Goal: Task Accomplishment & Management: Manage account settings

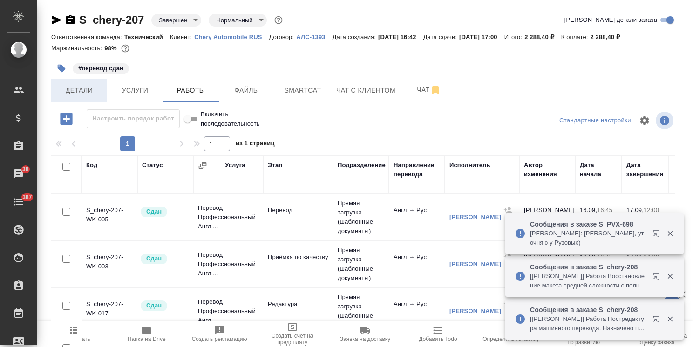
click at [92, 99] on button "Детали" at bounding box center [79, 90] width 56 height 23
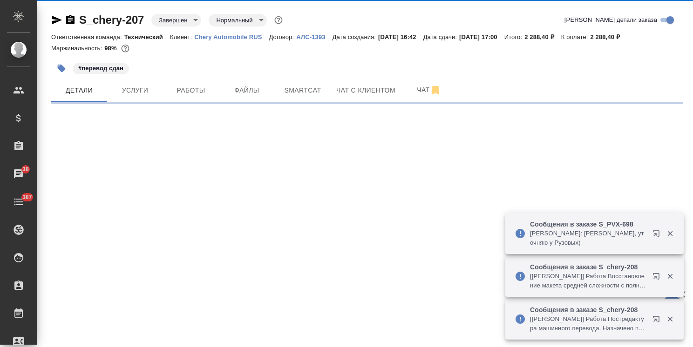
select select "RU"
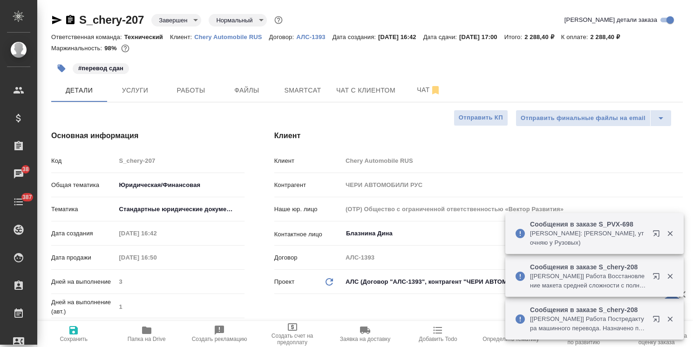
type textarea "x"
type input "Тарабановская Анастасия"
type input "[PERSON_NAME]"
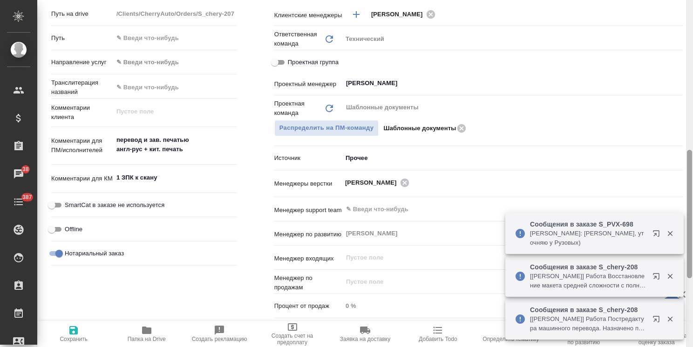
scroll to position [428, 0]
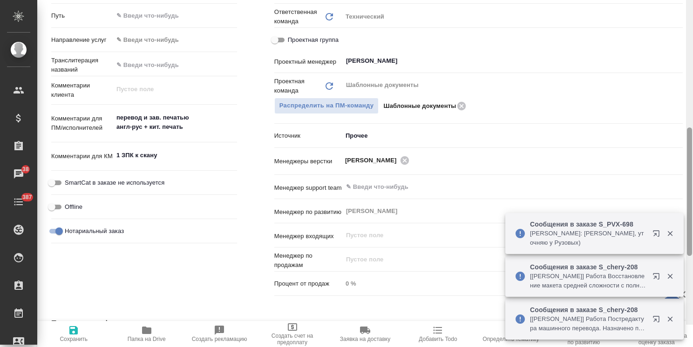
drag, startPoint x: 690, startPoint y: 102, endPoint x: 670, endPoint y: 209, distance: 109.0
click at [670, 209] on div "S_chery-207 Завершен closed Нормальный normal Кратко детали заказа Ответственна…" at bounding box center [365, 173] width 656 height 347
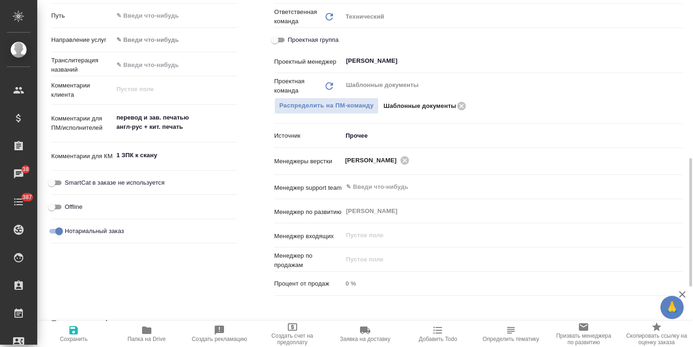
type textarea "x"
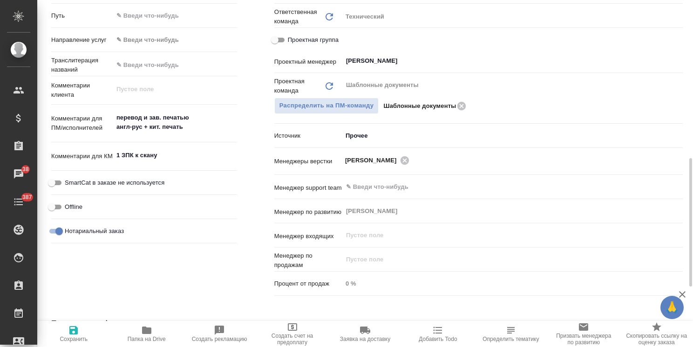
type textarea "x"
click at [177, 150] on textarea "1 ЗПК к скану" at bounding box center [175, 156] width 124 height 16
type textarea "1 ЗПК к скану"
type textarea "x"
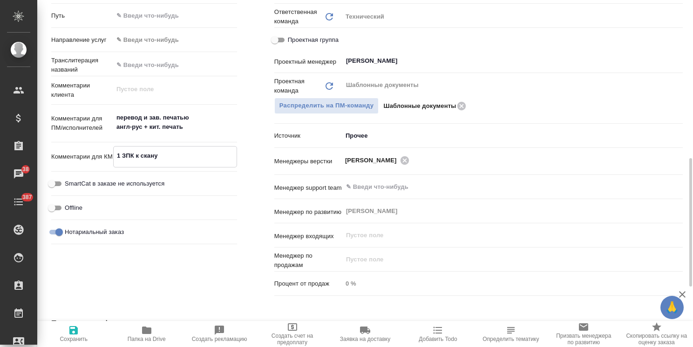
type textarea "x"
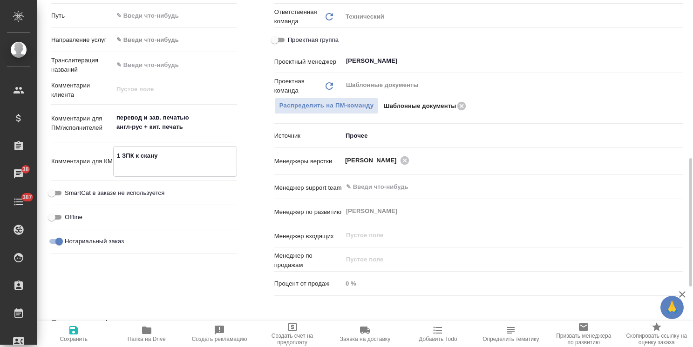
type textarea "1 ЗПК к скану"
type textarea "x"
paste textarea "На данный момент я нахожусь в отпуске. Прошу связываться с Марией Клеевой , (ра…"
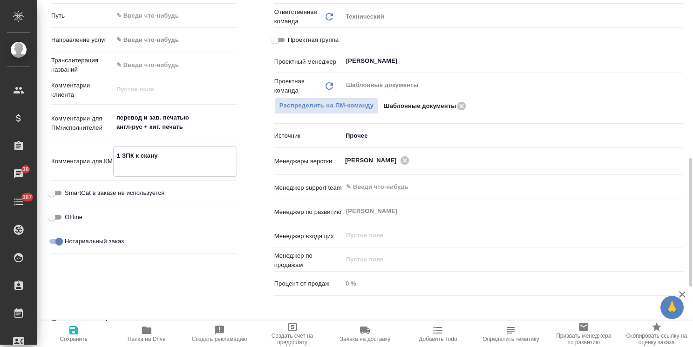
type textarea "x"
type textarea "1 ЗПК к скану На данный момент я нахожусь в отпуске. Прошу связываться с Марией…"
type textarea "x"
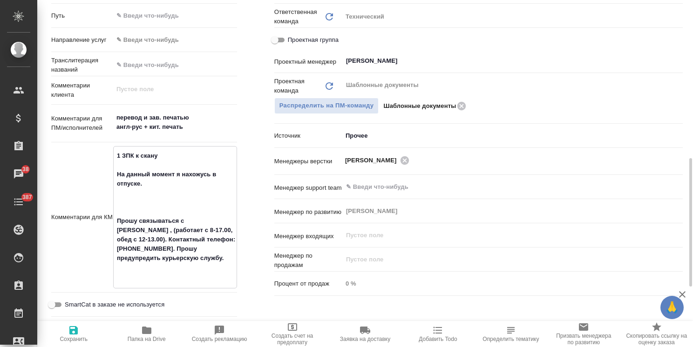
click at [174, 205] on textarea "1 ЗПК к скану На данный момент я нахожусь в отпуске. Прошу связываться с Марией…" at bounding box center [175, 216] width 123 height 137
click at [162, 213] on textarea "1 ЗПК к скану На данный момент я нахожусь в отпуске. Прошу связываться с Марией…" at bounding box center [175, 216] width 123 height 137
type textarea "x"
type textarea "1 ЗПК к скану На данный момент я нахожусь в отпуске. Прошу связываться с Марией…"
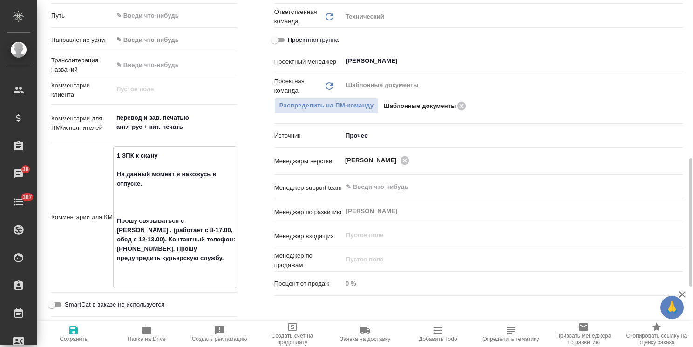
type textarea "x"
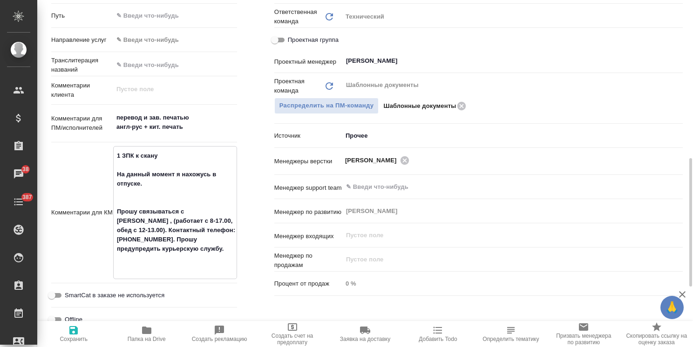
type textarea "1 ЗПК к скану На данный момент я нахожусь в отпуске. Прошу связываться с Марией…"
type textarea "x"
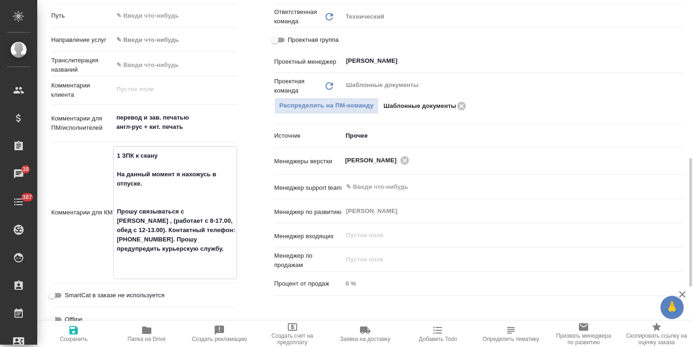
type textarea "x"
type textarea "1 ЗПК к скану На данный момент я нахожусь в отпуске. Прошу связываться с Марией…"
type textarea "x"
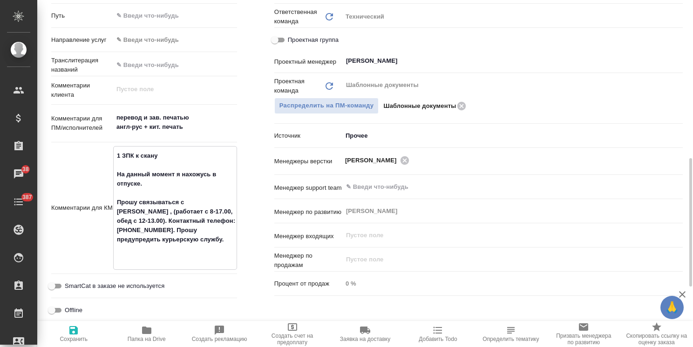
click at [173, 255] on textarea "1 ЗПК к скану На данный момент я нахожусь в отпуске. Прошу связываться с Марией…" at bounding box center [175, 207] width 123 height 118
type textarea "x"
type textarea "1 ЗПК к скану На данный момент я нахожусь в отпуске. Прошу связываться с Марией…"
type textarea "x"
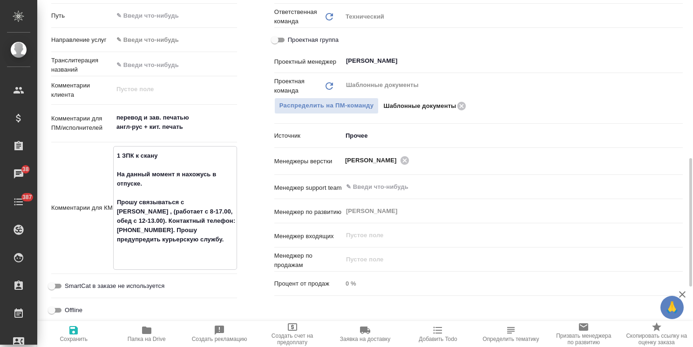
type textarea "x"
type textarea "1 ЗПК к скану На данный момент я нахожусь в отпуске. Прошу связываться с Марией…"
type textarea "x"
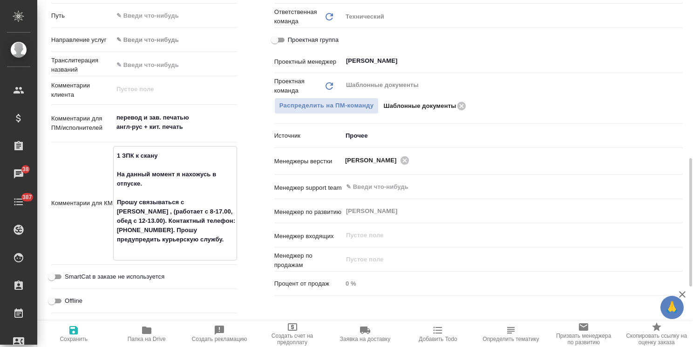
type textarea "x"
type textarea "1 ЗПК к скану На данный момент я нахожусь в отпуске. Прошу связываться с Марией…"
type textarea "x"
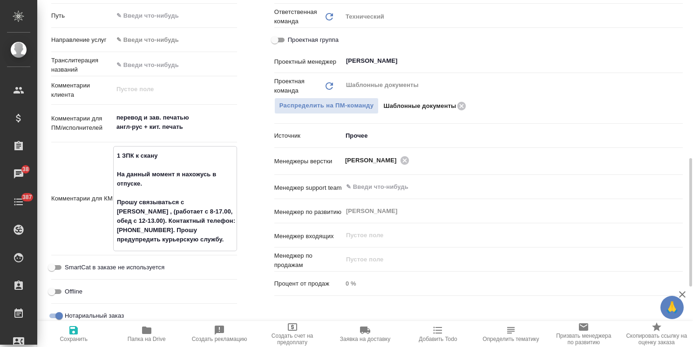
type textarea "1 ЗПК к скану На данный момент я нахожусь в отпуске. Прошу связываться с Марией…"
type textarea "x"
click at [66, 338] on span "Сохранить" at bounding box center [74, 339] width 28 height 7
type textarea "x"
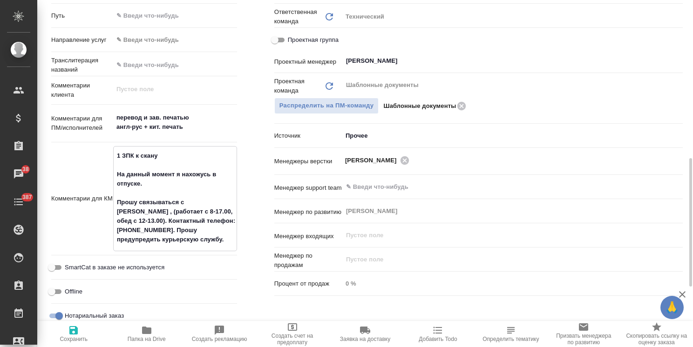
type textarea "x"
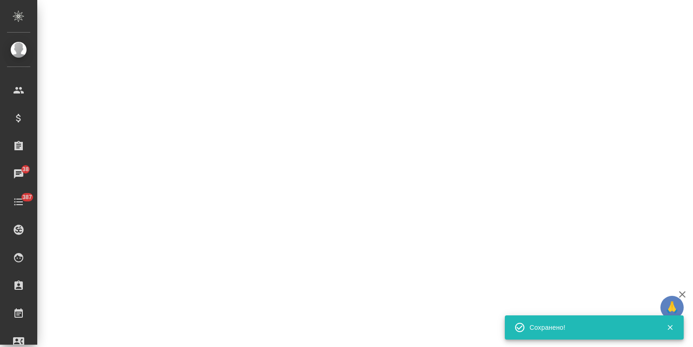
select select "RU"
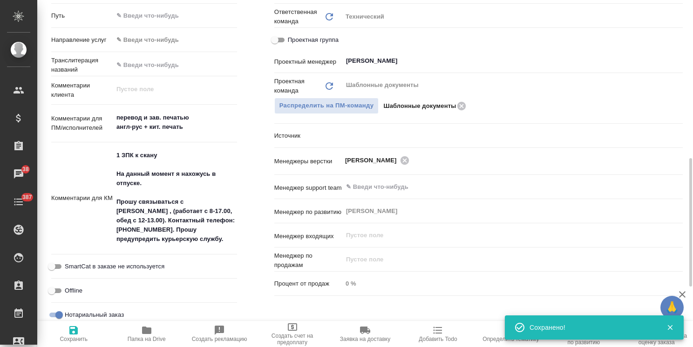
type textarea "x"
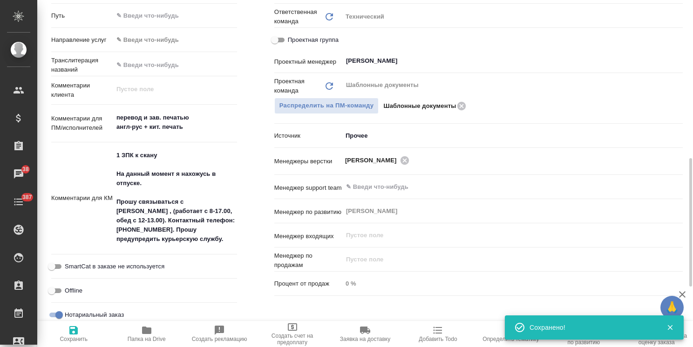
type textarea "x"
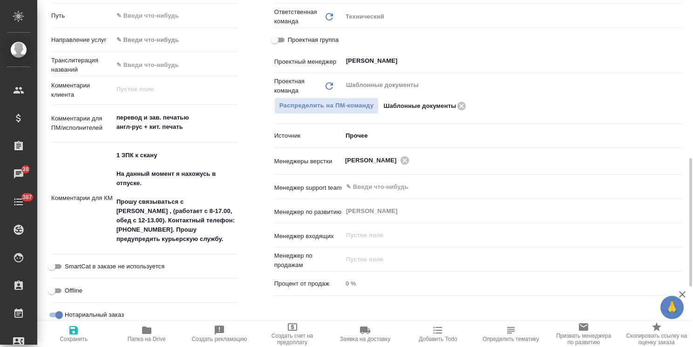
type textarea "x"
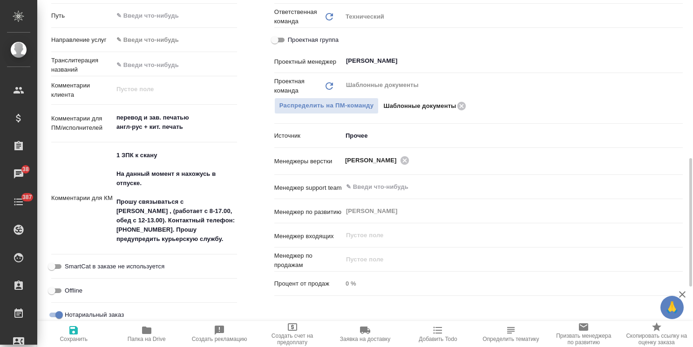
type textarea "x"
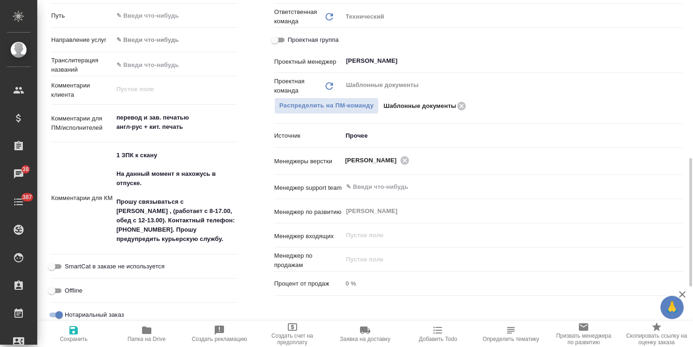
type textarea "x"
drag, startPoint x: 144, startPoint y: 227, endPoint x: 215, endPoint y: 223, distance: 70.9
click at [215, 223] on textarea "1 ЗПК к скану На данный момент я нахожусь в отпуске. Прошу связываться с Марией…" at bounding box center [175, 198] width 123 height 100
type textarea "x"
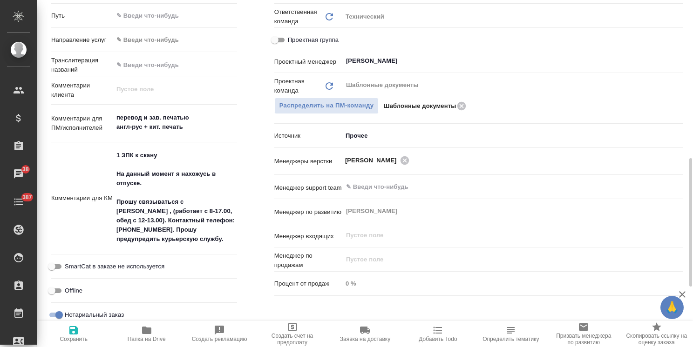
type textarea "x"
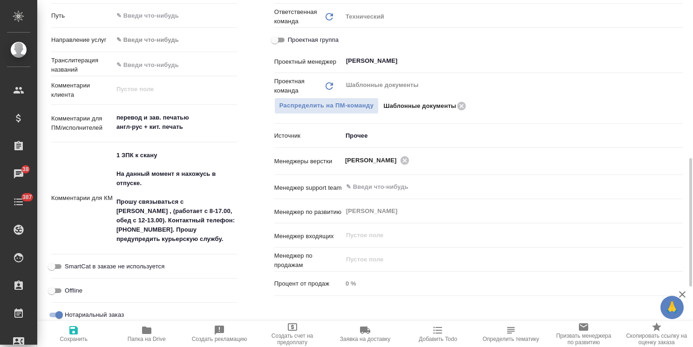
type textarea "x"
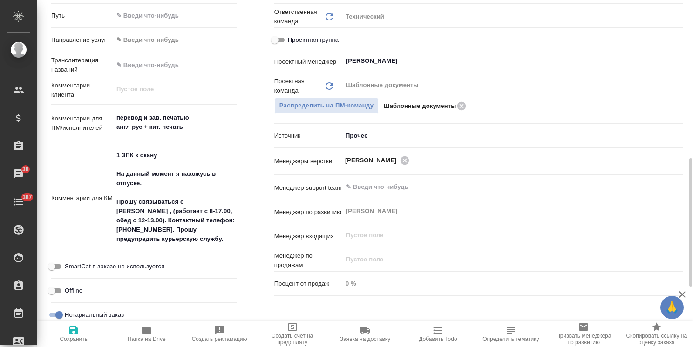
type textarea "x"
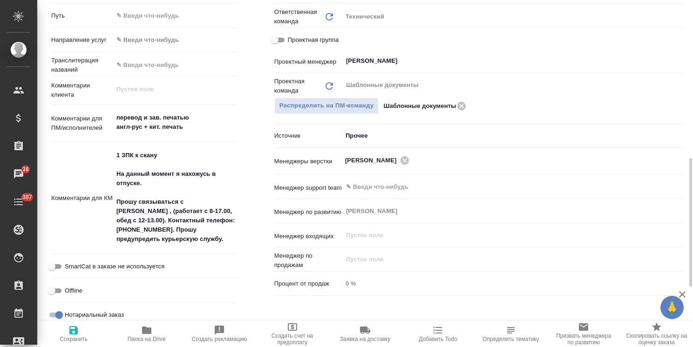
type textarea "x"
click at [75, 332] on icon "button" at bounding box center [73, 330] width 8 height 8
type textarea "x"
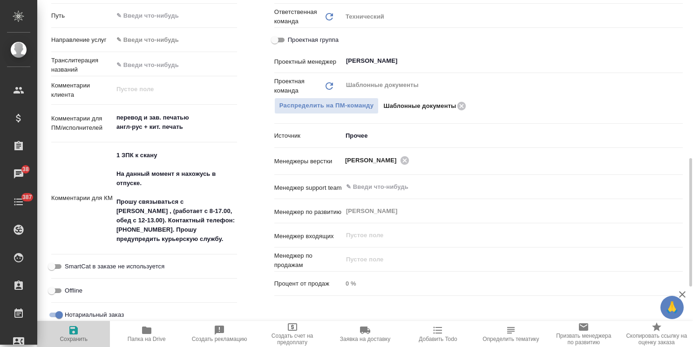
type textarea "x"
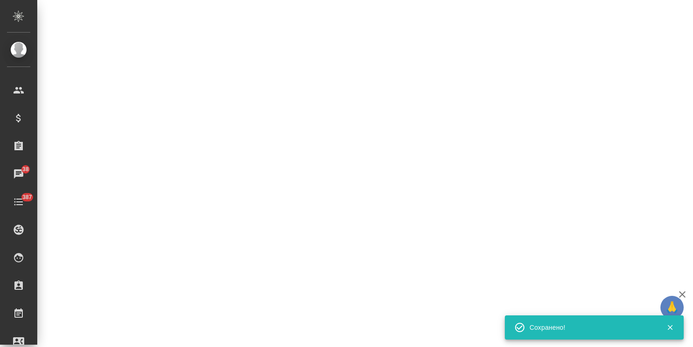
select select "RU"
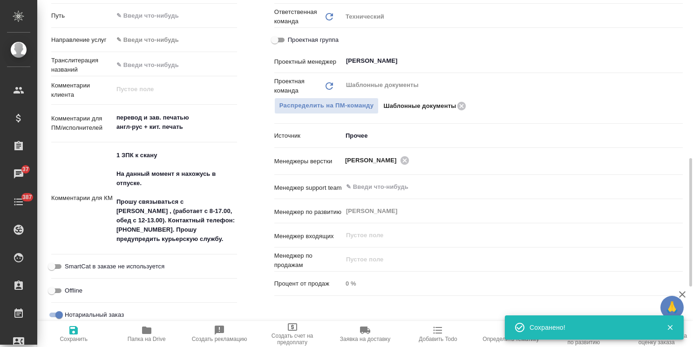
type textarea "x"
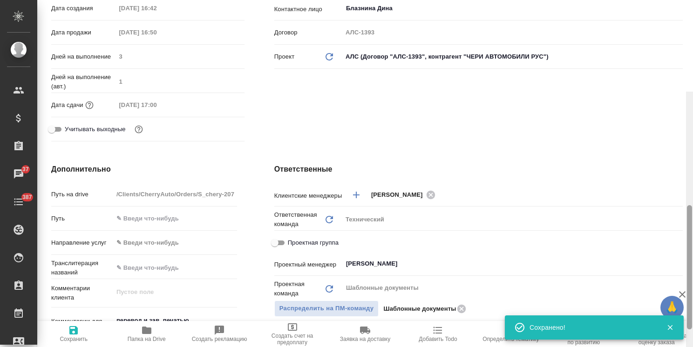
drag, startPoint x: 690, startPoint y: 224, endPoint x: 661, endPoint y: 163, distance: 67.7
click at [676, 110] on div "S_chery-207 Завершен closed Нормальный normal Кратко детали заказа Ответственна…" at bounding box center [365, 173] width 656 height 347
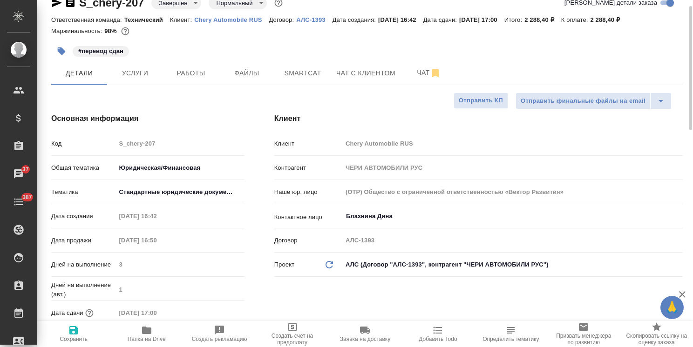
click at [685, 293] on icon "button" at bounding box center [682, 294] width 11 height 11
type textarea "x"
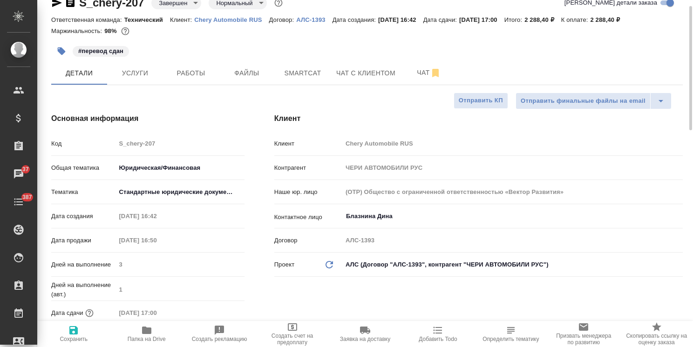
type textarea "x"
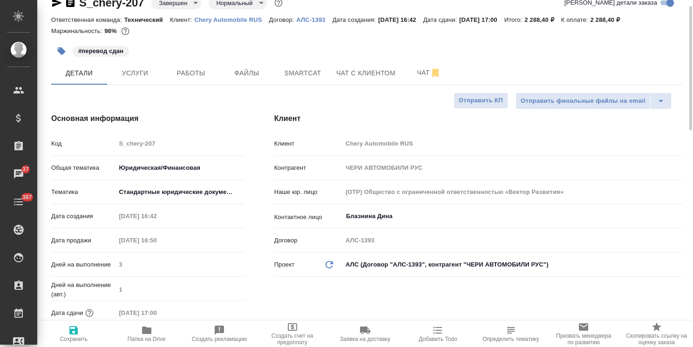
type textarea "x"
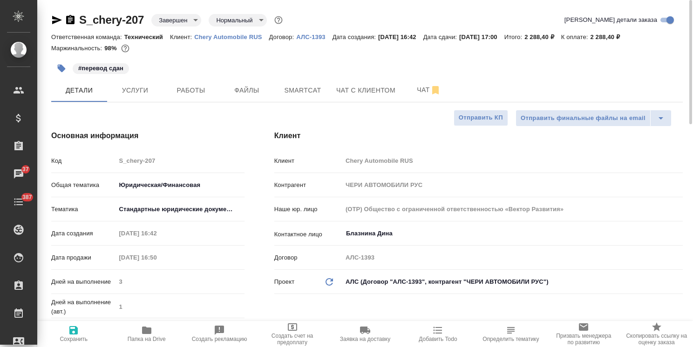
type textarea "x"
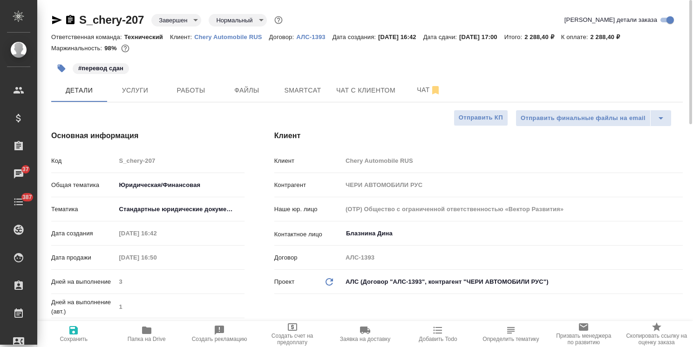
type textarea "x"
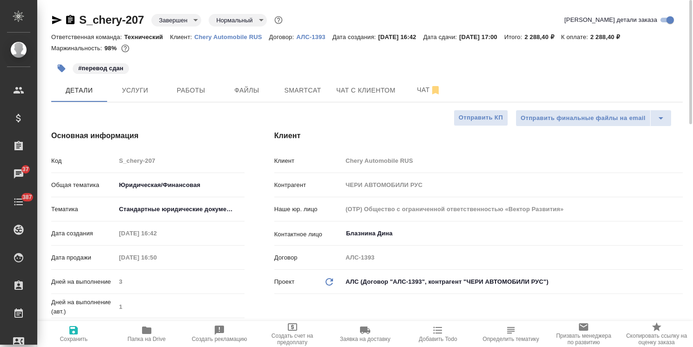
type textarea "x"
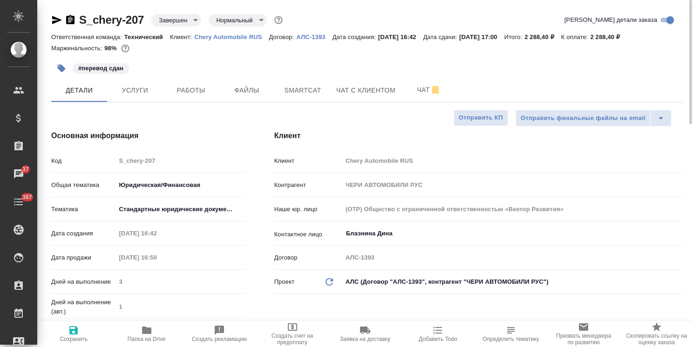
type textarea "x"
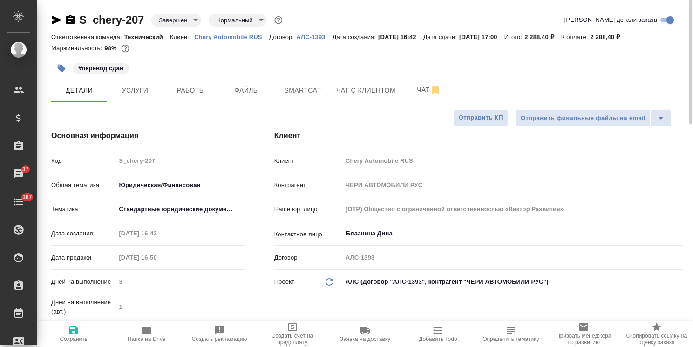
type textarea "x"
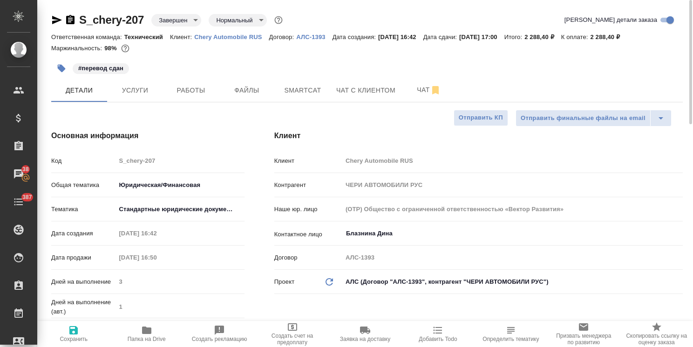
type textarea "x"
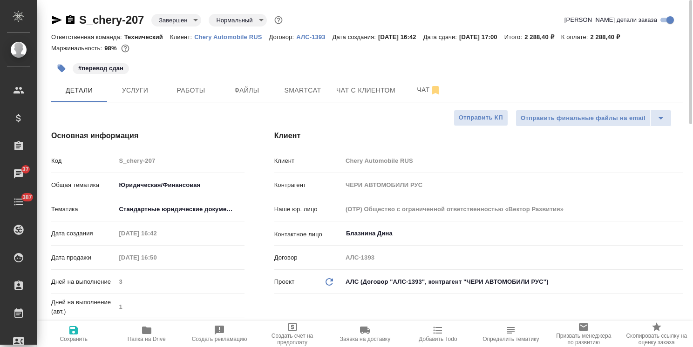
type textarea "x"
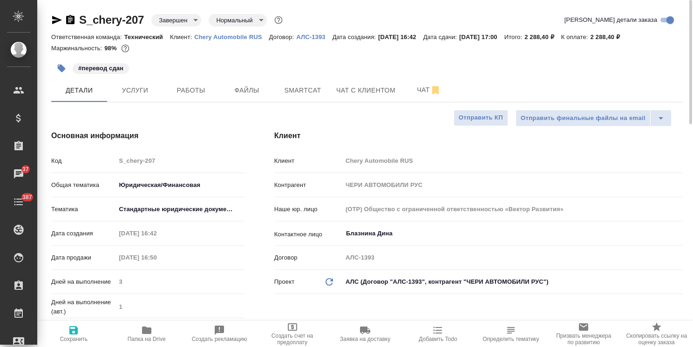
type textarea "x"
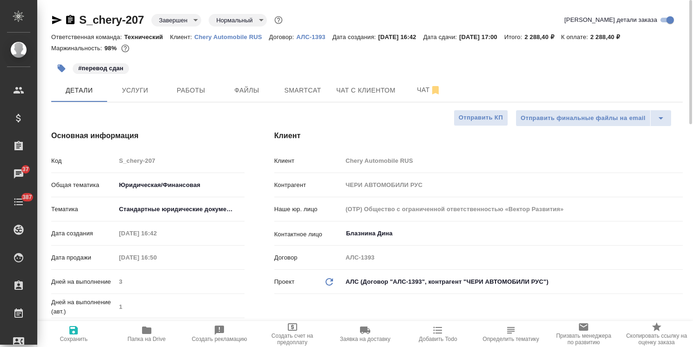
type textarea "x"
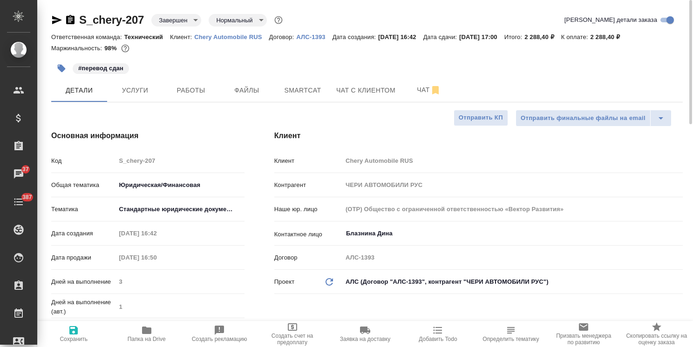
type textarea "x"
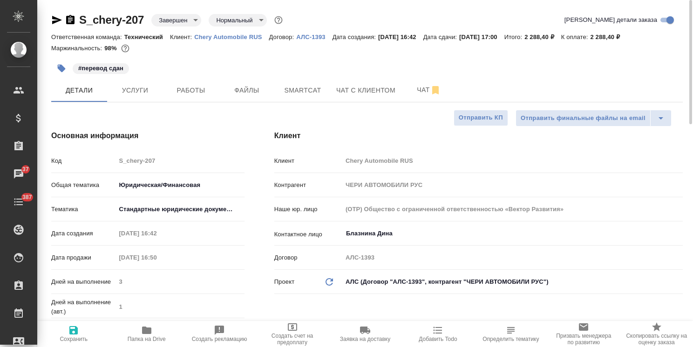
type textarea "x"
select select "RU"
click at [225, 40] on p "Chery Automobile RUS" at bounding box center [231, 37] width 75 height 7
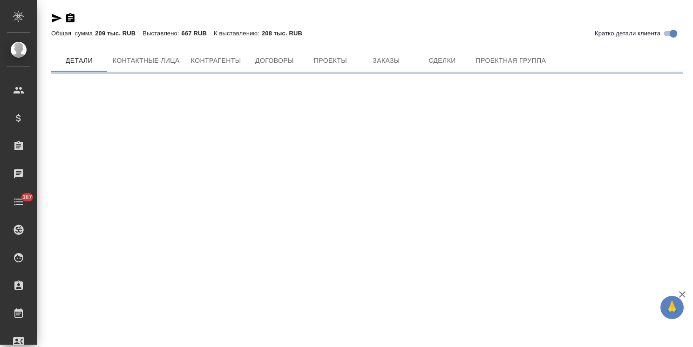
click at [146, 62] on div "Кратко детали клиента Общая сумма 209 тыс. RUB Выставлено: 667 RUB К выставлени…" at bounding box center [367, 39] width 642 height 79
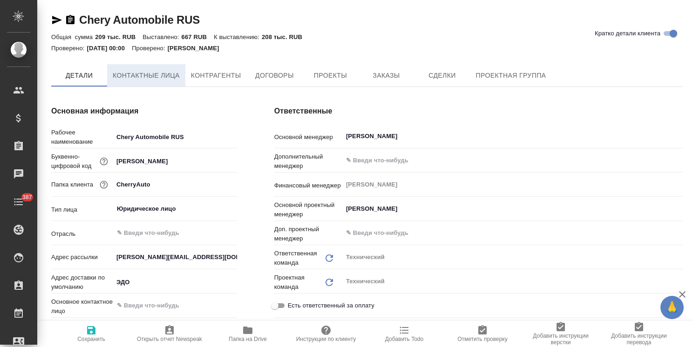
click at [141, 74] on span "Контактные лица" at bounding box center [146, 76] width 67 height 12
select select "RU"
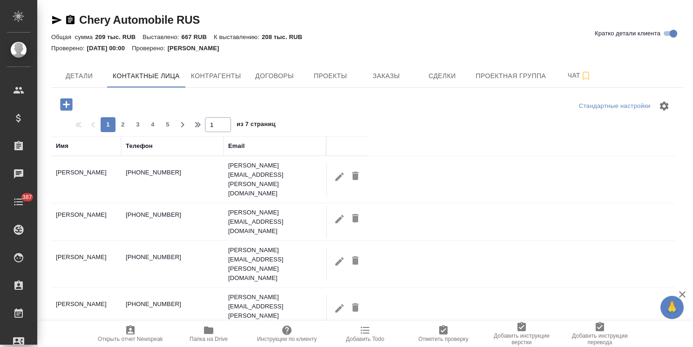
click at [65, 105] on icon "button" at bounding box center [66, 104] width 12 height 12
click at [66, 103] on icon "button" at bounding box center [66, 104] width 16 height 16
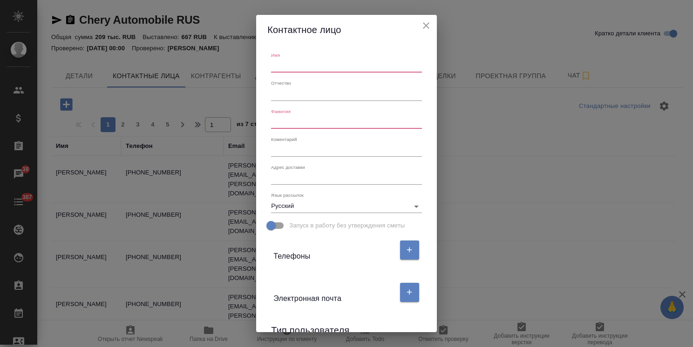
click at [293, 63] on input "text" at bounding box center [346, 66] width 150 height 13
type input "Мария"
click at [322, 129] on input "text" at bounding box center [346, 122] width 150 height 13
type input "Клеева"
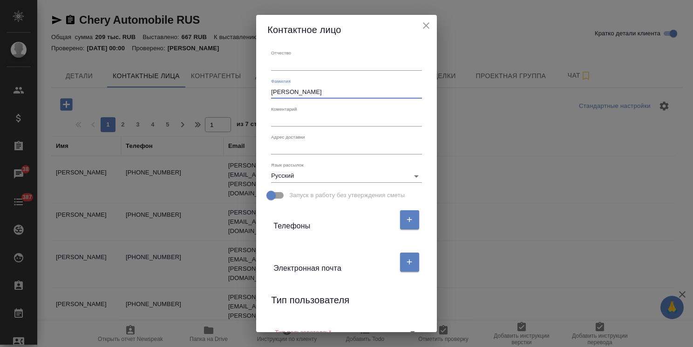
scroll to position [94, 0]
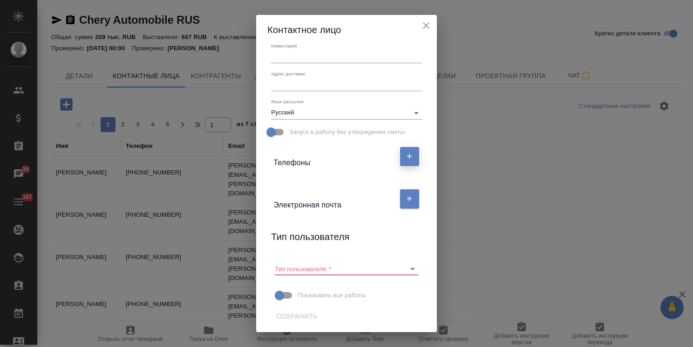
click at [411, 154] on button "button" at bounding box center [409, 156] width 19 height 19
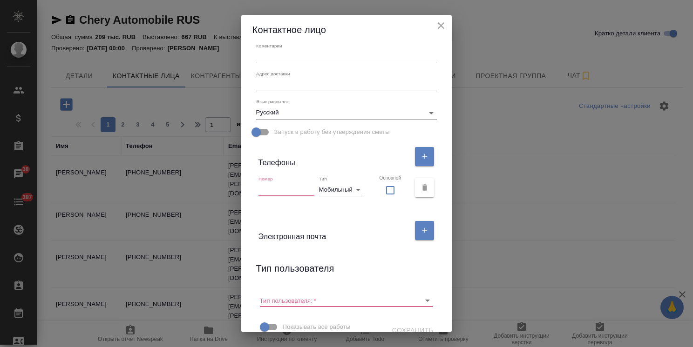
click at [296, 194] on input "text" at bounding box center [286, 189] width 56 height 13
paste input "8-926-205-38-48"
type input "8-926-205-38-48"
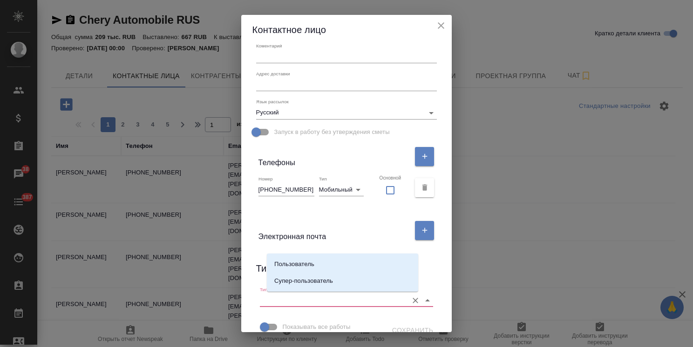
click at [316, 299] on input "Тип пользователя:   *" at bounding box center [332, 300] width 144 height 13
click at [297, 258] on li "Пользователь" at bounding box center [342, 264] width 151 height 17
type input "Пользователь"
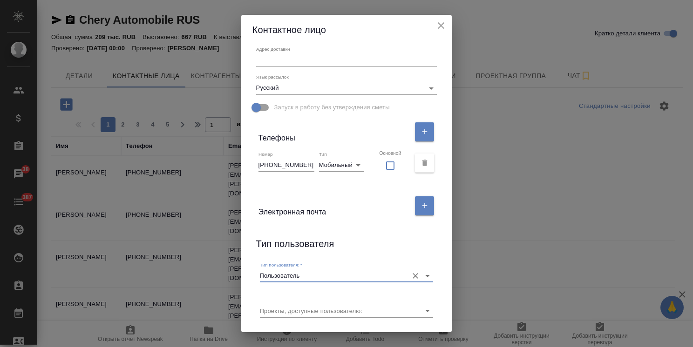
scroll to position [142, 0]
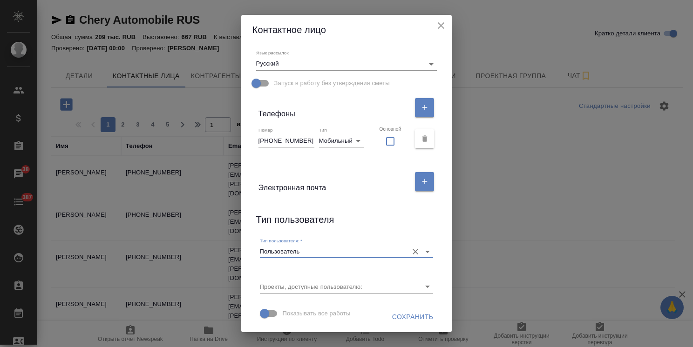
click at [397, 315] on span "Сохранить" at bounding box center [412, 318] width 41 height 12
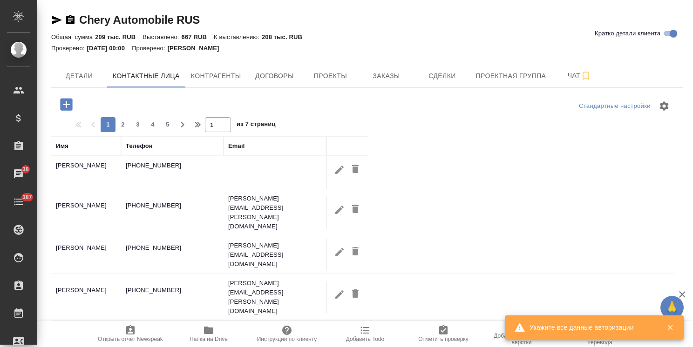
click at [65, 147] on div "Имя" at bounding box center [62, 146] width 13 height 9
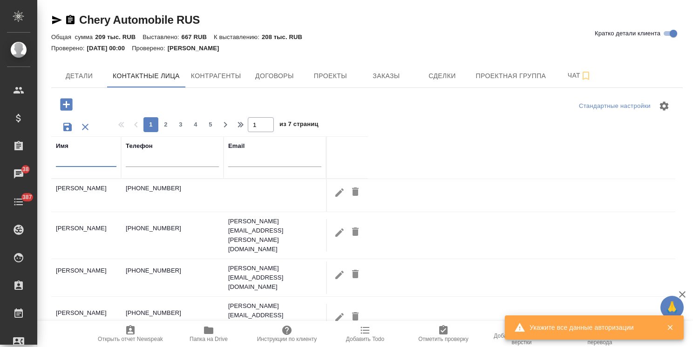
click at [76, 163] on input "text" at bounding box center [86, 162] width 61 height 12
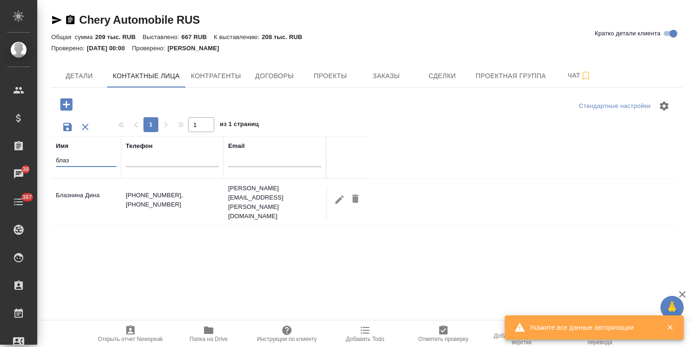
type input "блаз"
click at [338, 196] on icon "button" at bounding box center [339, 200] width 8 height 8
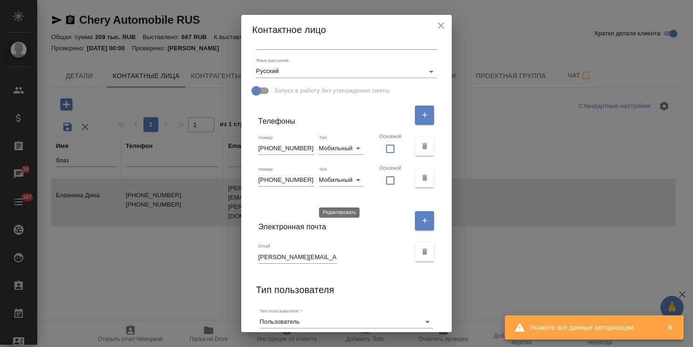
type input "Дина"
type input "Блазнина"
type textarea "Ленинградское шоссе, 16А корп.2, 6 эт. (Рядом с ТЦ Метрополис)"
type input "+74957867385"
checkbox input "false"
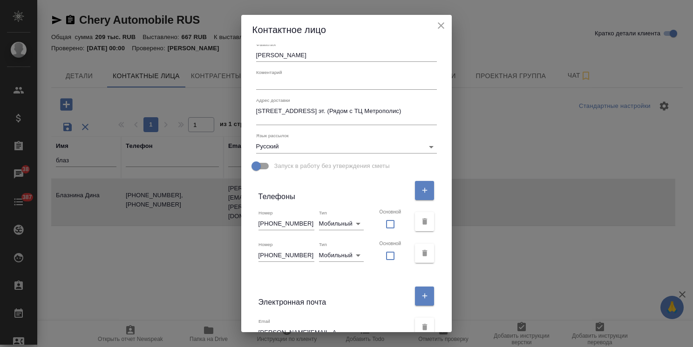
scroll to position [49, 0]
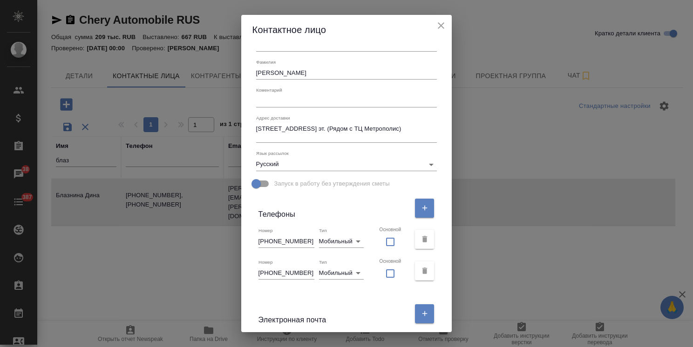
drag, startPoint x: 308, startPoint y: 138, endPoint x: 210, endPoint y: 123, distance: 99.4
click at [210, 123] on div "Контактное лицо Имя Дина Отчество Фамилия Блазнина Коментарий x Адрес доставки …" at bounding box center [346, 173] width 693 height 347
click at [434, 27] on button "close" at bounding box center [441, 26] width 14 height 14
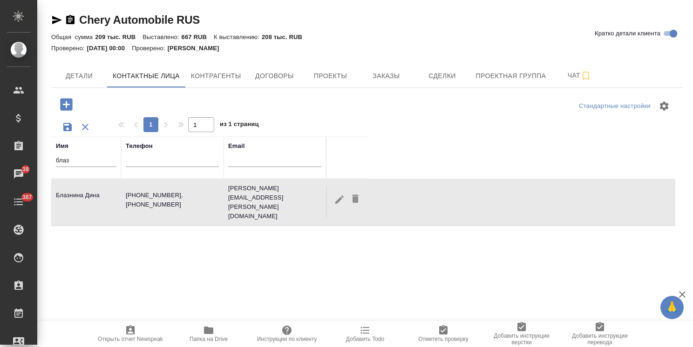
click at [78, 122] on button "button" at bounding box center [85, 127] width 18 height 18
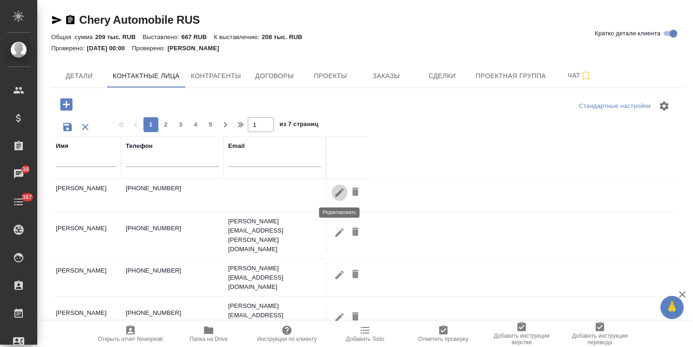
click at [336, 191] on icon "button" at bounding box center [339, 192] width 11 height 11
type input "Мария"
type input "Клеева"
type input "8-926-205-38-48"
checkbox input "false"
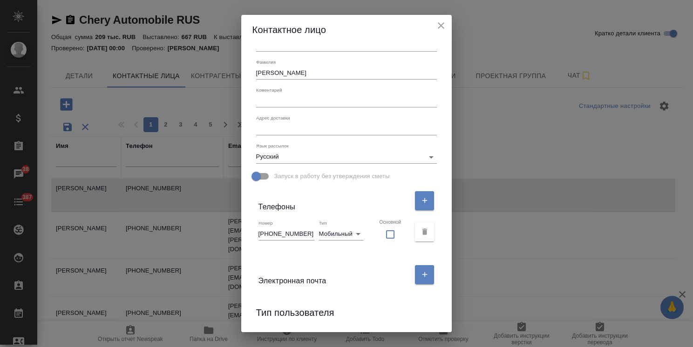
click at [295, 131] on textarea at bounding box center [346, 128] width 181 height 7
paste textarea "Ленинградское шоссе, 16А корп.2, 6 эт. (Рядом с ТЦ Метрополис)"
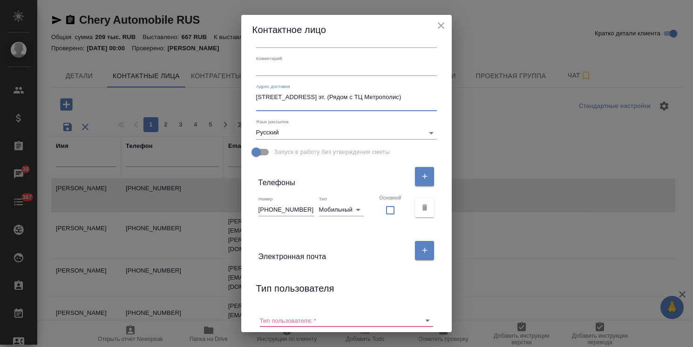
scroll to position [96, 0]
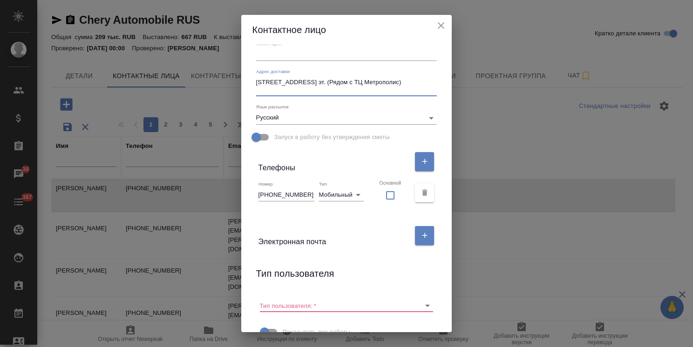
type textarea "Ленинградское шоссе, 16А корп.2, 6 эт. (Рядом с ТЦ Метрополис)"
click at [363, 288] on div "Тип пользователя:   *" at bounding box center [346, 302] width 181 height 28
click at [329, 307] on input "Тип пользователя:   *" at bounding box center [332, 305] width 144 height 13
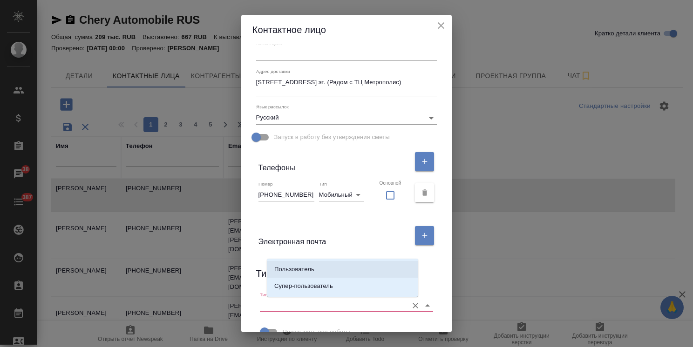
click at [325, 266] on li "Пользователь" at bounding box center [342, 269] width 151 height 17
type input "Пользователь"
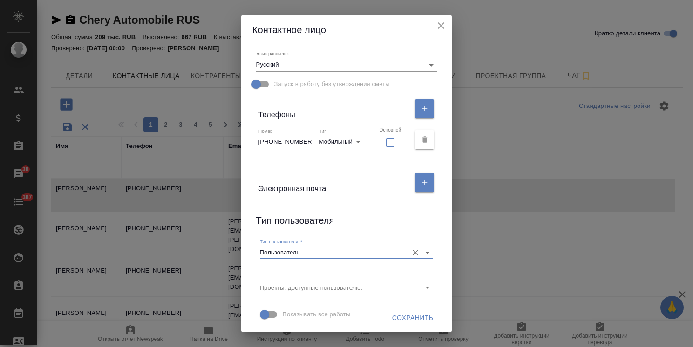
scroll to position [150, 0]
click at [397, 319] on span "Сохранить" at bounding box center [412, 318] width 41 height 12
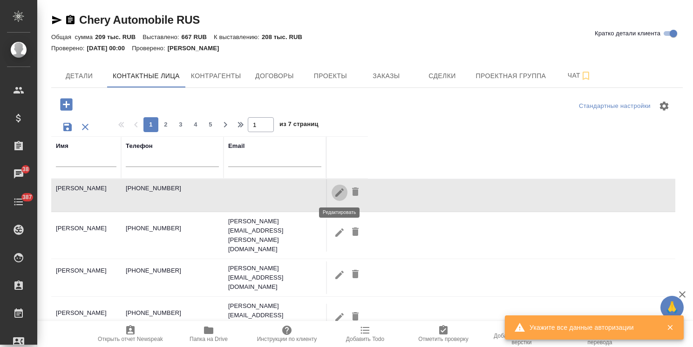
click at [343, 187] on icon "button" at bounding box center [339, 192] width 11 height 11
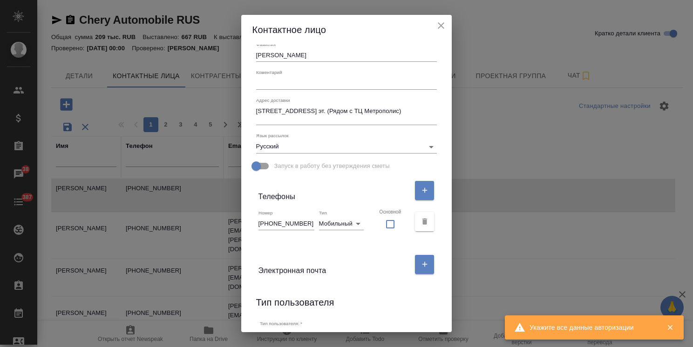
scroll to position [10, 0]
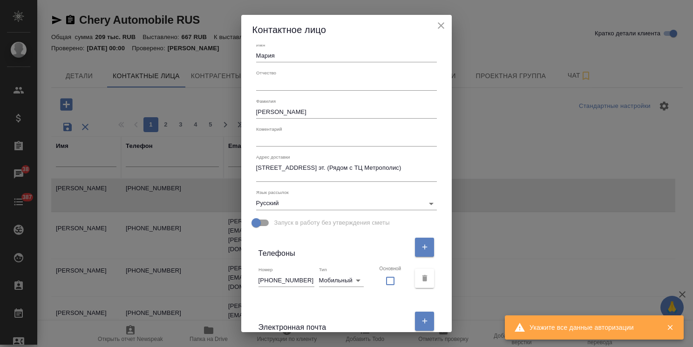
click at [435, 29] on icon "close" at bounding box center [440, 25] width 11 height 11
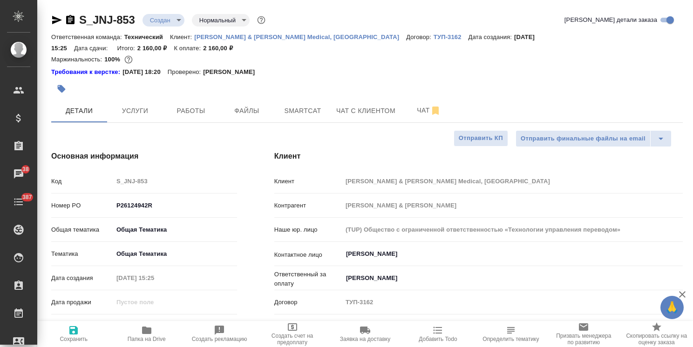
select select "RU"
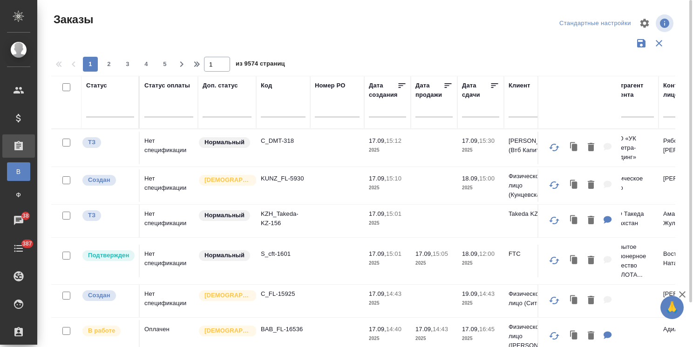
click at [276, 108] on input "text" at bounding box center [283, 112] width 45 height 12
paste input "S_XM-19"
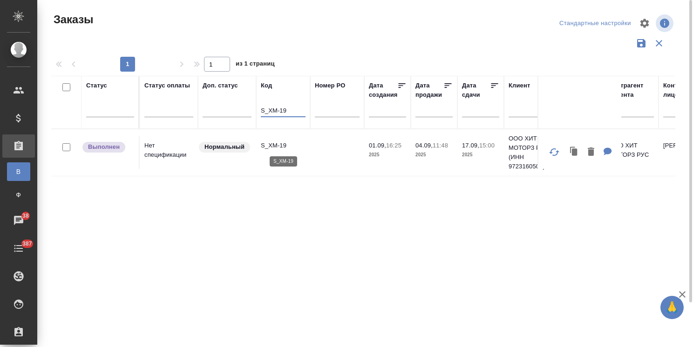
type input "S_XM-19"
click at [280, 143] on p "S_XM-19" at bounding box center [283, 145] width 45 height 9
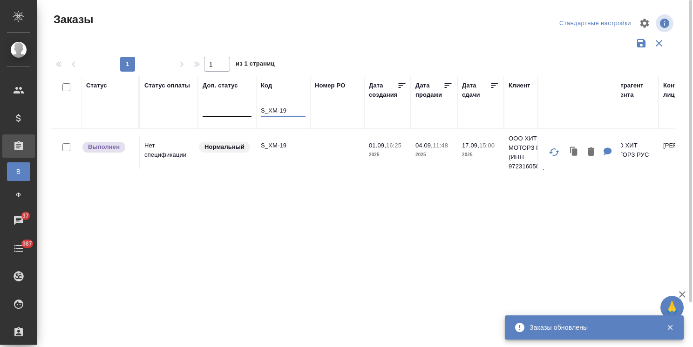
drag, startPoint x: 294, startPoint y: 109, endPoint x: 229, endPoint y: 109, distance: 65.2
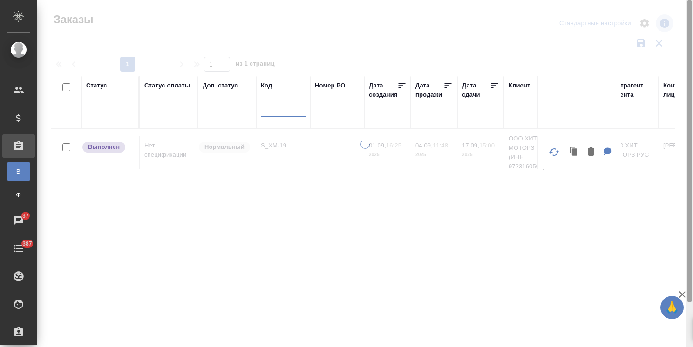
click at [681, 291] on icon "button" at bounding box center [682, 294] width 11 height 11
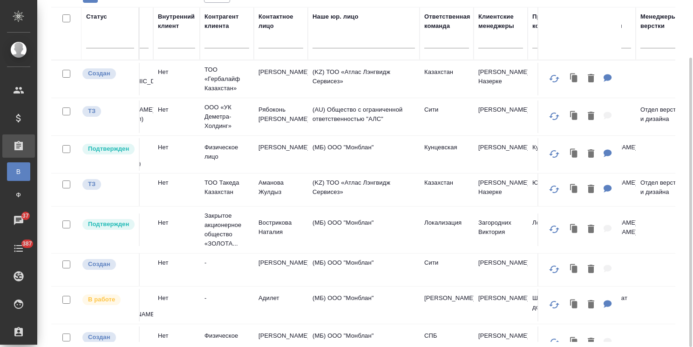
scroll to position [0, 406]
click at [501, 47] on div at bounding box center [499, 40] width 45 height 18
type input "e"
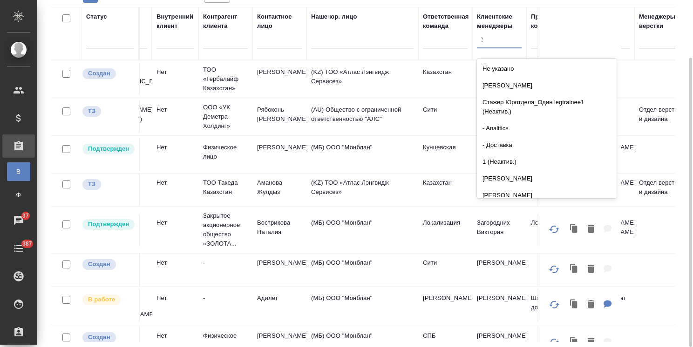
type input "усма"
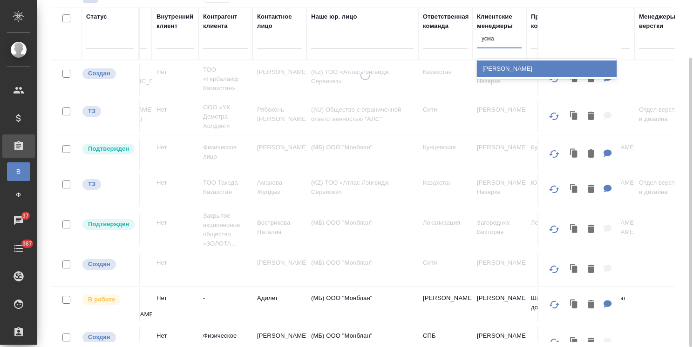
click at [509, 64] on div "[PERSON_NAME]" at bounding box center [547, 69] width 140 height 17
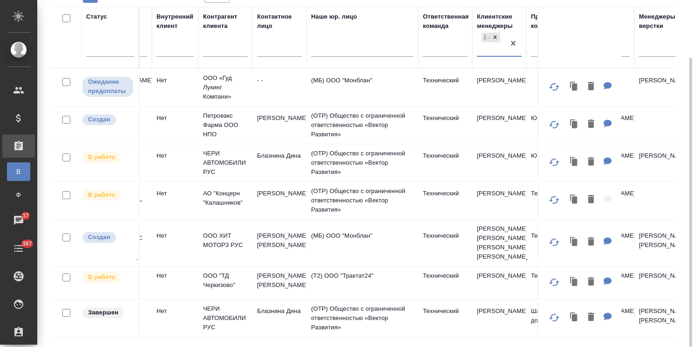
scroll to position [0, 0]
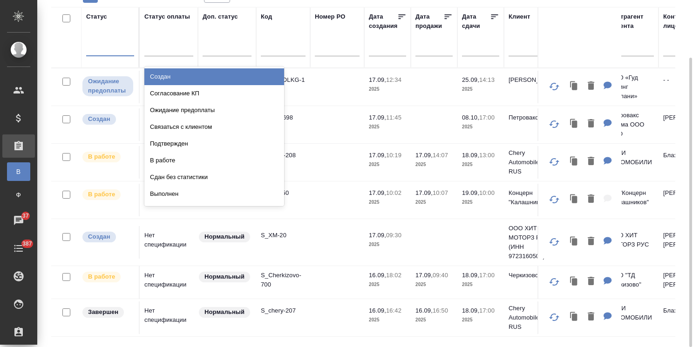
click at [124, 55] on div at bounding box center [110, 48] width 48 height 18
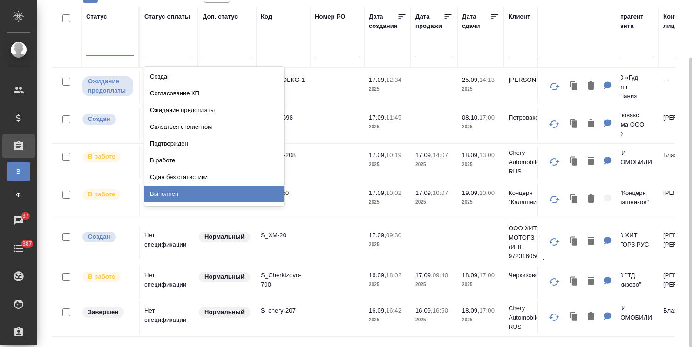
click at [177, 194] on div "Выполнен" at bounding box center [214, 194] width 140 height 17
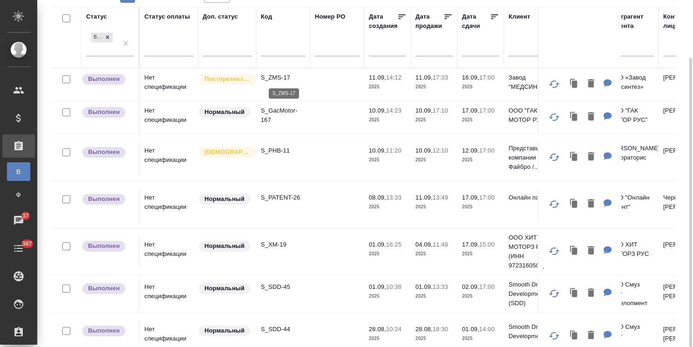
click at [283, 75] on p "S_ZMS-17" at bounding box center [283, 77] width 45 height 9
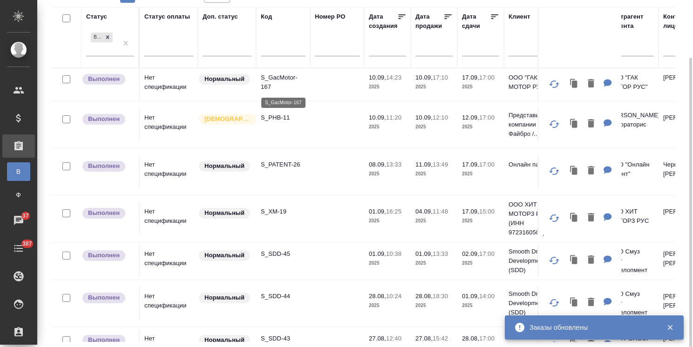
click at [285, 77] on p "S_GacMotor-167" at bounding box center [283, 82] width 45 height 19
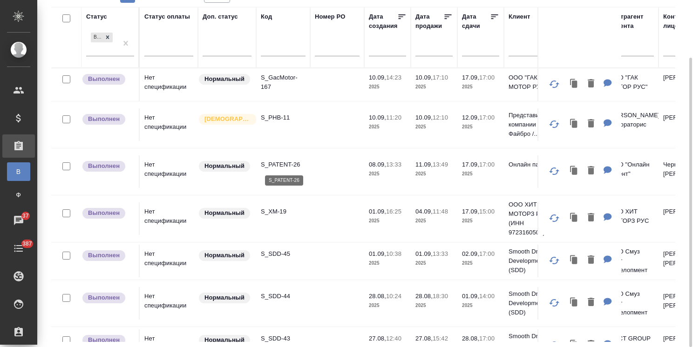
click at [280, 162] on p "S_PATENT-26" at bounding box center [283, 164] width 45 height 9
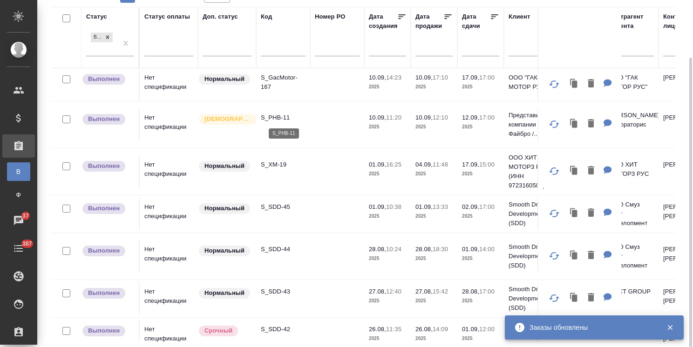
click at [279, 116] on p "S_PHB-11" at bounding box center [283, 117] width 45 height 9
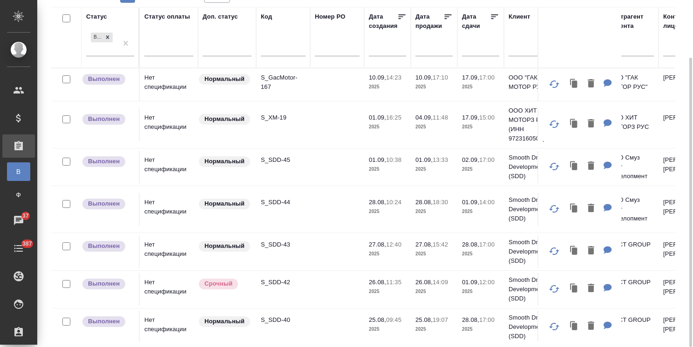
click at [276, 117] on p "S_XM-19" at bounding box center [283, 117] width 45 height 9
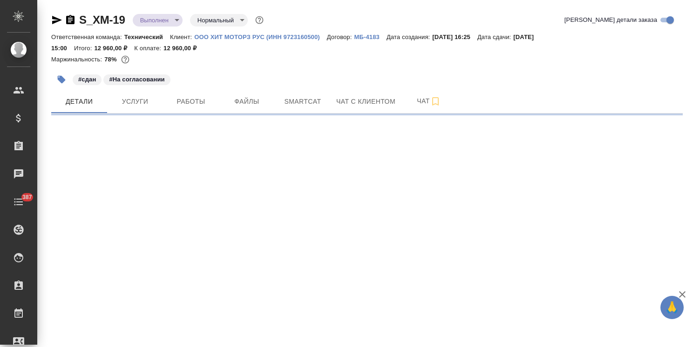
select select "RU"
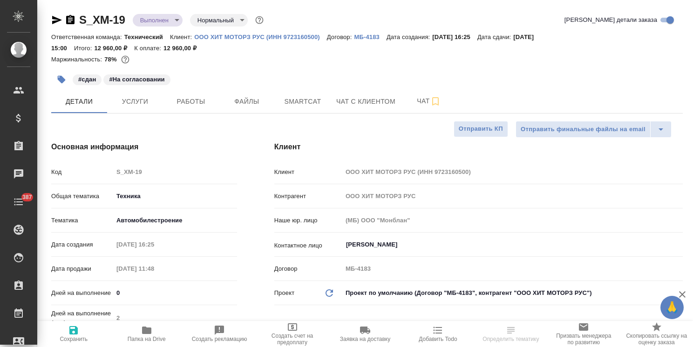
type textarea "x"
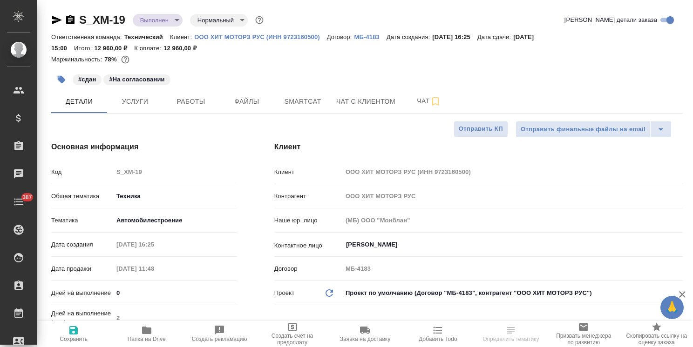
type textarea "x"
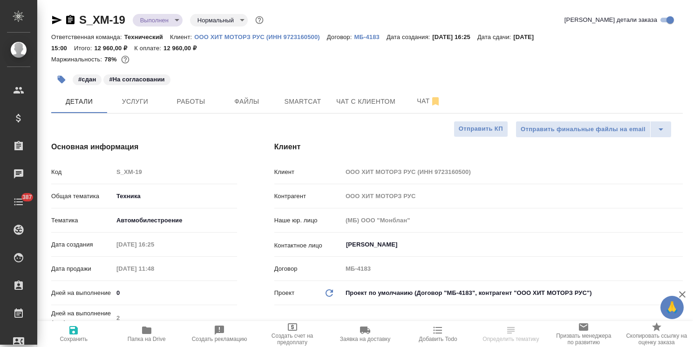
type textarea "x"
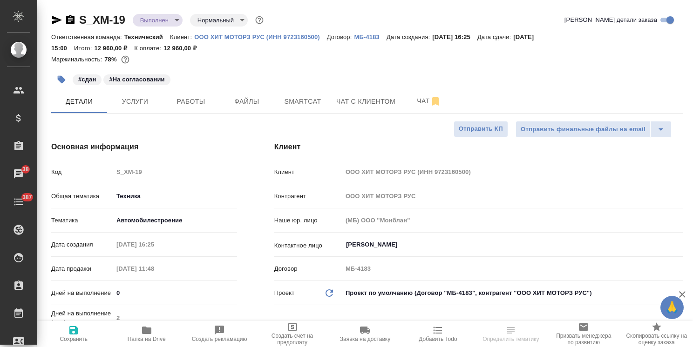
type textarea "x"
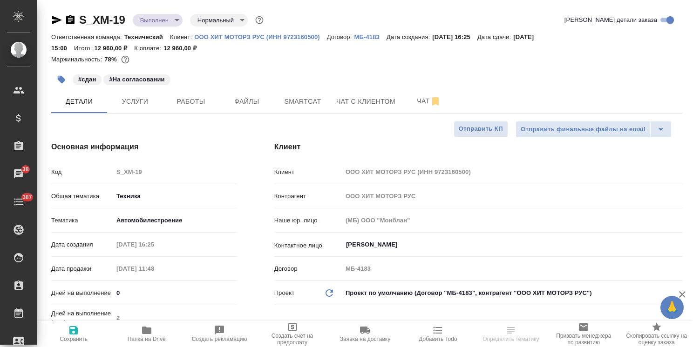
type textarea "x"
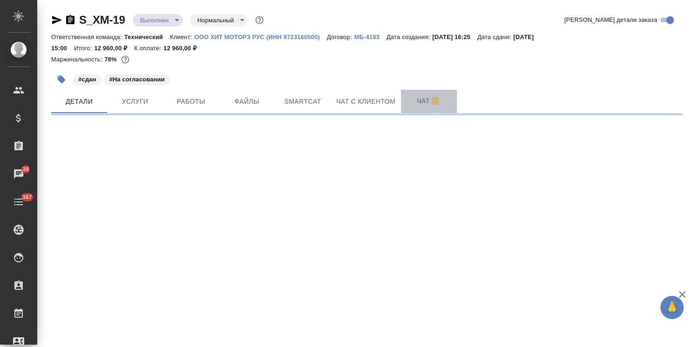
click at [420, 99] on span "Чат" at bounding box center [429, 101] width 45 height 12
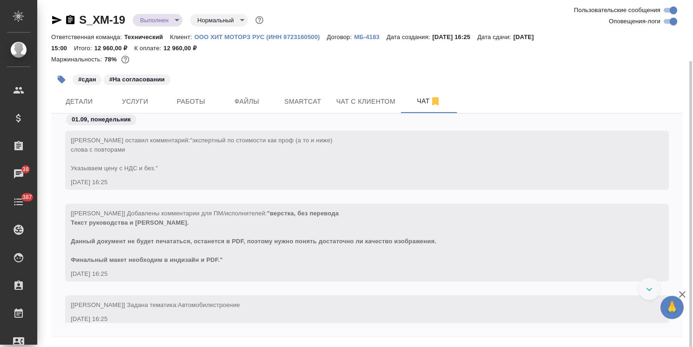
scroll to position [32, 0]
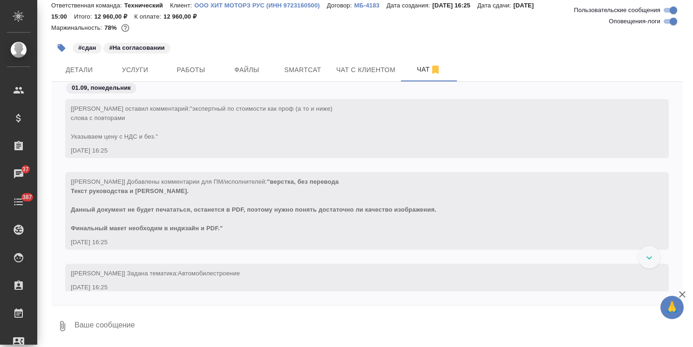
click at [680, 295] on icon "button" at bounding box center [682, 294] width 11 height 11
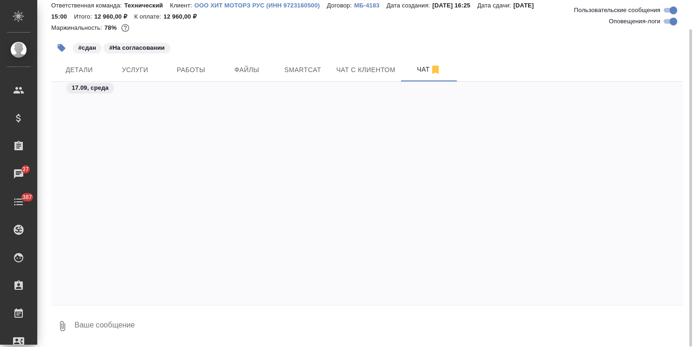
scroll to position [6746, 0]
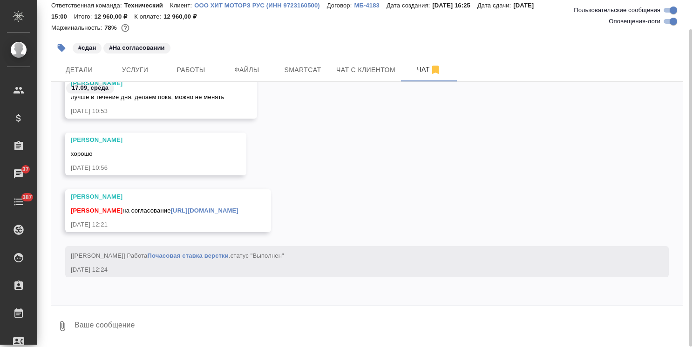
click at [129, 316] on textarea at bounding box center [378, 327] width 609 height 32
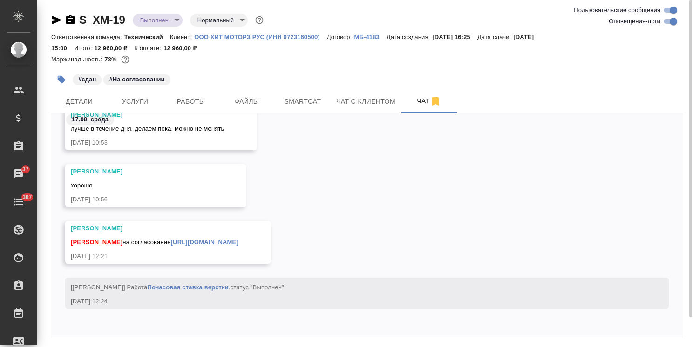
scroll to position [32, 0]
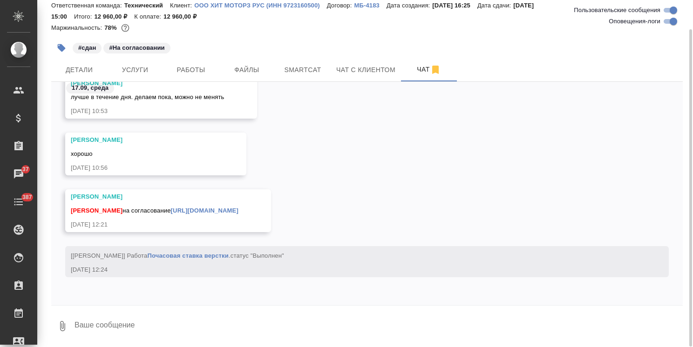
click at [142, 333] on textarea at bounding box center [378, 327] width 609 height 32
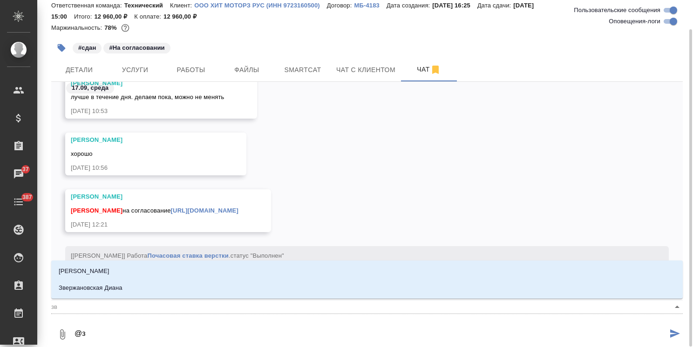
type textarea "@зв"
type input "зв"
type textarea "@звб"
type input "звб"
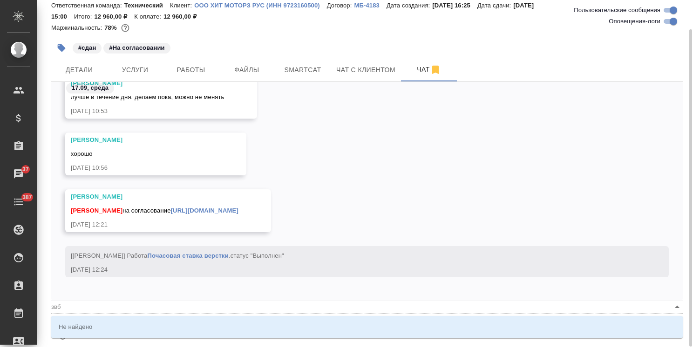
type textarea "@зв"
type input "зв"
type textarea "@з"
type input "з"
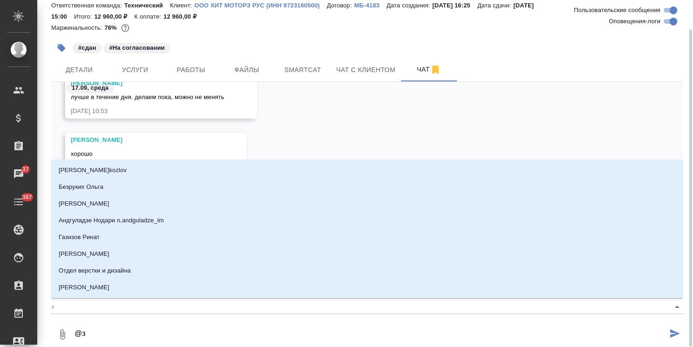
type textarea "@за"
type input "за"
type textarea "@заб"
type input "заб"
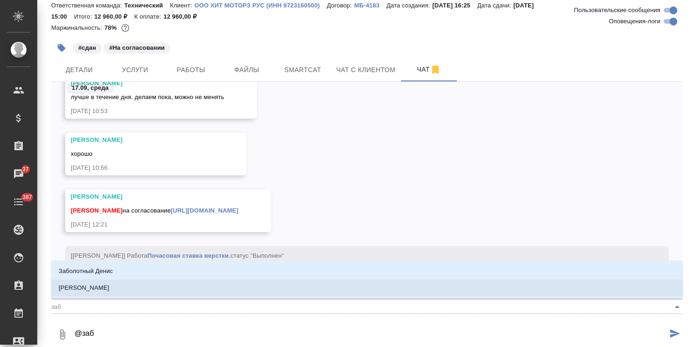
click at [132, 287] on li "[PERSON_NAME]" at bounding box center [366, 288] width 631 height 17
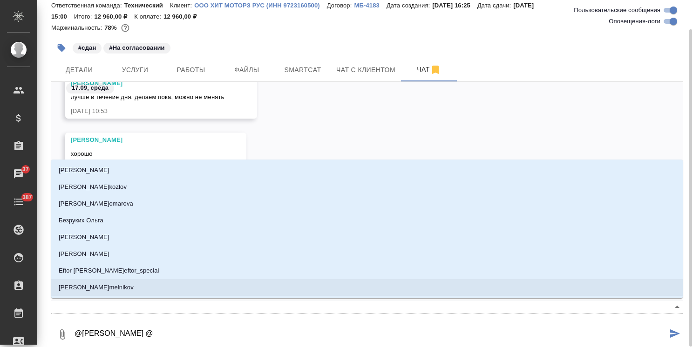
type textarea "@[PERSON_NAME] @с"
type input "с"
type textarea "@[PERSON_NAME] @се"
type input "се"
type textarea "@[PERSON_NAME] @сер"
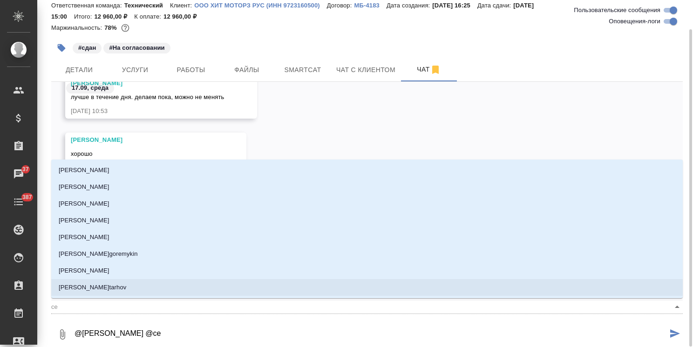
type input "сер"
type textarea "@[PERSON_NAME] @серг"
type input "серг"
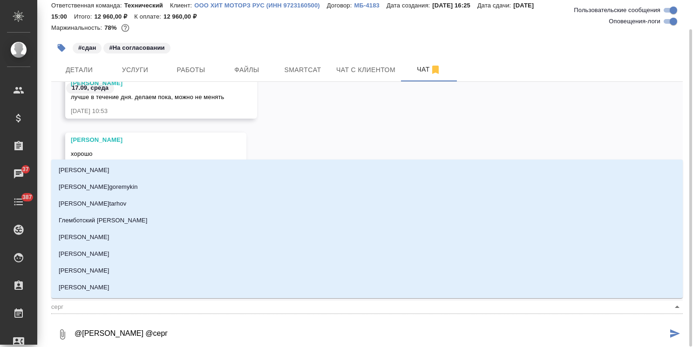
type textarea "@[PERSON_NAME] @[PERSON_NAME]"
type input "[PERSON_NAME]"
type textarea "@[PERSON_NAME] @сергее"
type input "сергее"
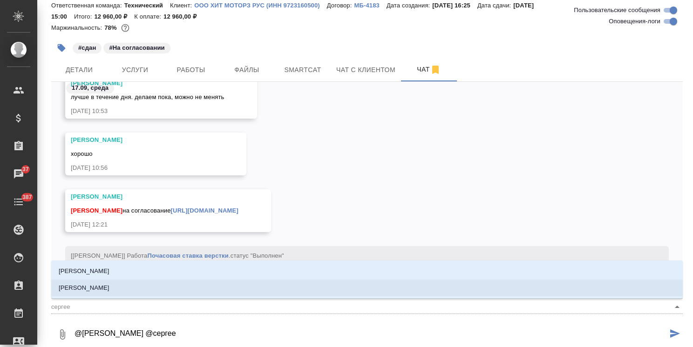
click at [122, 287] on li "[PERSON_NAME]" at bounding box center [366, 288] width 631 height 17
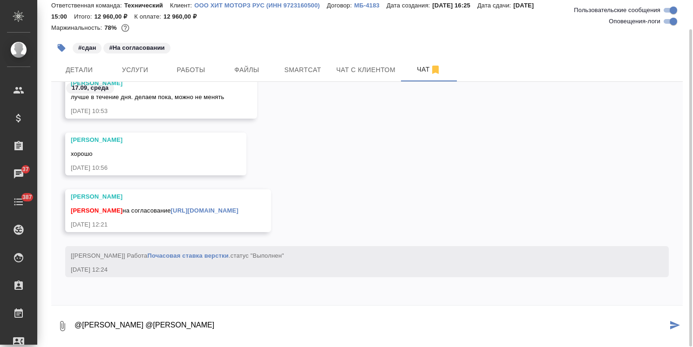
click at [274, 317] on textarea "@[PERSON_NAME] @[PERSON_NAME]" at bounding box center [371, 327] width 594 height 32
paste textarea "[PERSON_NAME], данный вариант передала коллегам Пока они его изучают, они прося…"
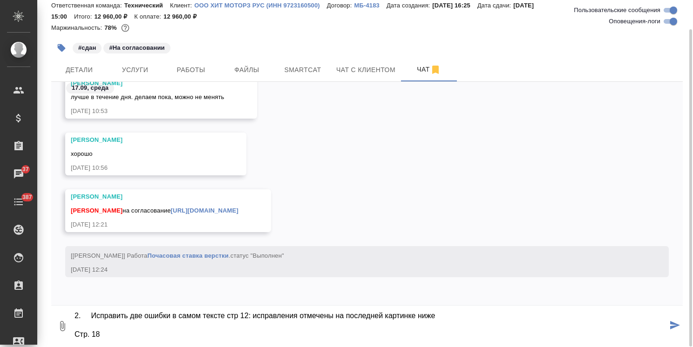
type textarea "@[PERSON_NAME] @[PERSON_NAME] [PERSON_NAME], данный вариант передала коллегам П…"
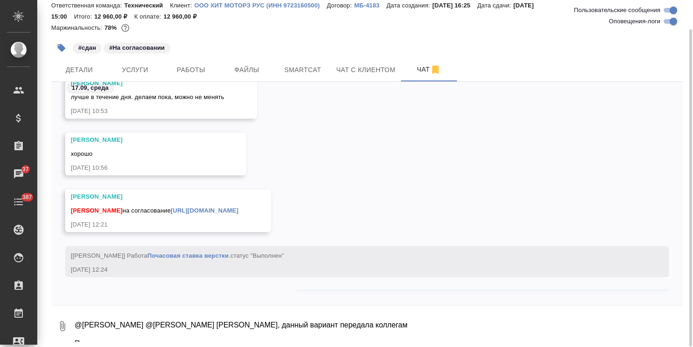
scroll to position [6884, 0]
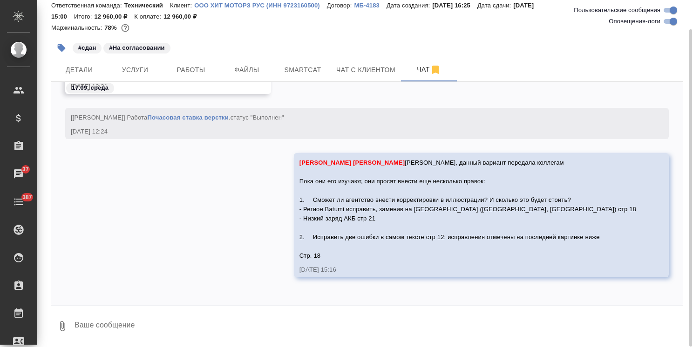
click at [147, 320] on textarea at bounding box center [378, 327] width 609 height 32
paste textarea
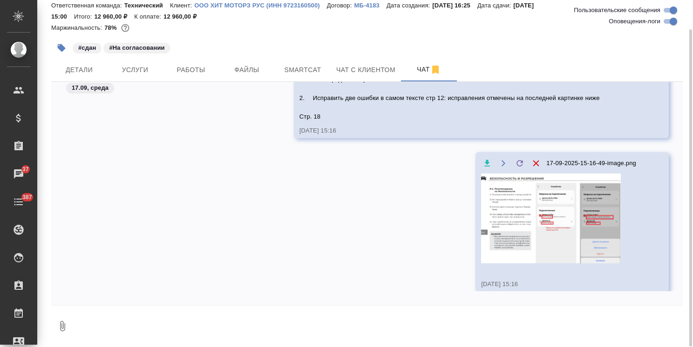
scroll to position [7037, 0]
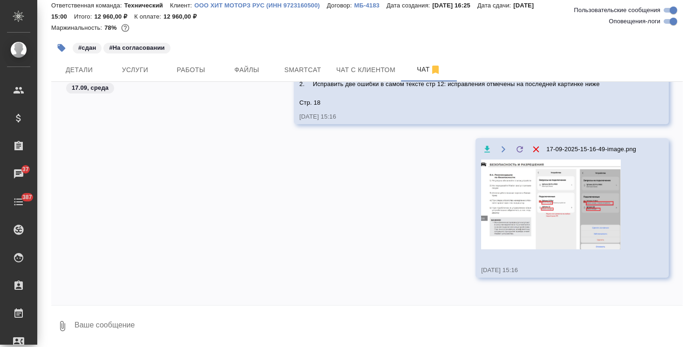
paste textarea
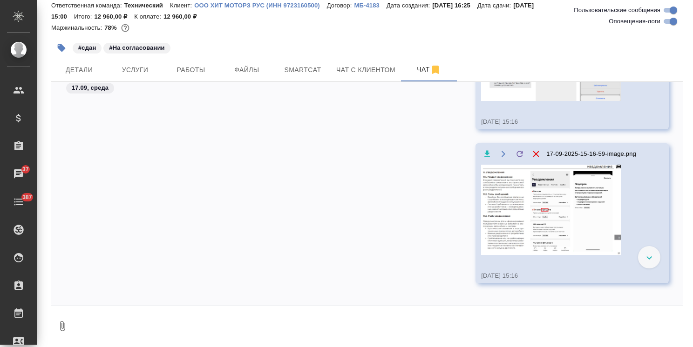
scroll to position [7191, 0]
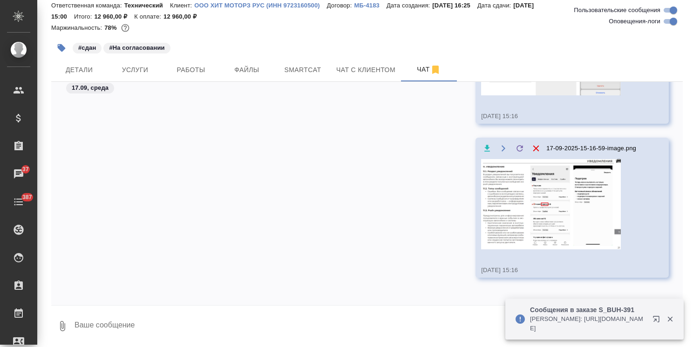
paste textarea
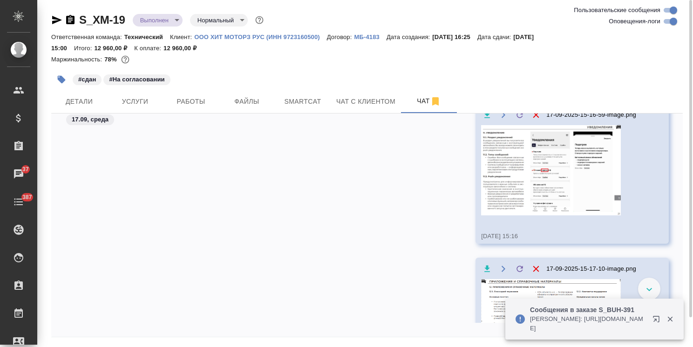
scroll to position [7249, 0]
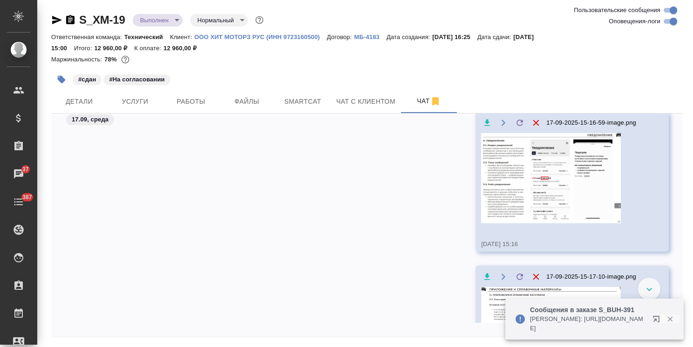
drag, startPoint x: 667, startPoint y: 321, endPoint x: 682, endPoint y: 315, distance: 15.9
click at [667, 321] on icon "button" at bounding box center [670, 319] width 8 height 8
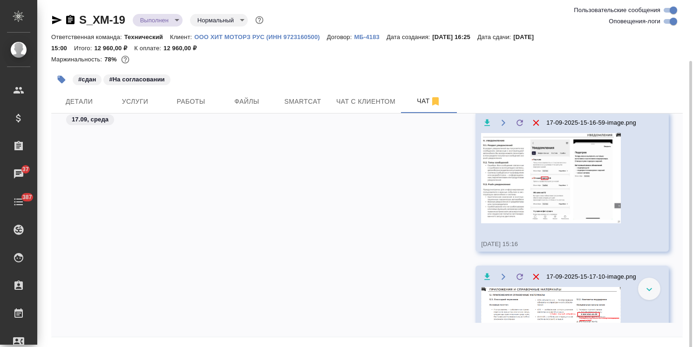
scroll to position [32, 0]
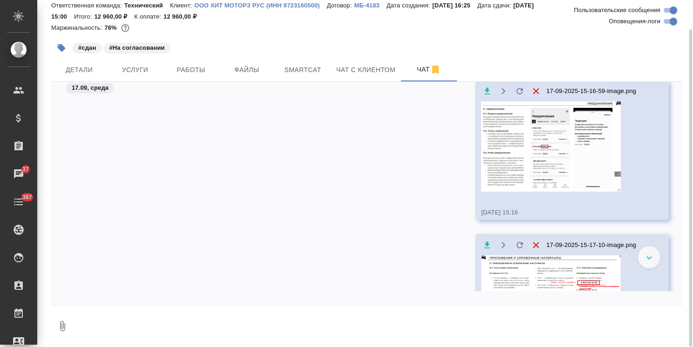
click at [251, 321] on textarea at bounding box center [378, 327] width 609 height 32
paste textarea "Заранее благодарю! С уважением, [PERSON_NAME] Переводчик, Координатор по устном…"
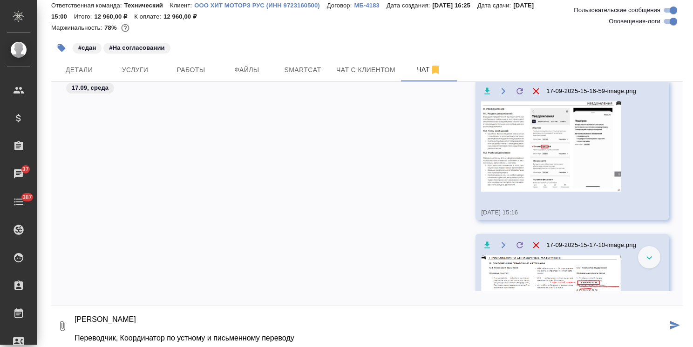
type textarea "Заранее благодарю! С уважением, [PERSON_NAME] Переводчик, Координатор по устном…"
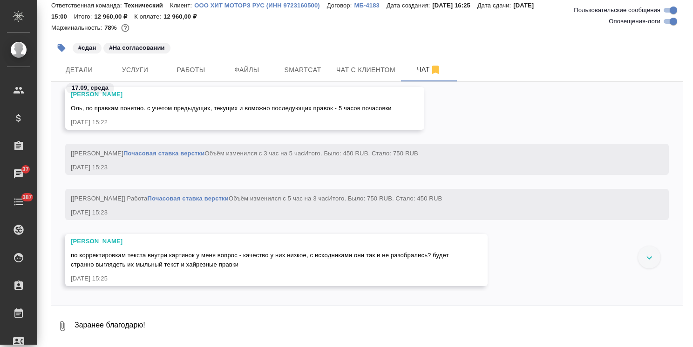
scroll to position [7689, 0]
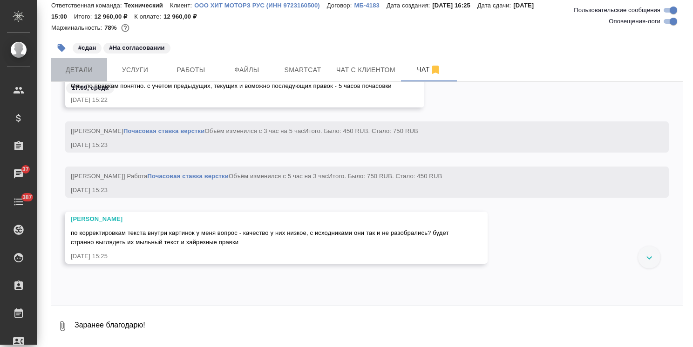
click at [87, 73] on span "Детали" at bounding box center [79, 70] width 45 height 12
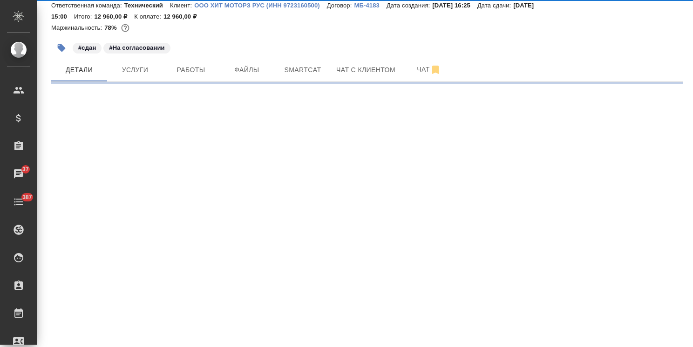
select select "RU"
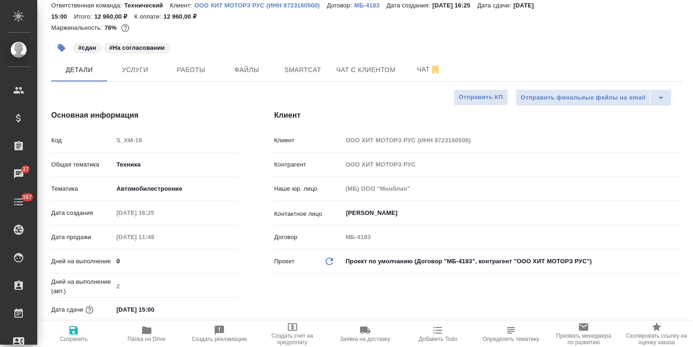
type textarea "x"
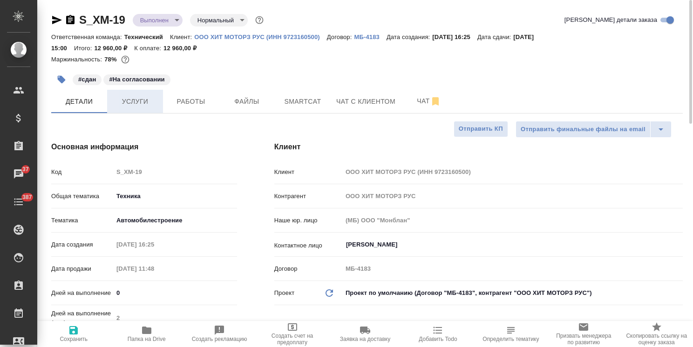
click at [127, 94] on button "Услуги" at bounding box center [135, 101] width 56 height 23
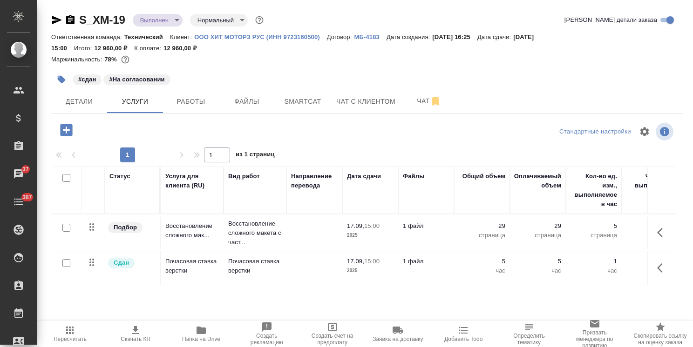
scroll to position [43, 0]
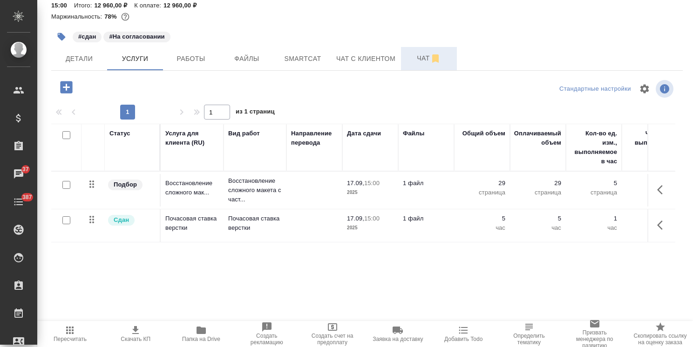
click at [418, 62] on span "Чат" at bounding box center [429, 59] width 45 height 12
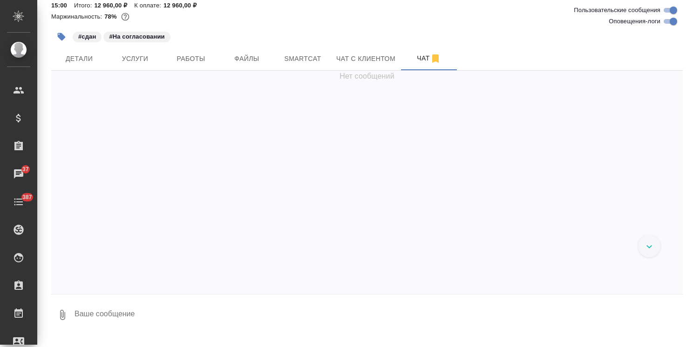
scroll to position [7711, 0]
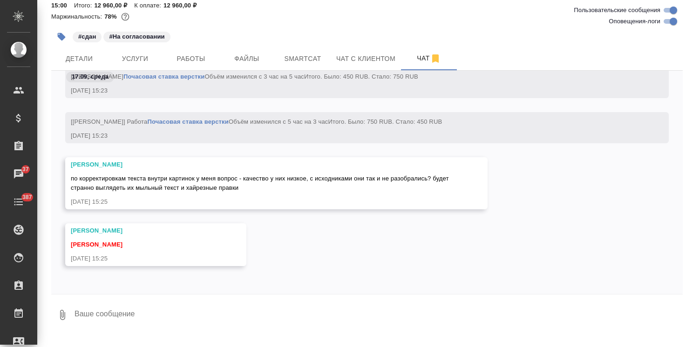
click at [152, 315] on textarea at bounding box center [378, 315] width 609 height 32
type textarea "спс, пишу клиенту"
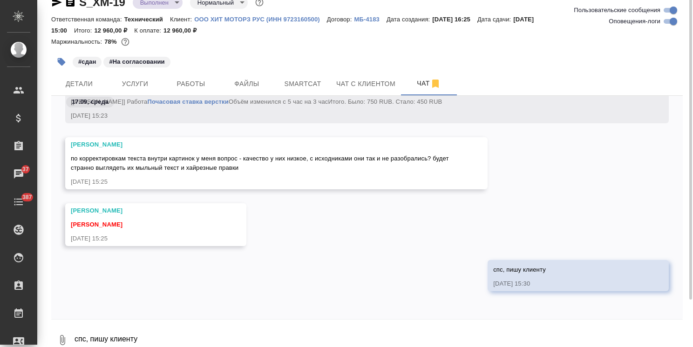
scroll to position [0, 0]
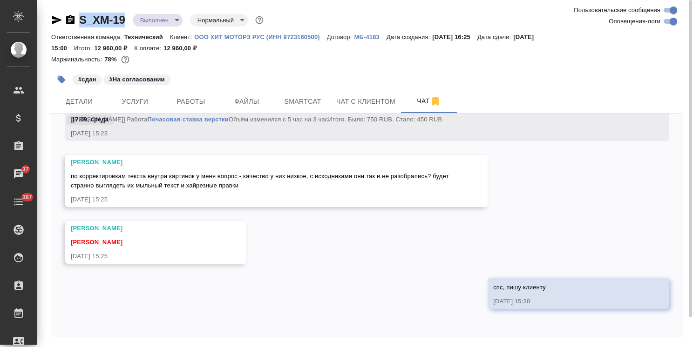
drag, startPoint x: 129, startPoint y: 6, endPoint x: 74, endPoint y: 11, distance: 56.1
click at [74, 11] on div "S_XM-19 Выполнен completed Нормальный normal Ответственная команда: Технический…" at bounding box center [367, 189] width 642 height 379
copy link "S_XM-19"
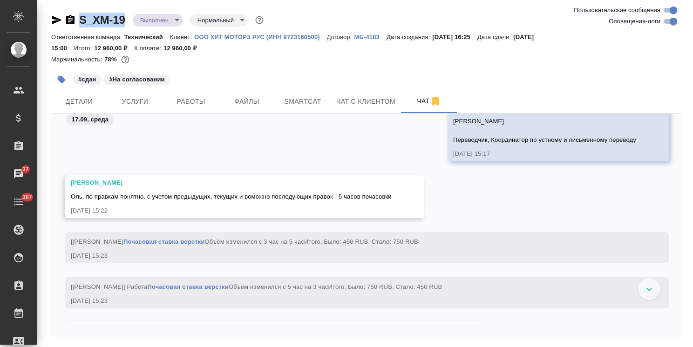
scroll to position [7601, 0]
click at [142, 102] on span "Услуги" at bounding box center [135, 102] width 45 height 12
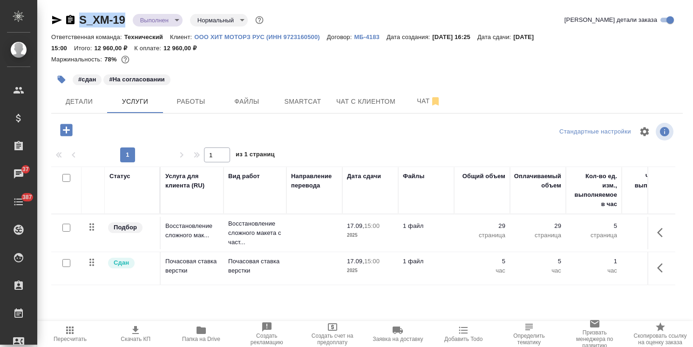
scroll to position [43, 0]
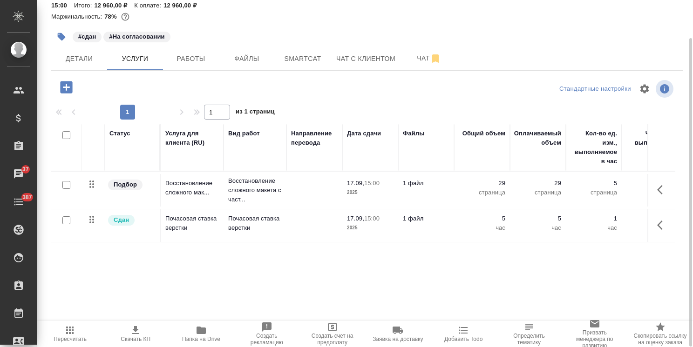
click at [445, 238] on td "1 файл" at bounding box center [426, 226] width 56 height 33
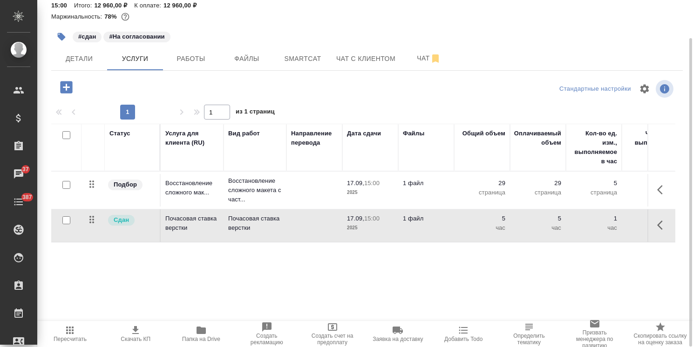
click at [445, 238] on td "1 файл" at bounding box center [426, 226] width 56 height 33
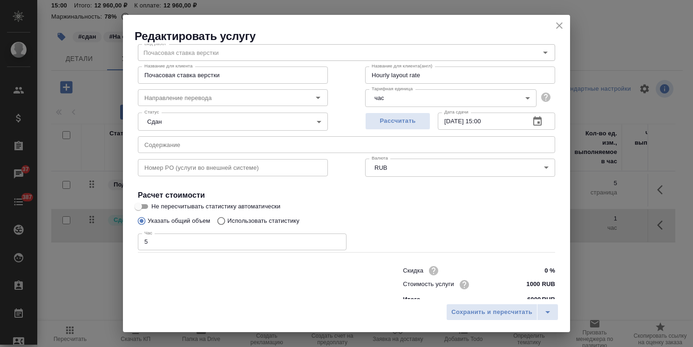
scroll to position [45, 0]
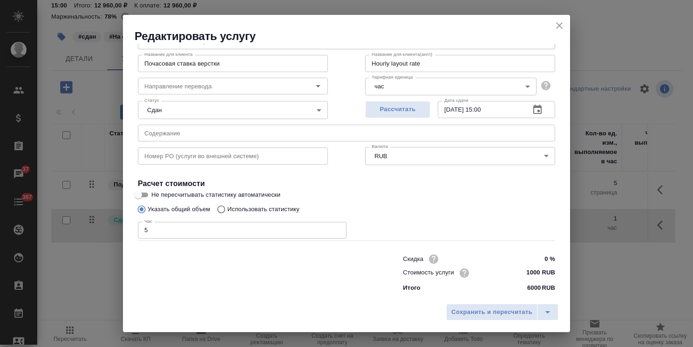
click at [557, 29] on icon "close" at bounding box center [559, 25] width 11 height 11
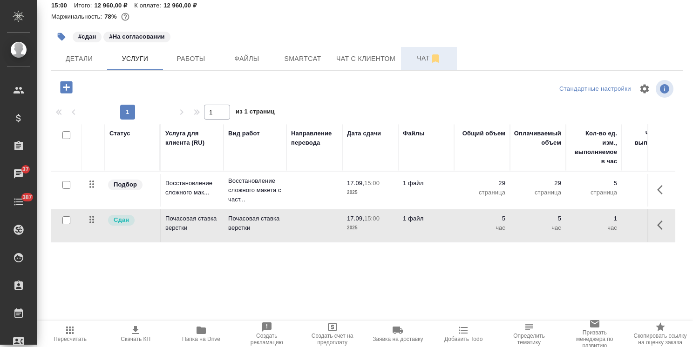
click at [419, 59] on span "Чат" at bounding box center [429, 59] width 45 height 12
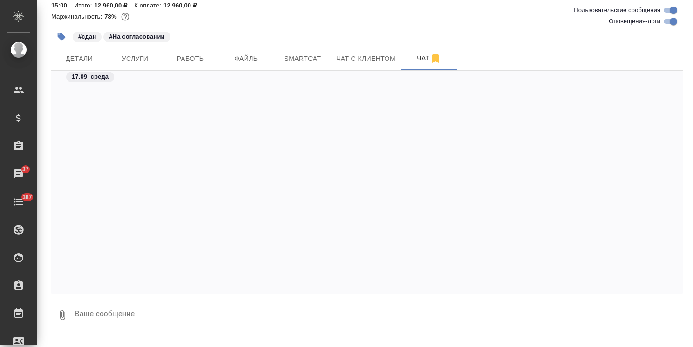
scroll to position [7775, 0]
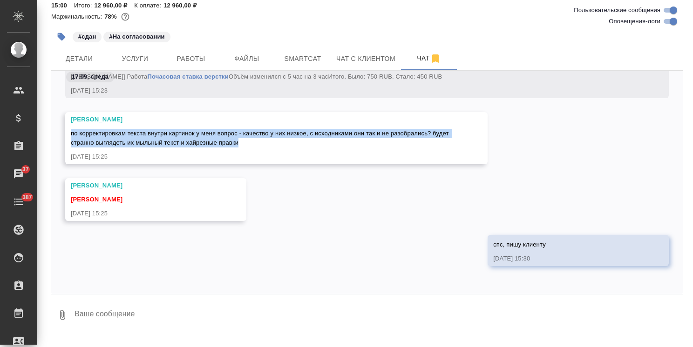
drag, startPoint x: 71, startPoint y: 135, endPoint x: 256, endPoint y: 147, distance: 184.8
click at [256, 147] on div "по корректировкам текста внутри картинок у меня вопрос - качество у них низкое,…" at bounding box center [263, 137] width 384 height 21
copy span "по корректировкам текста внутри картинок у меня вопрос - качество у них низкое,…"
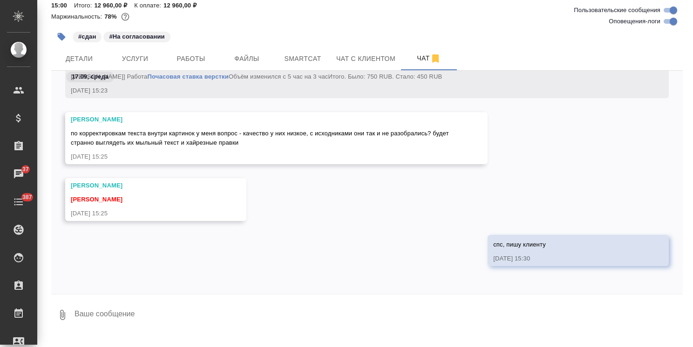
click at [347, 195] on div "Заборова Александра Усманова Ольга 17.09.25, 15:25" at bounding box center [366, 206] width 631 height 57
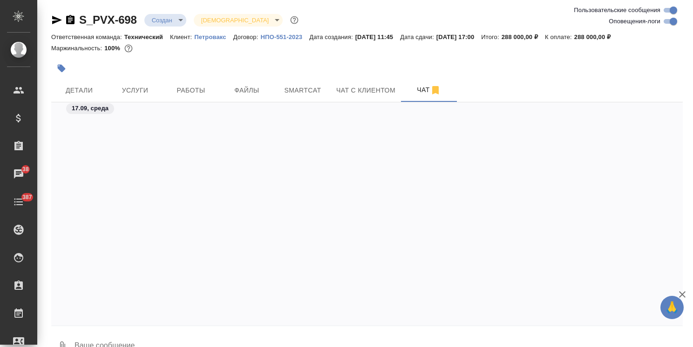
scroll to position [775, 0]
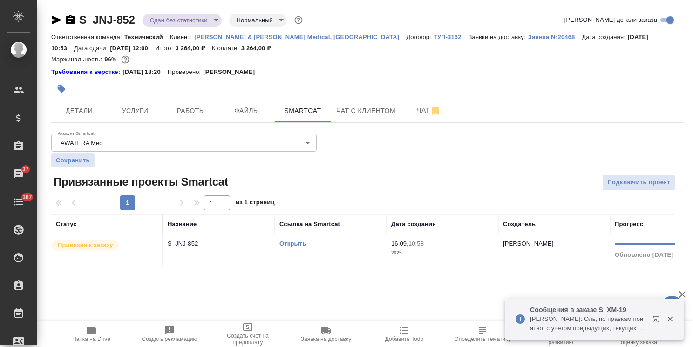
drag, startPoint x: 91, startPoint y: 342, endPoint x: 99, endPoint y: 329, distance: 15.4
click at [91, 342] on span "Папка на Drive" at bounding box center [91, 339] width 38 height 7
drag, startPoint x: 134, startPoint y: 14, endPoint x: 74, endPoint y: 14, distance: 60.5
click at [74, 14] on div "S_JNJ-852 Сдан без статистики distributed Нормальный normal" at bounding box center [177, 20] width 253 height 15
copy link "S_JNJ-852"
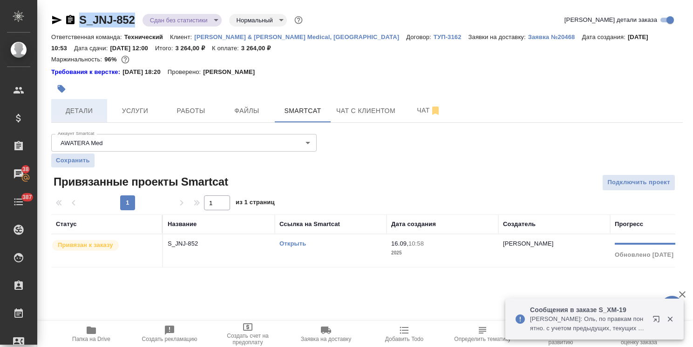
click at [86, 113] on span "Детали" at bounding box center [79, 111] width 45 height 12
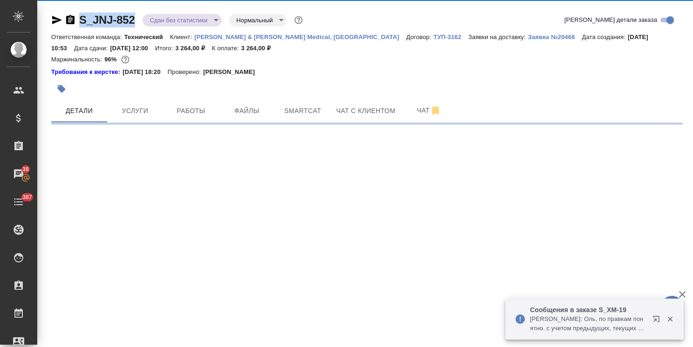
select select "RU"
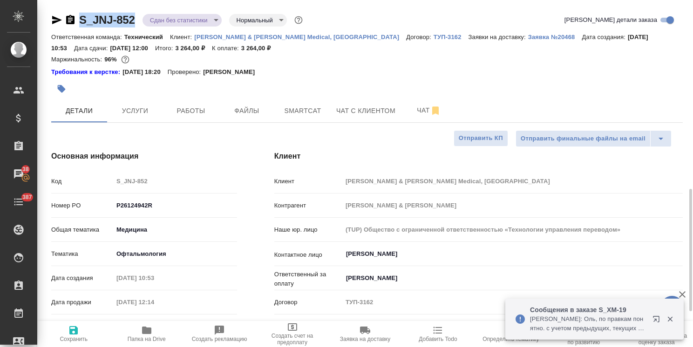
scroll to position [140, 0]
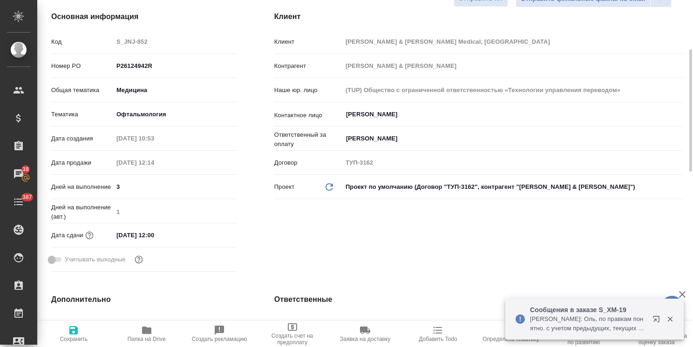
type textarea "x"
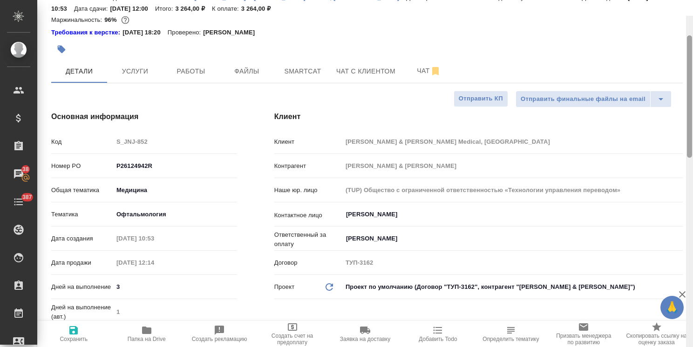
scroll to position [0, 0]
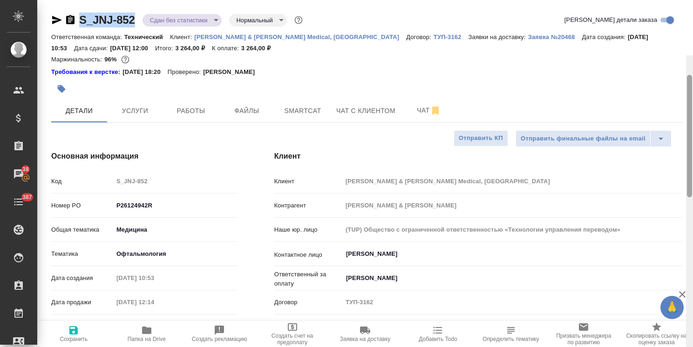
drag, startPoint x: 685, startPoint y: 148, endPoint x: 626, endPoint y: 57, distance: 109.0
click at [692, 65] on html "🙏 .cls-1 fill:#fff; AWATERA Usmanova Olga Клиенты Спецификации Заказы 38 Чаты 3…" at bounding box center [346, 173] width 693 height 347
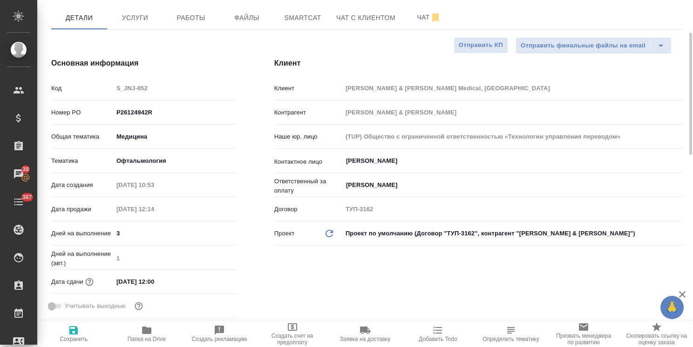
scroll to position [140, 0]
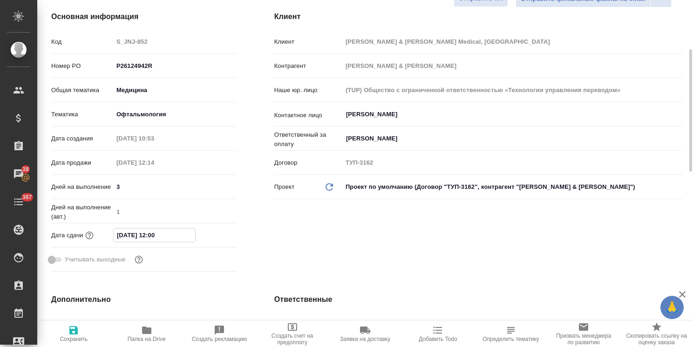
click at [169, 237] on input "17.09.2025 12:00" at bounding box center [154, 236] width 81 height 14
click at [211, 234] on icon "button" at bounding box center [209, 235] width 11 height 11
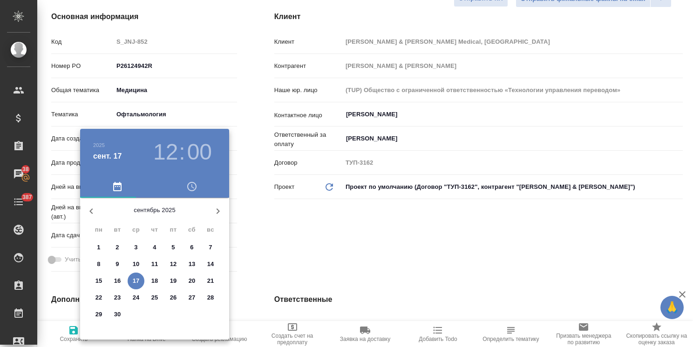
click at [158, 283] on span "18" at bounding box center [154, 281] width 17 height 9
type input "18.09.2025 12:00"
type textarea "x"
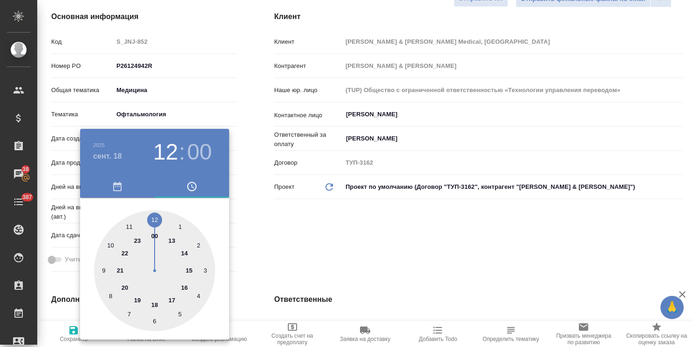
click at [273, 252] on div at bounding box center [346, 173] width 693 height 347
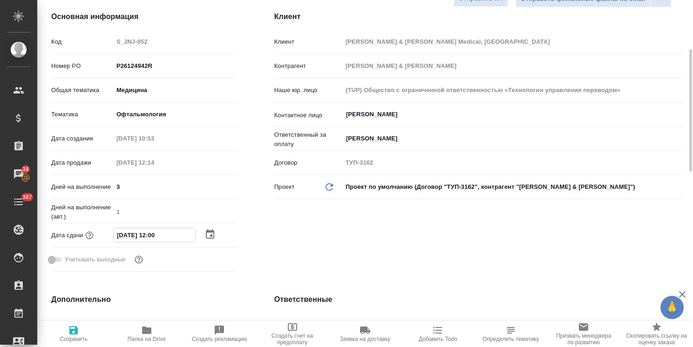
click at [155, 235] on input "18.09.2025 12:00" at bounding box center [154, 236] width 81 height 14
type input "18.09.2025 17:00"
type textarea "x"
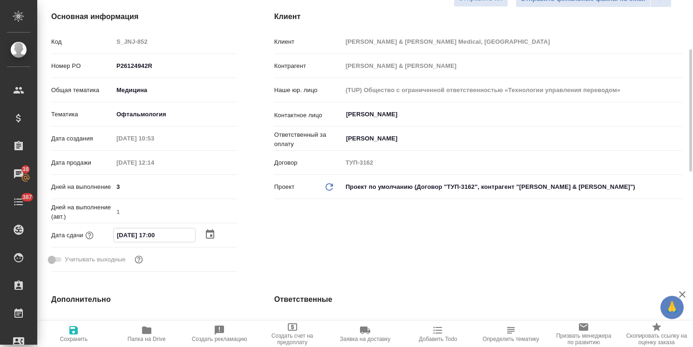
type input "18.09.2025 17:00"
click at [83, 337] on span "Сохранить" at bounding box center [74, 339] width 28 height 7
type textarea "x"
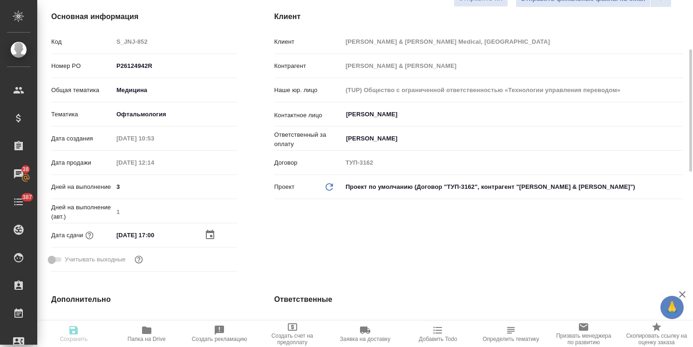
type textarea "x"
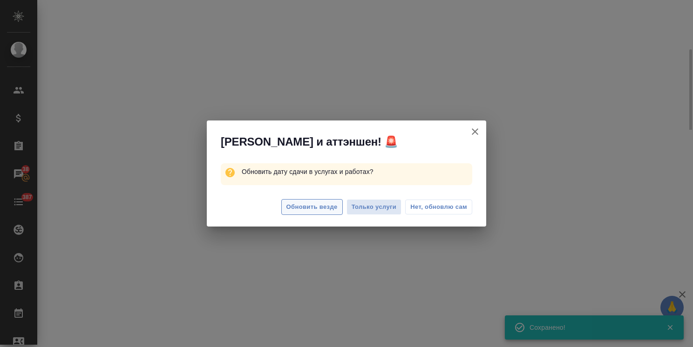
click at [330, 201] on button "Обновить везде" at bounding box center [311, 207] width 61 height 16
select select "RU"
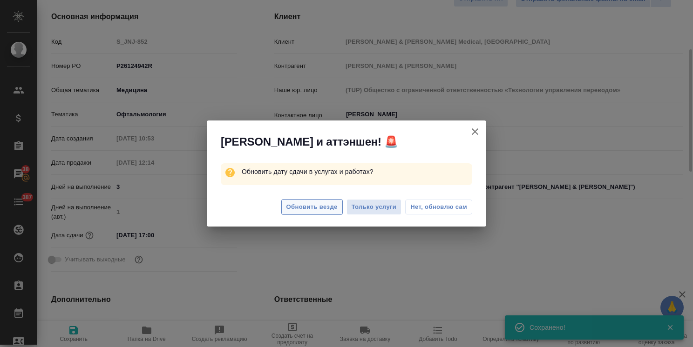
type textarea "x"
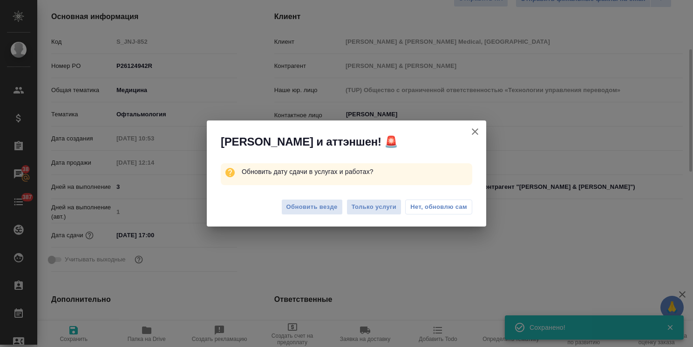
type textarea "x"
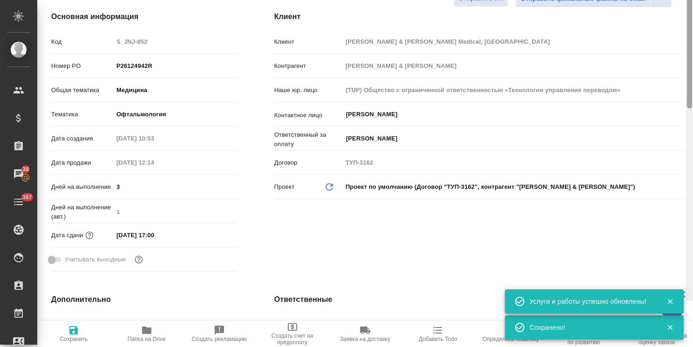
scroll to position [47, 0]
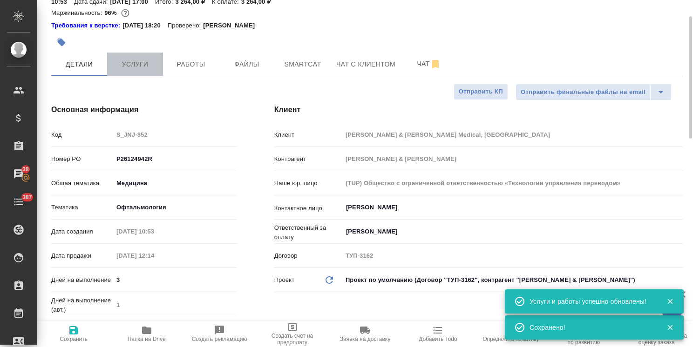
click at [129, 64] on span "Услуги" at bounding box center [135, 65] width 45 height 12
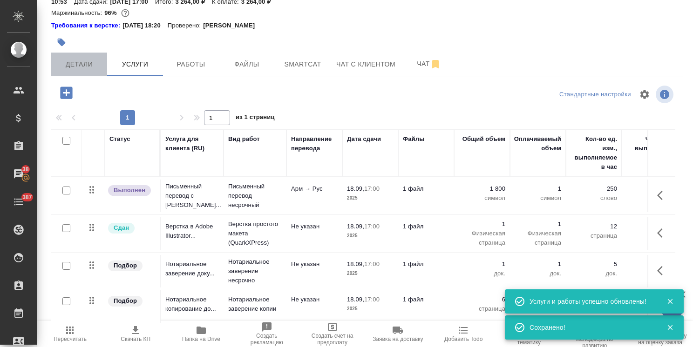
click at [81, 64] on span "Детали" at bounding box center [79, 65] width 45 height 12
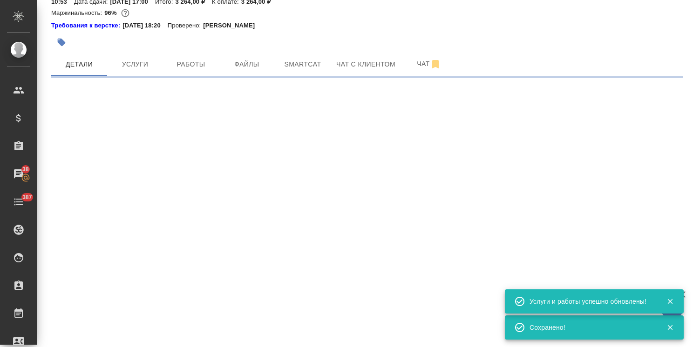
select select "RU"
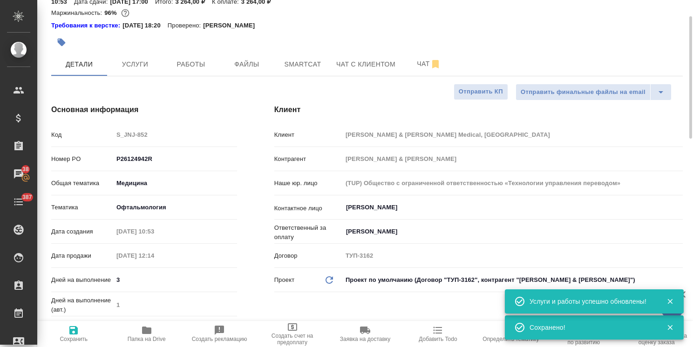
type textarea "x"
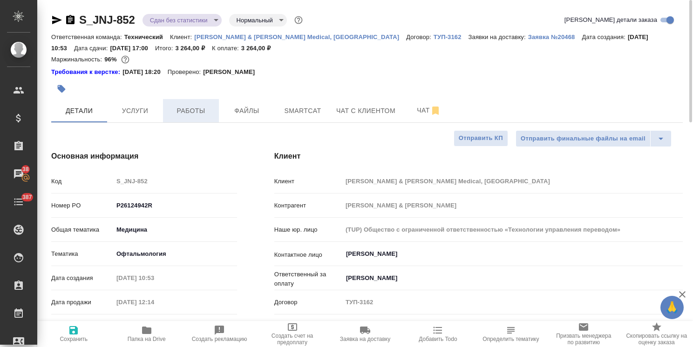
click at [189, 115] on span "Работы" at bounding box center [191, 111] width 45 height 12
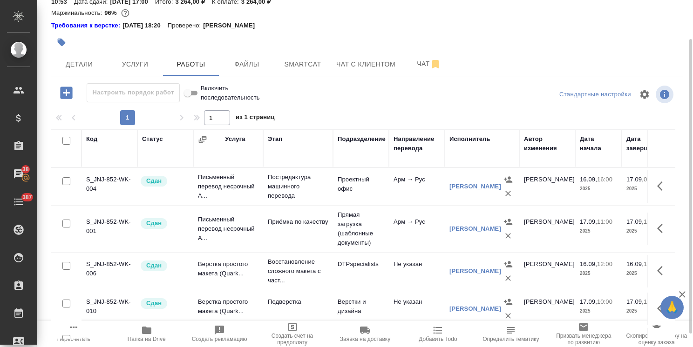
scroll to position [61, 0]
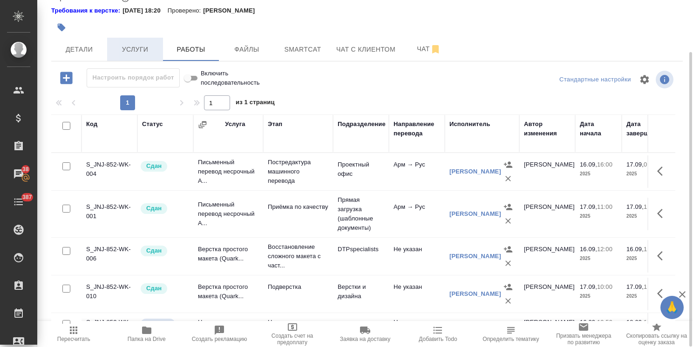
click at [148, 49] on span "Услуги" at bounding box center [135, 50] width 45 height 12
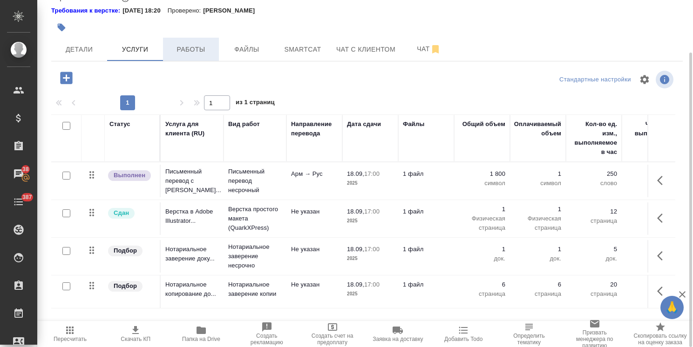
click at [184, 49] on span "Работы" at bounding box center [191, 50] width 45 height 12
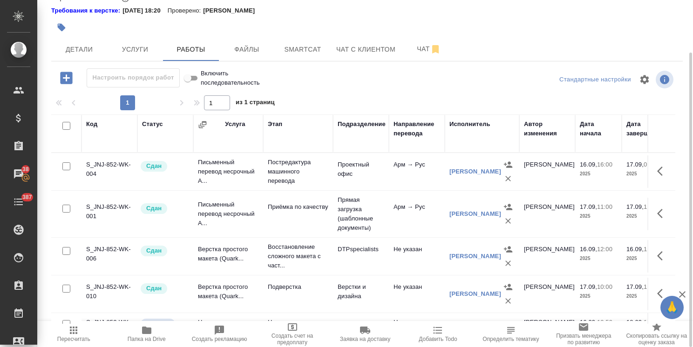
click at [65, 75] on icon "button" at bounding box center [66, 78] width 12 height 12
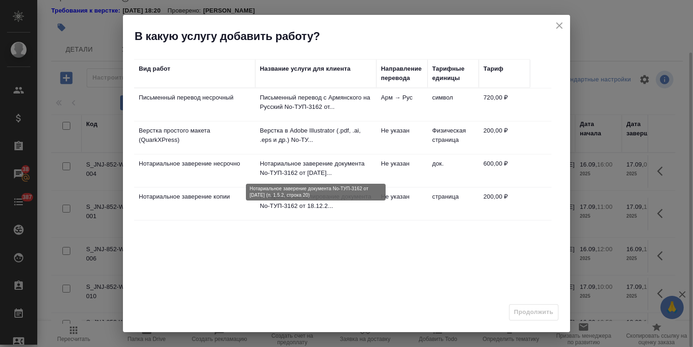
click at [274, 168] on p "Нотариальное заверение документа No-ТУП-3162 от 18.12.202..." at bounding box center [316, 168] width 112 height 19
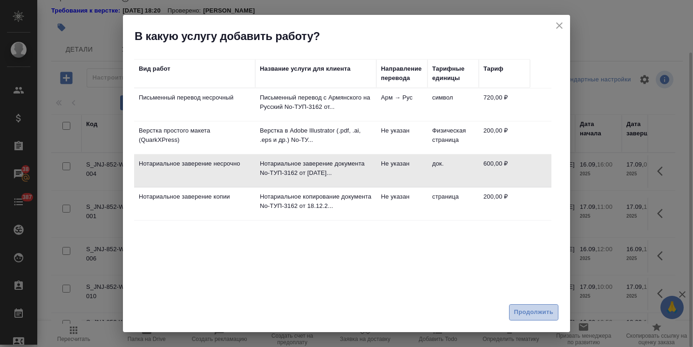
click at [534, 316] on span "Продолжить" at bounding box center [533, 312] width 39 height 11
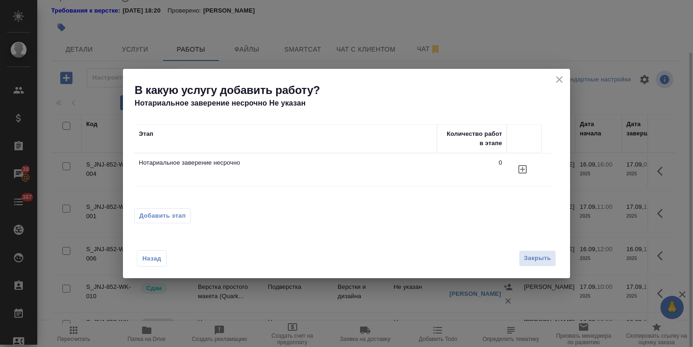
click at [170, 214] on span "Добавить этап" at bounding box center [162, 215] width 47 height 9
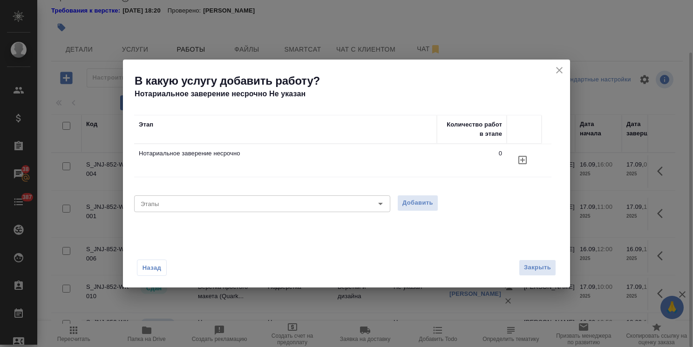
click at [525, 162] on icon "button" at bounding box center [522, 160] width 11 height 11
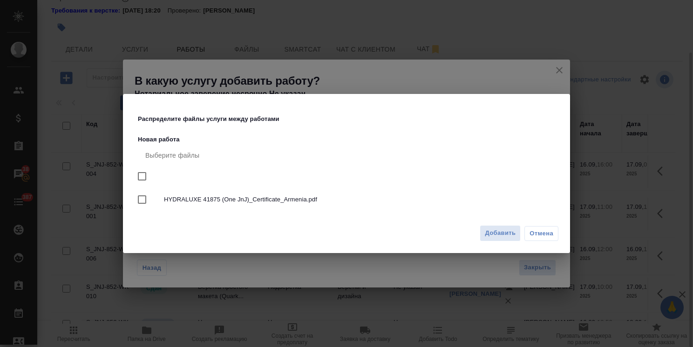
click at [142, 179] on input "checkbox" at bounding box center [142, 177] width 20 height 20
checkbox input "true"
click at [481, 231] on button "Добавить" at bounding box center [500, 233] width 41 height 16
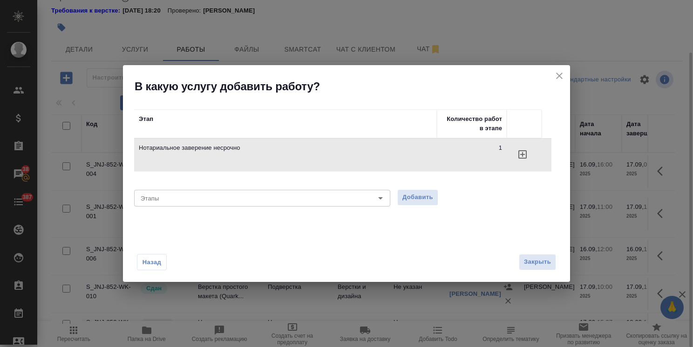
click at [561, 77] on icon "close" at bounding box center [559, 76] width 7 height 7
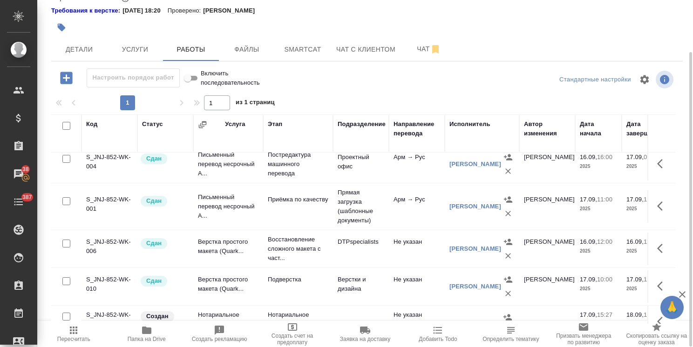
scroll to position [61, 0]
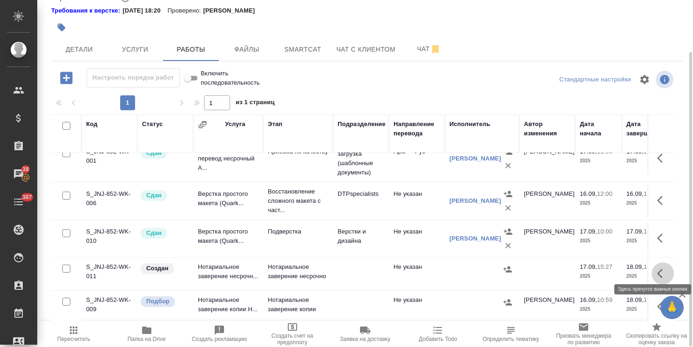
click at [657, 268] on icon "button" at bounding box center [662, 273] width 11 height 11
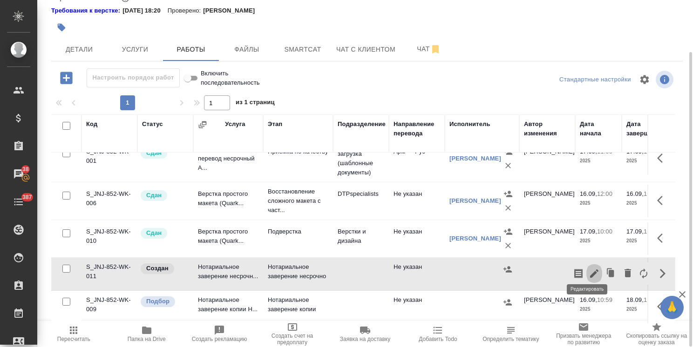
click at [589, 268] on icon "button" at bounding box center [594, 273] width 11 height 11
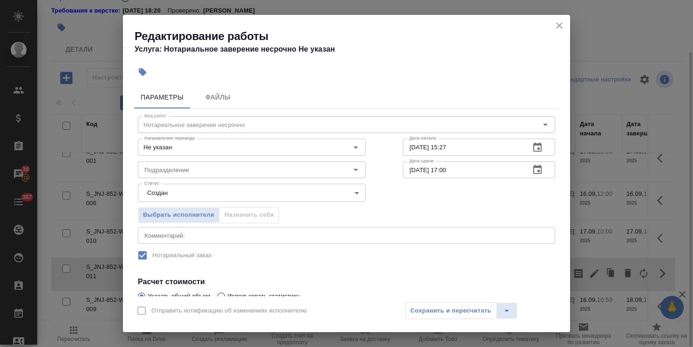
click at [180, 196] on body "🙏 .cls-1 fill:#fff; AWATERA Usmanova Olga Клиенты Спецификации Заказы 38 Чаты 3…" at bounding box center [346, 173] width 693 height 347
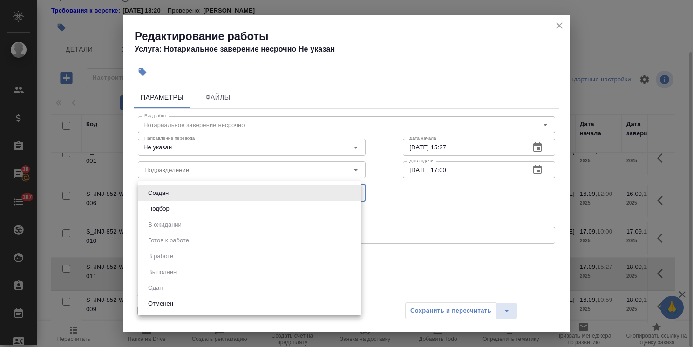
click at [174, 210] on li "Подбор" at bounding box center [250, 209] width 224 height 16
type input "recruiting"
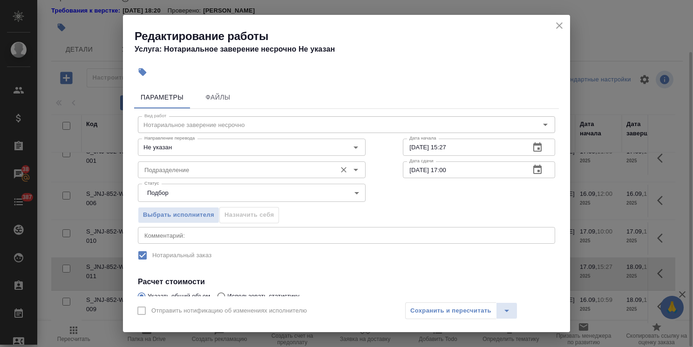
click at [187, 172] on input "Подразделение" at bounding box center [236, 169] width 191 height 11
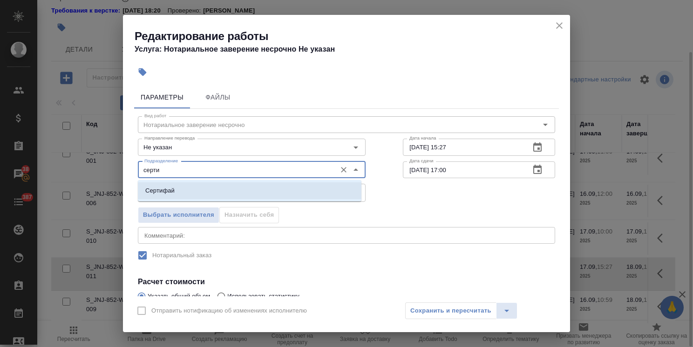
click at [193, 189] on li "Сертифай" at bounding box center [250, 191] width 224 height 17
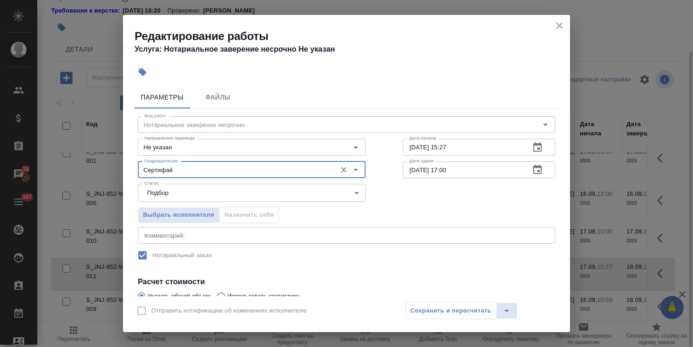
type input "Сертифай"
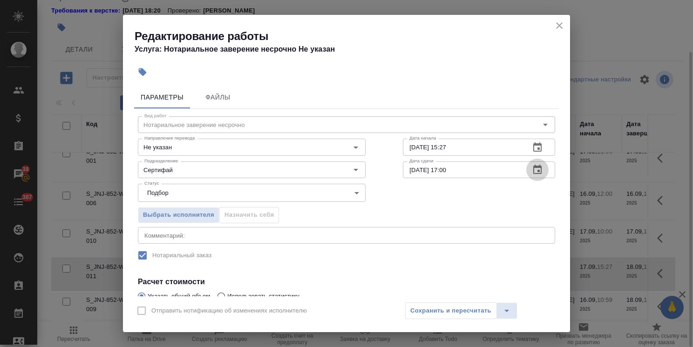
click at [533, 174] on icon "button" at bounding box center [537, 169] width 8 height 9
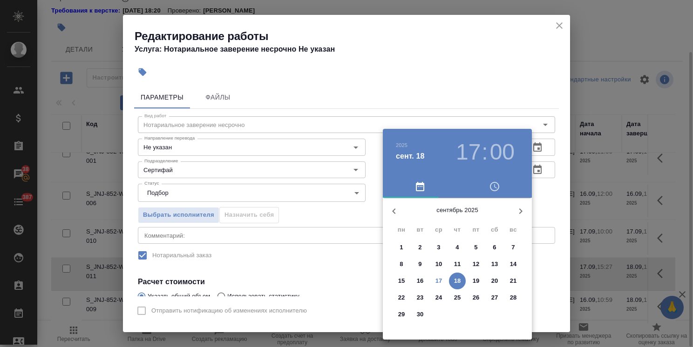
click at [495, 82] on div at bounding box center [346, 173] width 693 height 347
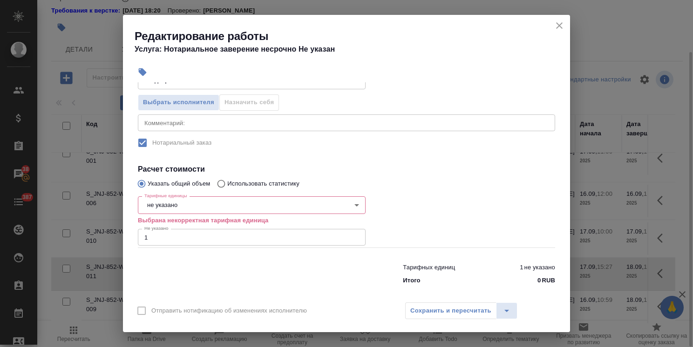
scroll to position [119, 0]
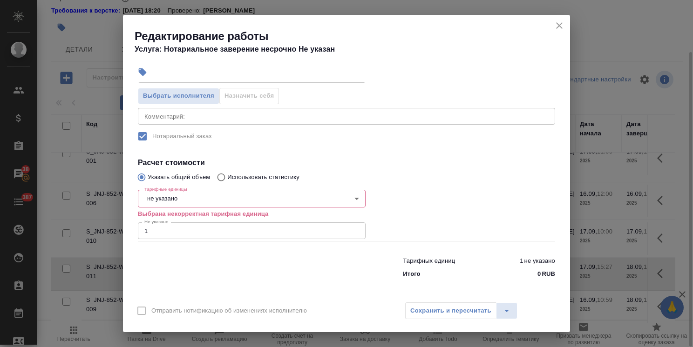
click at [168, 201] on body "🙏 .cls-1 fill:#fff; AWATERA Usmanova Olga Клиенты Спецификации Заказы 38 Чаты 3…" at bounding box center [346, 173] width 693 height 347
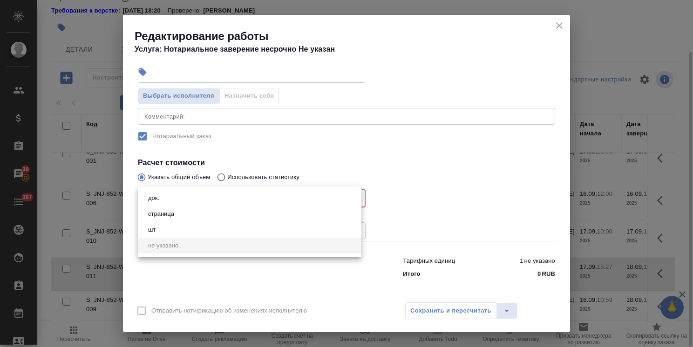
click at [162, 200] on li "док." at bounding box center [250, 198] width 224 height 16
type input "5a8b1489cc6b4906c91bfd8b"
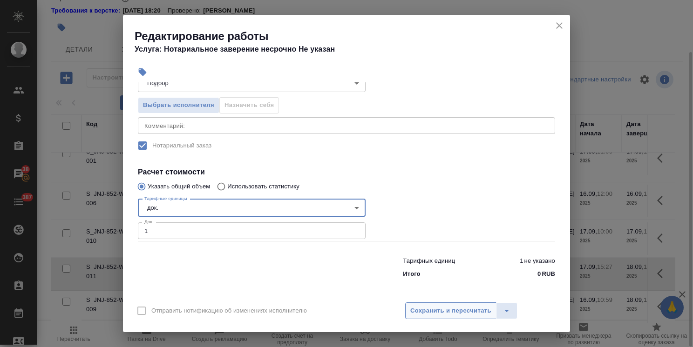
click at [458, 312] on span "Сохранить и пересчитать" at bounding box center [450, 311] width 81 height 11
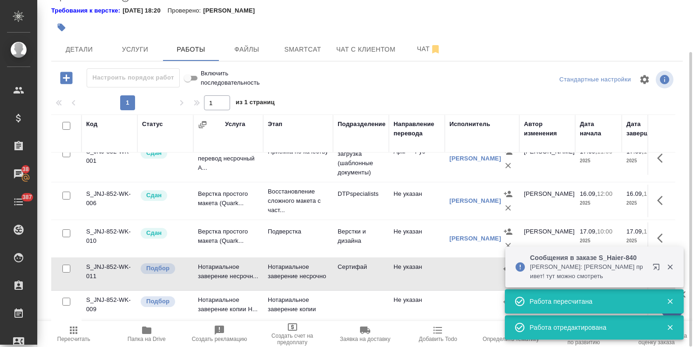
click at [673, 267] on icon "button" at bounding box center [670, 267] width 8 height 8
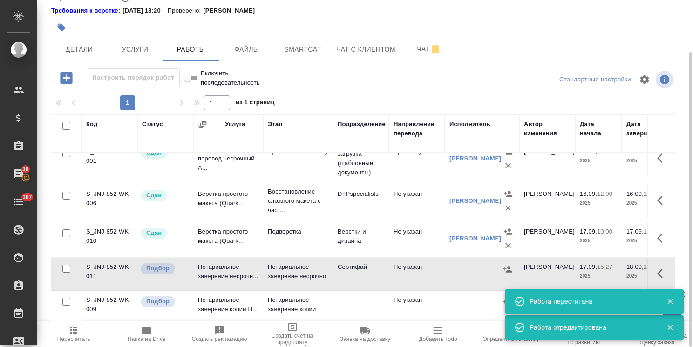
click at [657, 268] on icon "button" at bounding box center [662, 273] width 11 height 11
click at [589, 268] on icon "button" at bounding box center [594, 273] width 11 height 11
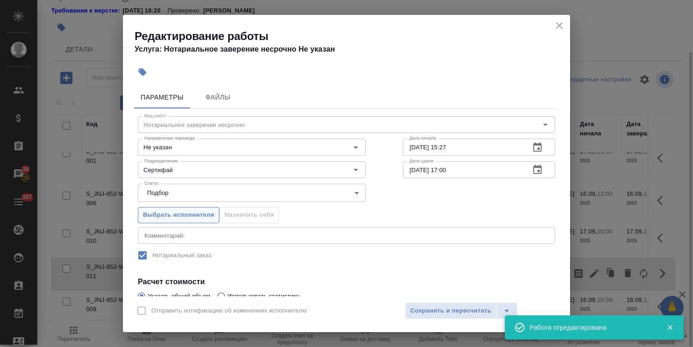
click at [207, 215] on span "Выбрать исполнителя" at bounding box center [178, 215] width 71 height 11
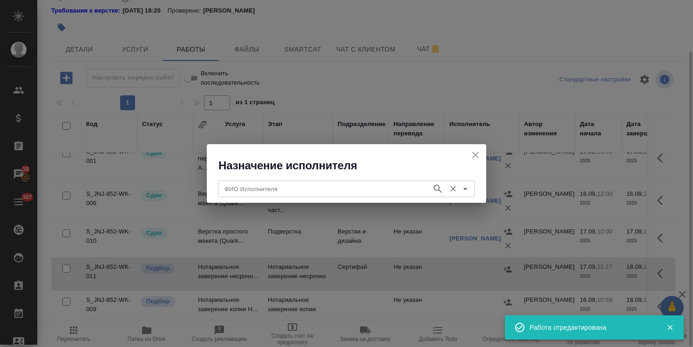
click at [244, 188] on input "ФИО Исполнителя" at bounding box center [324, 188] width 206 height 11
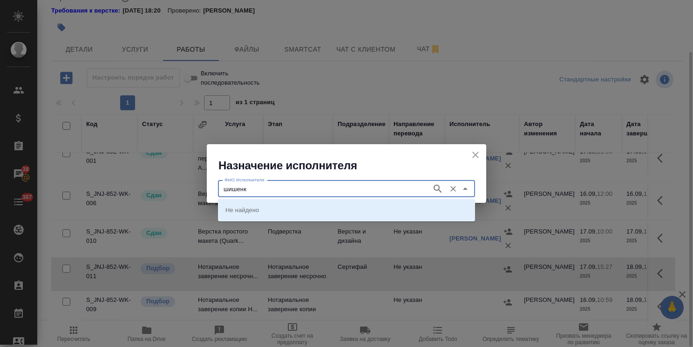
type input "шишенк"
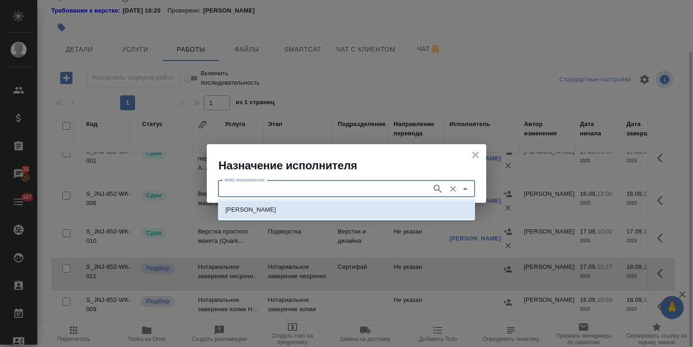
click at [378, 206] on li "НОТАРИУС Шишенков Леонид Васильевич" at bounding box center [346, 210] width 257 height 17
type input "НОТАРИУС Шишенков Леонид Васильевич"
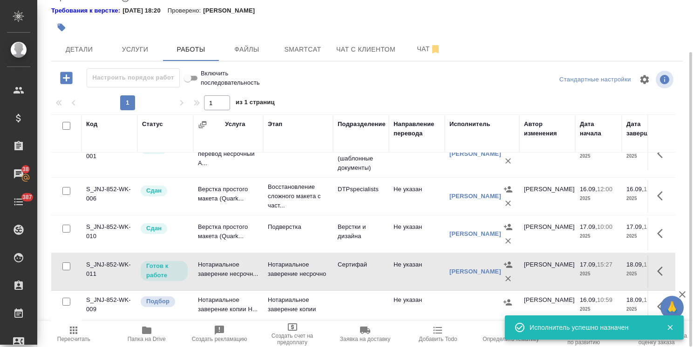
scroll to position [75, 0]
click at [651, 297] on button "button" at bounding box center [662, 307] width 22 height 22
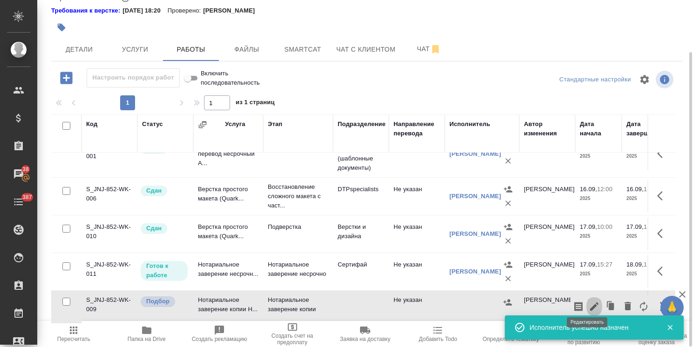
click at [589, 301] on icon "button" at bounding box center [594, 306] width 11 height 11
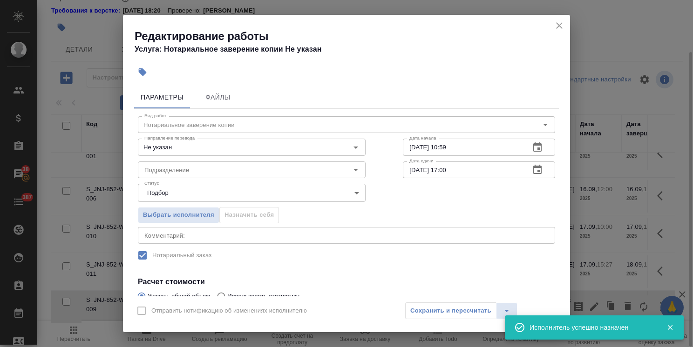
click at [169, 195] on body "🙏 .cls-1 fill:#fff; AWATERA Usmanova Olga Клиенты Спецификации Заказы 38 Чаты 3…" at bounding box center [346, 173] width 693 height 347
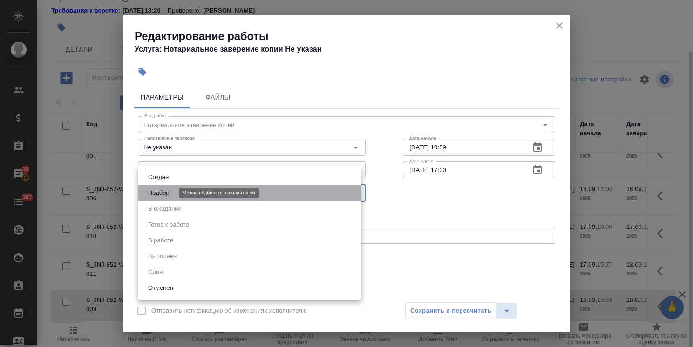
click at [171, 195] on button "Подбор" at bounding box center [158, 193] width 27 height 10
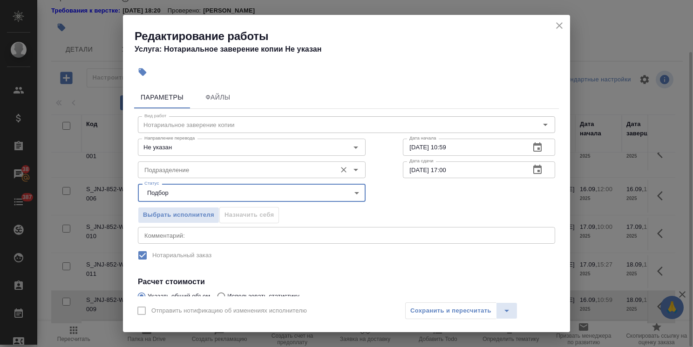
click at [181, 169] on input "Подразделение" at bounding box center [236, 169] width 191 height 11
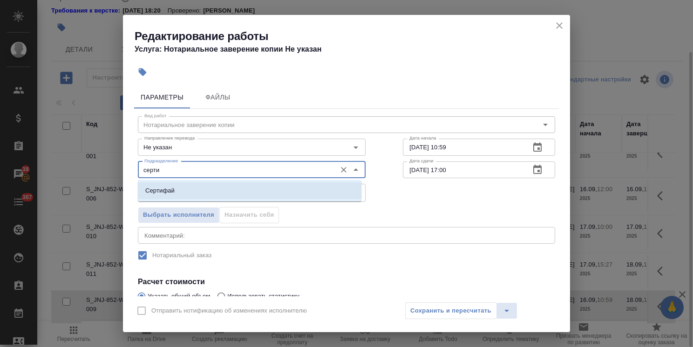
click at [186, 194] on li "Сертифай" at bounding box center [250, 191] width 224 height 17
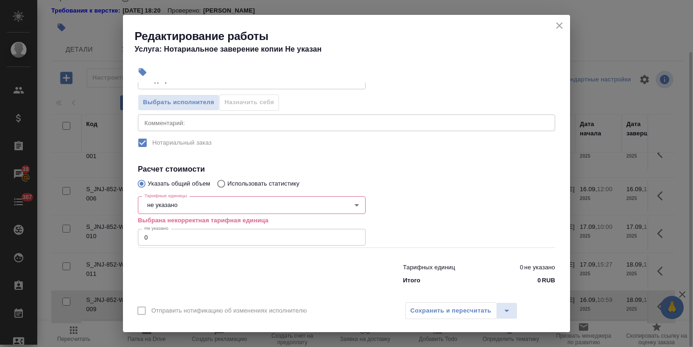
scroll to position [119, 0]
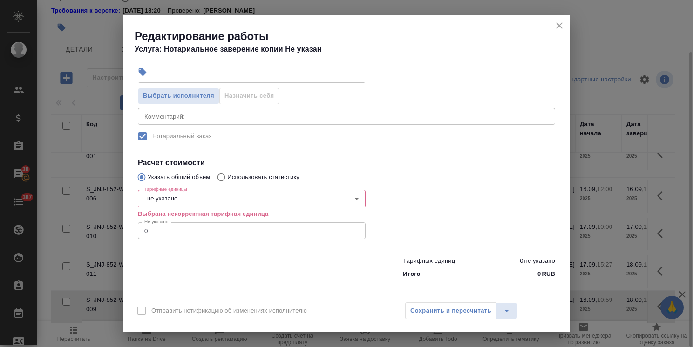
type input "Сертифай"
click at [168, 197] on body "🙏 .cls-1 fill:#fff; AWATERA Usmanova Olga Клиенты Спецификации Заказы 38 Чаты 3…" at bounding box center [346, 173] width 693 height 347
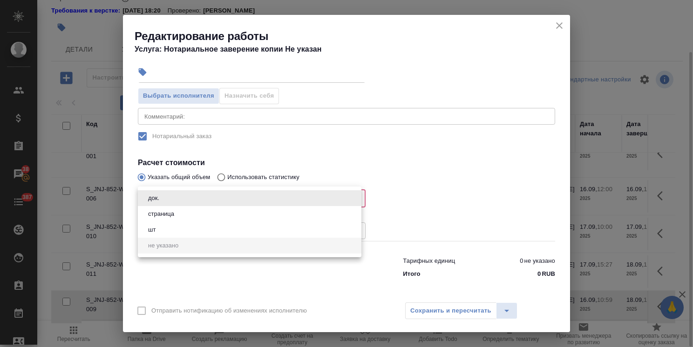
click at [173, 213] on button "страница" at bounding box center [161, 214] width 32 height 10
type input "5a8b1489cc6b4906c91bfdb2"
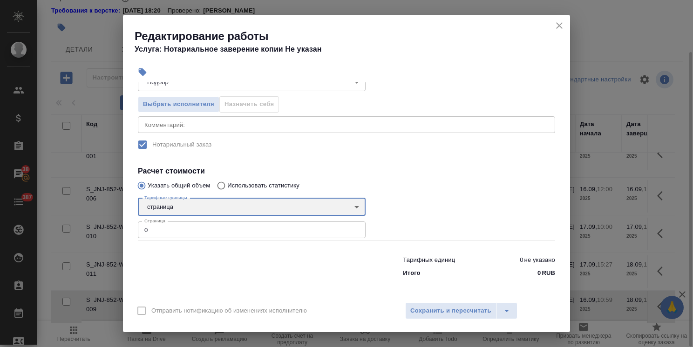
scroll to position [110, 0]
drag, startPoint x: 159, startPoint y: 226, endPoint x: 97, endPoint y: 224, distance: 62.4
click at [97, 224] on div "Редактирование работы Услуга: Нотариальное заверение копии Не указан Параметры …" at bounding box center [346, 173] width 693 height 347
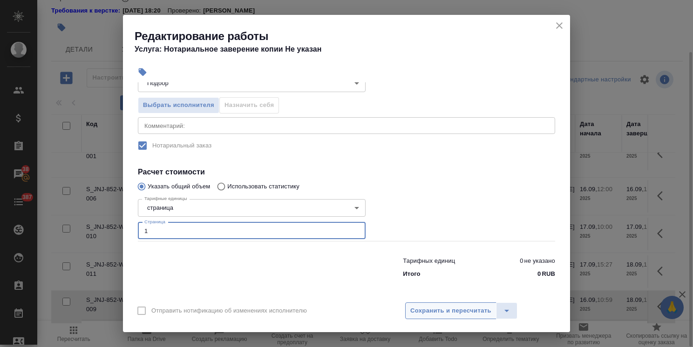
type input "1"
click at [443, 308] on span "Сохранить и пересчитать" at bounding box center [450, 311] width 81 height 11
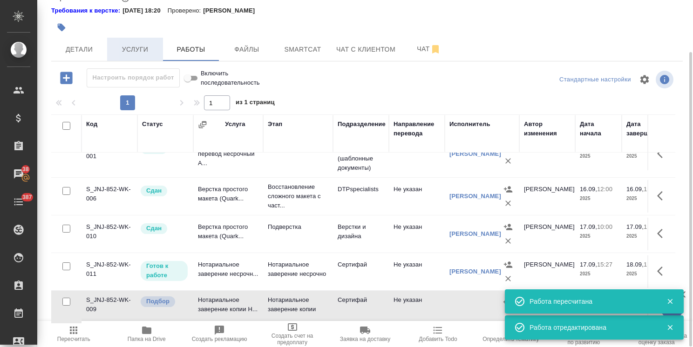
click at [149, 50] on span "Услуги" at bounding box center [135, 50] width 45 height 12
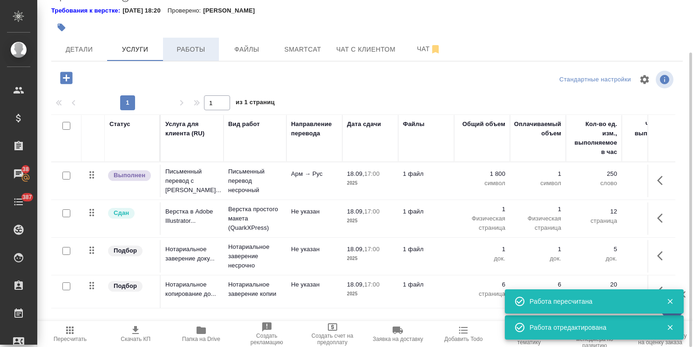
click at [212, 51] on span "Работы" at bounding box center [191, 50] width 45 height 12
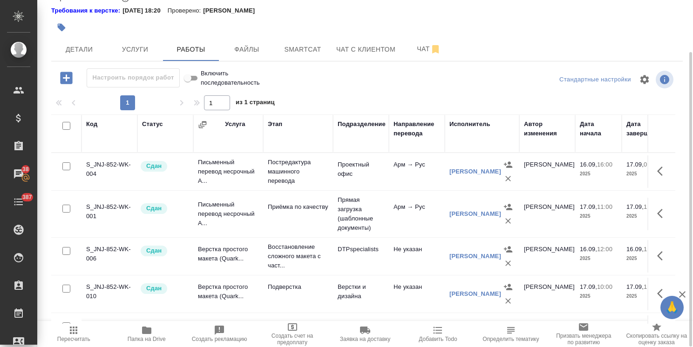
scroll to position [75, 0]
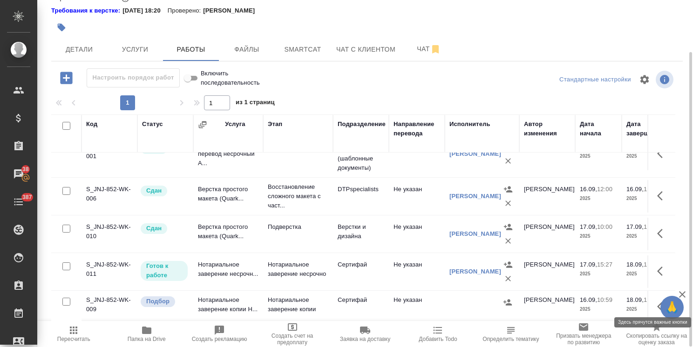
click at [657, 302] on icon "button" at bounding box center [660, 306] width 6 height 9
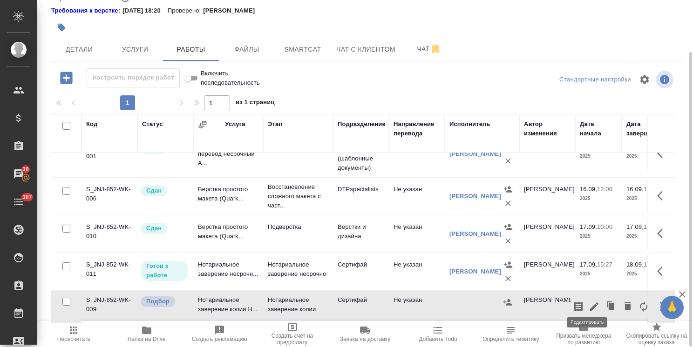
click at [591, 301] on icon "button" at bounding box center [594, 306] width 11 height 11
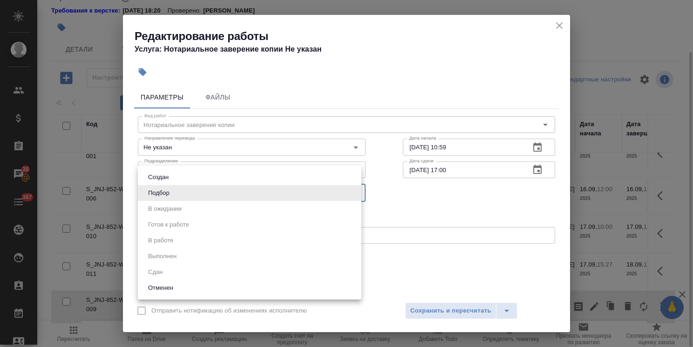
click at [192, 193] on body "🙏 .cls-1 fill:#fff; AWATERA Usmanova Olga Клиенты Спецификации Заказы 38 Чаты 3…" at bounding box center [346, 173] width 693 height 347
click at [399, 209] on div at bounding box center [346, 173] width 693 height 347
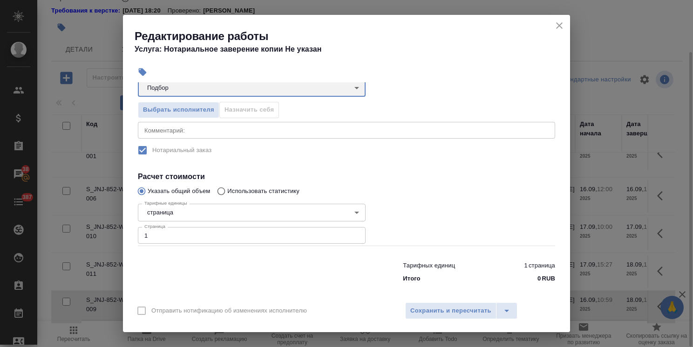
scroll to position [110, 0]
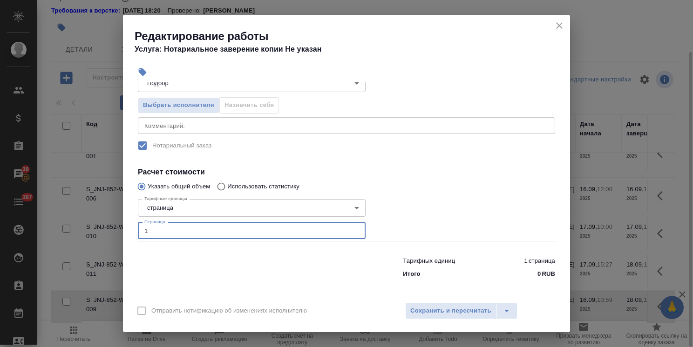
drag, startPoint x: 140, startPoint y: 226, endPoint x: 119, endPoint y: 228, distance: 21.0
click at [126, 227] on div "Параметры Файлы Вид работ Нотариальное заверение копии Вид работ Направление пе…" at bounding box center [346, 189] width 447 height 214
type input "6"
click at [422, 309] on span "Сохранить и пересчитать" at bounding box center [450, 311] width 81 height 11
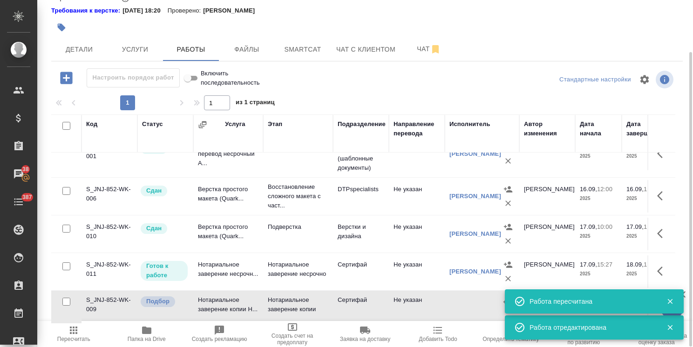
click at [673, 302] on icon "button" at bounding box center [670, 302] width 8 height 8
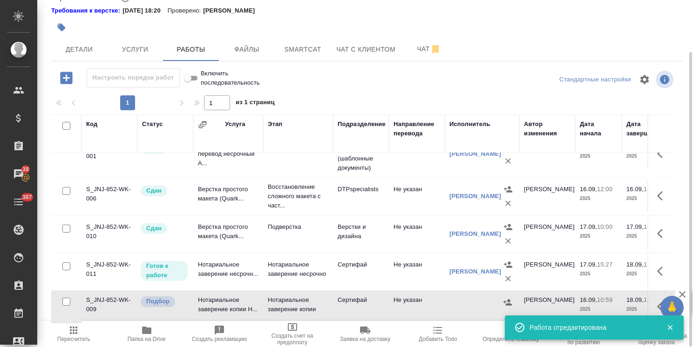
click at [662, 328] on button "button" at bounding box center [669, 328] width 19 height 8
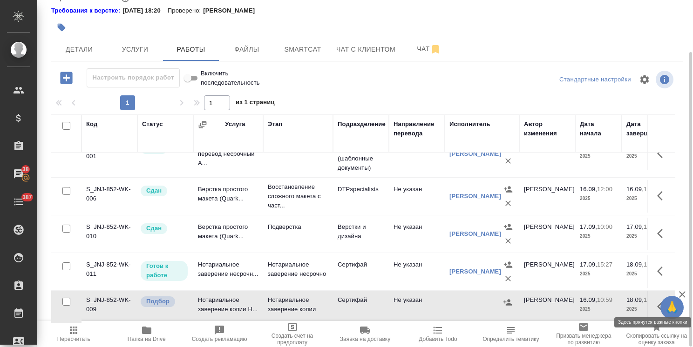
click at [659, 301] on icon "button" at bounding box center [662, 306] width 11 height 11
click at [593, 299] on button "button" at bounding box center [594, 307] width 16 height 22
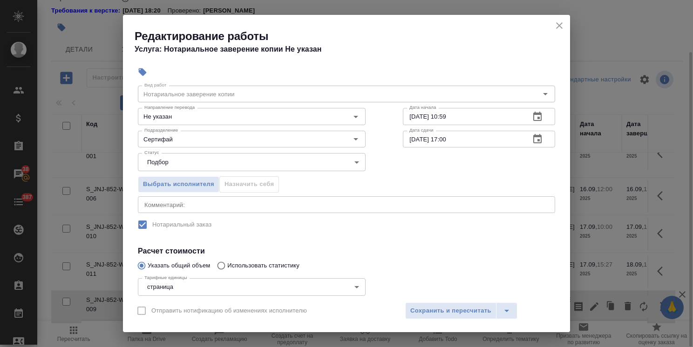
scroll to position [47, 0]
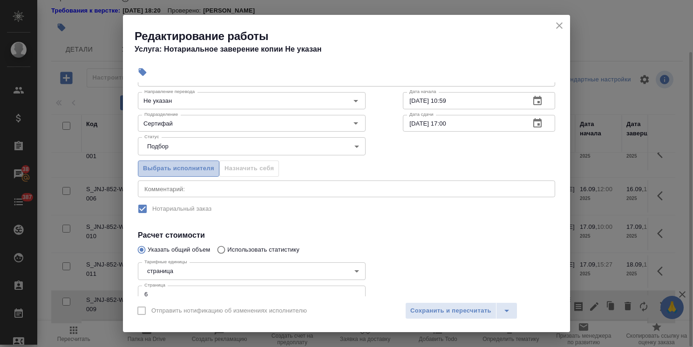
click at [195, 172] on span "Выбрать исполнителя" at bounding box center [178, 168] width 71 height 11
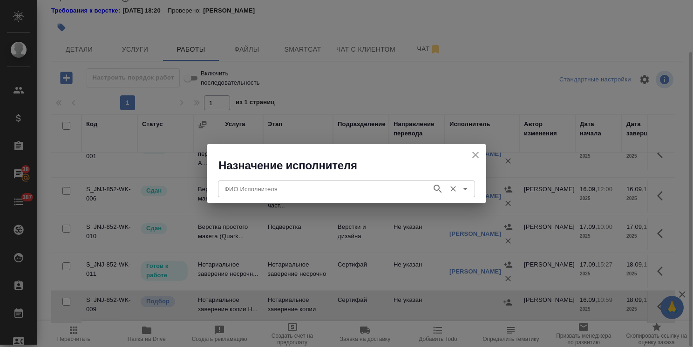
click at [270, 190] on input "ФИО Исполнителя" at bounding box center [324, 188] width 206 height 11
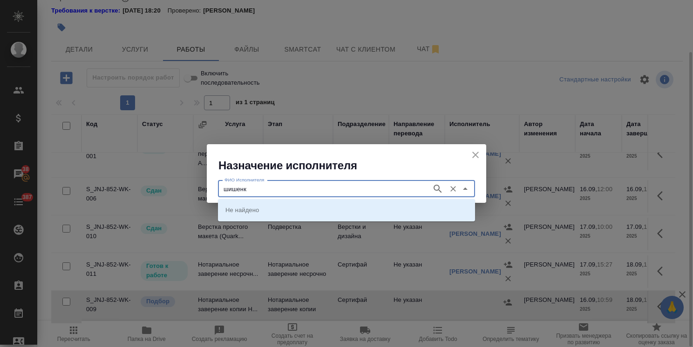
type input "шишенк"
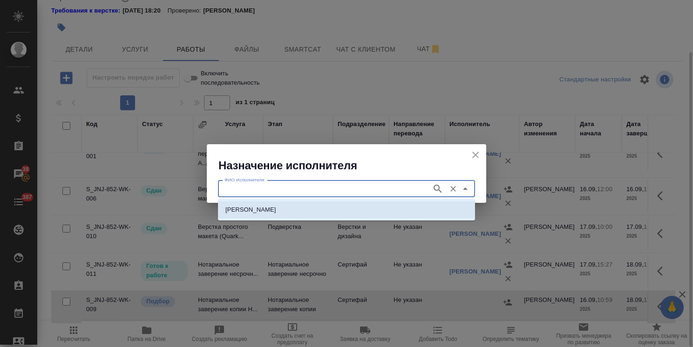
drag, startPoint x: 287, startPoint y: 208, endPoint x: 415, endPoint y: 206, distance: 128.5
click at [276, 208] on p "НОТАРИУС Шишенков Леонид Васильевич" at bounding box center [250, 209] width 51 height 9
type input "НОТАРИУС Шишенков Леонид Васильевич"
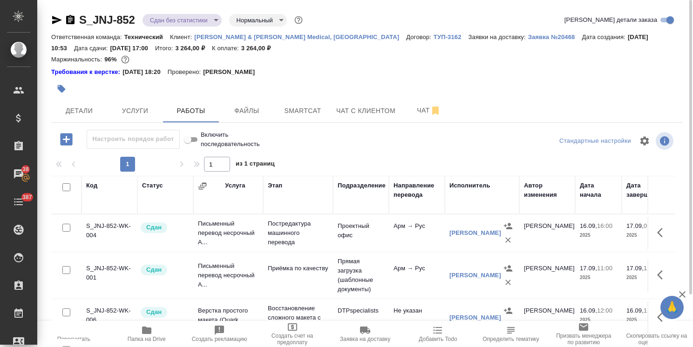
scroll to position [0, 0]
click at [88, 109] on span "Детали" at bounding box center [79, 111] width 45 height 12
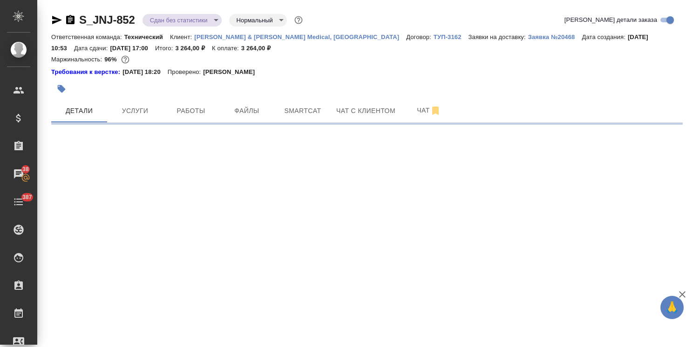
select select "RU"
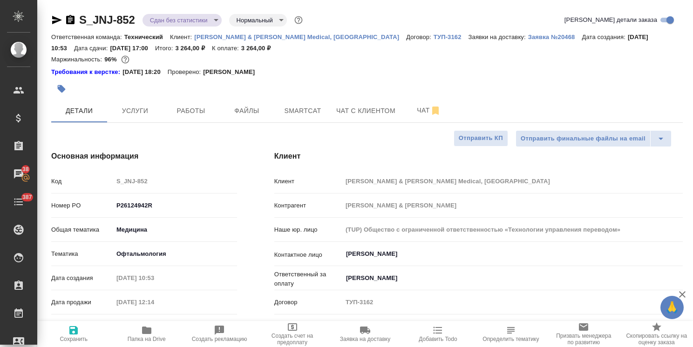
type textarea "x"
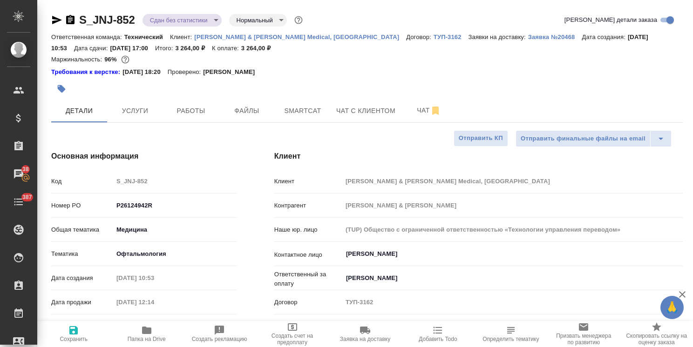
type textarea "x"
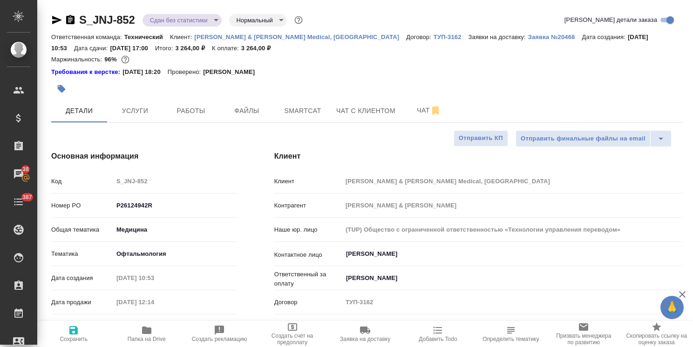
type textarea "x"
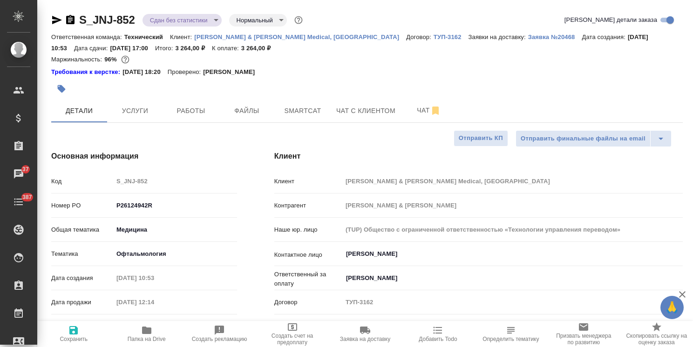
type textarea "x"
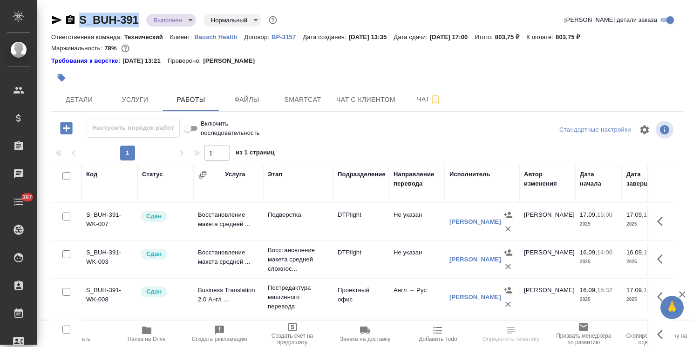
drag, startPoint x: 143, startPoint y: 11, endPoint x: 75, endPoint y: 11, distance: 68.0
click at [75, 11] on div "S_BUH-391 Выполнен completed Нормальный normal Кратко детали заказа Ответственн…" at bounding box center [367, 199] width 642 height 398
click at [257, 95] on span "Файлы" at bounding box center [246, 100] width 45 height 12
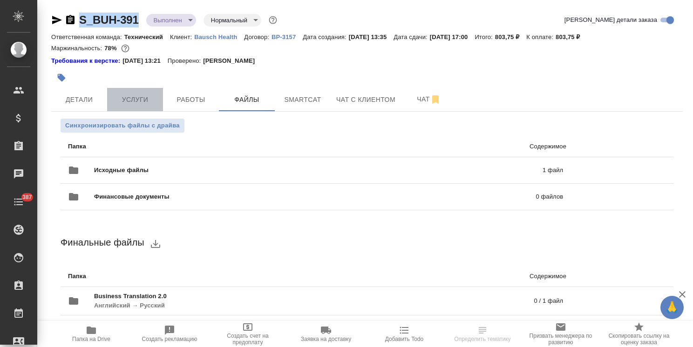
click at [147, 99] on span "Услуги" at bounding box center [135, 100] width 45 height 12
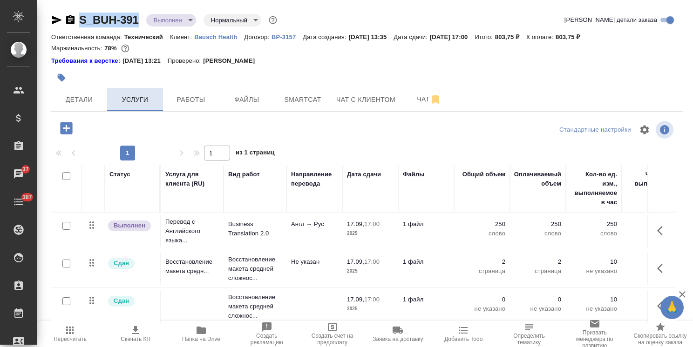
drag, startPoint x: 105, startPoint y: 98, endPoint x: 145, endPoint y: 99, distance: 40.1
click at [105, 98] on button "Детали" at bounding box center [79, 99] width 56 height 23
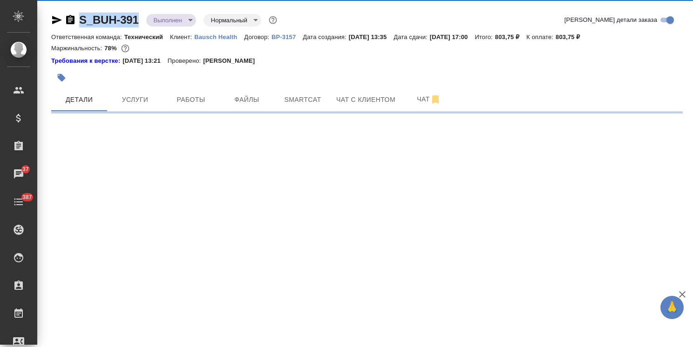
select select "RU"
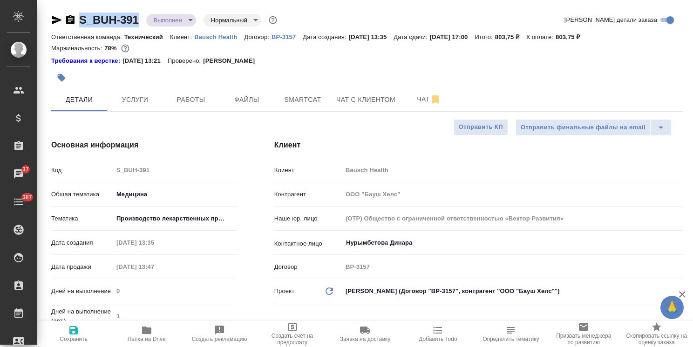
type textarea "x"
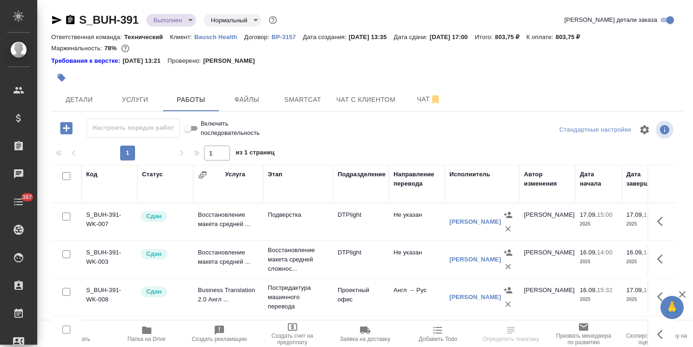
click at [171, 15] on body "🙏 .cls-1 fill:#fff; AWATERA [PERSON_NAME] Спецификации Заказы Чаты 387 Todo Про…" at bounding box center [346, 173] width 693 height 347
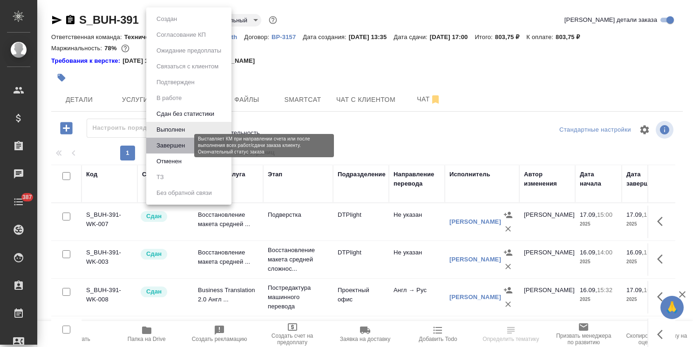
click at [175, 143] on button "Завершен" at bounding box center [171, 146] width 34 height 10
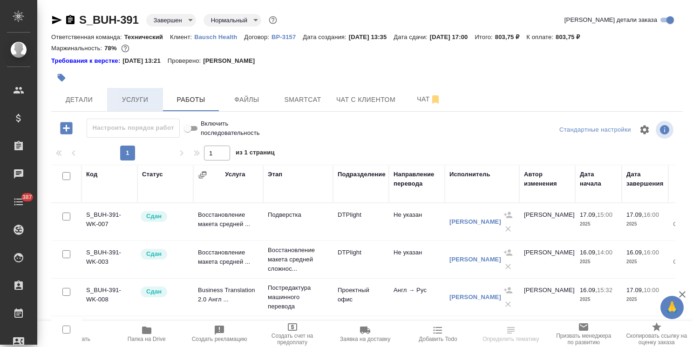
click at [138, 95] on span "Услуги" at bounding box center [135, 100] width 45 height 12
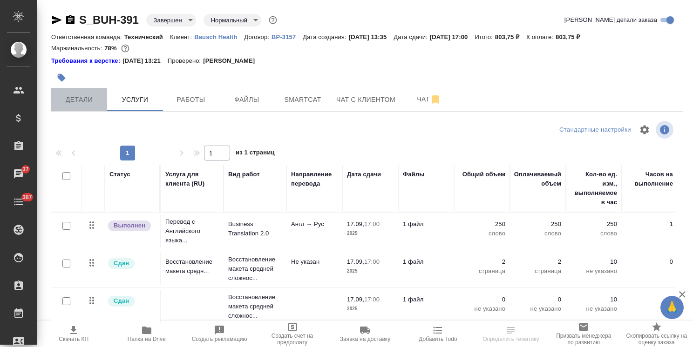
click at [82, 105] on span "Детали" at bounding box center [79, 100] width 45 height 12
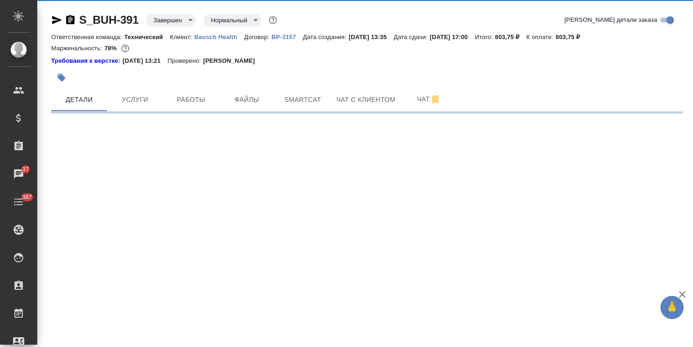
select select "RU"
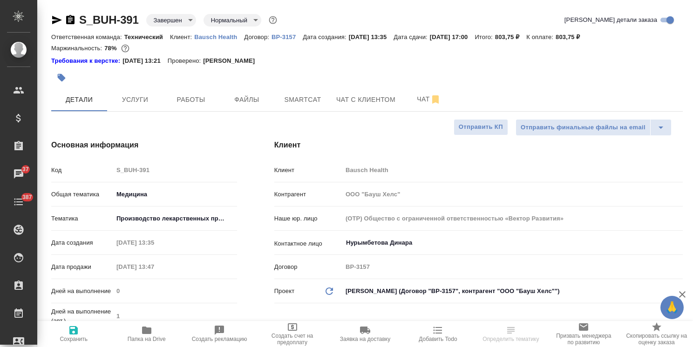
type textarea "x"
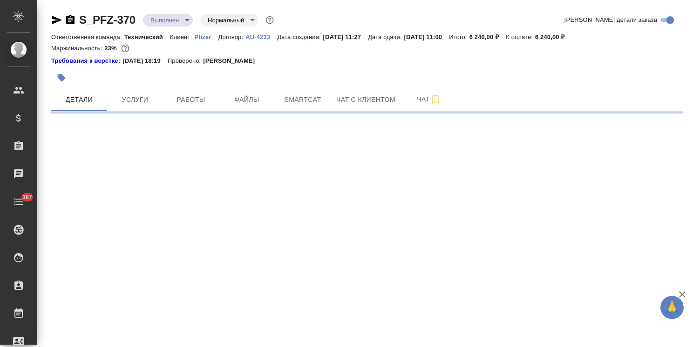
select select "RU"
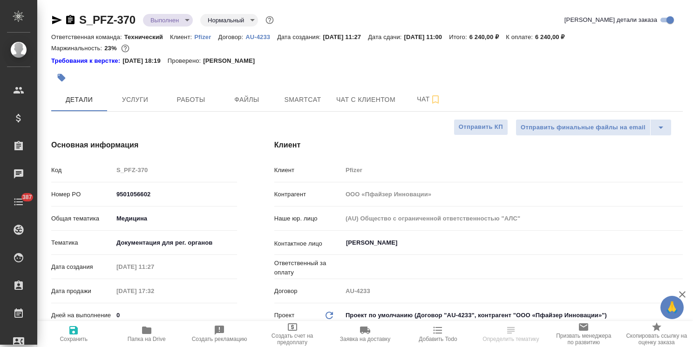
type textarea "x"
click at [175, 20] on body "🙏 .cls-1 fill:#fff; AWATERA Usmanova Olga Клиенты Спецификации Заказы Чаты 387 …" at bounding box center [346, 173] width 693 height 347
type textarea "x"
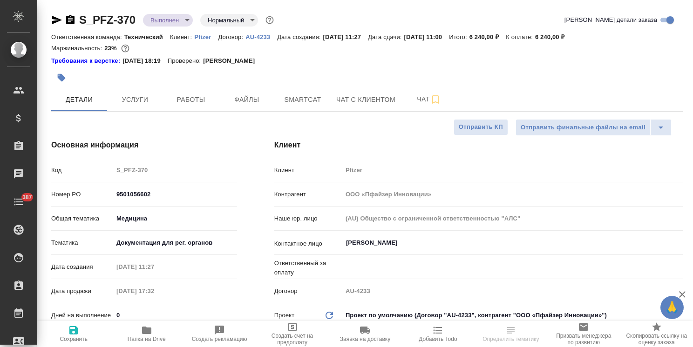
type textarea "x"
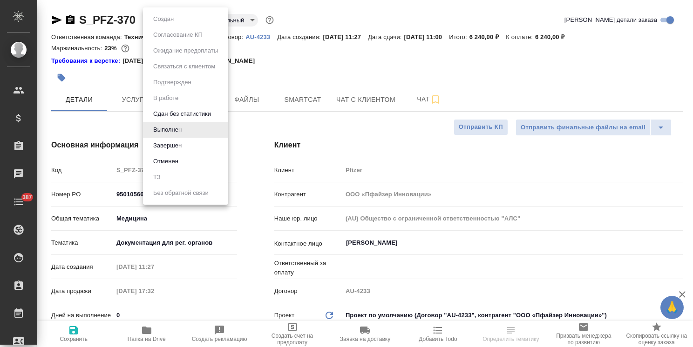
type textarea "x"
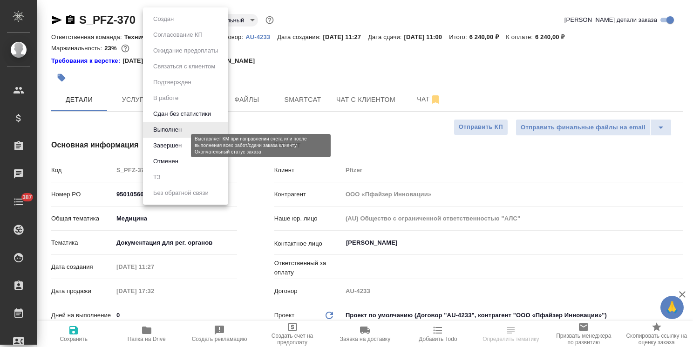
click at [175, 149] on button "Завершен" at bounding box center [167, 146] width 34 height 10
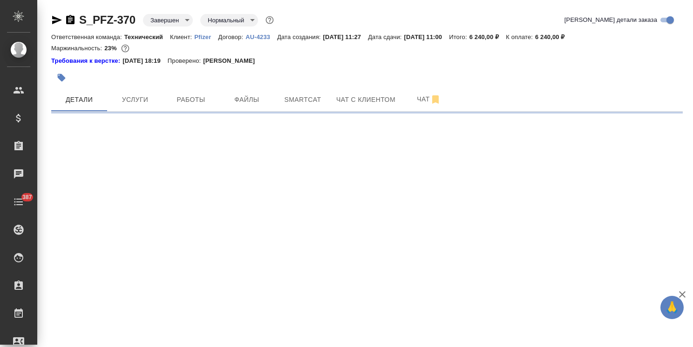
select select "RU"
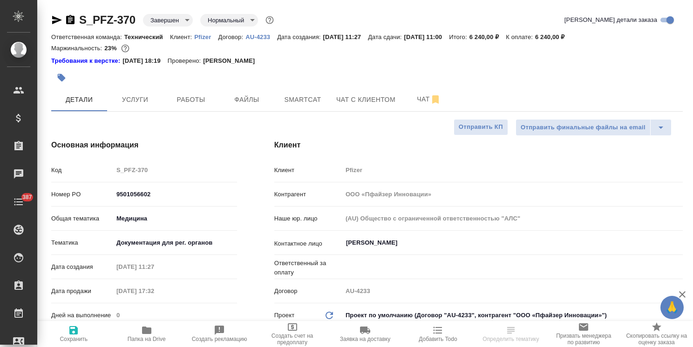
type textarea "x"
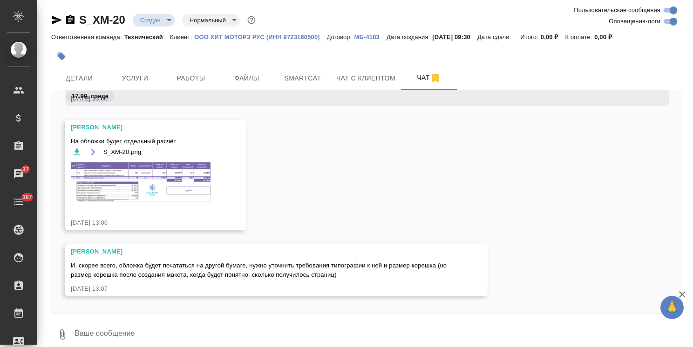
scroll to position [618, 0]
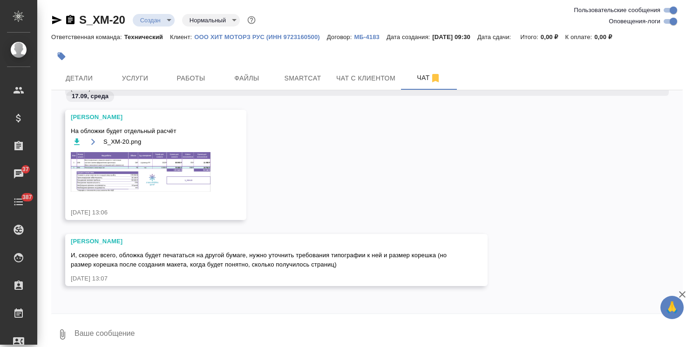
click at [152, 155] on img at bounding box center [141, 172] width 140 height 40
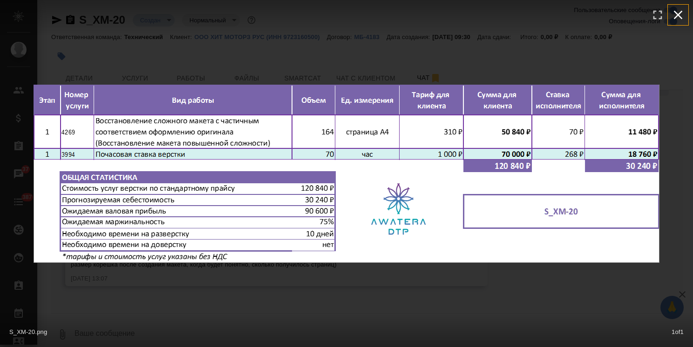
click at [682, 10] on icon "button" at bounding box center [678, 14] width 15 height 15
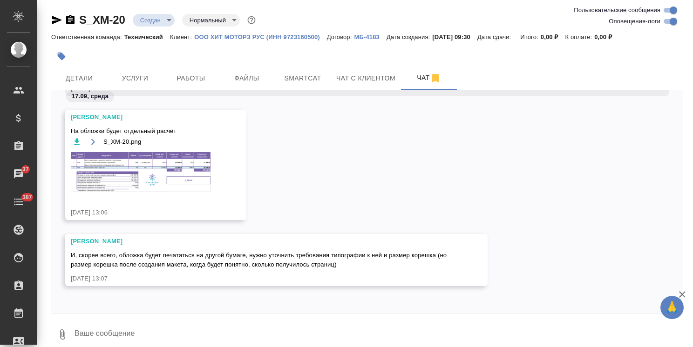
click at [147, 156] on img at bounding box center [141, 172] width 140 height 40
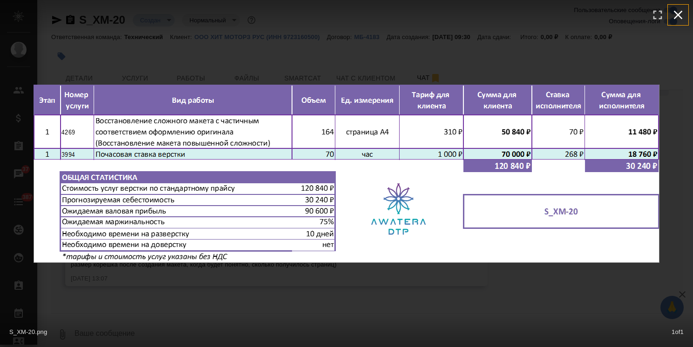
click at [675, 15] on icon "button" at bounding box center [678, 14] width 15 height 15
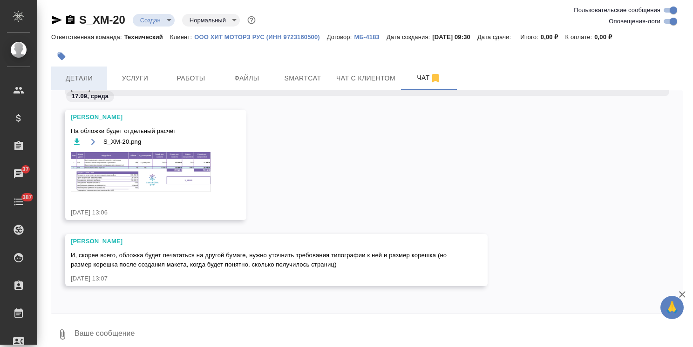
click at [85, 74] on span "Детали" at bounding box center [79, 79] width 45 height 12
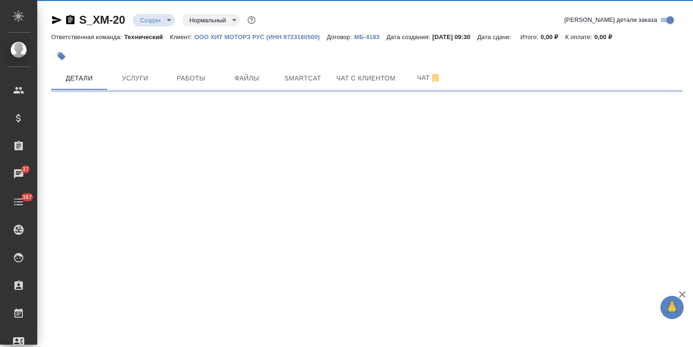
select select "RU"
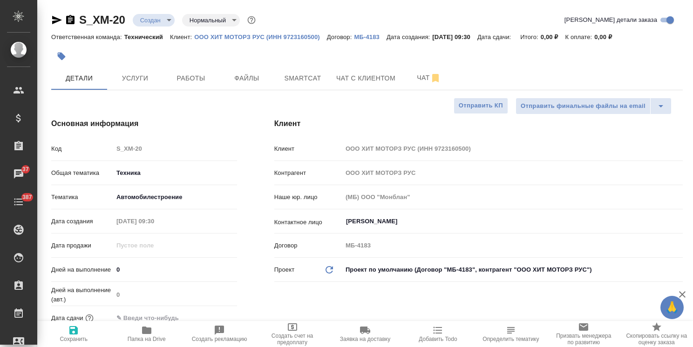
type textarea "x"
click at [66, 275] on div "Дней на выполнение 0" at bounding box center [144, 270] width 186 height 16
type input "1"
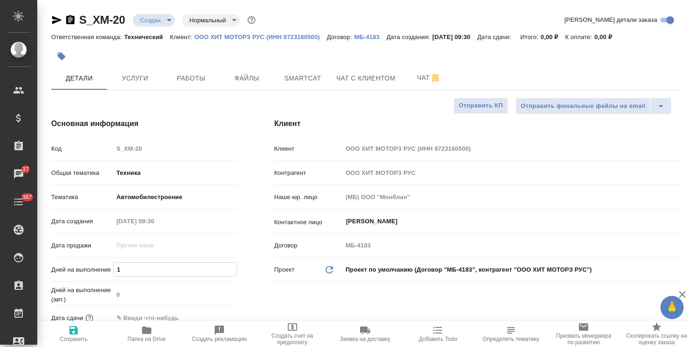
type textarea "x"
type input "10"
type textarea "x"
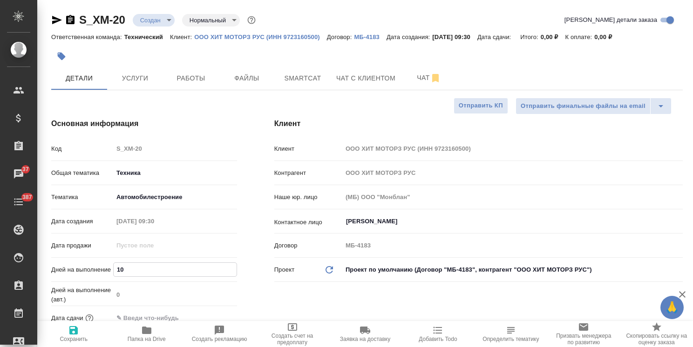
type textarea "x"
type input "10"
click at [65, 338] on span "Сохранить" at bounding box center [74, 339] width 28 height 7
type textarea "x"
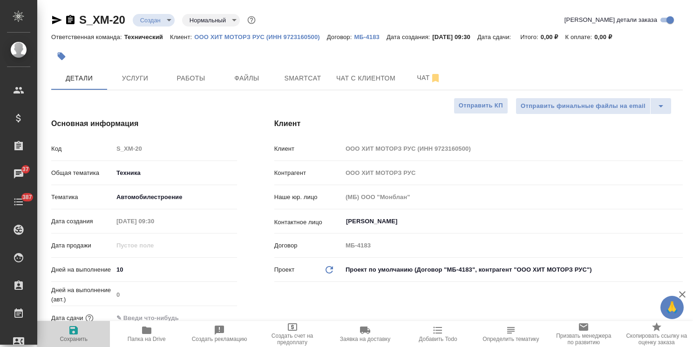
type textarea "x"
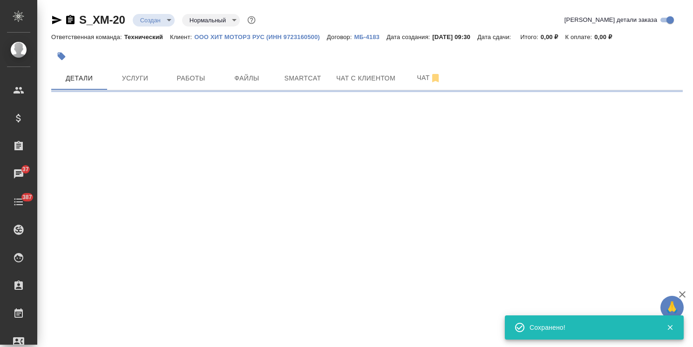
select select "RU"
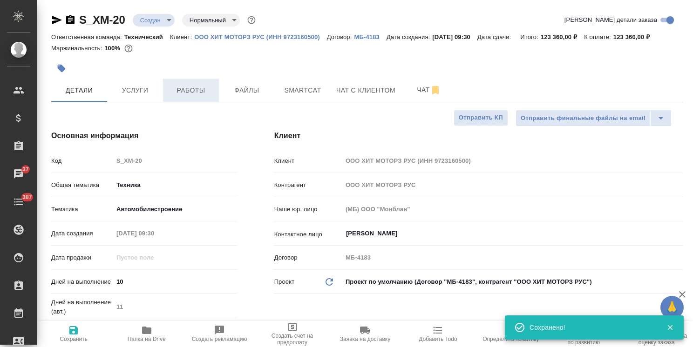
type textarea "x"
click at [156, 22] on body "🙏 .cls-1 fill:#fff; AWATERA [PERSON_NAME] Спецификации Заказы 37 Чаты 387 Todo …" at bounding box center [346, 173] width 693 height 347
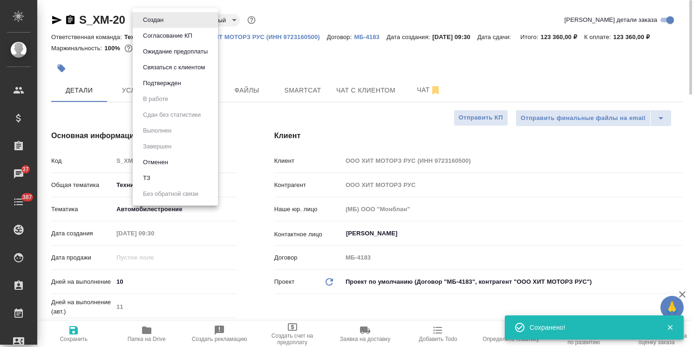
click at [163, 40] on button "Согласование КП" at bounding box center [167, 36] width 55 height 10
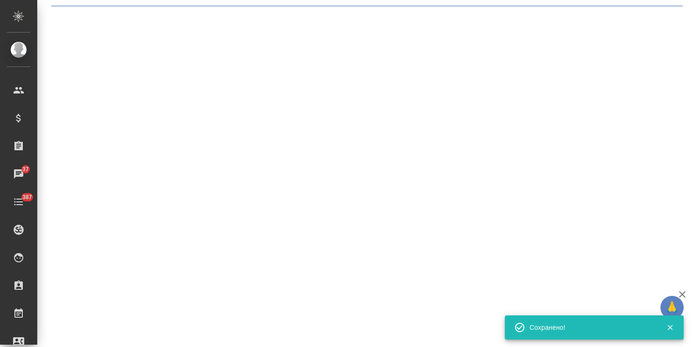
select select "RU"
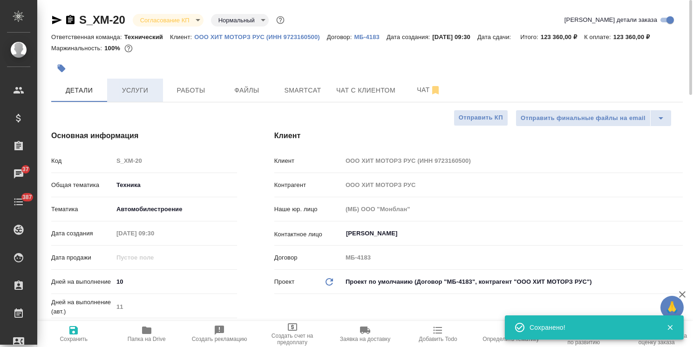
type textarea "x"
click at [130, 85] on span "Услуги" at bounding box center [135, 91] width 45 height 12
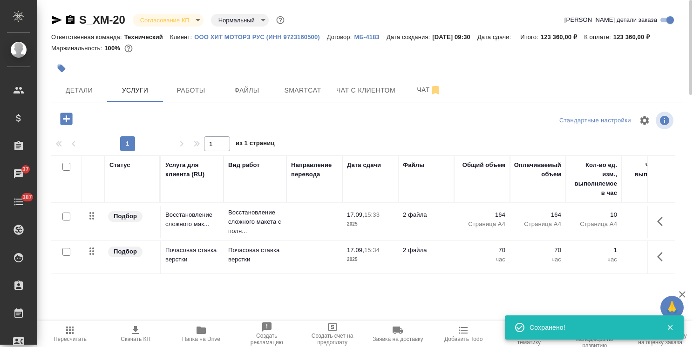
click at [134, 336] on span "Скачать КП" at bounding box center [136, 339] width 30 height 7
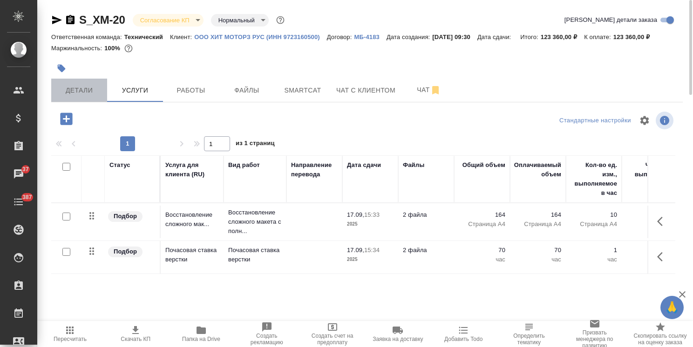
click at [77, 87] on span "Детали" at bounding box center [79, 91] width 45 height 12
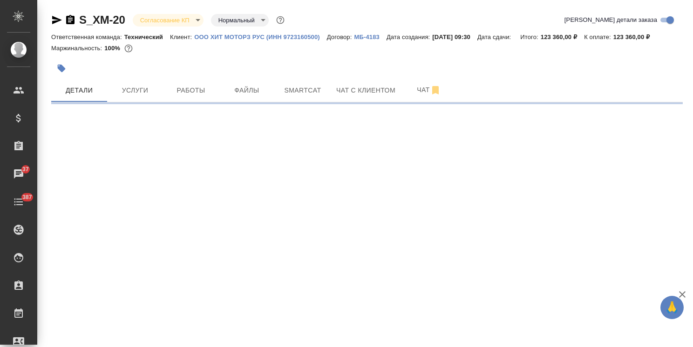
select select "RU"
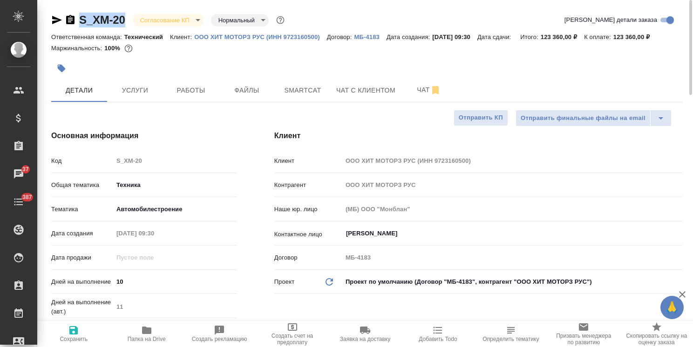
drag, startPoint x: 131, startPoint y: 11, endPoint x: 52, endPoint y: 12, distance: 79.2
copy link "S_XM-20"
type textarea "x"
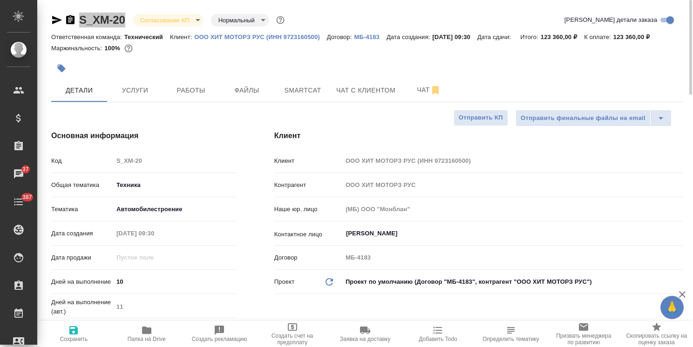
type textarea "x"
click at [419, 94] on span "Чат" at bounding box center [429, 90] width 45 height 12
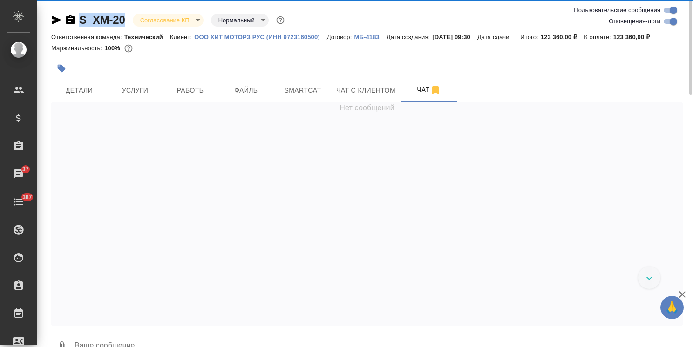
scroll to position [633, 0]
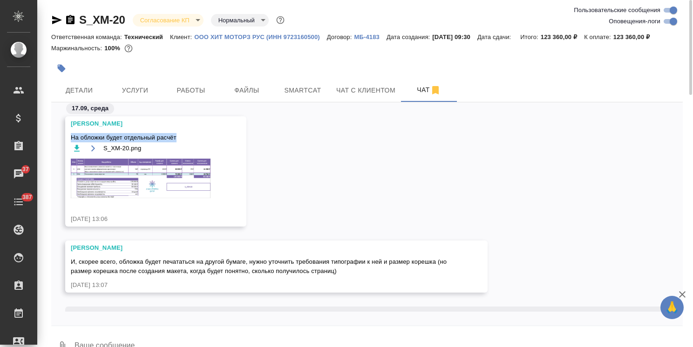
drag, startPoint x: 71, startPoint y: 136, endPoint x: 190, endPoint y: 133, distance: 119.2
click at [190, 133] on span "На обложки будет отдельный расчёт" at bounding box center [142, 137] width 143 height 9
copy span "На обложки будет отдельный расчёт"
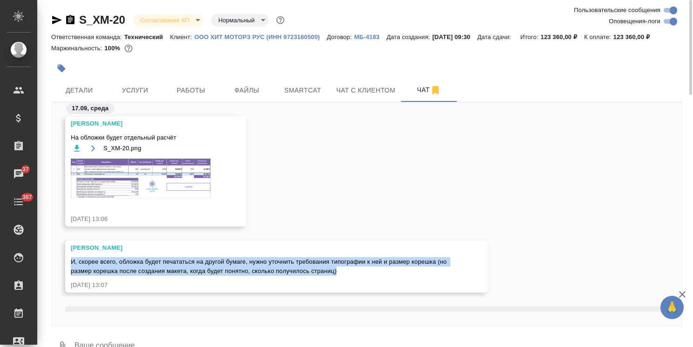
drag, startPoint x: 72, startPoint y: 262, endPoint x: 346, endPoint y: 270, distance: 274.4
click at [346, 270] on div "И, скорее всего, обложка будет печататься на другой бумаге, нужно уточнить треб…" at bounding box center [263, 265] width 384 height 21
copy span "И, скорее всего, обложка будет печататься на другой бумаге, нужно уточнить треб…"
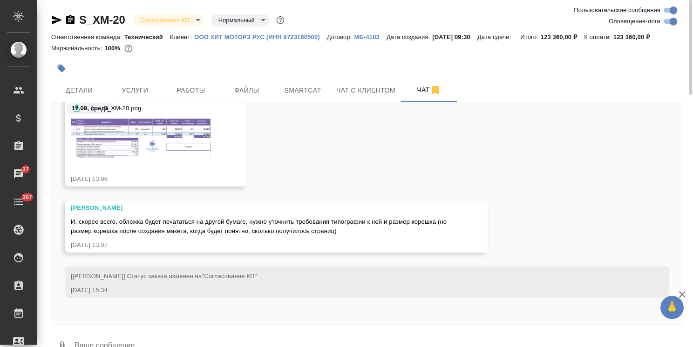
click at [127, 341] on textarea at bounding box center [378, 347] width 609 height 32
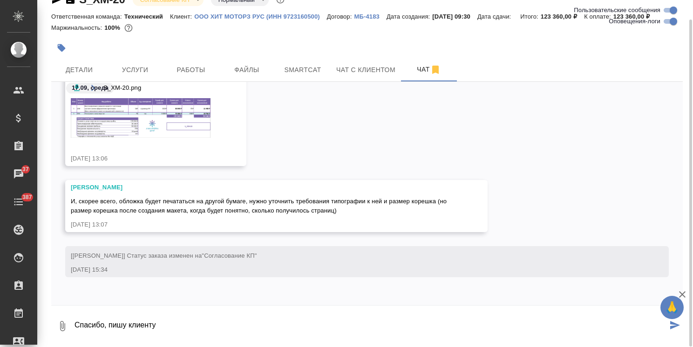
type textarea "Спасибо, пишу клиенту"
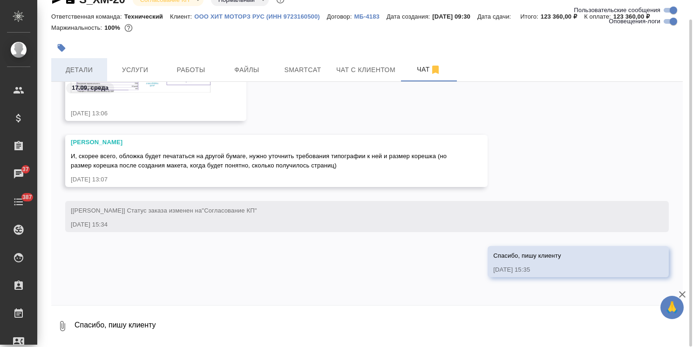
click at [74, 64] on span "Детали" at bounding box center [79, 70] width 45 height 12
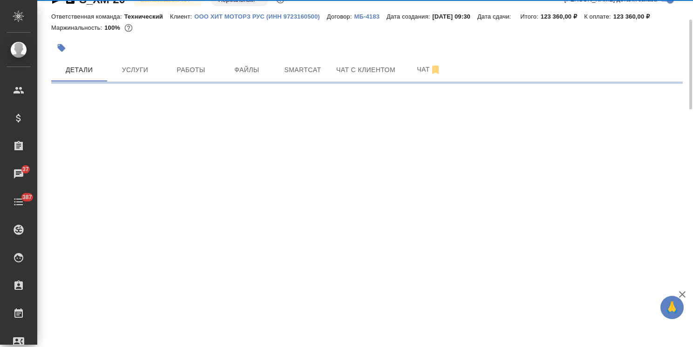
select select "RU"
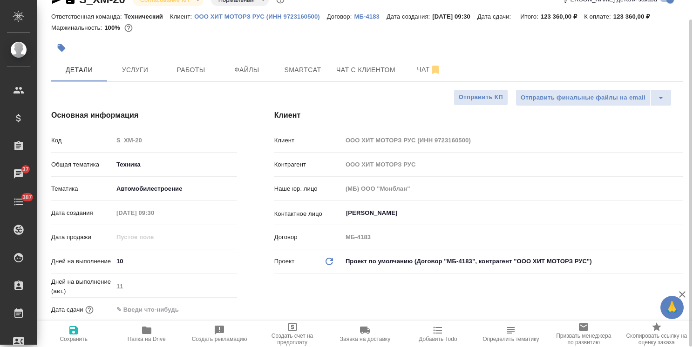
type textarea "x"
click at [384, 214] on input "[PERSON_NAME]" at bounding box center [497, 213] width 304 height 11
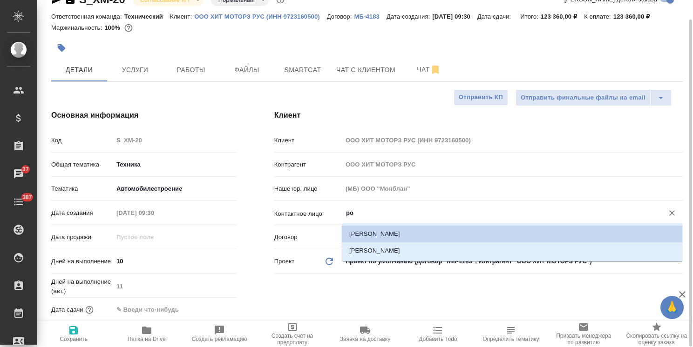
type input "р"
type textarea "x"
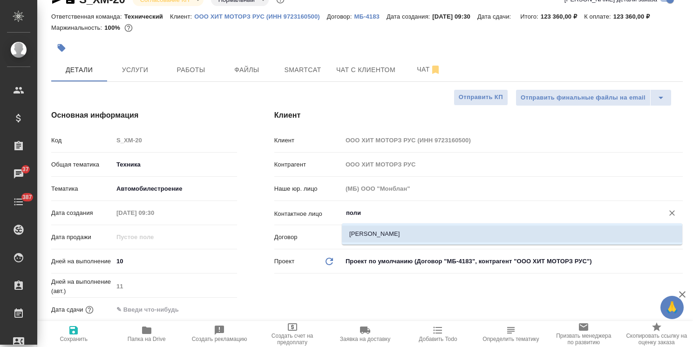
click at [359, 234] on li "Гусарова Полина Александровна" at bounding box center [512, 234] width 340 height 17
type input "Гусарова Полина Александровна"
type textarea "x"
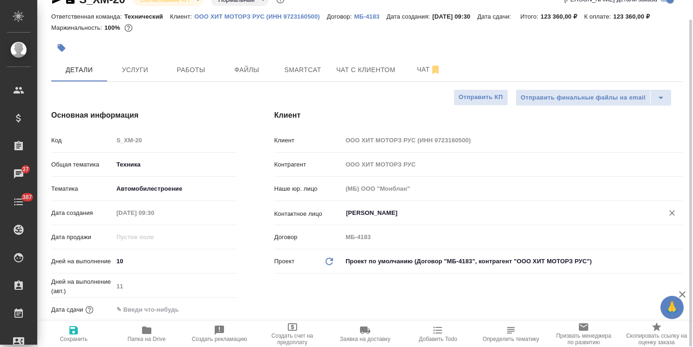
type input "Гусарова Полина Александровна"
click at [82, 336] on span "Сохранить" at bounding box center [74, 339] width 28 height 7
type textarea "x"
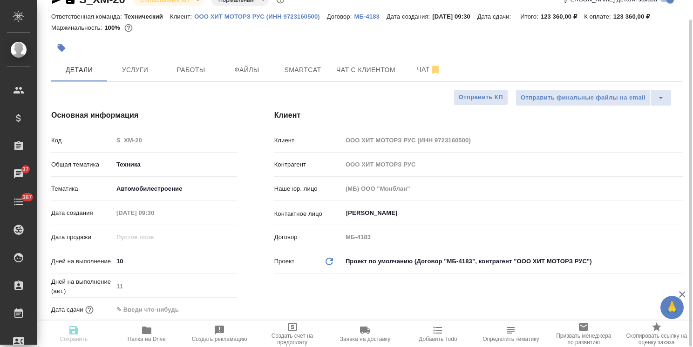
type textarea "x"
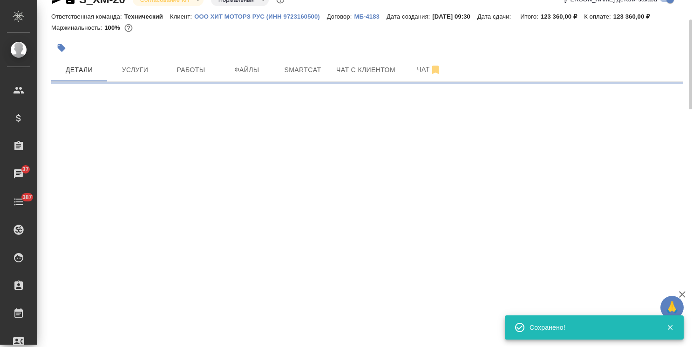
select select "RU"
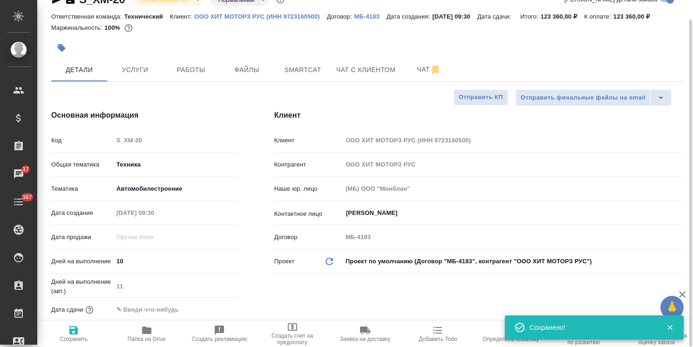
type textarea "x"
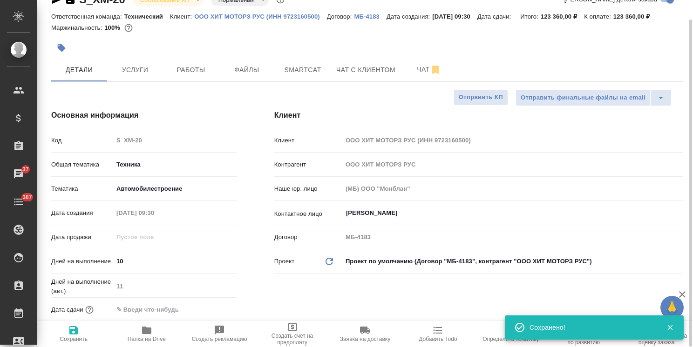
type textarea "x"
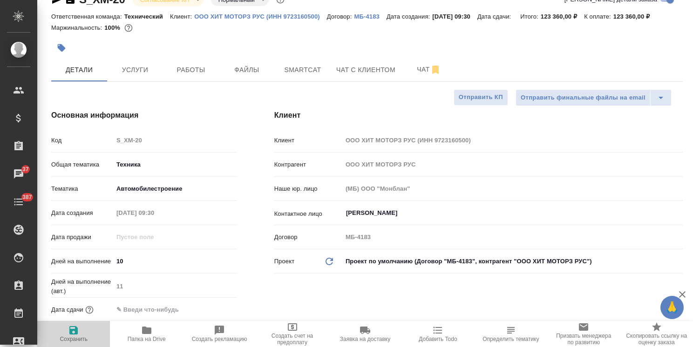
click at [72, 332] on icon "button" at bounding box center [73, 330] width 8 height 8
type textarea "x"
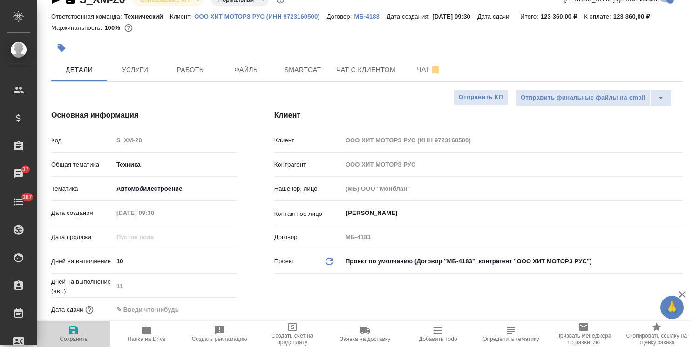
type textarea "x"
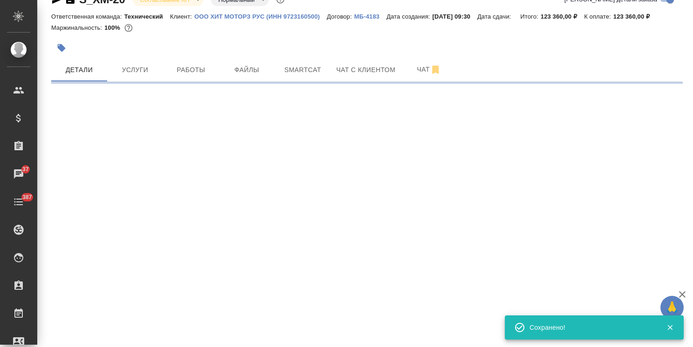
select select "RU"
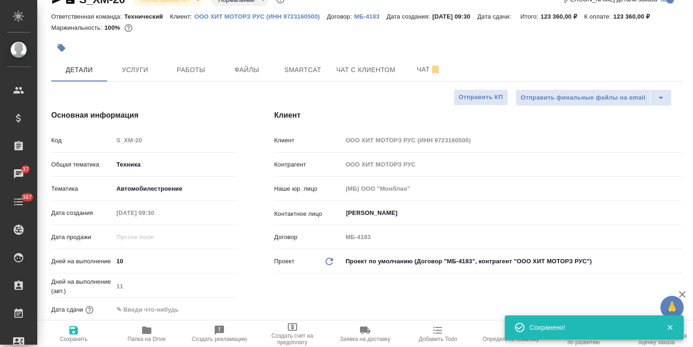
type textarea "x"
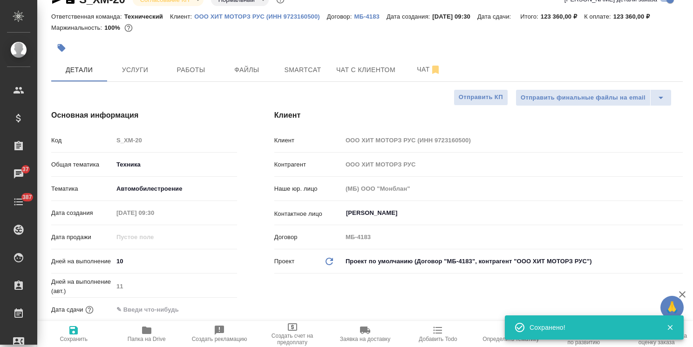
type textarea "x"
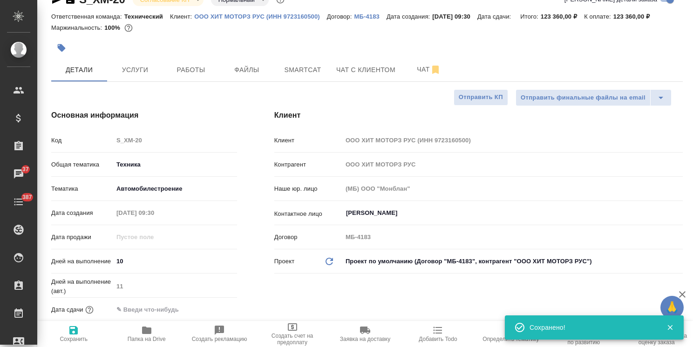
type textarea "x"
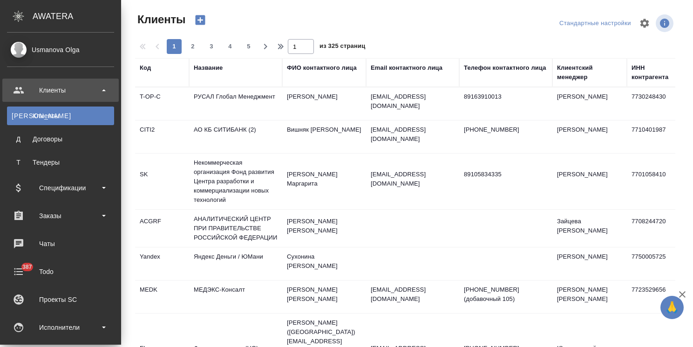
select select "RU"
click at [75, 190] on div "Спецификации" at bounding box center [60, 188] width 107 height 14
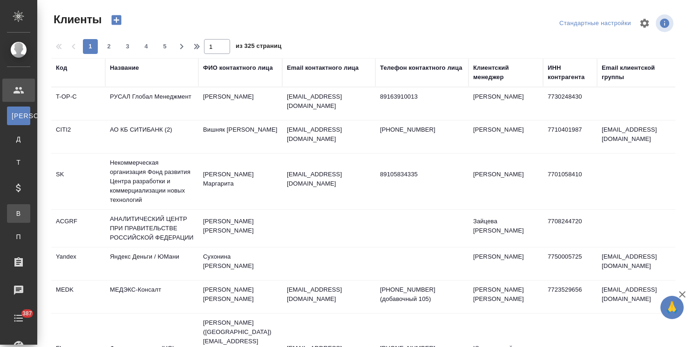
click at [14, 211] on div "Все спецификации" at bounding box center [7, 213] width 14 height 9
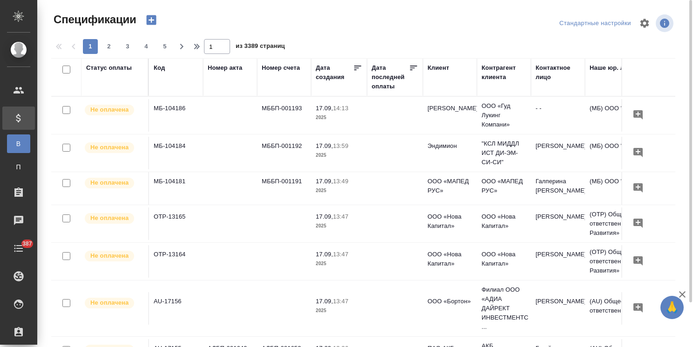
click at [154, 20] on icon "button" at bounding box center [151, 20] width 10 height 10
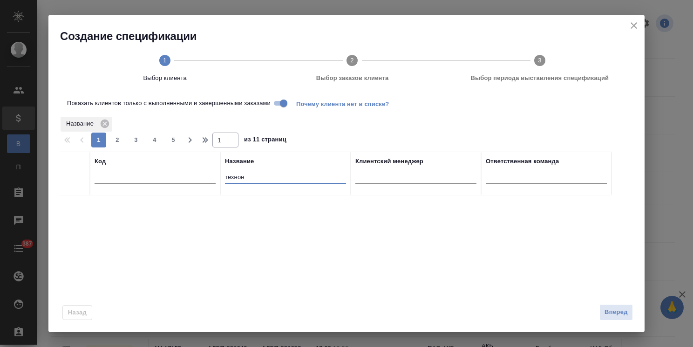
drag, startPoint x: 247, startPoint y: 177, endPoint x: 149, endPoint y: 176, distance: 98.3
click at [154, 176] on tr "Код Название технон Клиентский менеджер Ответственная команда" at bounding box center [336, 174] width 552 height 44
type input "pfiz"
click at [68, 208] on div at bounding box center [74, 207] width 21 height 13
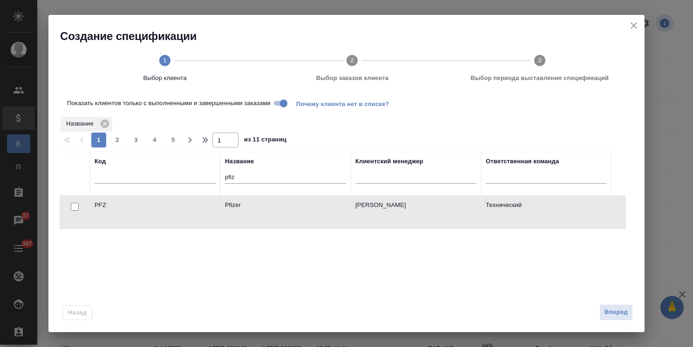
click at [74, 206] on input "checkbox" at bounding box center [75, 207] width 8 height 8
checkbox input "true"
drag, startPoint x: 615, startPoint y: 312, endPoint x: 527, endPoint y: 301, distance: 88.7
click at [614, 312] on span "Вперед" at bounding box center [615, 312] width 23 height 11
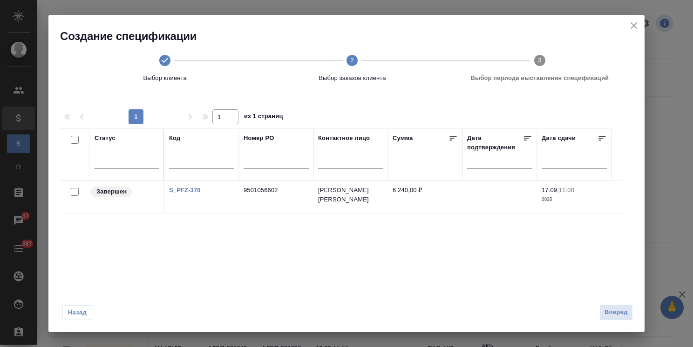
click at [74, 191] on input "checkbox" at bounding box center [75, 192] width 8 height 8
checkbox input "true"
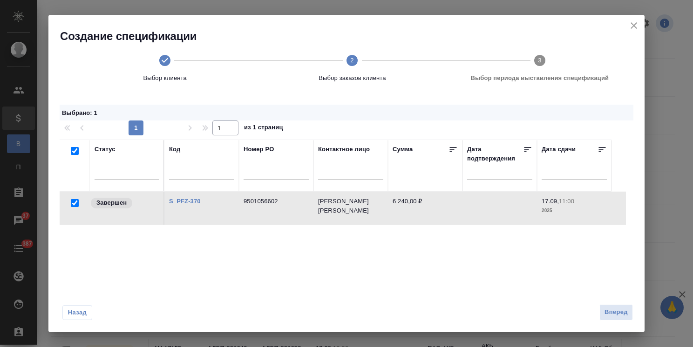
drag, startPoint x: 617, startPoint y: 318, endPoint x: 267, endPoint y: 329, distance: 349.9
click at [617, 318] on button "Вперед" at bounding box center [616, 313] width 34 height 16
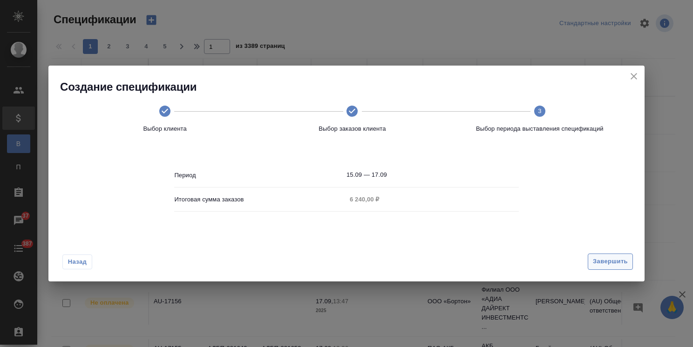
click at [619, 260] on span "Завершить" at bounding box center [610, 262] width 35 height 11
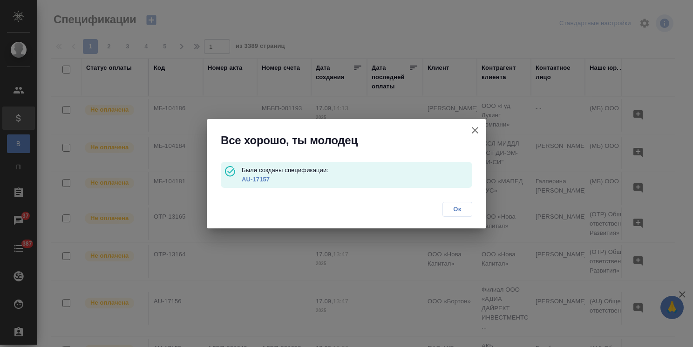
click at [266, 179] on link "AU-17157" at bounding box center [256, 179] width 28 height 7
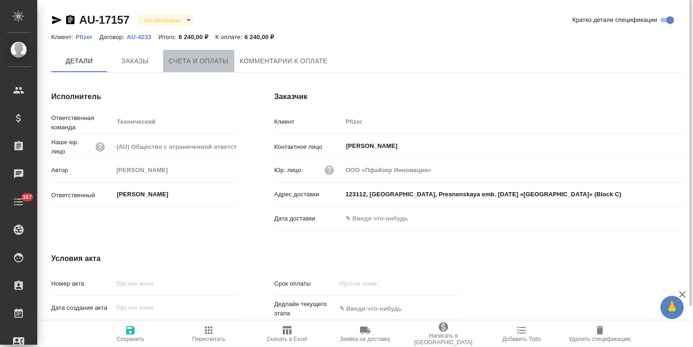
click at [207, 67] on button "Счета и оплаты" at bounding box center [198, 61] width 71 height 22
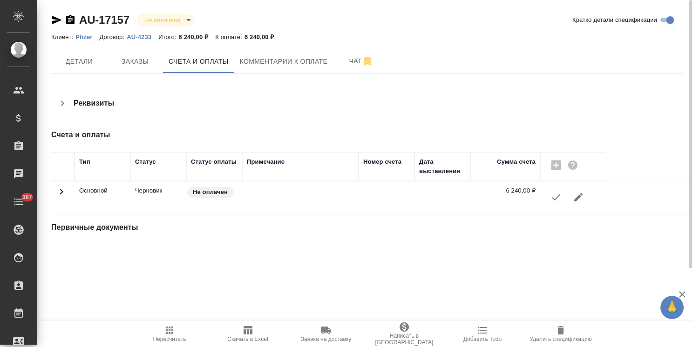
click at [559, 197] on icon "button" at bounding box center [555, 197] width 11 height 11
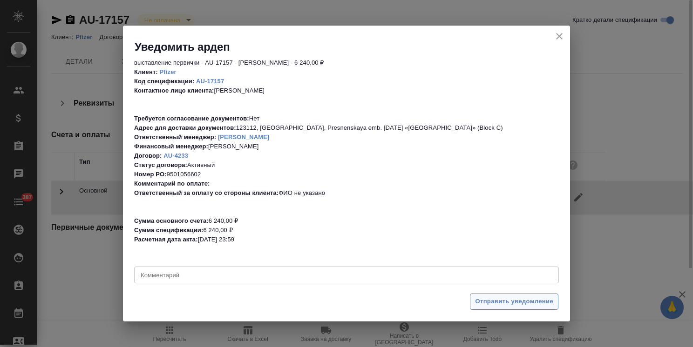
click at [493, 301] on span "Отправить уведомление" at bounding box center [514, 302] width 78 height 11
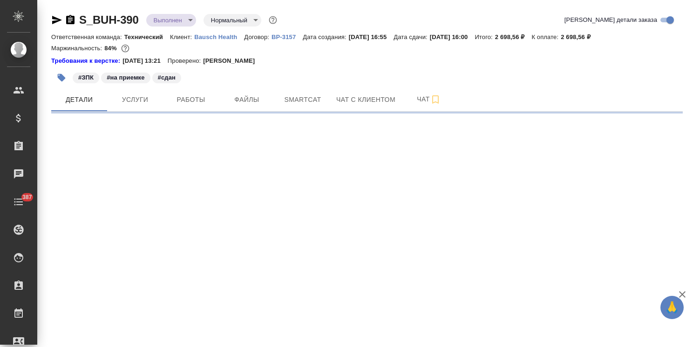
select select "RU"
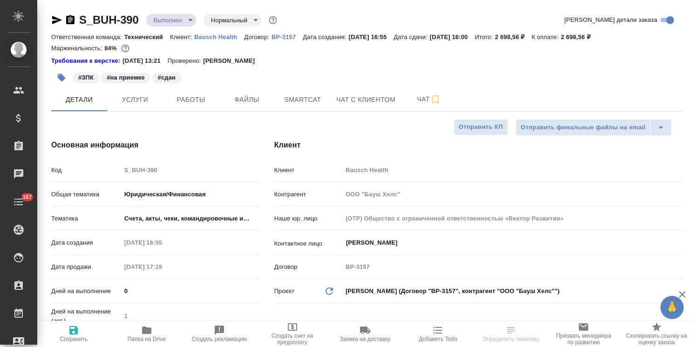
type textarea "x"
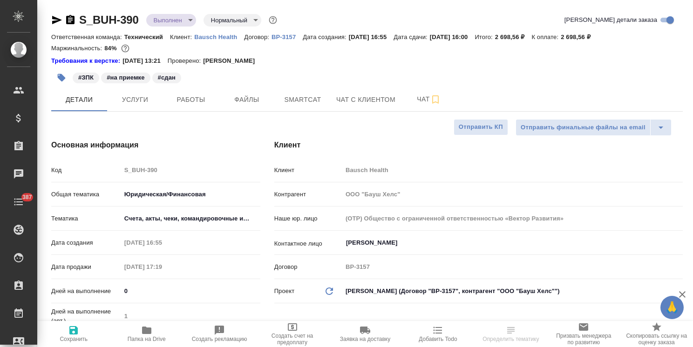
type textarea "x"
click at [164, 20] on body "🙏 .cls-1 fill:#fff; AWATERA Usmanova Olga Клиенты Спецификации Заказы Чаты 387 …" at bounding box center [346, 173] width 693 height 347
type textarea "x"
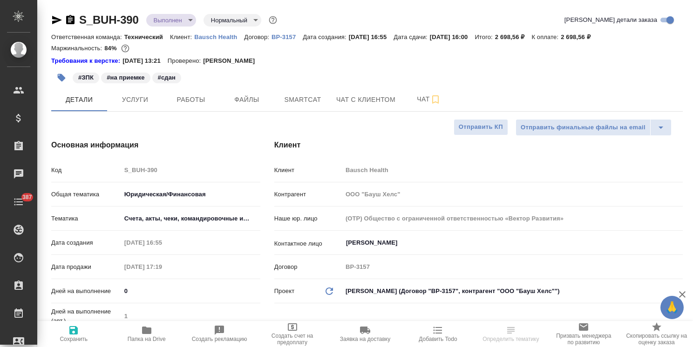
type textarea "x"
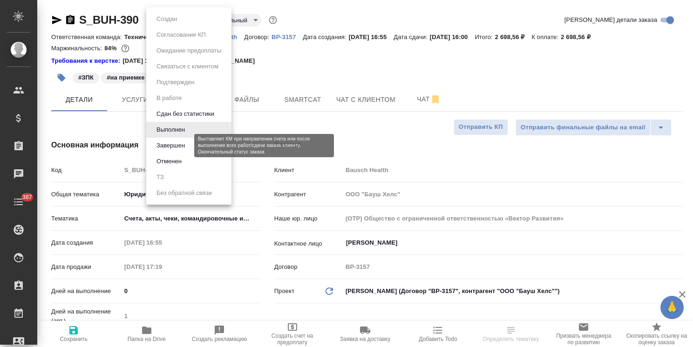
click at [169, 147] on button "Завершен" at bounding box center [171, 146] width 34 height 10
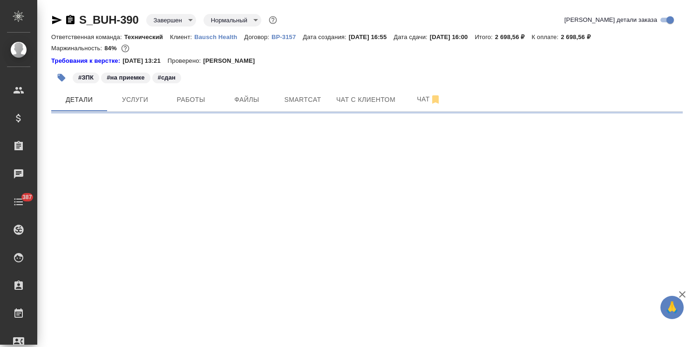
select select "RU"
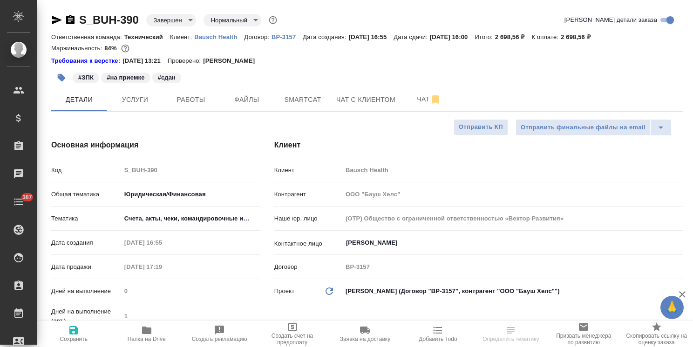
type textarea "x"
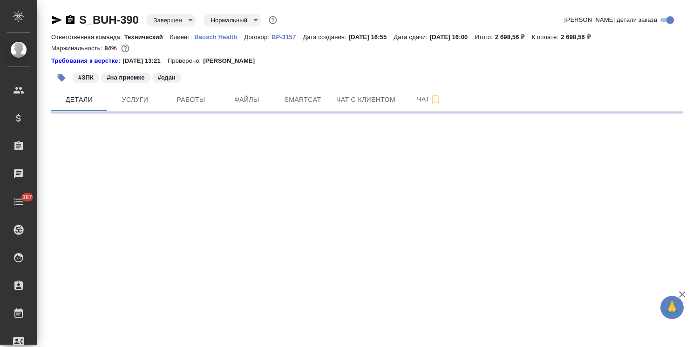
select select "RU"
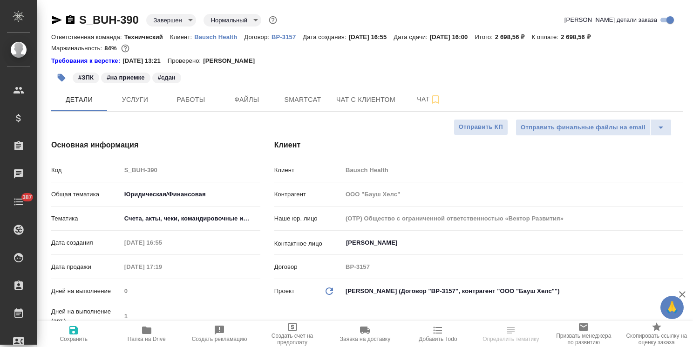
type textarea "x"
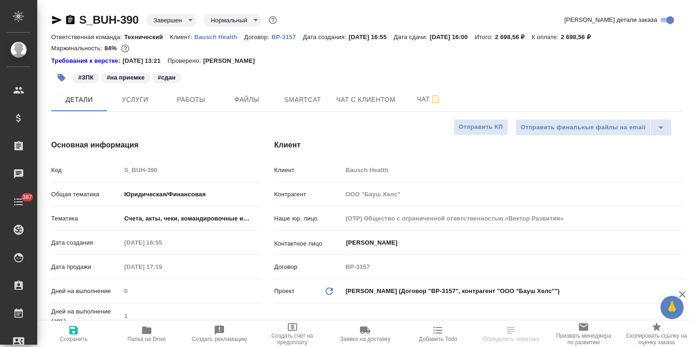
type textarea "x"
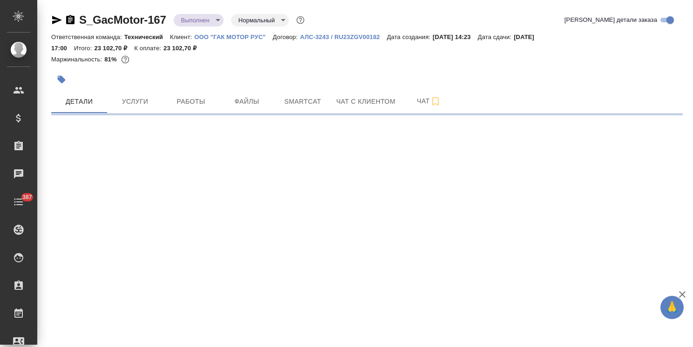
select select "RU"
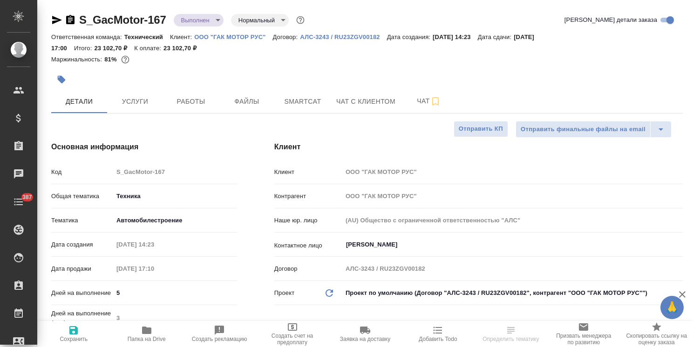
type textarea "x"
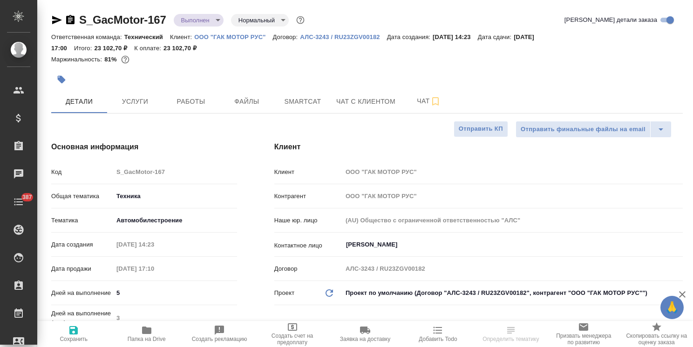
type textarea "x"
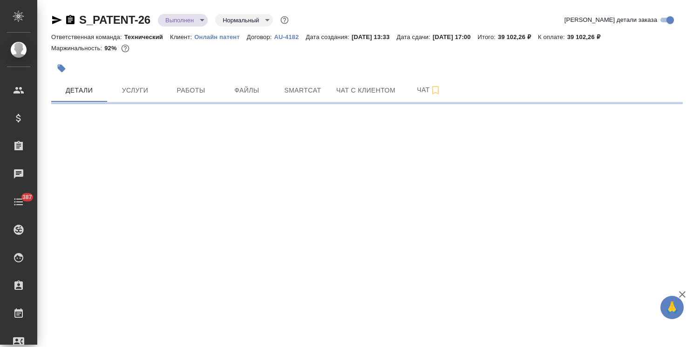
select select "RU"
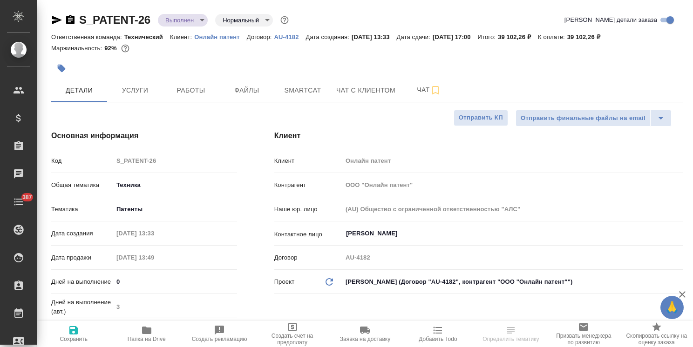
type textarea "x"
click at [198, 18] on body "🙏 .cls-1 fill:#fff; AWATERA [PERSON_NAME] Спецификации Заказы Чаты 387 Todo Про…" at bounding box center [346, 173] width 693 height 347
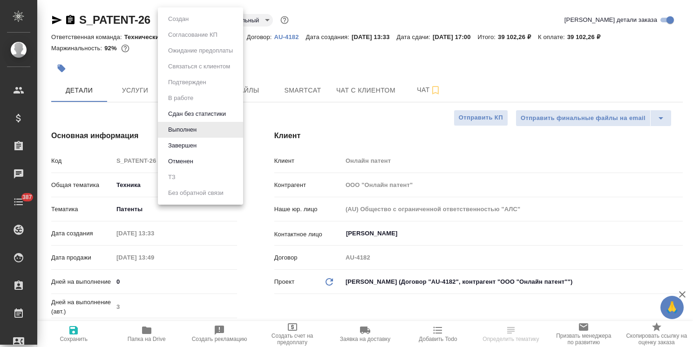
type textarea "x"
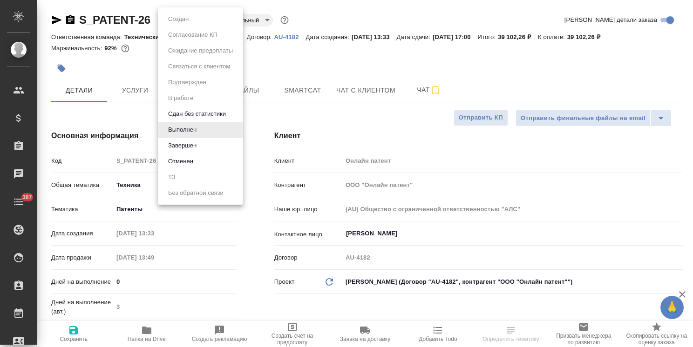
type textarea "x"
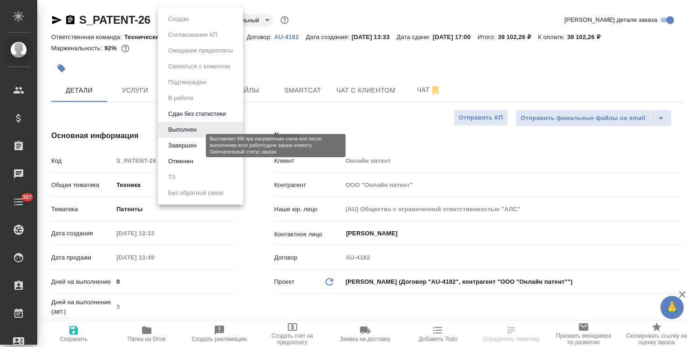
click at [183, 146] on button "Завершен" at bounding box center [182, 146] width 34 height 10
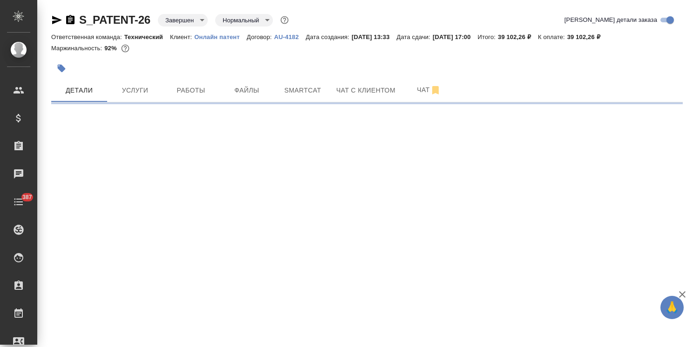
select select "RU"
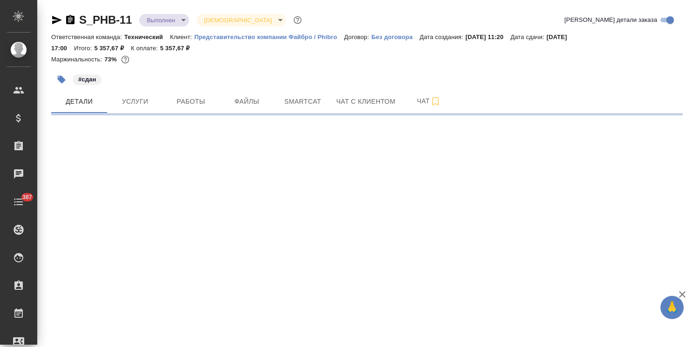
click at [153, 19] on body "🙏 .cls-1 fill:#fff; AWATERA [PERSON_NAME] Спецификации Заказы Чаты 387 Todo Про…" at bounding box center [346, 173] width 693 height 347
select select "RU"
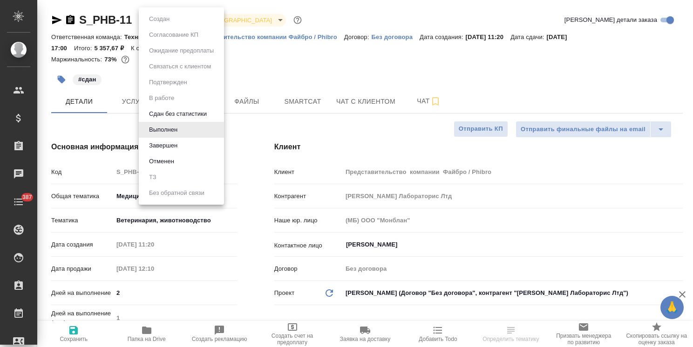
type textarea "x"
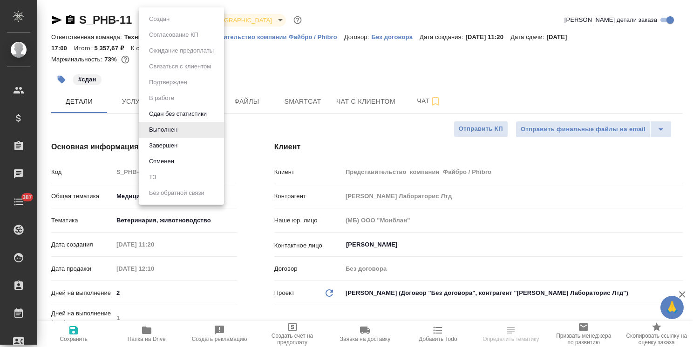
type textarea "x"
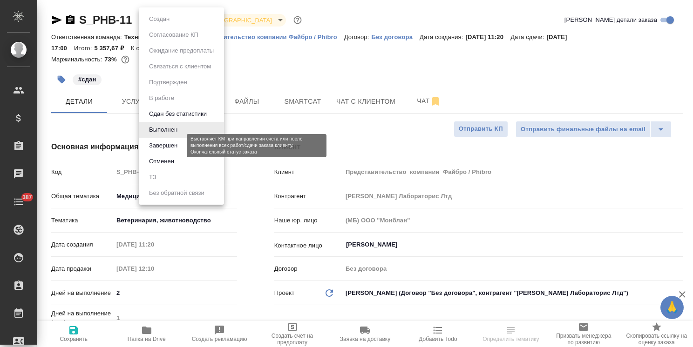
click at [172, 145] on button "Завершен" at bounding box center [163, 146] width 34 height 10
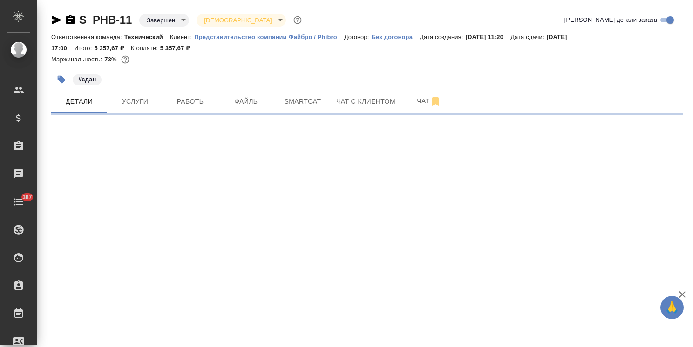
select select "RU"
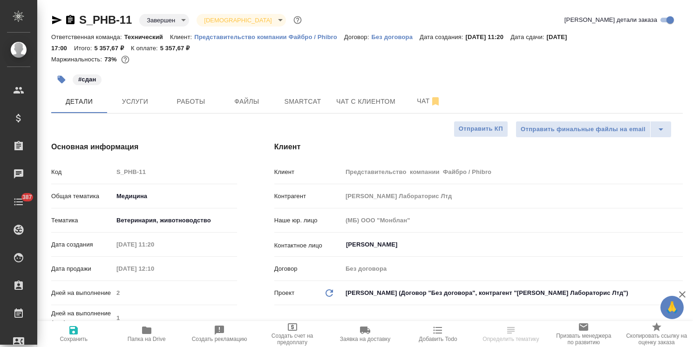
type textarea "x"
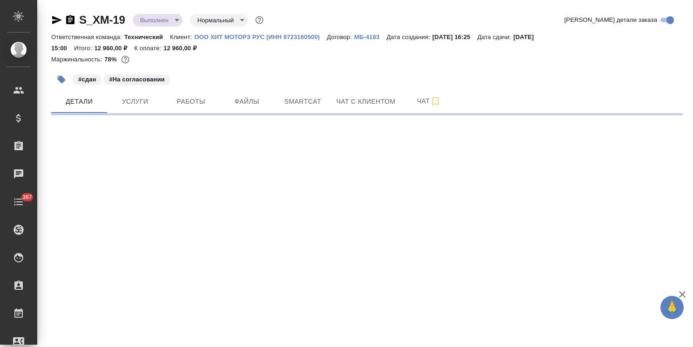
select select "RU"
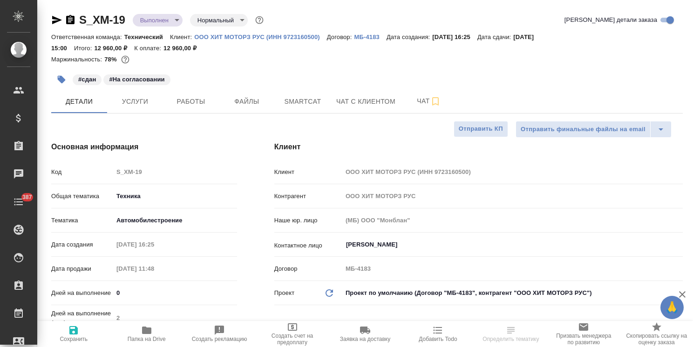
type textarea "x"
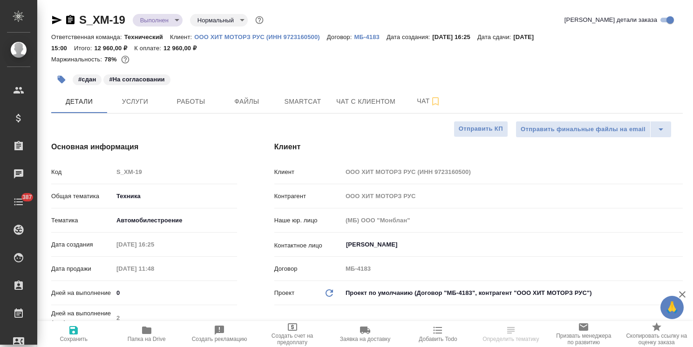
type textarea "x"
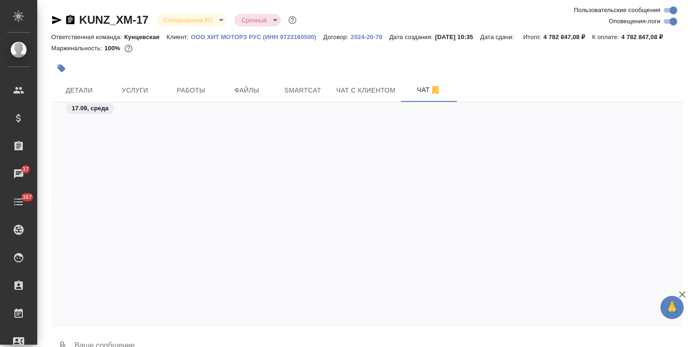
scroll to position [7716, 0]
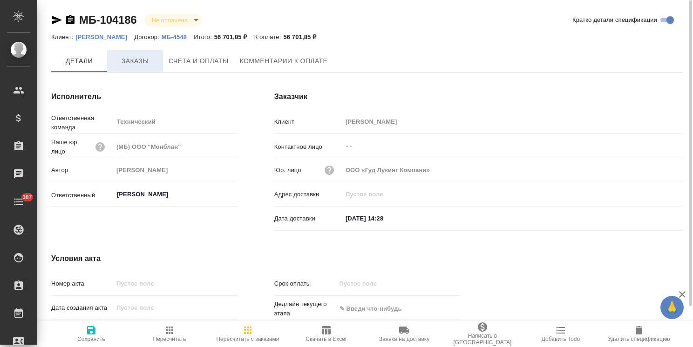
click at [127, 54] on button "Заказы" at bounding box center [135, 61] width 56 height 22
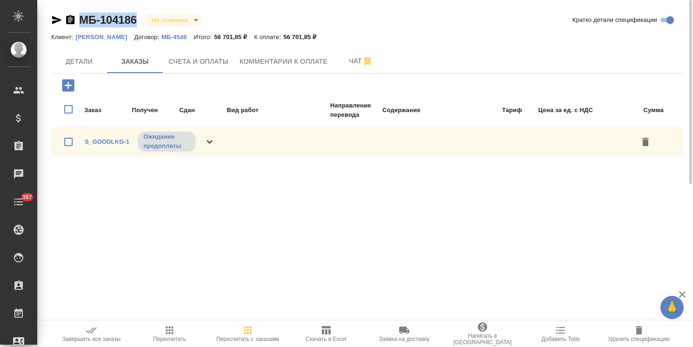
drag, startPoint x: 106, startPoint y: 7, endPoint x: 64, endPoint y: 9, distance: 42.4
click at [64, 9] on div "МБ-104186 Не оплачена notPayed Кратко детали спецификации Клиент: Гуд Лукинг До…" at bounding box center [367, 92] width 642 height 184
copy link "МБ-104186"
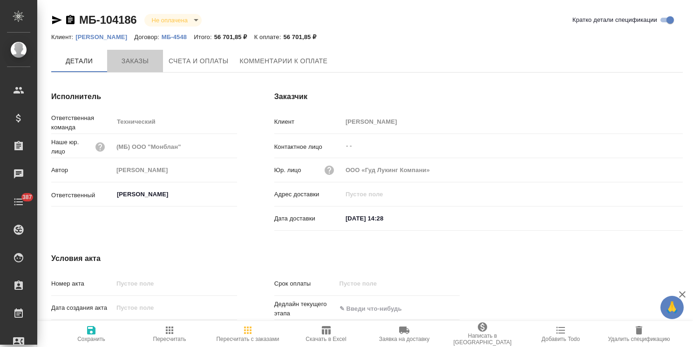
click at [136, 61] on span "Заказы" at bounding box center [135, 61] width 45 height 12
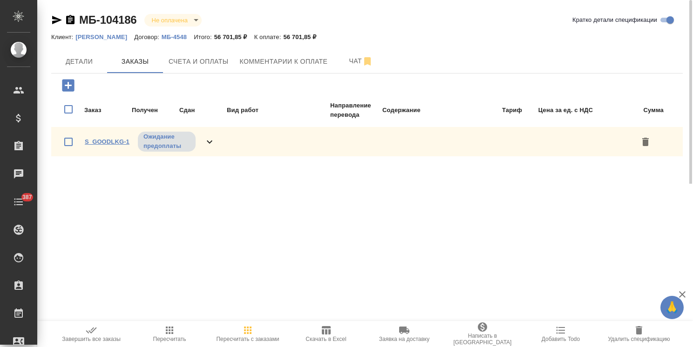
click at [110, 139] on link "S_GOODLKG-1" at bounding box center [107, 141] width 45 height 7
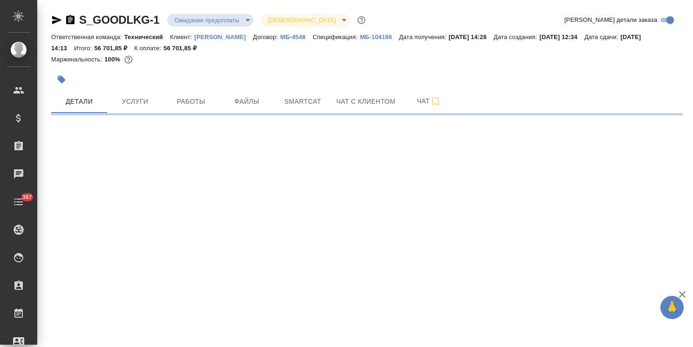
select select "RU"
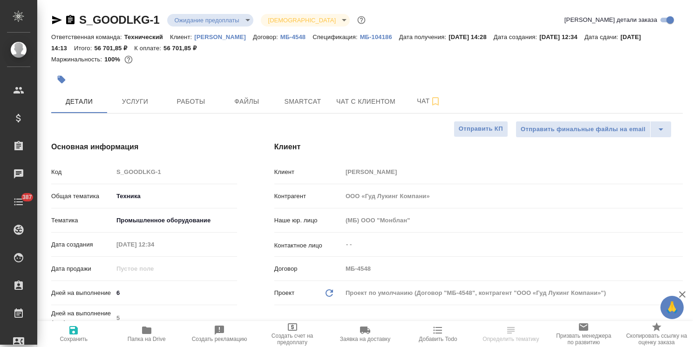
type textarea "x"
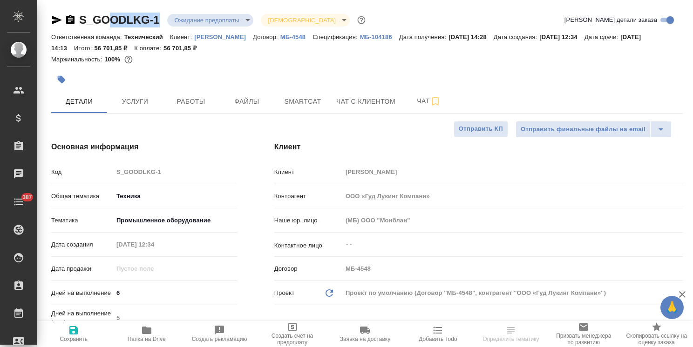
type textarea "x"
drag, startPoint x: 161, startPoint y: 9, endPoint x: 86, endPoint y: 7, distance: 74.5
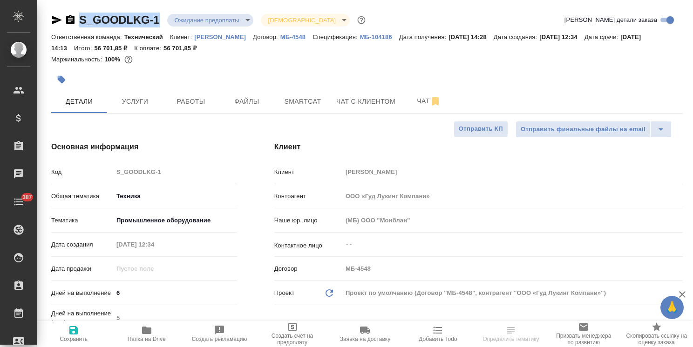
copy link "S_GOODLKG-1"
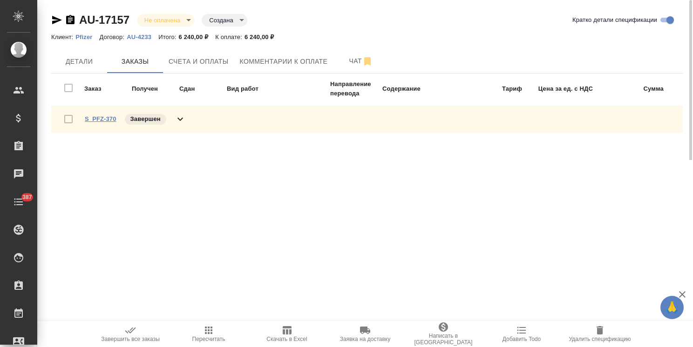
click at [101, 117] on link "S_PFZ-370" at bounding box center [101, 118] width 32 height 7
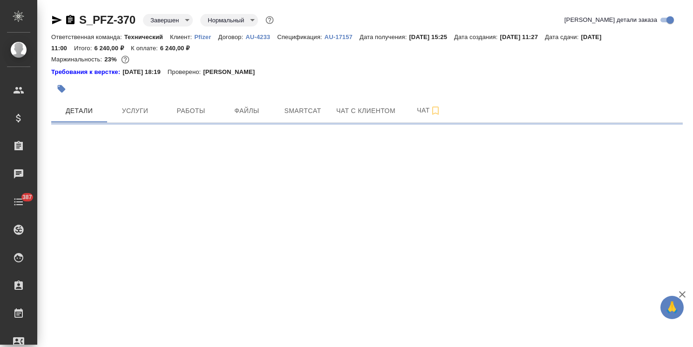
select select "RU"
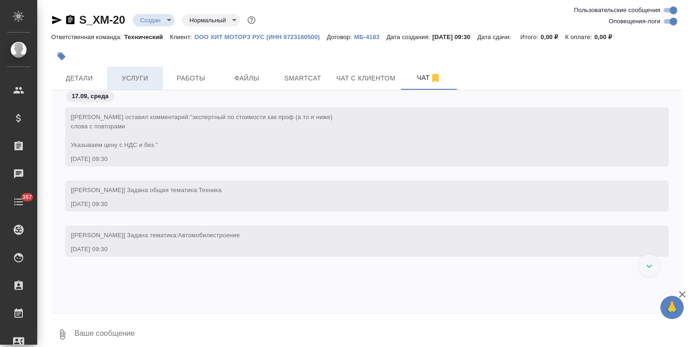
scroll to position [579, 0]
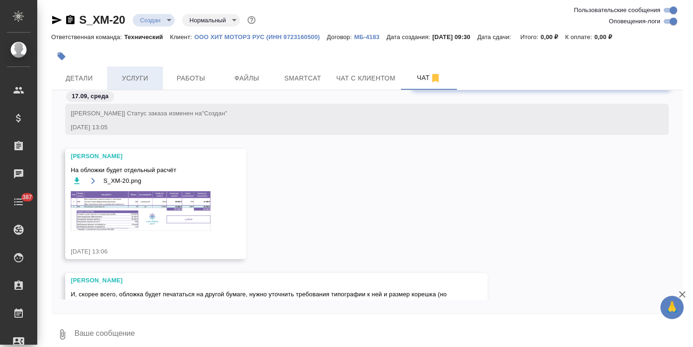
click at [126, 81] on span "Услуги" at bounding box center [135, 79] width 45 height 12
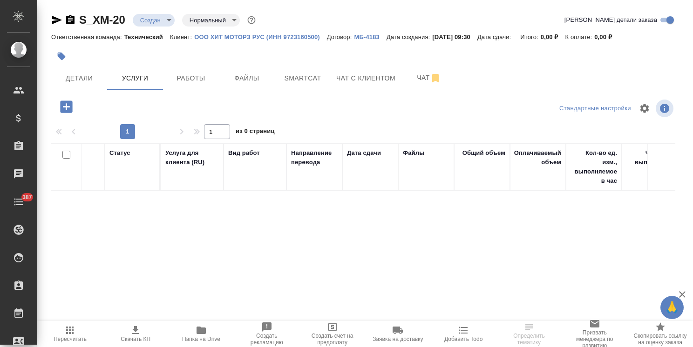
drag, startPoint x: 81, startPoint y: 108, endPoint x: 75, endPoint y: 109, distance: 6.1
click at [80, 108] on div at bounding box center [156, 106] width 210 height 19
click at [75, 110] on button "button" at bounding box center [67, 106] width 26 height 19
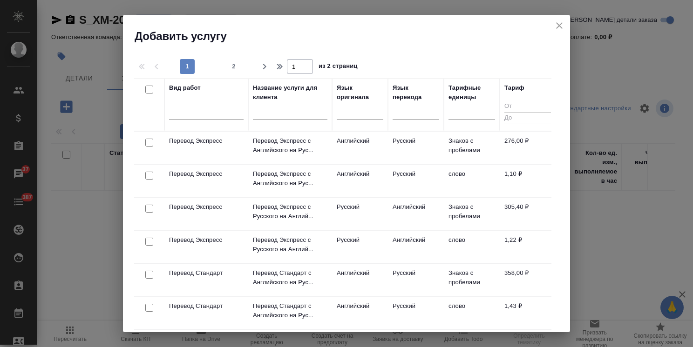
click at [285, 112] on input "text" at bounding box center [290, 114] width 75 height 12
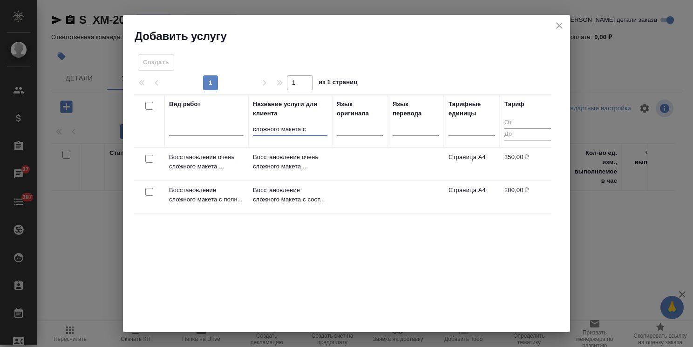
type input "сложного макета с"
click at [145, 188] on input "checkbox" at bounding box center [149, 192] width 8 height 8
checkbox input "true"
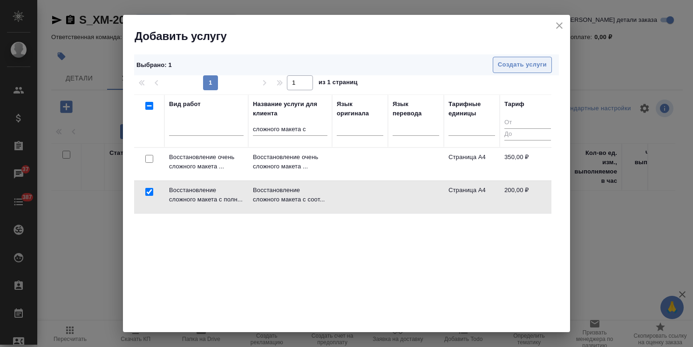
click at [518, 57] on button "Создать услуги" at bounding box center [522, 65] width 59 height 16
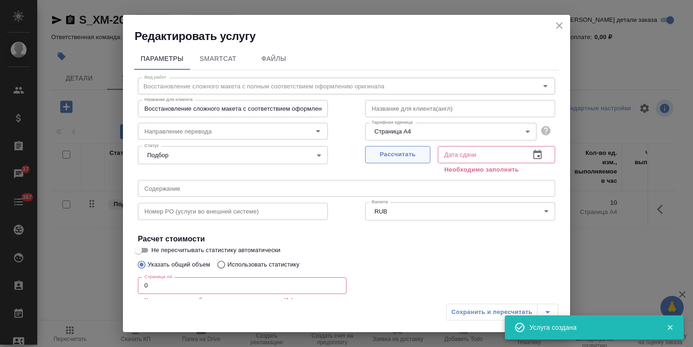
click at [381, 159] on span "Рассчитать" at bounding box center [397, 154] width 55 height 11
type input "17.09.2025 15:33"
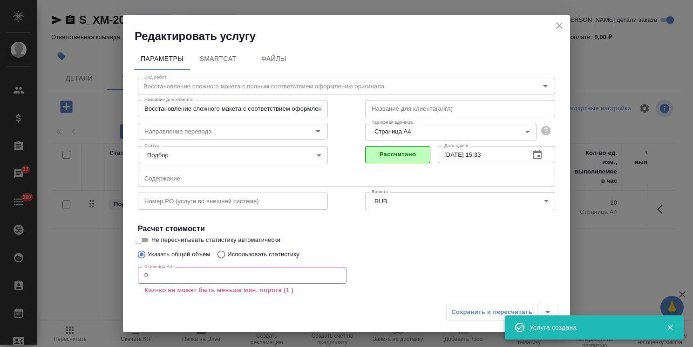
drag, startPoint x: 152, startPoint y: 271, endPoint x: 88, endPoint y: 269, distance: 64.3
click at [97, 267] on div "Редактировать услугу Параметры SmartCat Файлы Вид работ Восстановление сложного…" at bounding box center [346, 173] width 693 height 347
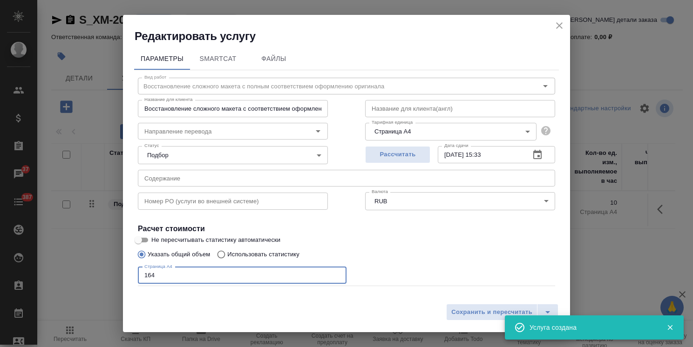
type input "164"
click at [516, 321] on div "Услуга создана" at bounding box center [583, 327] width 138 height 19
click at [508, 316] on div "Услуга создана" at bounding box center [594, 328] width 179 height 24
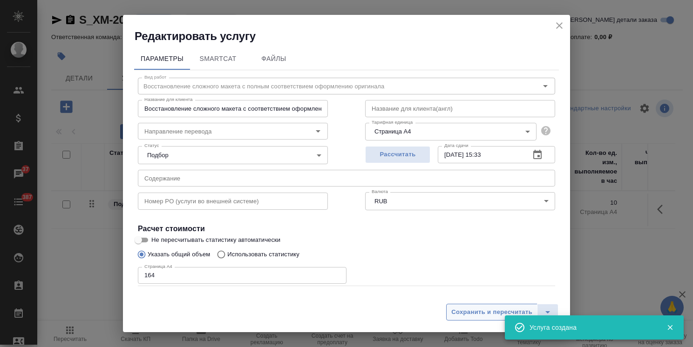
click at [505, 313] on span "Сохранить и пересчитать" at bounding box center [491, 312] width 81 height 11
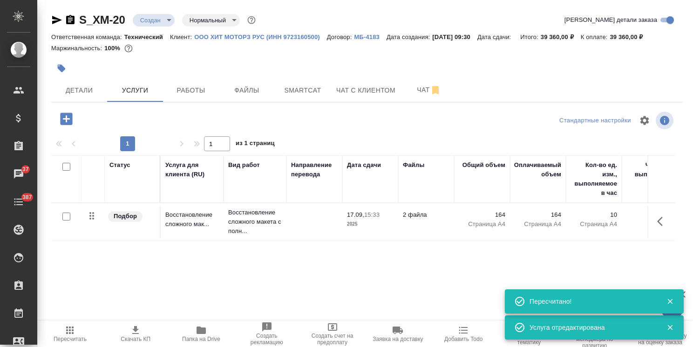
click at [64, 126] on icon "button" at bounding box center [66, 119] width 16 height 16
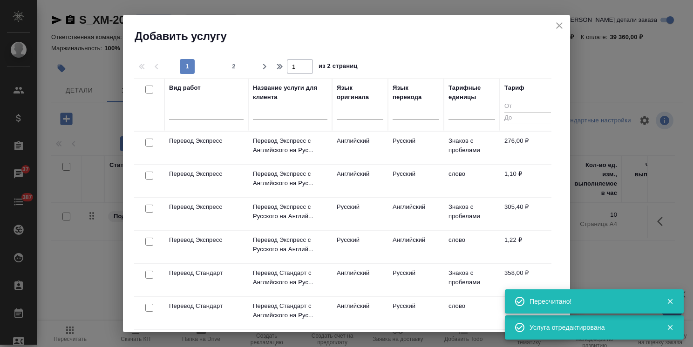
click at [273, 118] on input "text" at bounding box center [290, 114] width 75 height 12
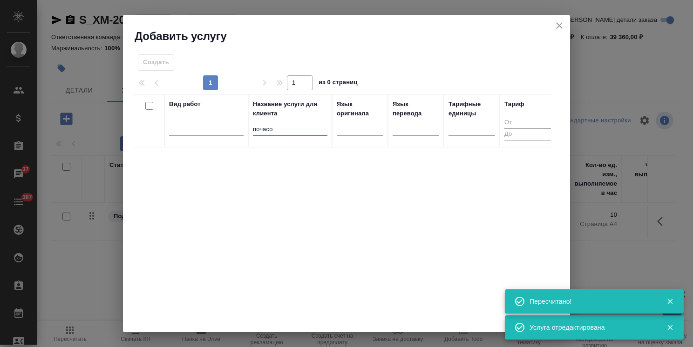
type input "почасов"
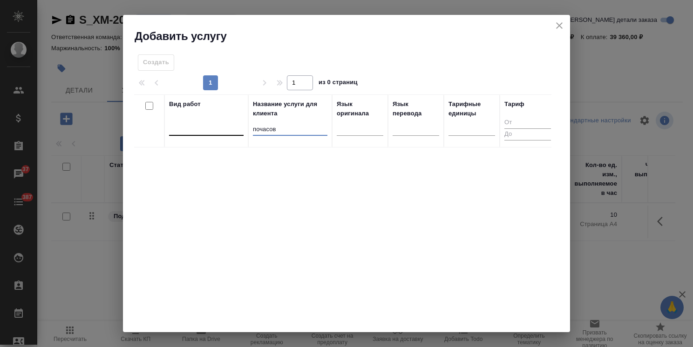
drag, startPoint x: 284, startPoint y: 124, endPoint x: 199, endPoint y: 130, distance: 84.5
click at [200, 130] on tr "Вид работ Название услуги для клиента почасов Язык оригинала Язык перевода Тари…" at bounding box center [344, 121] width 421 height 53
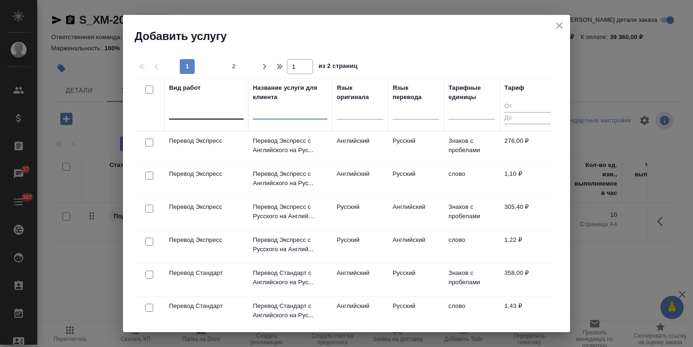
click at [197, 112] on div at bounding box center [206, 110] width 75 height 14
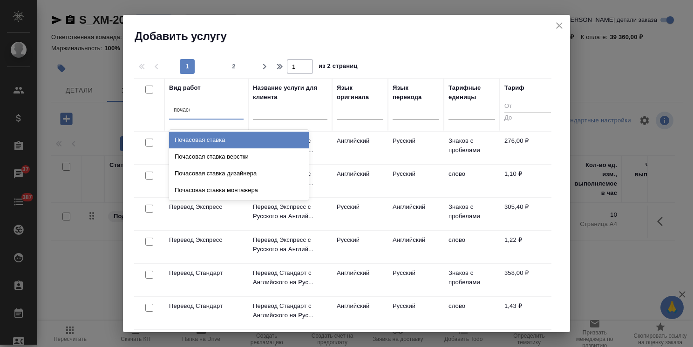
type input "почасов"
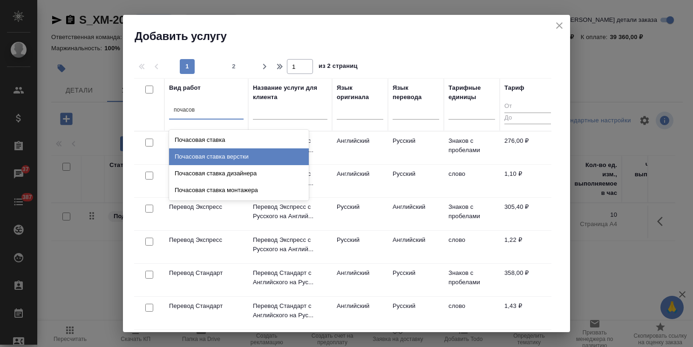
click at [230, 154] on div "Почасовая ставка верстки" at bounding box center [239, 157] width 140 height 17
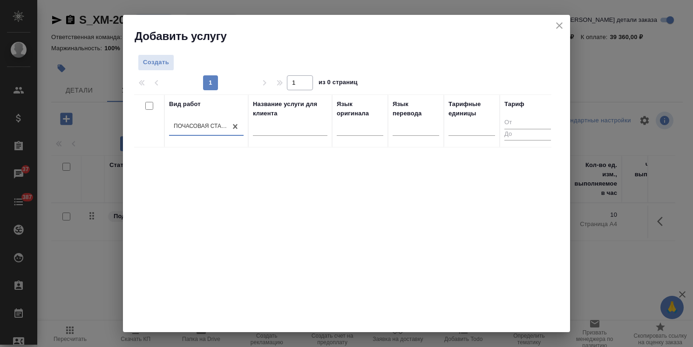
click at [168, 71] on div at bounding box center [346, 73] width 425 height 5
click at [165, 65] on span "Создать" at bounding box center [156, 62] width 26 height 11
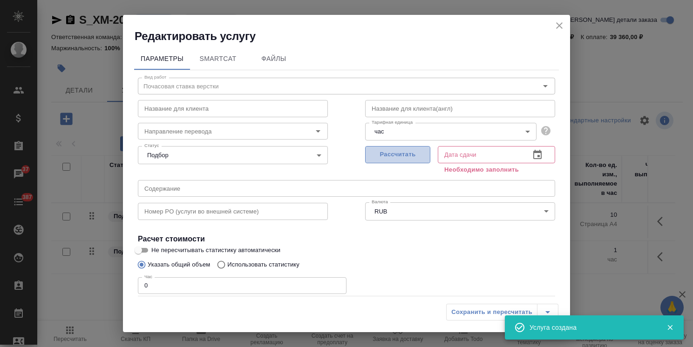
click at [402, 154] on span "Рассчитать" at bounding box center [397, 154] width 55 height 11
type input "17.09.2025 15:34"
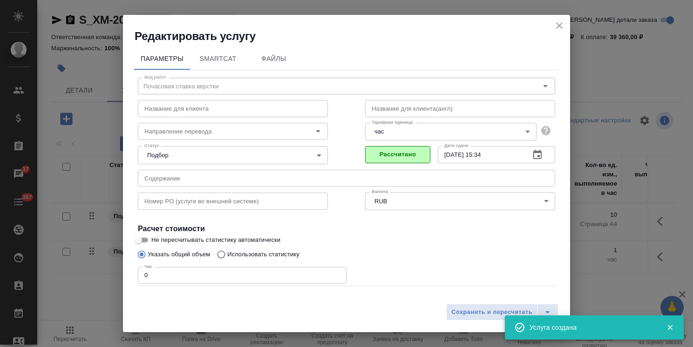
drag, startPoint x: 160, startPoint y: 273, endPoint x: 84, endPoint y: 264, distance: 76.4
click at [82, 266] on div "Редактировать услугу Параметры SmartCat Файлы Вид работ Почасовая ставка верстк…" at bounding box center [346, 173] width 693 height 347
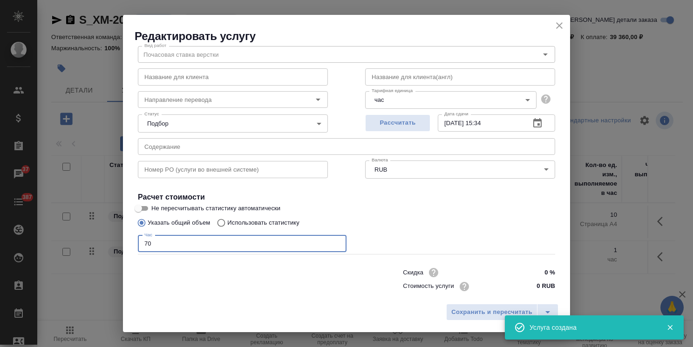
scroll to position [45, 0]
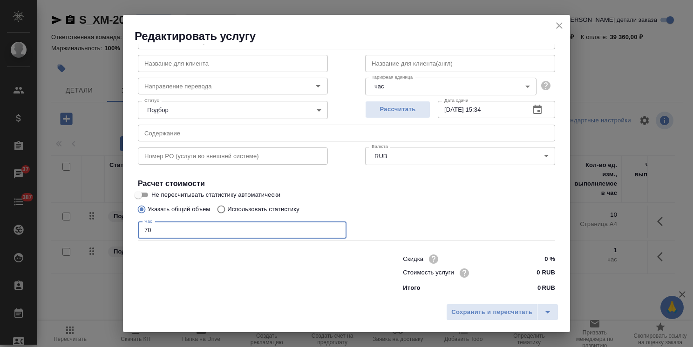
type input "70"
click at [525, 273] on input "0 RUB" at bounding box center [537, 273] width 35 height 14
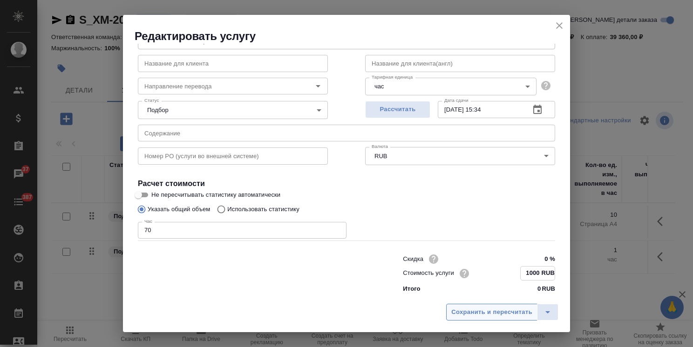
type input "1000 RUB"
click at [516, 313] on span "Сохранить и пересчитать" at bounding box center [491, 312] width 81 height 11
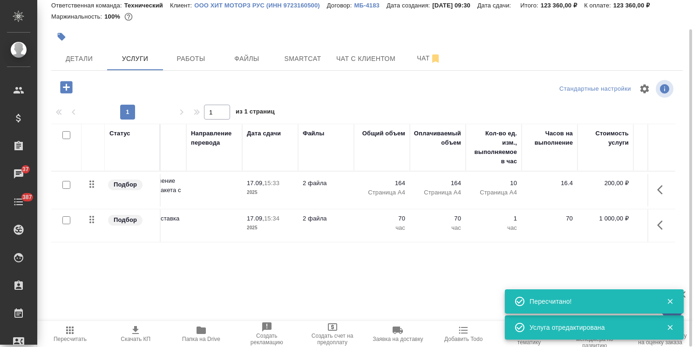
scroll to position [0, 127]
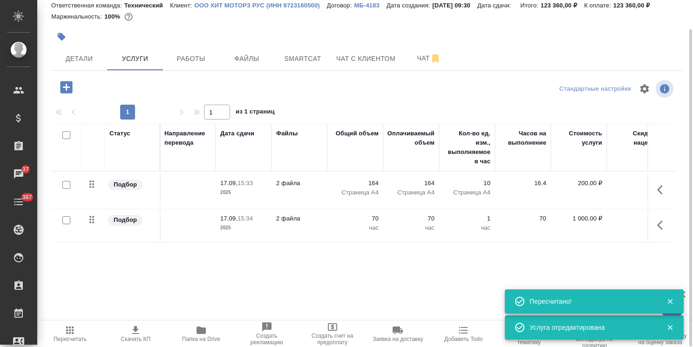
click at [197, 337] on span "Папка на Drive" at bounding box center [201, 339] width 38 height 7
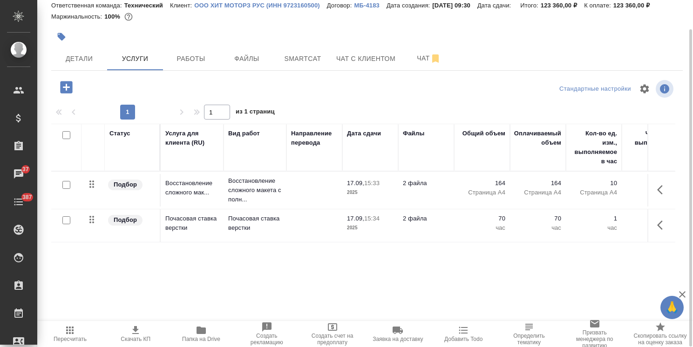
scroll to position [0, 0]
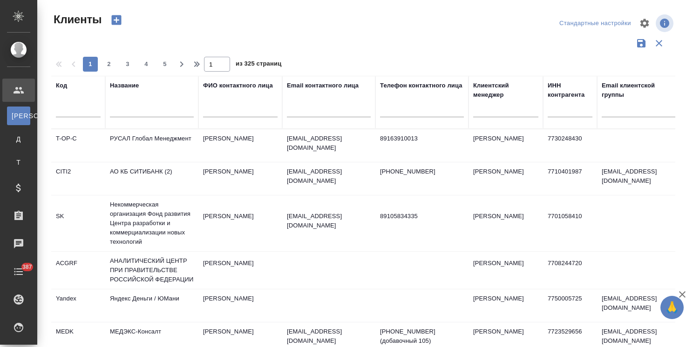
select select "RU"
click at [481, 107] on div at bounding box center [505, 108] width 65 height 14
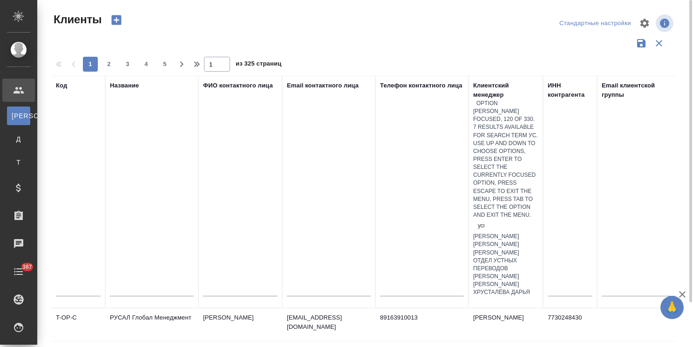
type input "усма"
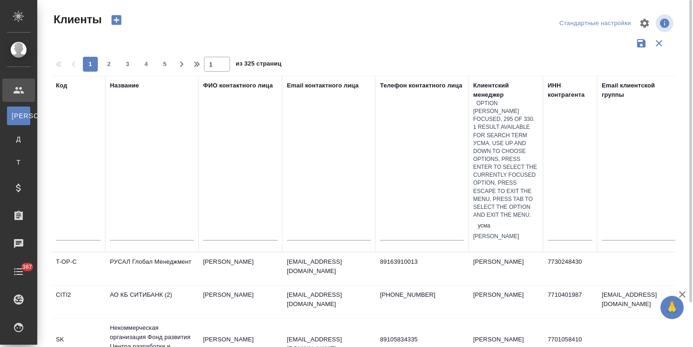
click at [486, 233] on div "Усманова Ольга" at bounding box center [505, 237] width 65 height 8
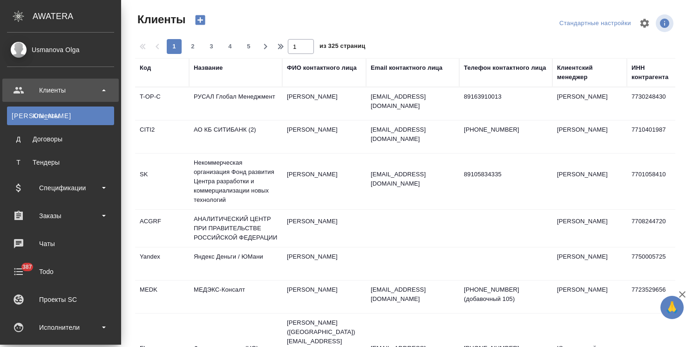
select select "RU"
click at [64, 217] on div "Заказы" at bounding box center [60, 216] width 107 height 14
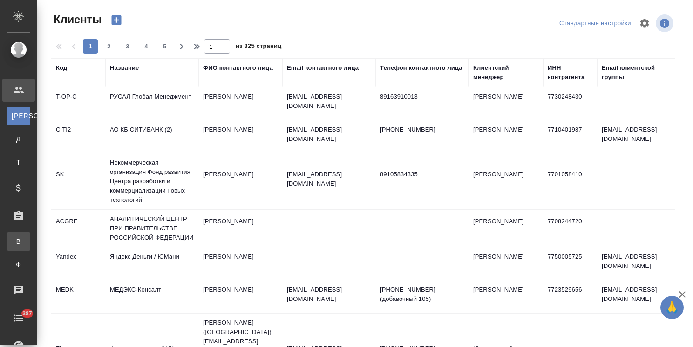
click at [14, 239] on div "Все заказы" at bounding box center [7, 241] width 14 height 9
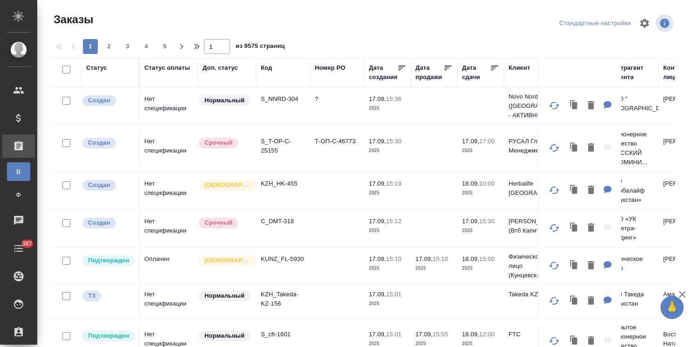
click at [683, 293] on icon "button" at bounding box center [682, 294] width 11 height 11
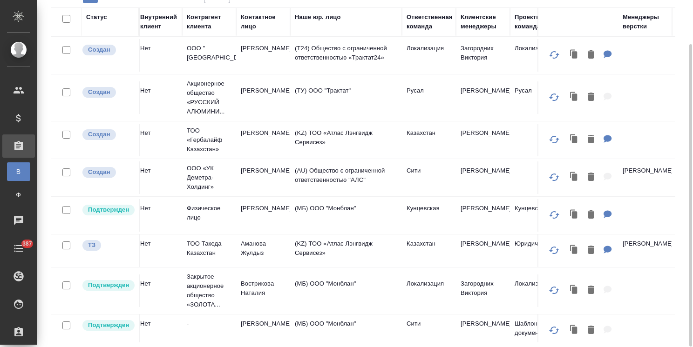
scroll to position [0, 495]
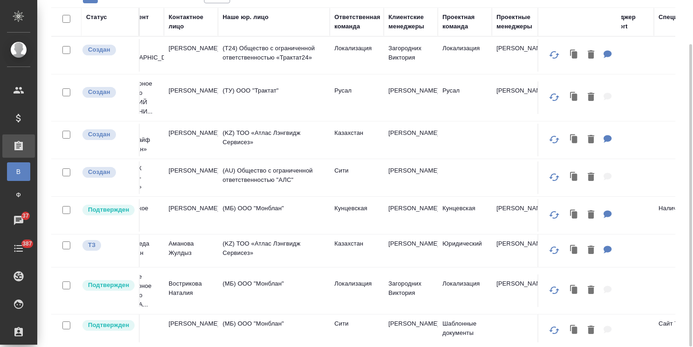
click at [415, 29] on div "Клиентские менеджеры" at bounding box center [410, 22] width 45 height 19
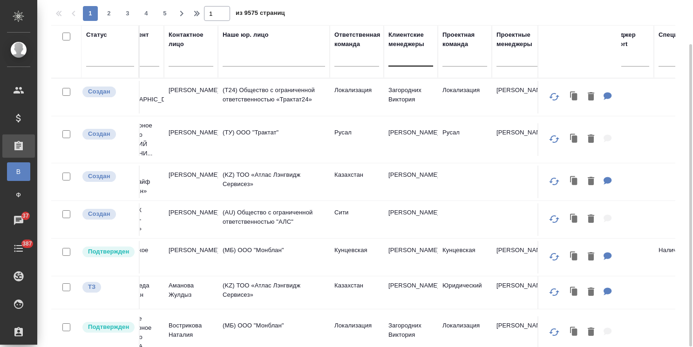
click at [403, 57] on div at bounding box center [410, 57] width 45 height 14
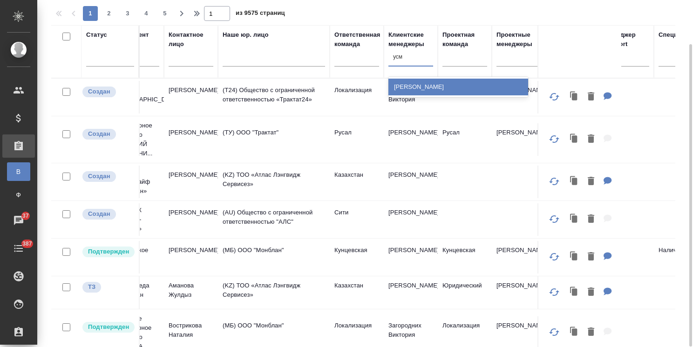
type input "усма"
click at [407, 84] on div "[PERSON_NAME]" at bounding box center [458, 87] width 140 height 17
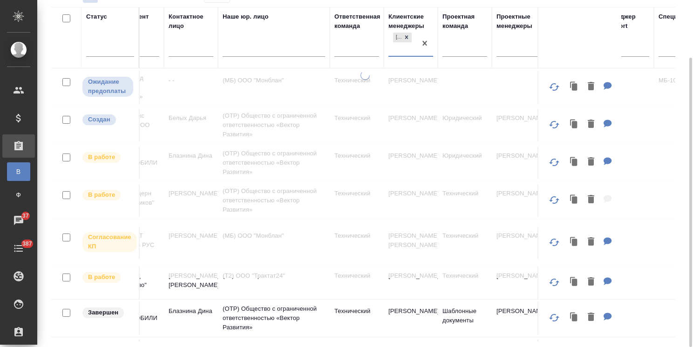
scroll to position [0, 0]
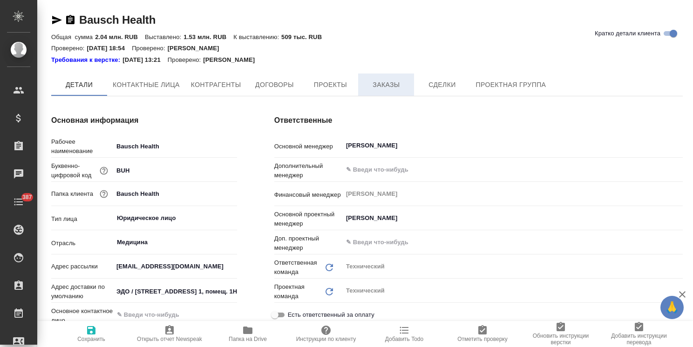
click at [388, 90] on button "Заказы" at bounding box center [386, 85] width 56 height 22
type textarea "x"
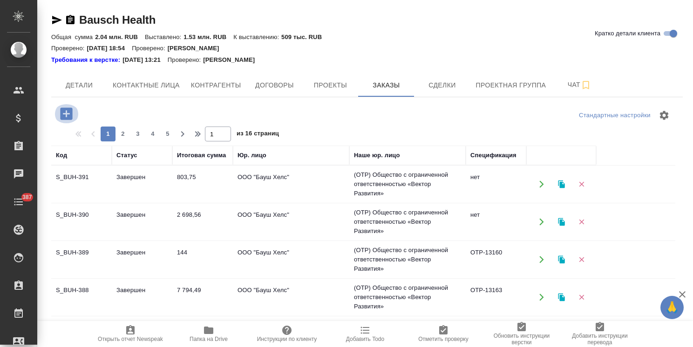
click at [65, 113] on icon "button" at bounding box center [66, 114] width 16 height 16
click at [75, 115] on button "button" at bounding box center [67, 113] width 26 height 19
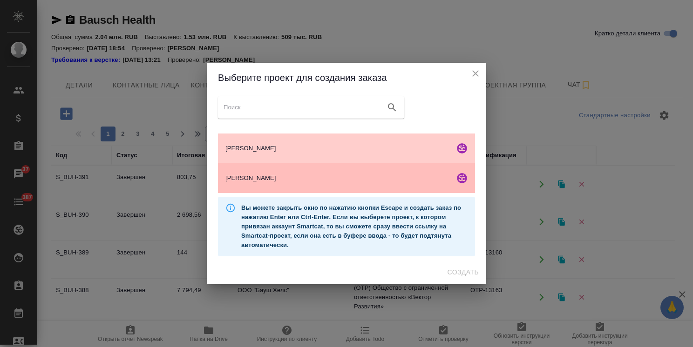
click at [332, 179] on span "Бауш Хелс" at bounding box center [337, 178] width 225 height 9
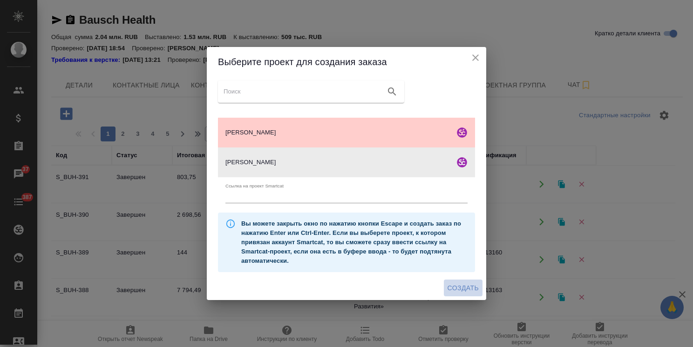
click at [460, 289] on span "Создать" at bounding box center [462, 289] width 31 height 12
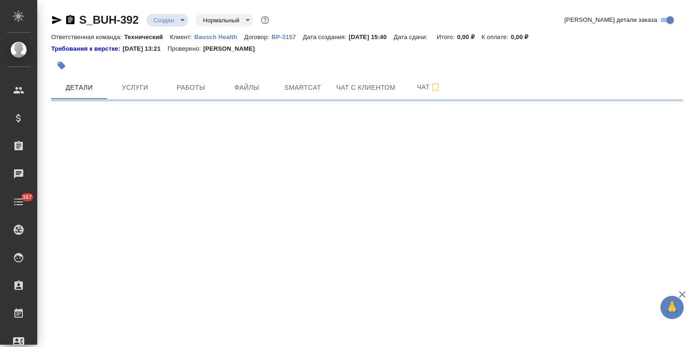
select select "RU"
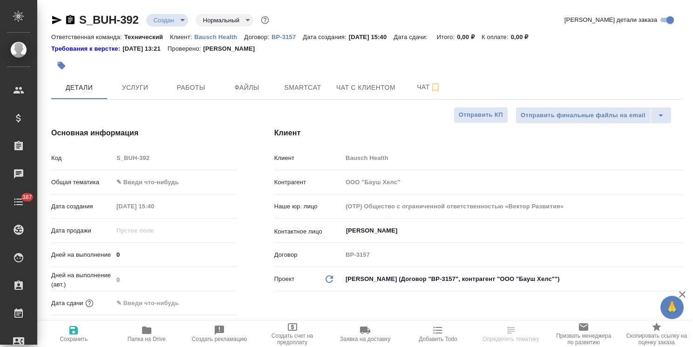
type textarea "x"
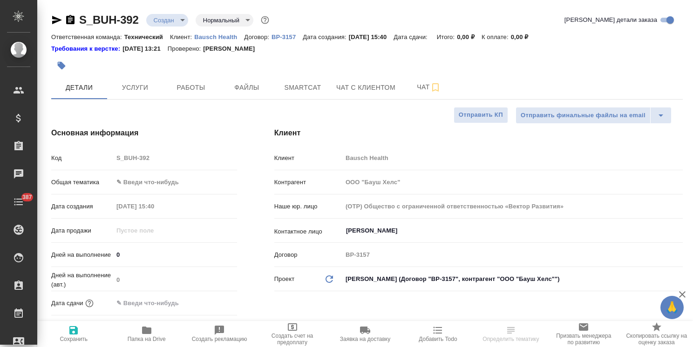
type textarea "x"
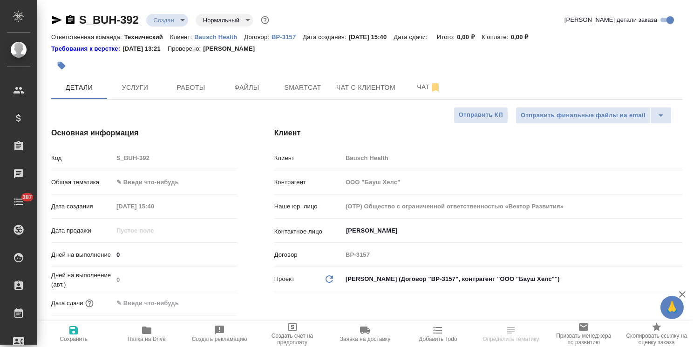
type textarea "x"
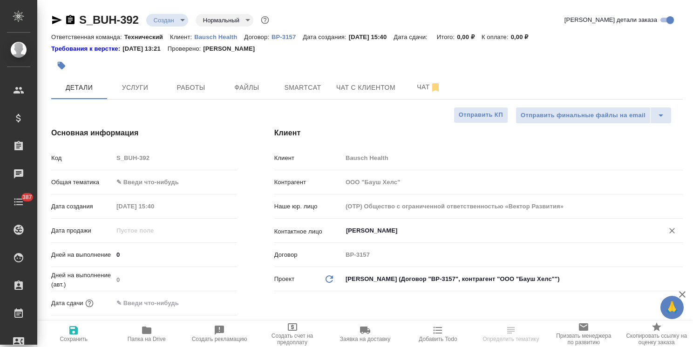
click at [375, 230] on input "Долгополова Любовь" at bounding box center [497, 230] width 304 height 11
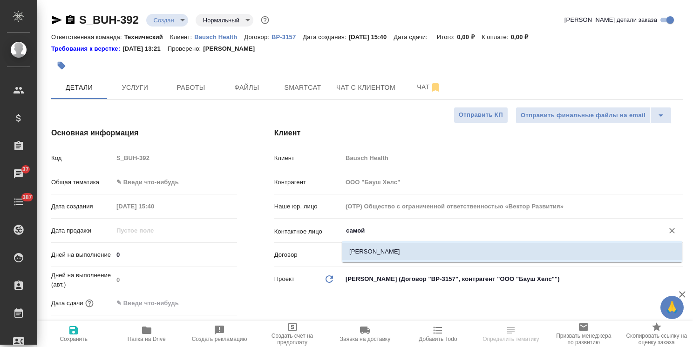
click at [378, 254] on li "Самойлова Александра" at bounding box center [512, 252] width 340 height 17
type input "Самойлова Александра"
type textarea "x"
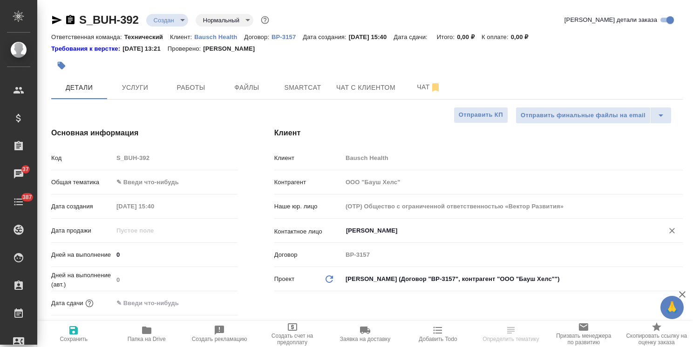
type input "Самойлова Александра"
click at [72, 329] on icon "button" at bounding box center [73, 330] width 11 height 11
type textarea "x"
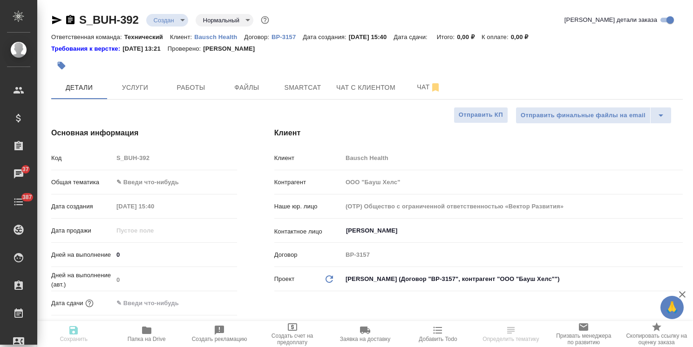
type textarea "x"
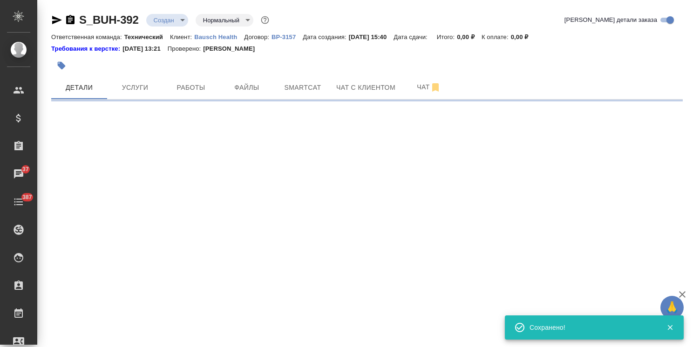
select select "RU"
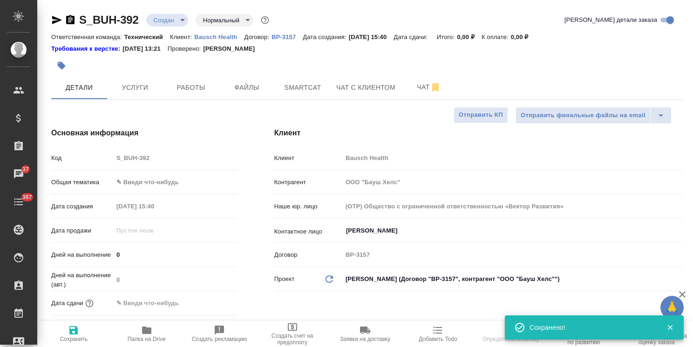
select select "RU"
type textarea "x"
drag, startPoint x: 140, startPoint y: 8, endPoint x: 69, endPoint y: 0, distance: 70.8
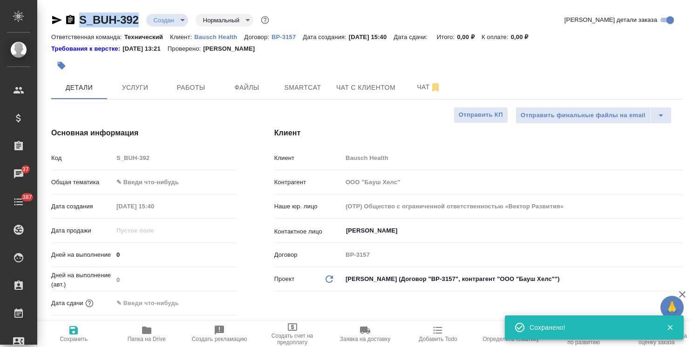
copy link "S_BUH-392"
type textarea "x"
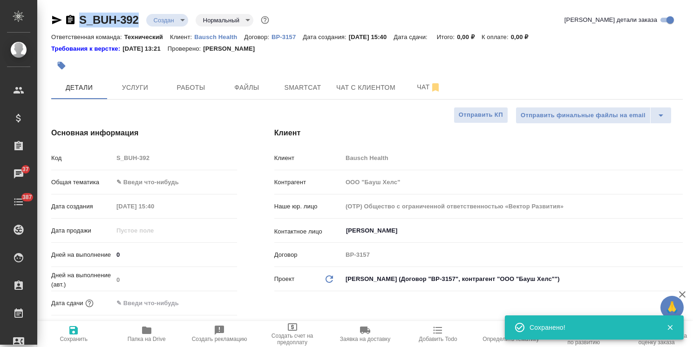
type textarea "x"
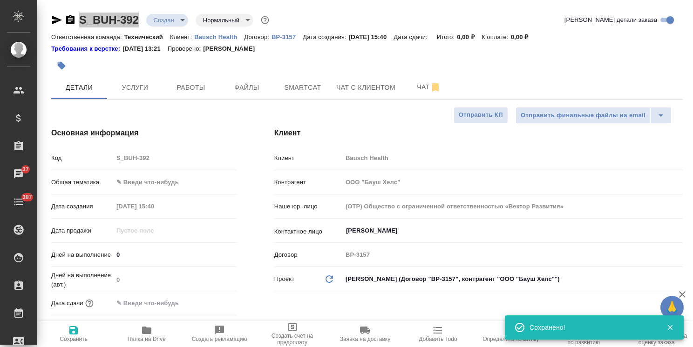
type textarea "x"
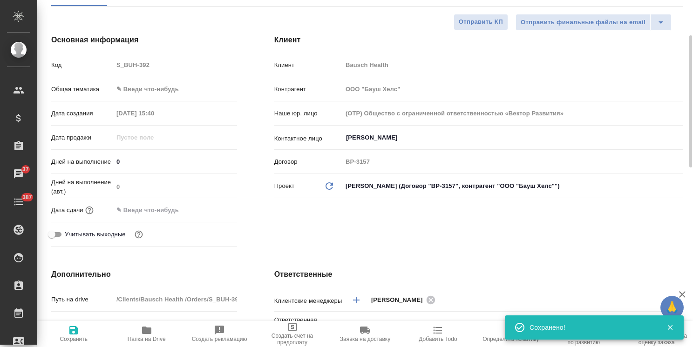
scroll to position [140, 0]
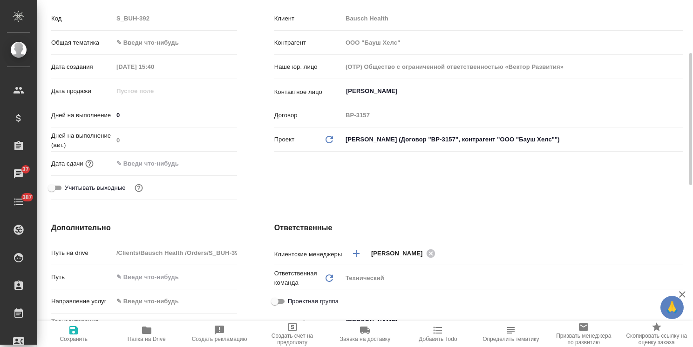
type textarea "x"
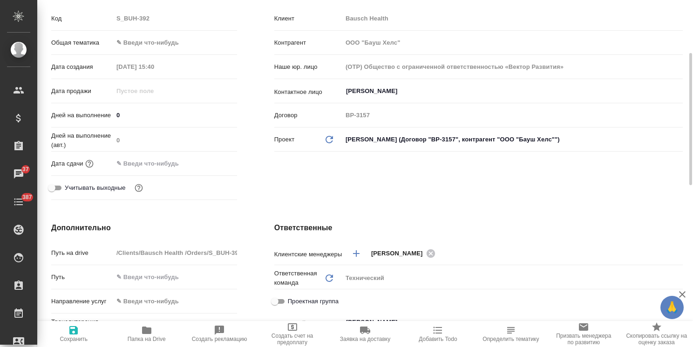
type textarea "x"
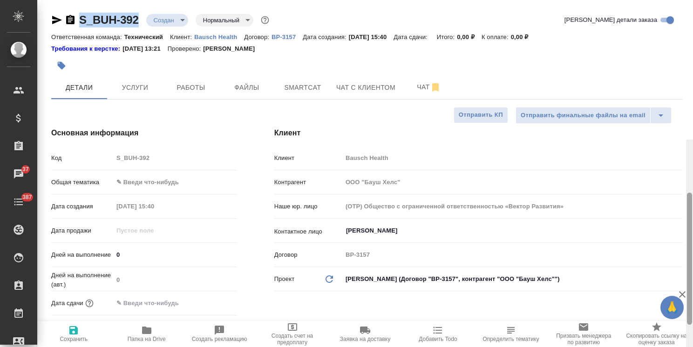
drag, startPoint x: 689, startPoint y: 131, endPoint x: 657, endPoint y: 33, distance: 103.5
click at [661, 36] on div "S_BUH-392 Создан new Нормальный normal Кратко детали заказа Ответственная коман…" at bounding box center [365, 173] width 656 height 347
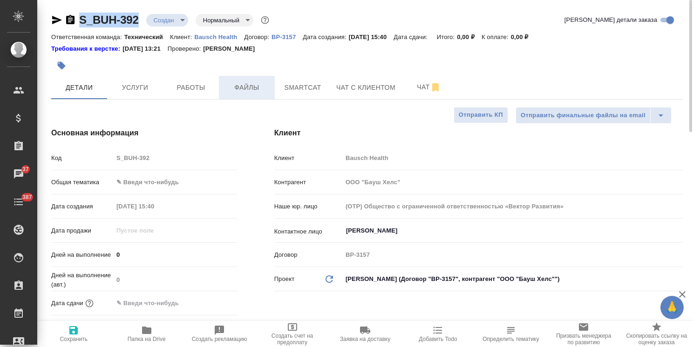
click at [246, 89] on span "Файлы" at bounding box center [246, 88] width 45 height 12
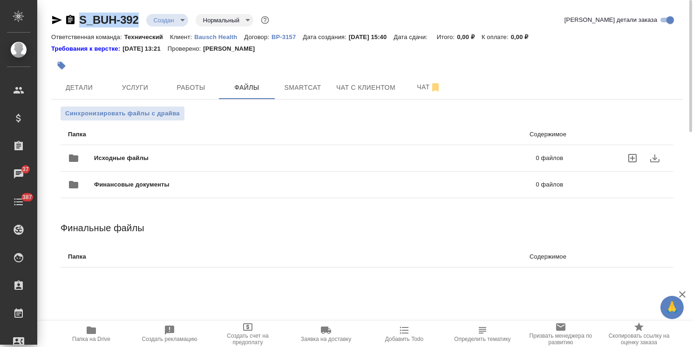
click at [123, 154] on span "Исходные файлы" at bounding box center [218, 158] width 248 height 9
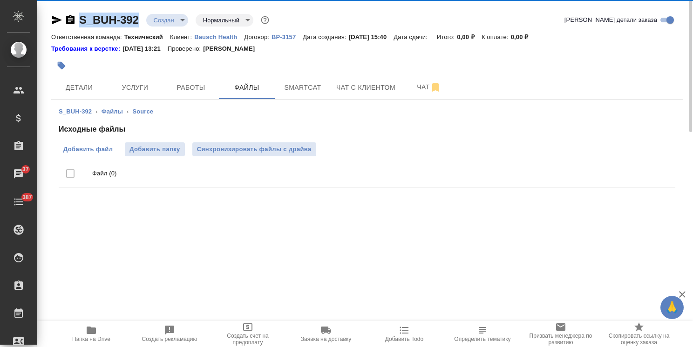
click at [87, 145] on span "Добавить файл" at bounding box center [87, 149] width 49 height 9
click at [0, 0] on input "Добавить файл" at bounding box center [0, 0] width 0 height 0
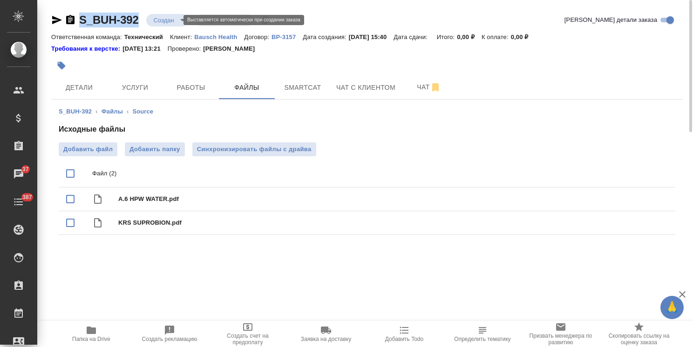
click at [167, 21] on body "🙏 .cls-1 fill:#fff; AWATERA Usmanova Olga Клиенты Спецификации Заказы 37 Чаты 3…" at bounding box center [346, 173] width 693 height 347
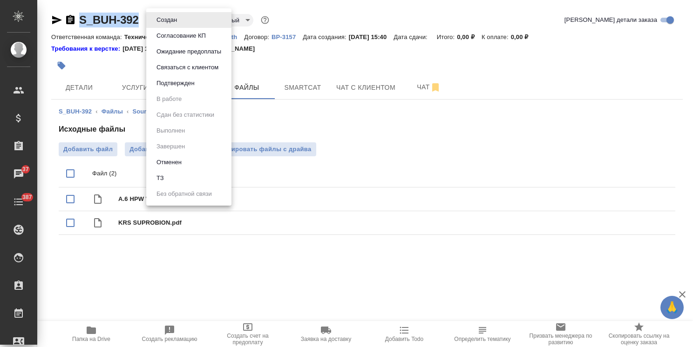
click at [165, 175] on button "ТЗ" at bounding box center [160, 178] width 13 height 10
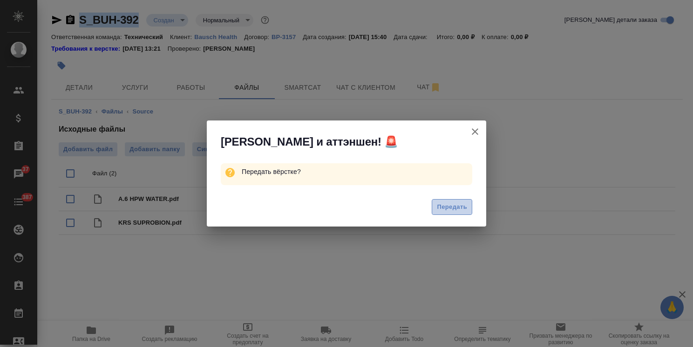
click at [451, 209] on span "Передать" at bounding box center [452, 207] width 30 height 11
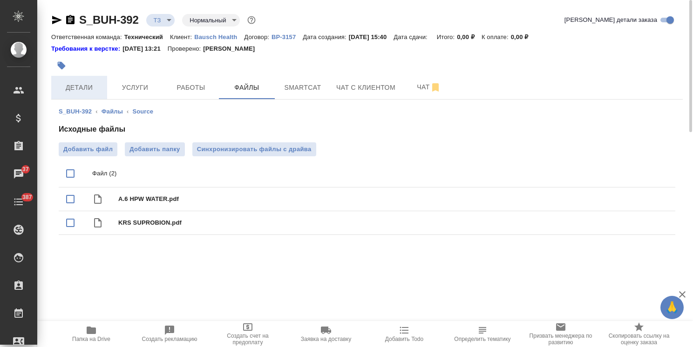
click at [78, 85] on span "Детали" at bounding box center [79, 88] width 45 height 12
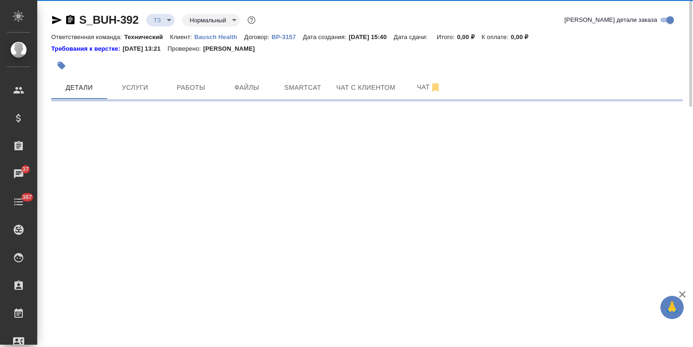
select select "RU"
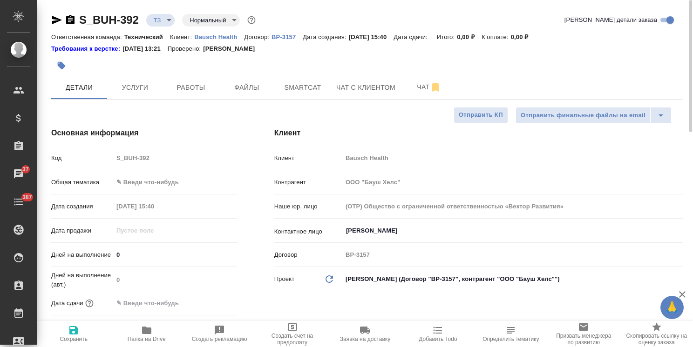
type textarea "x"
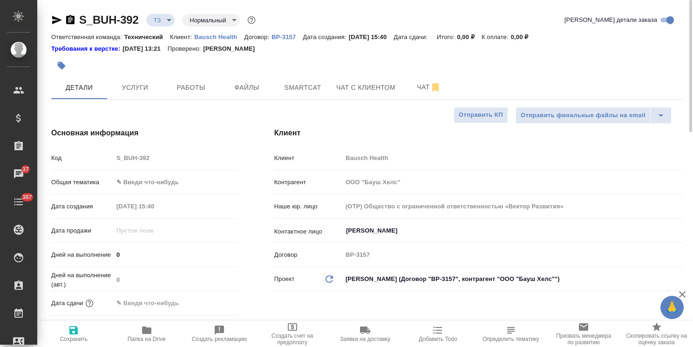
type textarea "x"
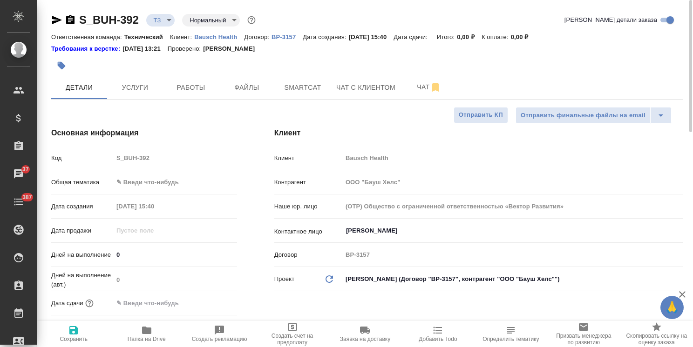
type textarea "x"
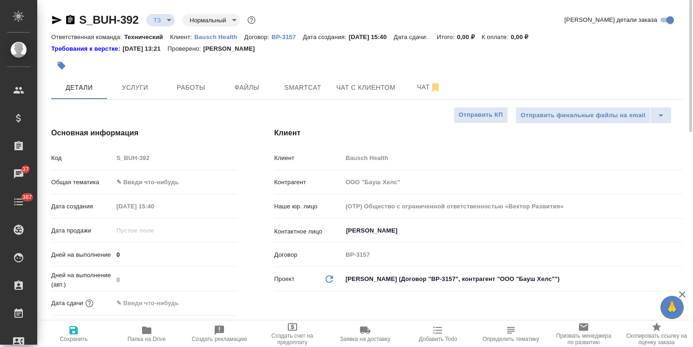
type textarea "x"
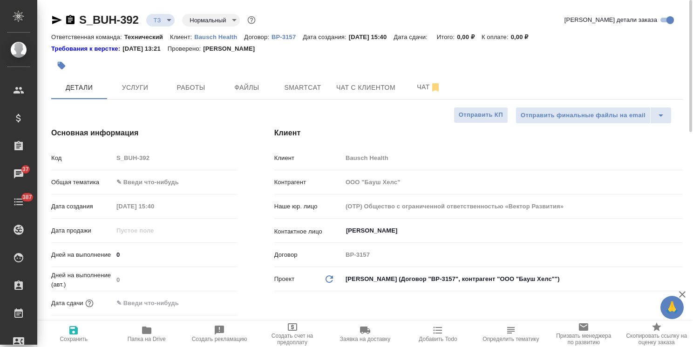
type textarea "x"
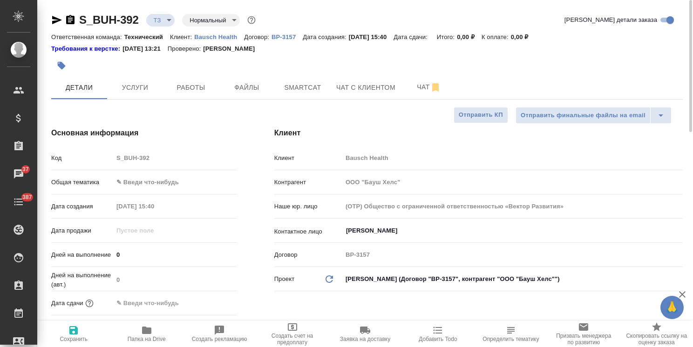
type textarea "x"
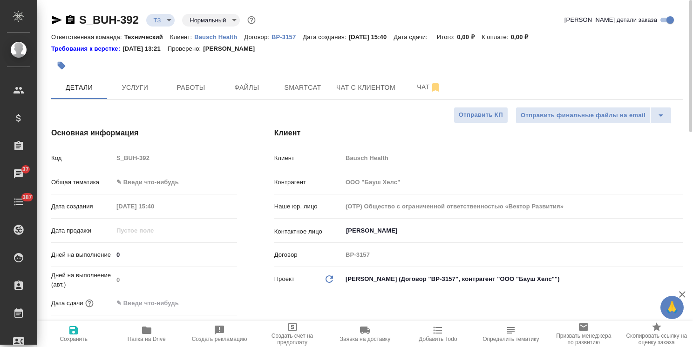
click at [157, 334] on span "Папка на Drive" at bounding box center [145, 334] width 61 height 18
type textarea "x"
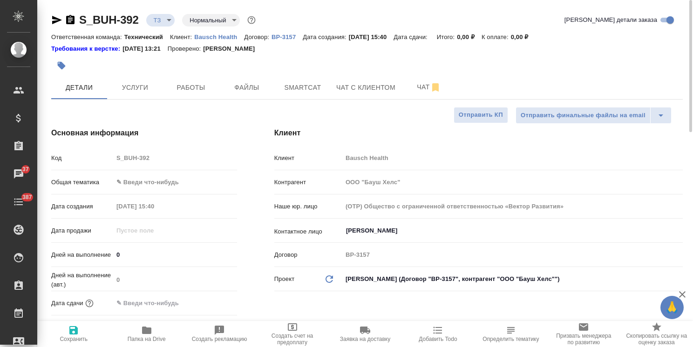
type textarea "x"
click at [175, 177] on body "🙏 .cls-1 fill:#fff; AWATERA Usmanova Olga Клиенты Спецификации Заказы 37 Чаты 3…" at bounding box center [346, 173] width 693 height 347
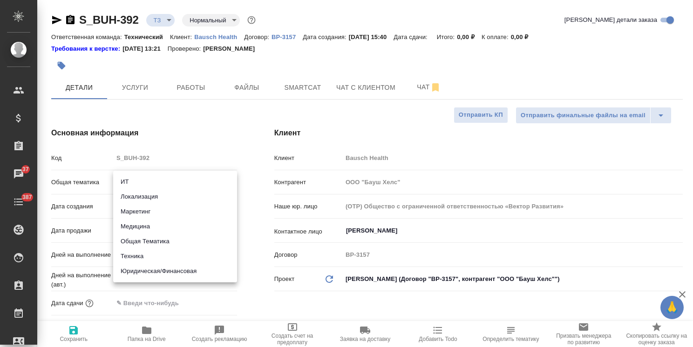
click at [164, 275] on li "Юридическая/Финансовая" at bounding box center [175, 271] width 124 height 15
type input "yr-fn"
type textarea "x"
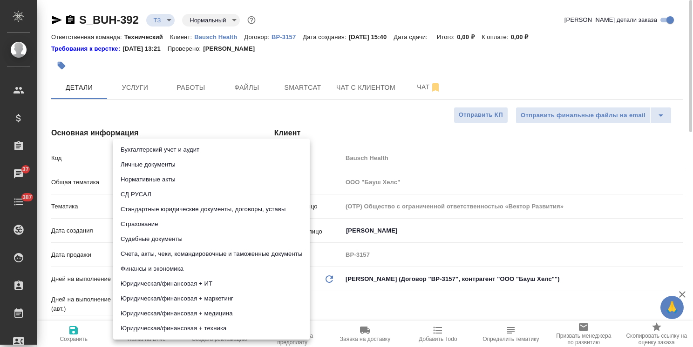
click at [169, 210] on body "🙏 .cls-1 fill:#fff; AWATERA Usmanova Olga Клиенты Спецификации Заказы 37 Чаты 3…" at bounding box center [346, 173] width 693 height 347
click at [196, 92] on div at bounding box center [346, 173] width 693 height 347
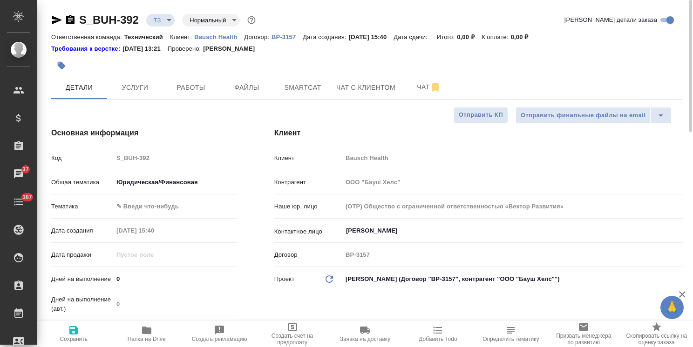
click at [151, 183] on body "🙏 .cls-1 fill:#fff; AWATERA Usmanova Olga Клиенты Спецификации Заказы 37 Чаты 3…" at bounding box center [346, 173] width 693 height 347
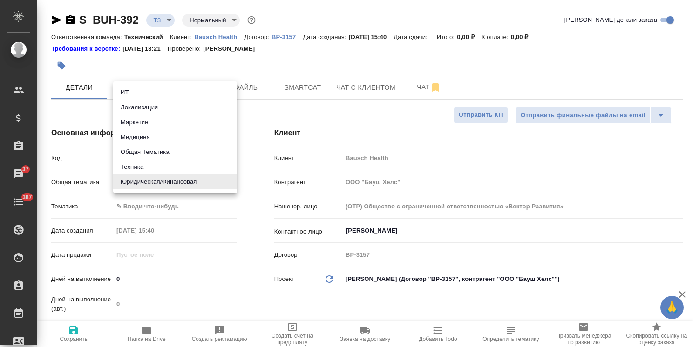
click at [145, 137] on li "Медицина" at bounding box center [175, 137] width 124 height 15
type input "med"
type textarea "x"
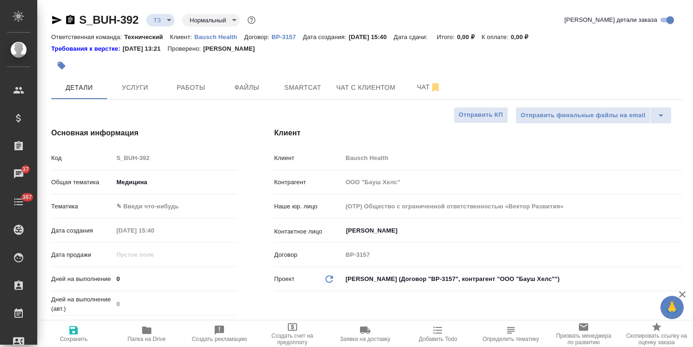
click at [158, 204] on body "🙏 .cls-1 fill:#fff; AWATERA Usmanova Olga Клиенты Спецификации Заказы 37 Чаты 3…" at bounding box center [346, 173] width 693 height 347
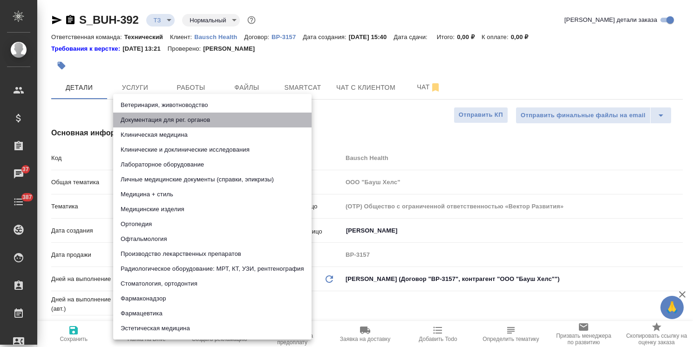
click at [182, 123] on li "Документация для рег. органов" at bounding box center [212, 120] width 198 height 15
type textarea "x"
type input "5f647205b73bc97568ca66c6"
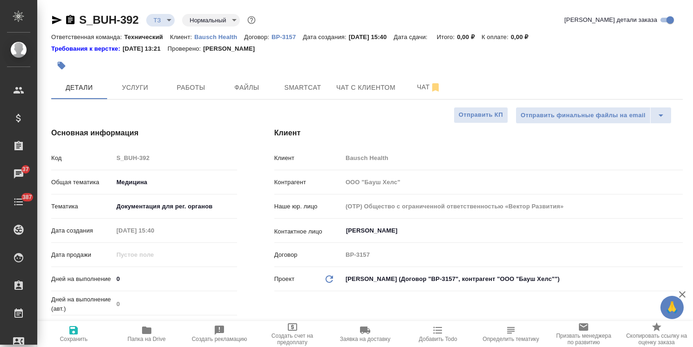
click at [68, 341] on span "Сохранить" at bounding box center [74, 339] width 28 height 7
type textarea "x"
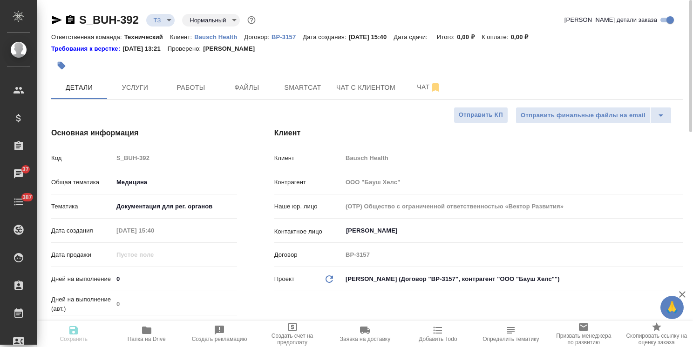
type textarea "x"
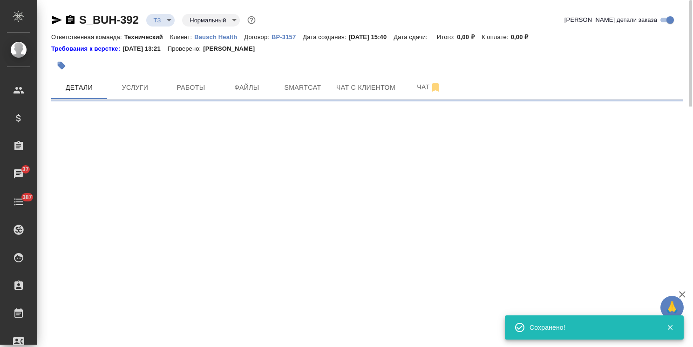
select select "RU"
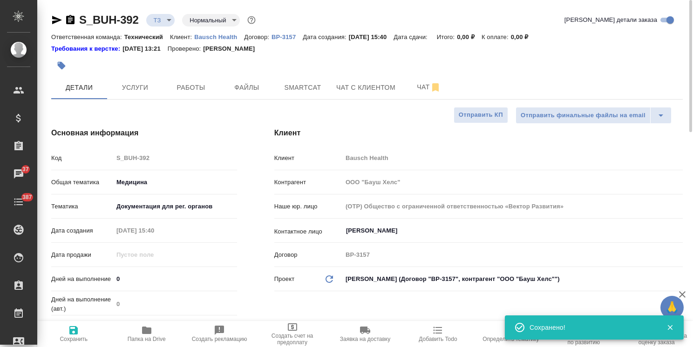
type textarea "x"
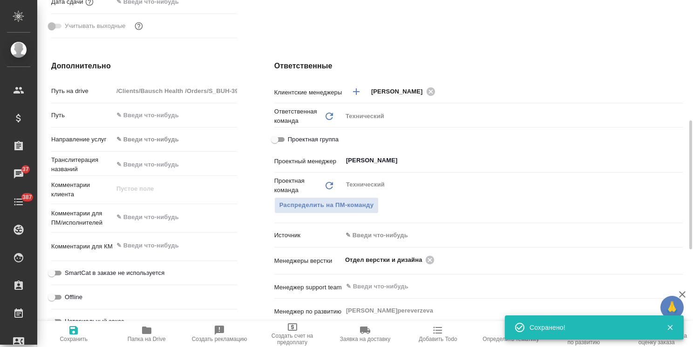
scroll to position [419, 0]
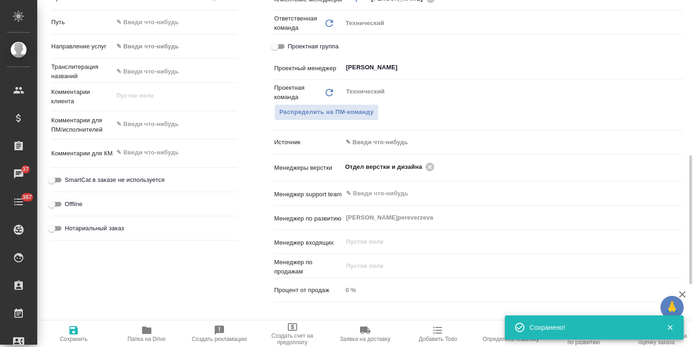
type textarea "x"
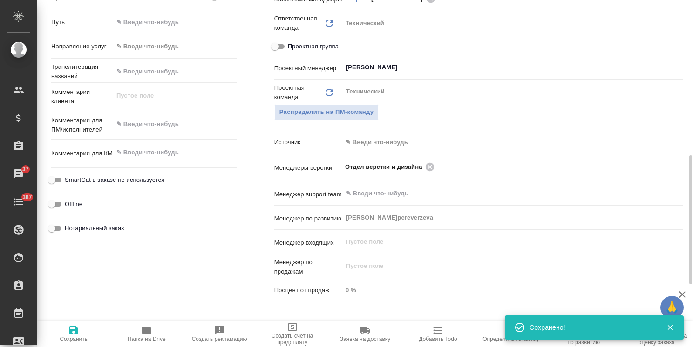
type textarea "x"
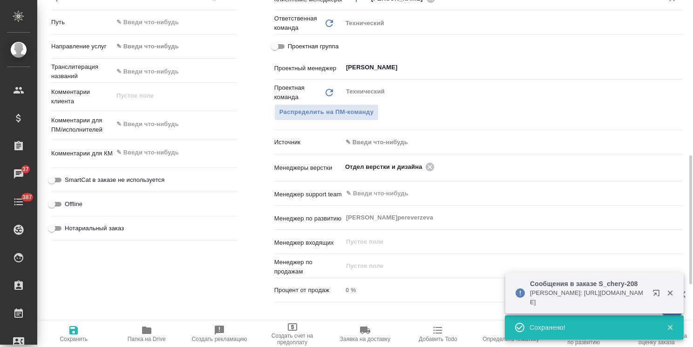
type textarea "x"
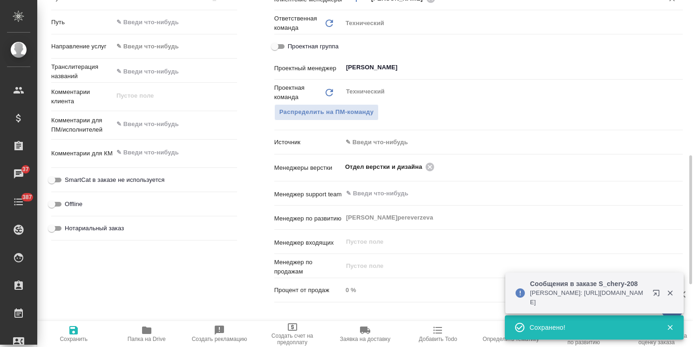
type textarea "x"
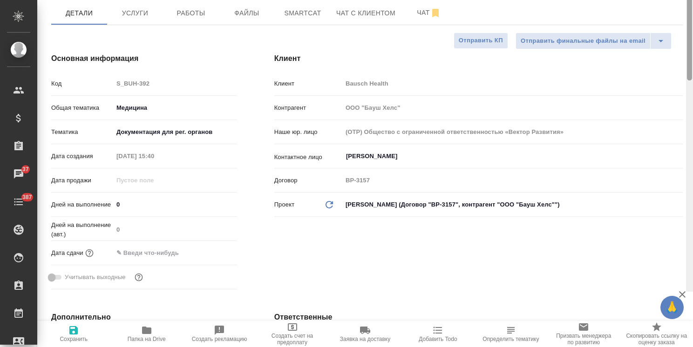
scroll to position [4, 0]
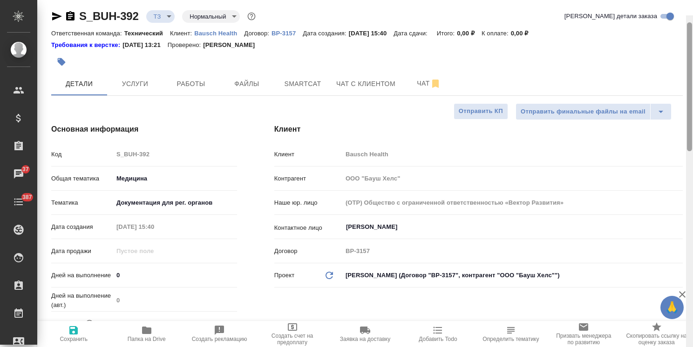
drag, startPoint x: 690, startPoint y: 213, endPoint x: 687, endPoint y: 42, distance: 171.4
click at [687, 42] on div at bounding box center [689, 86] width 5 height 129
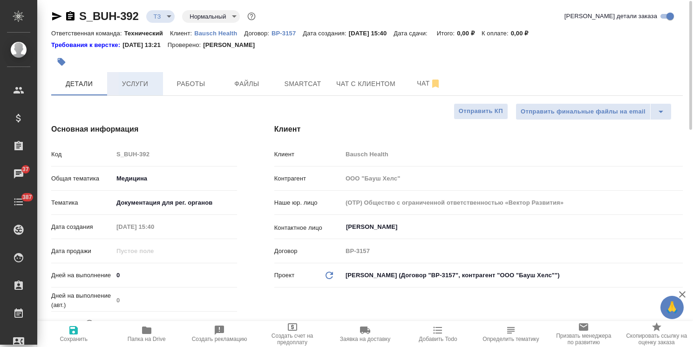
click at [131, 85] on span "Услуги" at bounding box center [135, 84] width 45 height 12
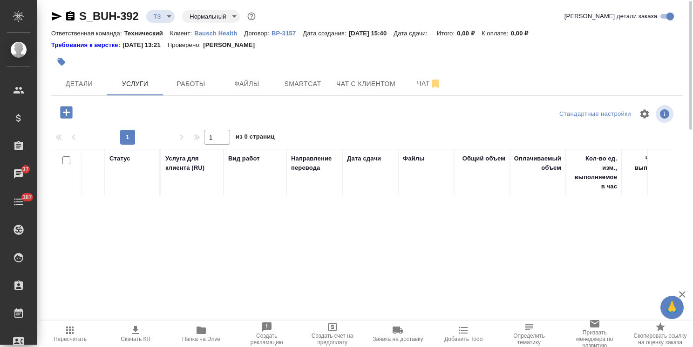
click at [70, 111] on icon "button" at bounding box center [66, 112] width 12 height 12
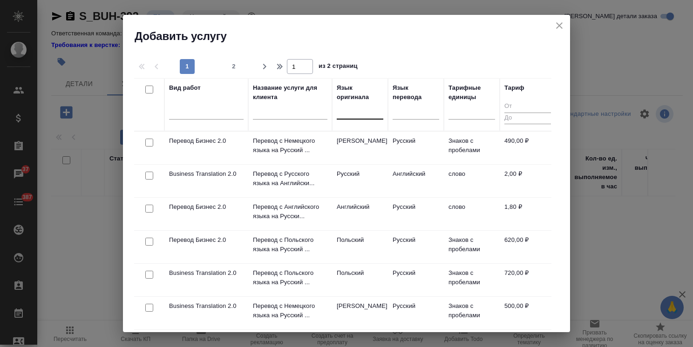
click at [362, 113] on div at bounding box center [360, 110] width 47 height 14
type input "g"
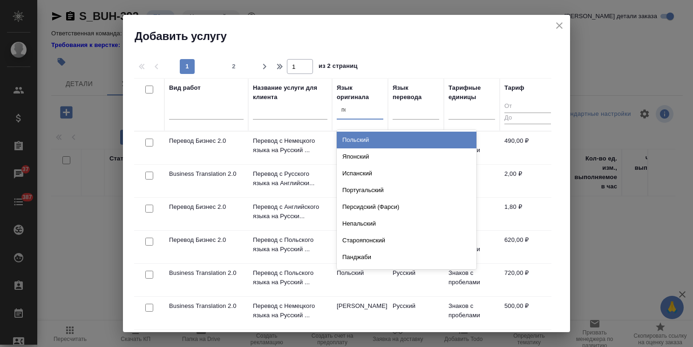
type input "поль"
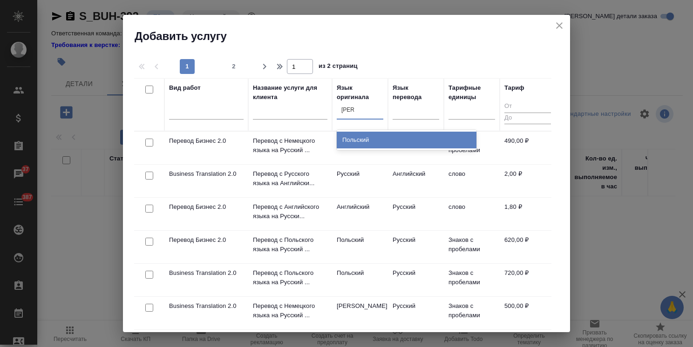
click at [359, 144] on div "Польский" at bounding box center [407, 140] width 140 height 17
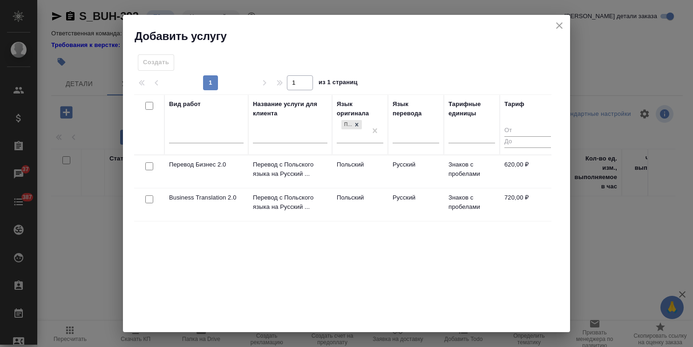
click at [148, 200] on input "checkbox" at bounding box center [149, 200] width 8 height 8
checkbox input "true"
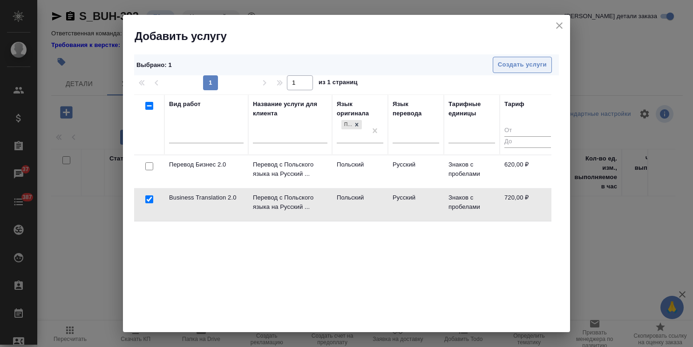
click at [505, 65] on span "Создать услуги" at bounding box center [522, 65] width 49 height 11
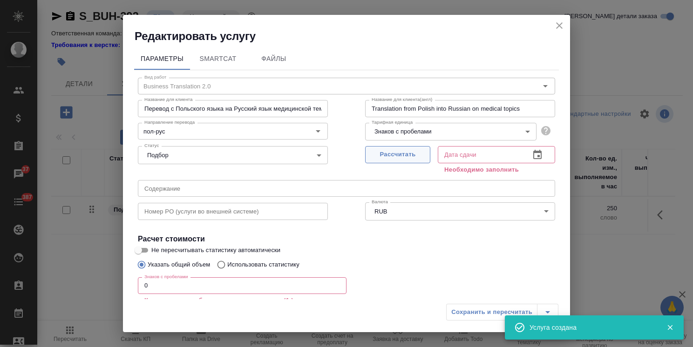
click at [377, 154] on span "Рассчитать" at bounding box center [397, 154] width 55 height 11
type input "[DATE] 15:45"
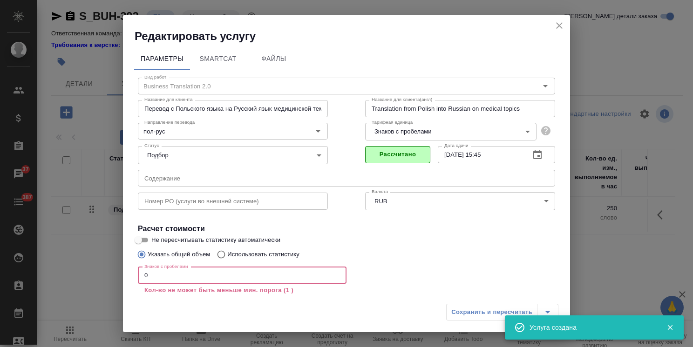
drag, startPoint x: 169, startPoint y: 275, endPoint x: 110, endPoint y: 271, distance: 58.8
click at [110, 271] on div "Редактировать услугу Параметры SmartCat Файлы Вид работ Business Translation 2.…" at bounding box center [346, 173] width 693 height 347
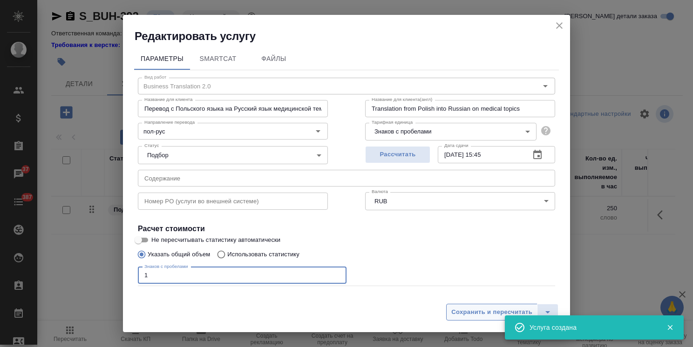
type input "1"
click at [481, 310] on span "Сохранить и пересчитать" at bounding box center [491, 312] width 81 height 11
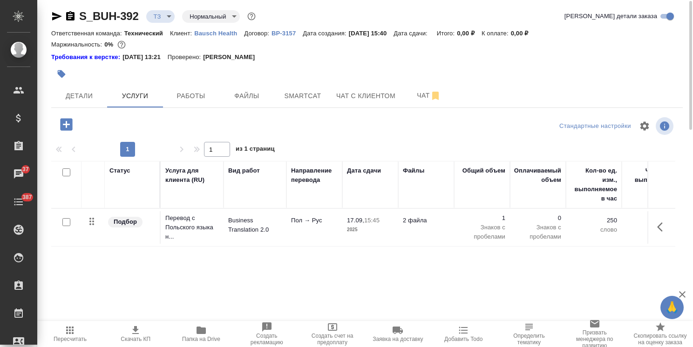
click at [203, 332] on icon "button" at bounding box center [201, 330] width 9 height 7
click at [331, 217] on p "Пол → Рус" at bounding box center [314, 220] width 47 height 9
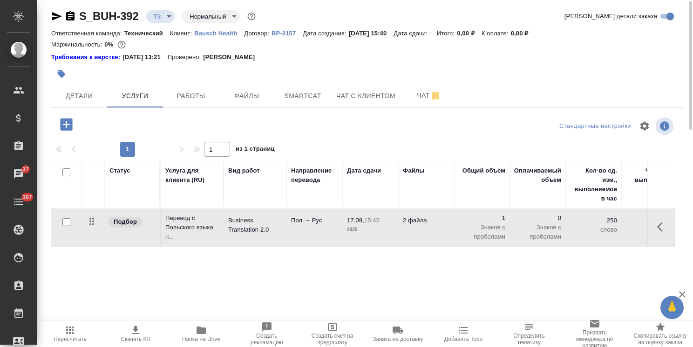
click at [331, 217] on p "Пол → Рус" at bounding box center [314, 220] width 47 height 9
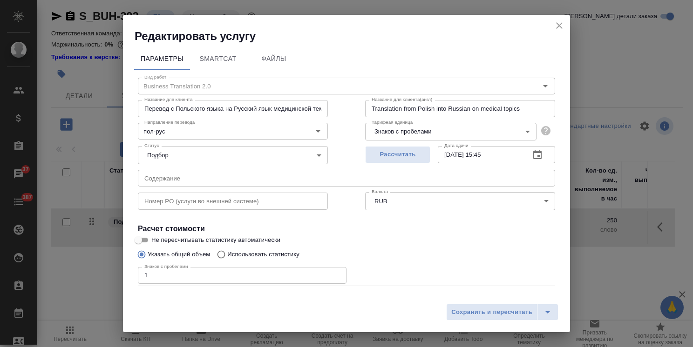
click at [257, 112] on input "Перевод с Польского языка на Русский язык медицинской тематики" at bounding box center [233, 108] width 190 height 17
drag, startPoint x: 271, startPoint y: 109, endPoint x: 382, endPoint y: 111, distance: 111.8
click at [371, 114] on div "Название для клиента Перевод с Польского языка на Русский язык медицинской тема…" at bounding box center [346, 108] width 454 height 60
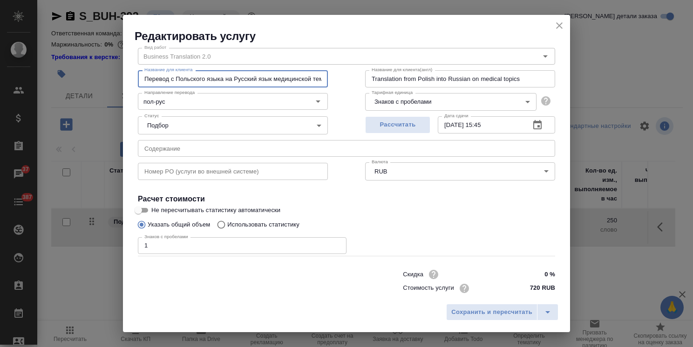
scroll to position [45, 0]
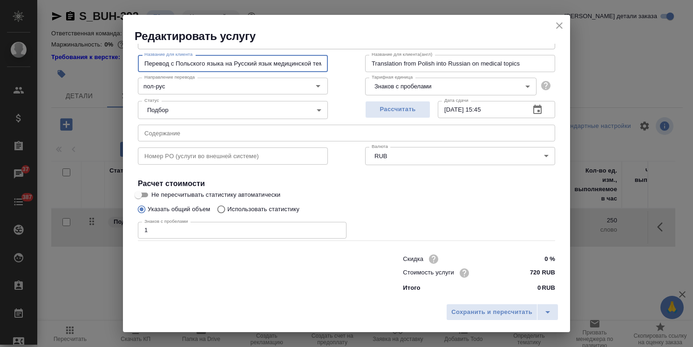
click at [402, 88] on body "🙏 .cls-1 fill:#fff; AWATERA Usmanova Olga Клиенты Спецификации Заказы 37 Чаты 3…" at bounding box center [346, 173] width 693 height 347
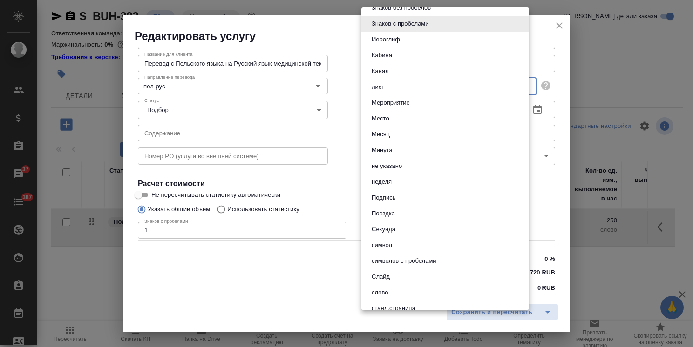
scroll to position [326, 0]
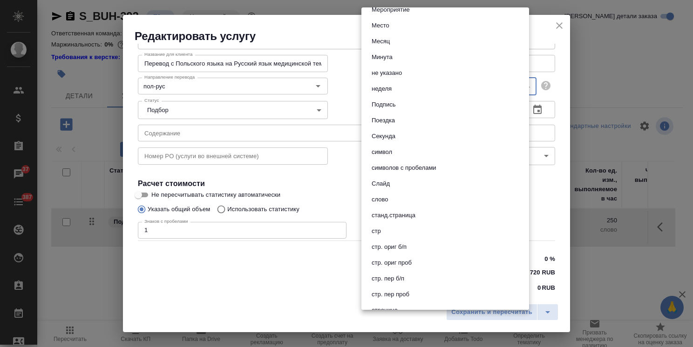
click at [380, 192] on li "слово" at bounding box center [445, 200] width 168 height 16
type input "5a8b1489cc6b4906c91bfd90"
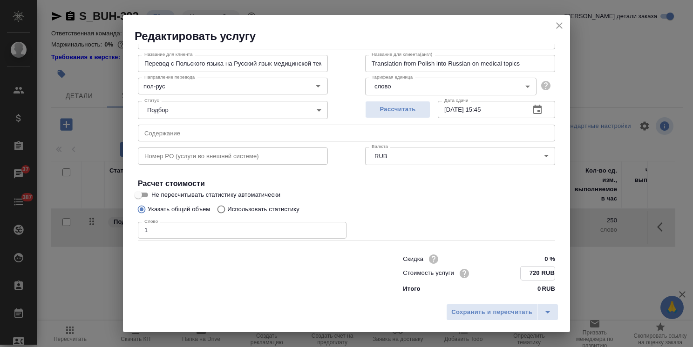
drag, startPoint x: 532, startPoint y: 274, endPoint x: 520, endPoint y: 276, distance: 12.2
click at [521, 276] on input "720 RUB" at bounding box center [538, 274] width 34 height 14
type input "2.90 RUB"
click at [515, 315] on span "Сохранить и пересчитать" at bounding box center [491, 312] width 81 height 11
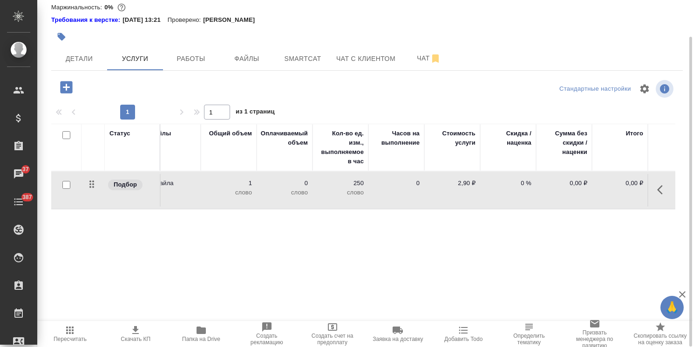
scroll to position [0, 0]
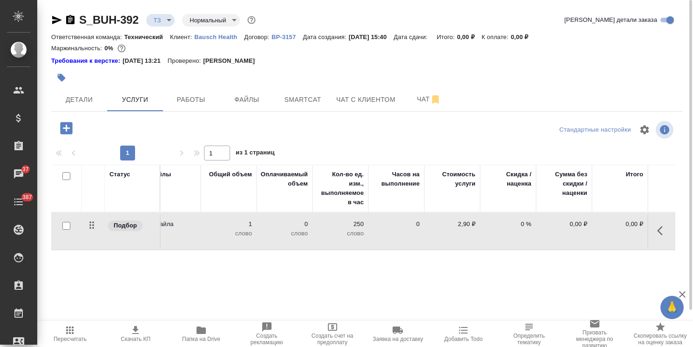
click at [292, 39] on p "ВР-3157" at bounding box center [286, 37] width 31 height 7
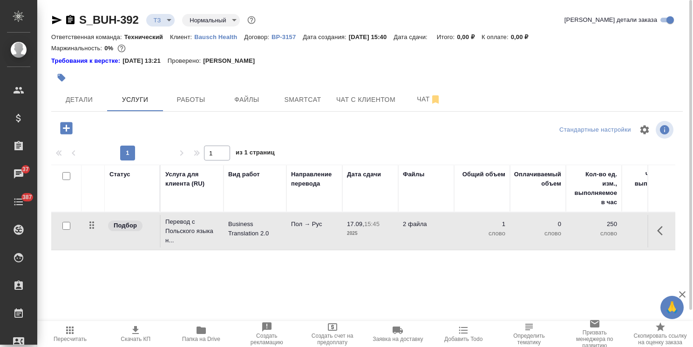
click at [288, 33] on link "ВР-3157" at bounding box center [286, 37] width 31 height 8
click at [67, 227] on input "checkbox" at bounding box center [66, 226] width 8 height 8
checkbox input "true"
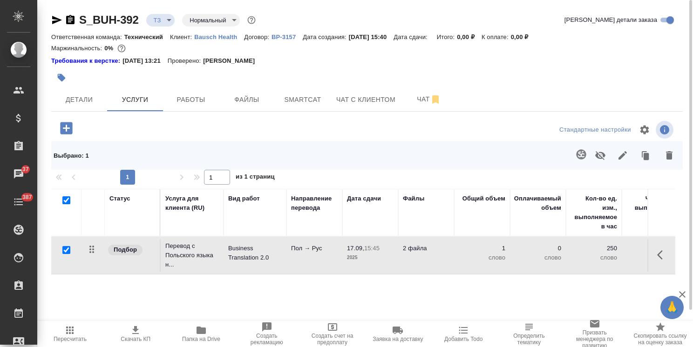
click at [574, 153] on button "button" at bounding box center [581, 154] width 22 height 22
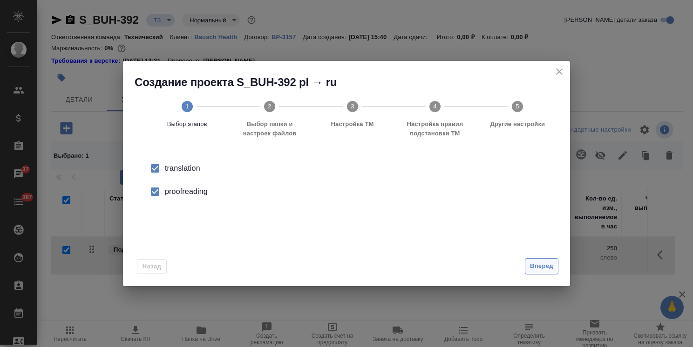
click at [547, 263] on span "Вперед" at bounding box center [541, 266] width 23 height 11
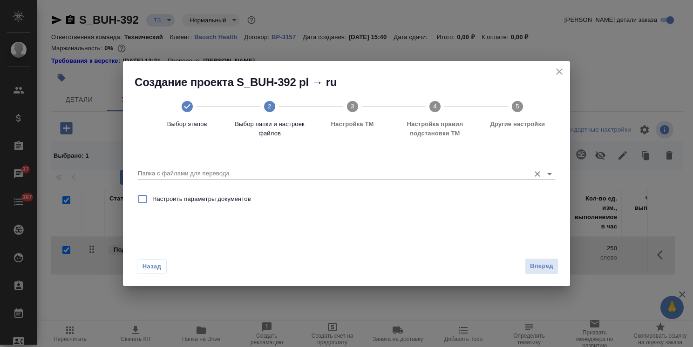
click at [217, 170] on input "Папка с файлами для перевода" at bounding box center [331, 173] width 387 height 11
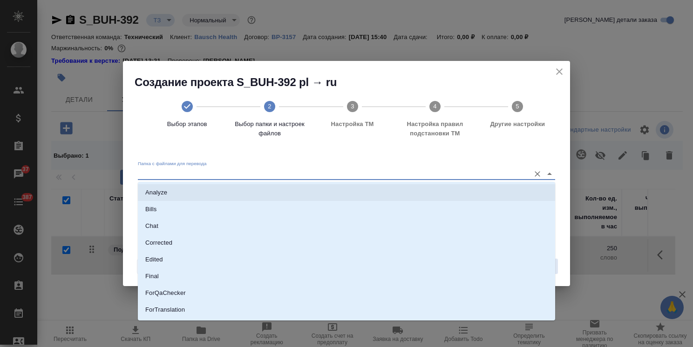
click at [220, 186] on li "Analyze" at bounding box center [346, 192] width 417 height 17
type input "Analyze"
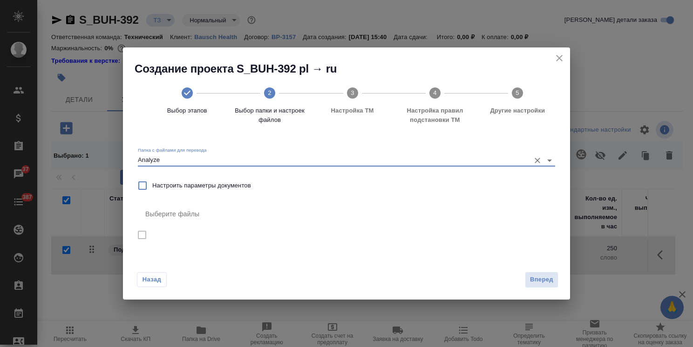
click at [550, 57] on div "Создание проекта S_BUH-392 pl → ru Выбор этапов 2 Выбор папки и настроек файлов…" at bounding box center [346, 91] width 447 height 88
click at [562, 62] on icon "close" at bounding box center [559, 58] width 11 height 11
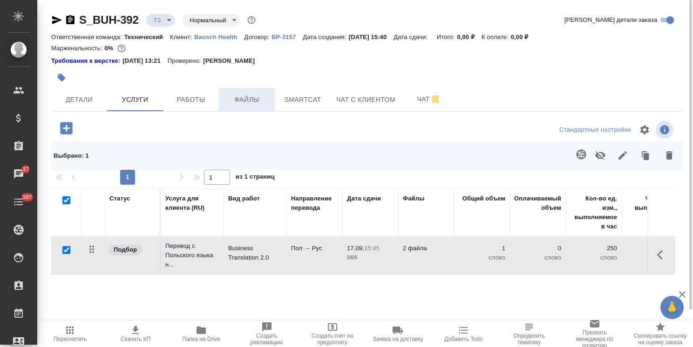
click at [263, 98] on span "Файлы" at bounding box center [246, 100] width 45 height 12
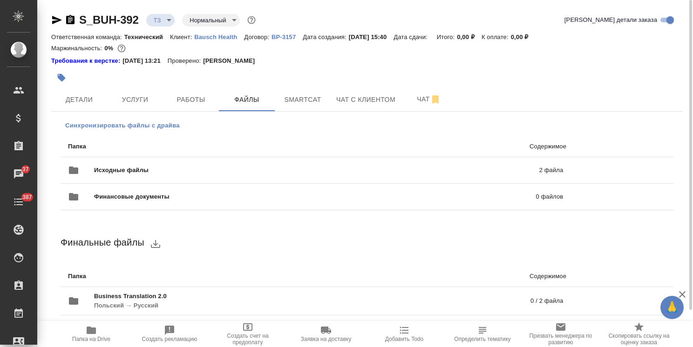
click at [139, 124] on span "Синхронизировать файлы с драйва" at bounding box center [122, 125] width 115 height 9
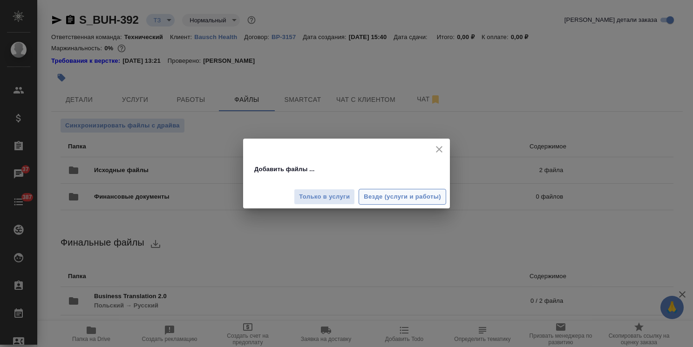
click at [419, 195] on span "Везде (услуги и работы)" at bounding box center [402, 197] width 77 height 11
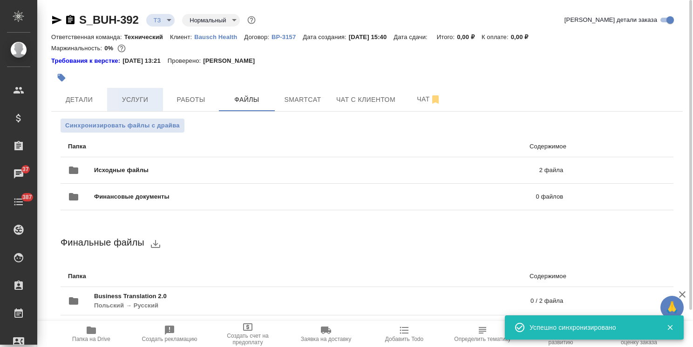
click at [134, 105] on span "Услуги" at bounding box center [135, 100] width 45 height 12
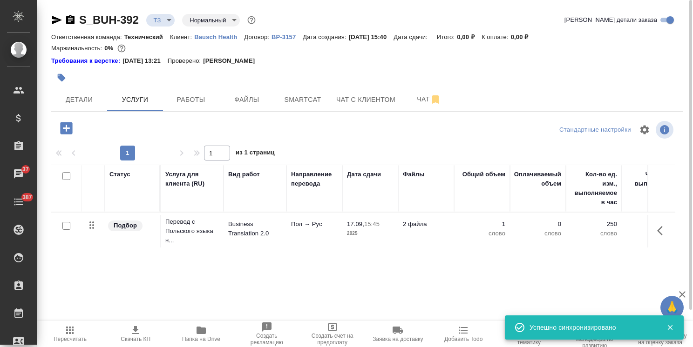
click at [65, 224] on input "checkbox" at bounding box center [66, 226] width 8 height 8
checkbox input "true"
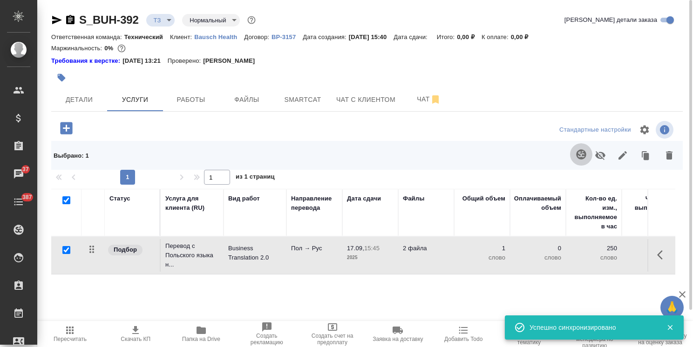
click at [580, 158] on icon "button" at bounding box center [581, 154] width 10 height 10
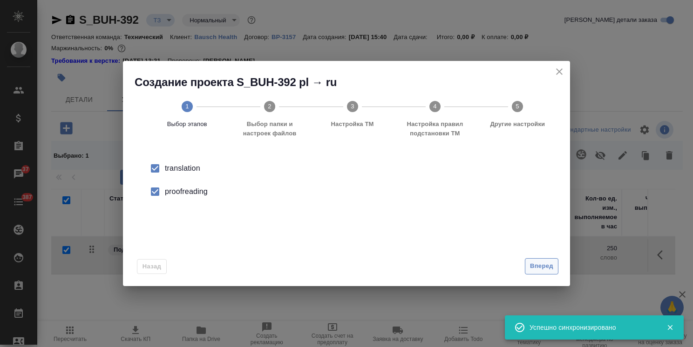
click at [536, 263] on span "Вперед" at bounding box center [541, 266] width 23 height 11
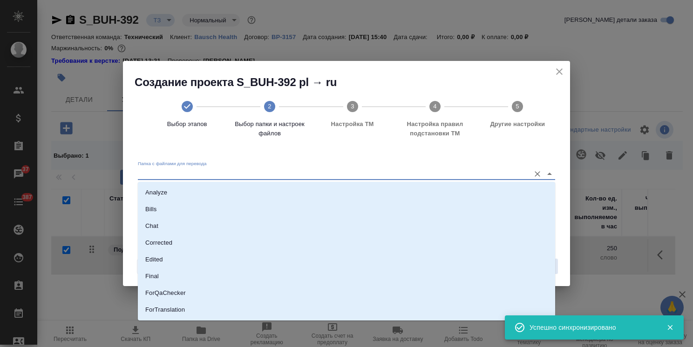
click at [234, 176] on input "Папка с файлами для перевода" at bounding box center [331, 173] width 387 height 11
click at [230, 193] on li "Analyze" at bounding box center [346, 192] width 417 height 17
type input "Analyze"
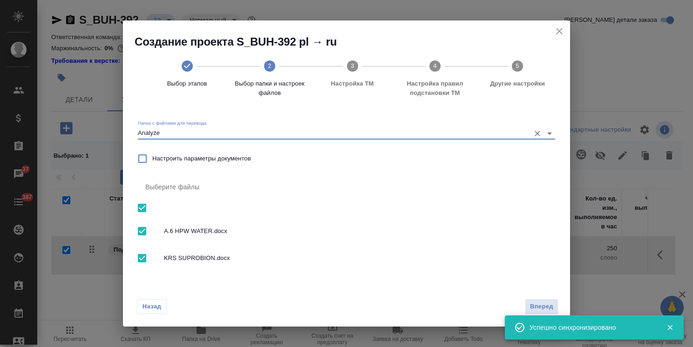
drag, startPoint x: 529, startPoint y: 308, endPoint x: 535, endPoint y: 307, distance: 5.2
click at [530, 308] on span "Вперед" at bounding box center [541, 307] width 23 height 11
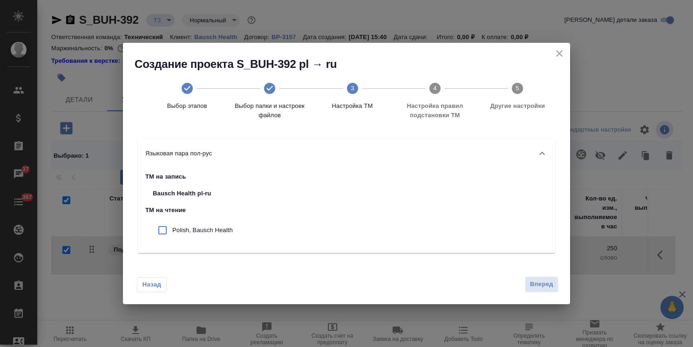
click at [210, 231] on p "Polish, Bausch Health" at bounding box center [202, 230] width 61 height 9
checkbox input "true"
click at [545, 284] on span "Вперед" at bounding box center [541, 284] width 23 height 11
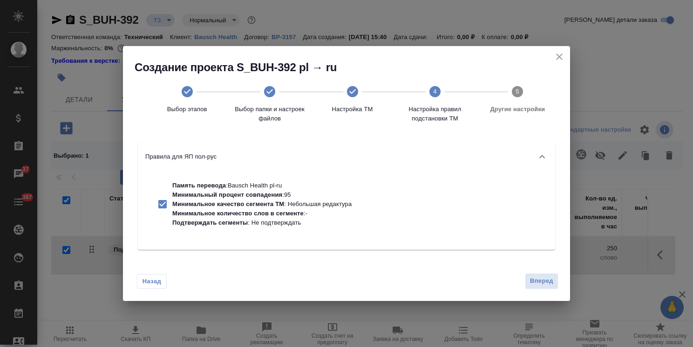
click at [523, 282] on div "Вперед" at bounding box center [539, 281] width 37 height 16
click at [535, 278] on span "Вперед" at bounding box center [541, 281] width 23 height 11
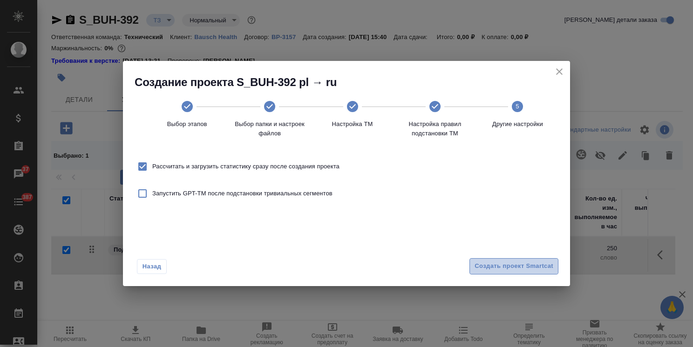
click at [532, 262] on span "Создать проект Smartcat" at bounding box center [513, 266] width 79 height 11
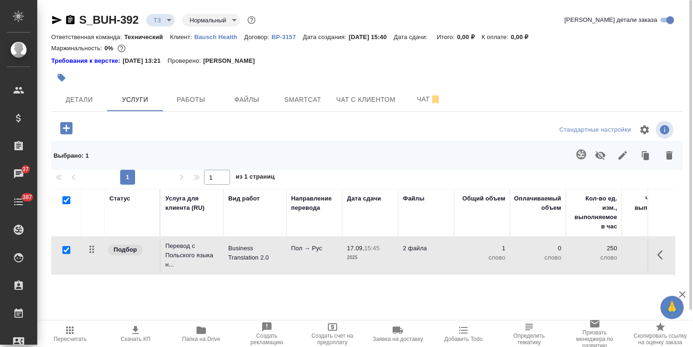
click at [203, 333] on icon "button" at bounding box center [201, 330] width 9 height 7
click at [67, 200] on input "checkbox" at bounding box center [66, 201] width 8 height 8
checkbox input "false"
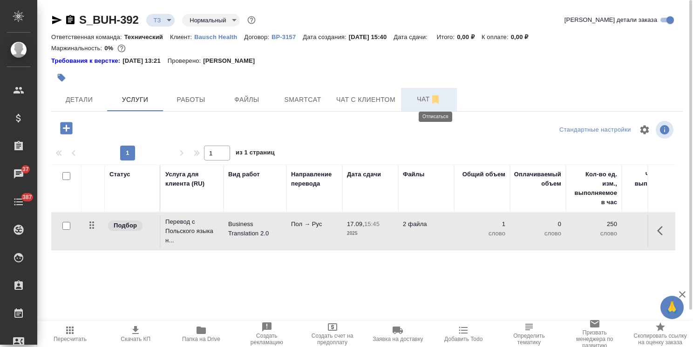
click at [415, 102] on span "Чат" at bounding box center [429, 100] width 45 height 12
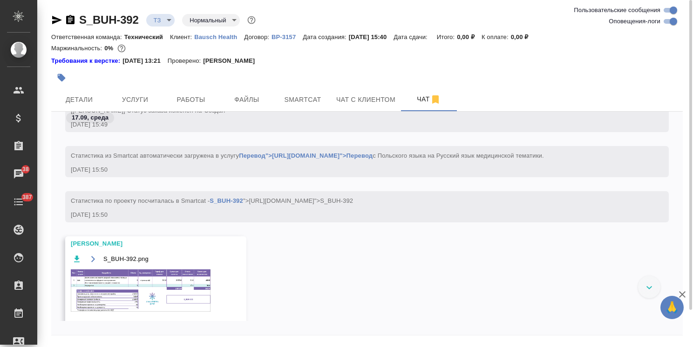
scroll to position [344, 0]
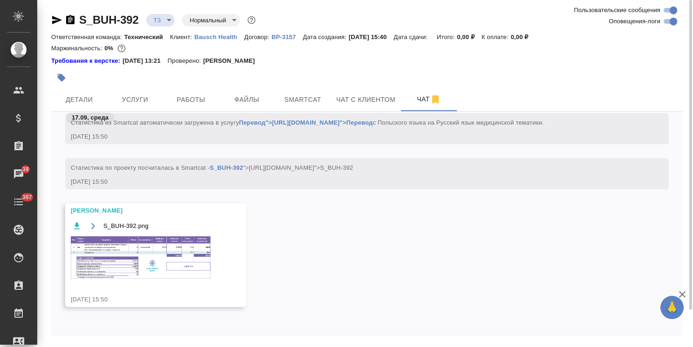
click at [136, 254] on img at bounding box center [141, 258] width 140 height 42
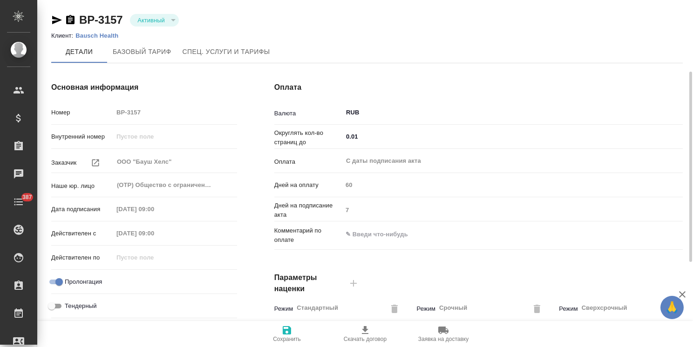
type input "без ТП"
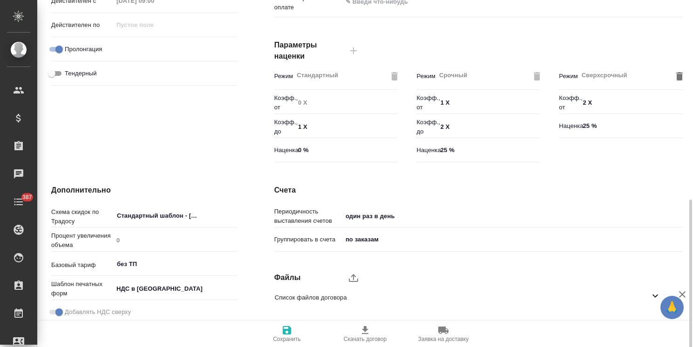
scroll to position [286, 0]
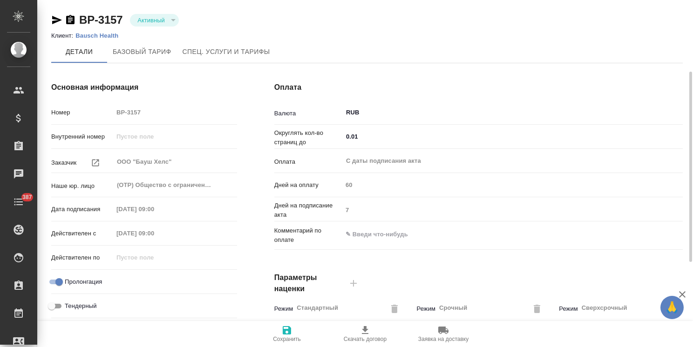
type input "без ТП"
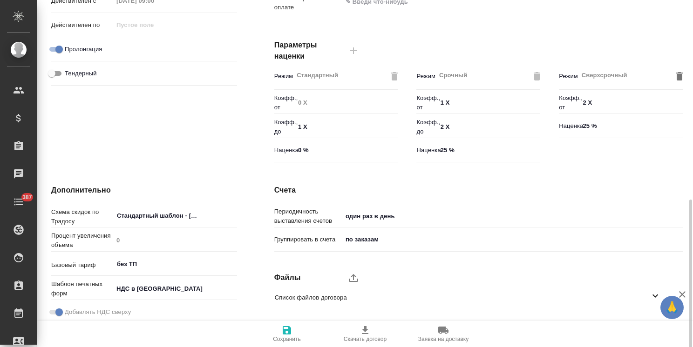
scroll to position [279, 0]
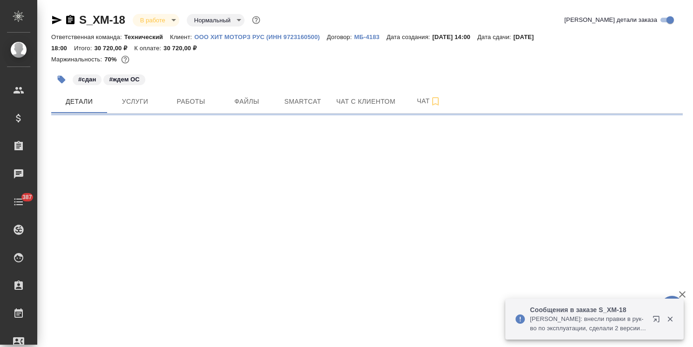
select select "RU"
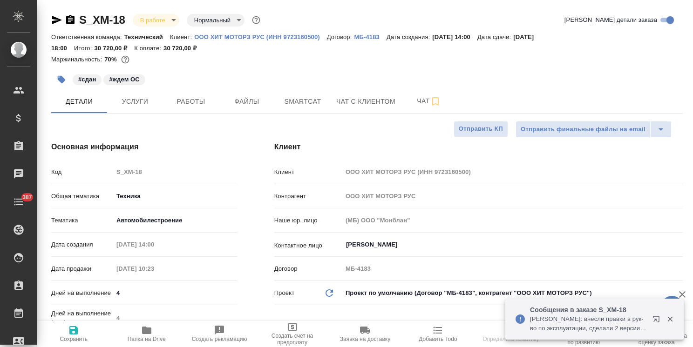
type textarea "x"
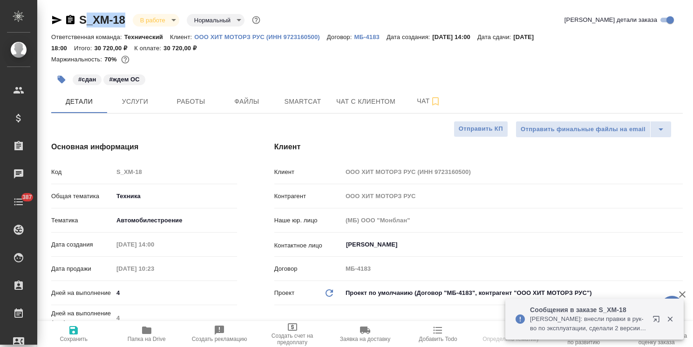
type textarea "x"
drag, startPoint x: 129, startPoint y: 12, endPoint x: 69, endPoint y: 20, distance: 60.1
type textarea "x"
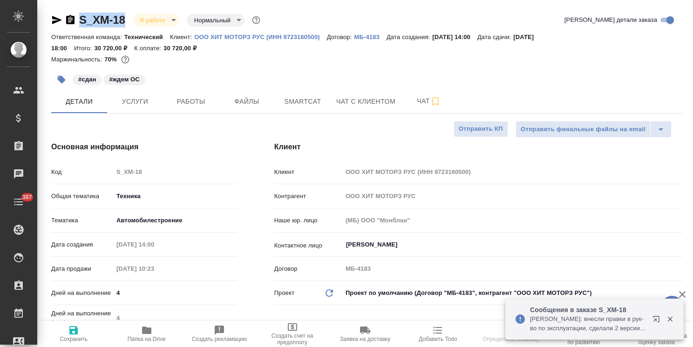
type textarea "x"
copy link "S_XM-18"
type textarea "x"
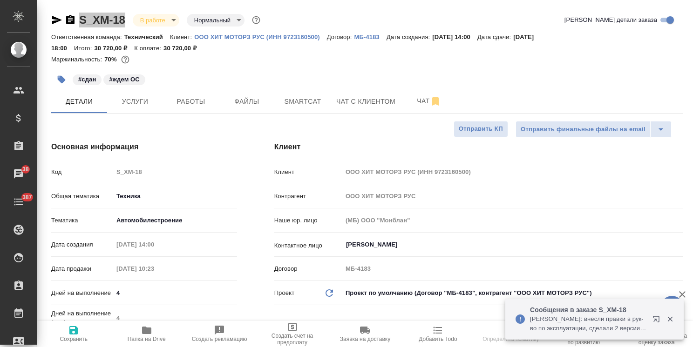
select select "RU"
type textarea "x"
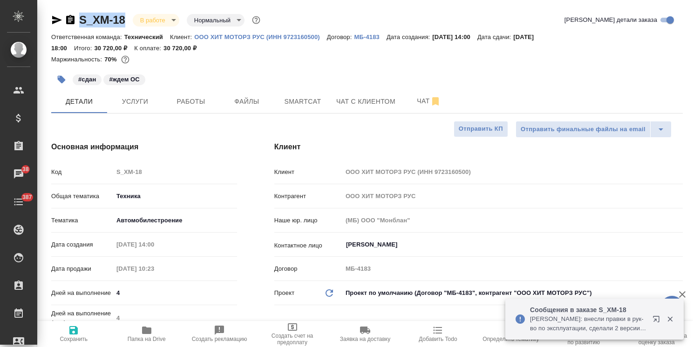
type textarea "x"
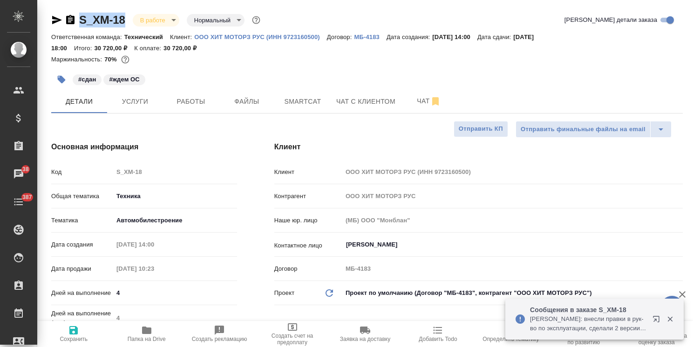
type textarea "x"
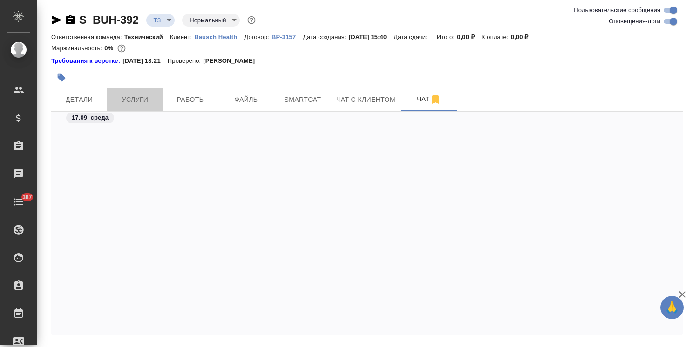
click at [135, 103] on span "Услуги" at bounding box center [135, 100] width 45 height 12
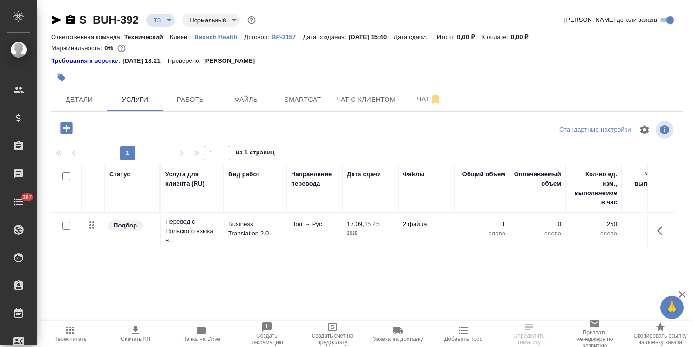
click at [67, 340] on span "Пересчитать" at bounding box center [70, 339] width 33 height 7
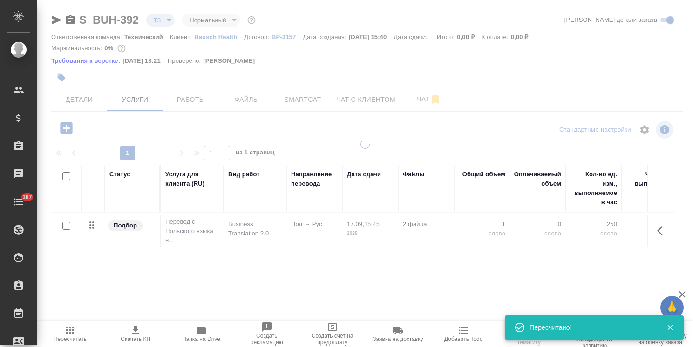
type input "new"
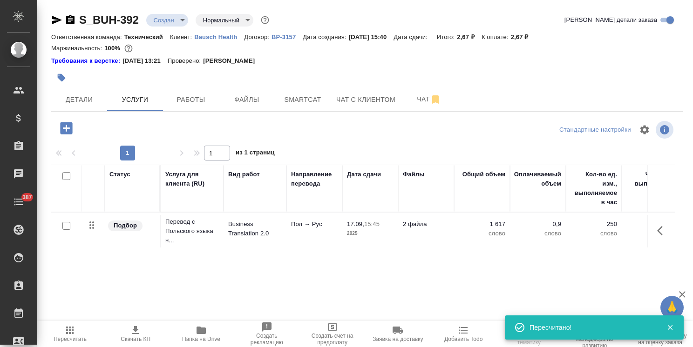
click at [504, 230] on p "слово" at bounding box center [482, 233] width 47 height 9
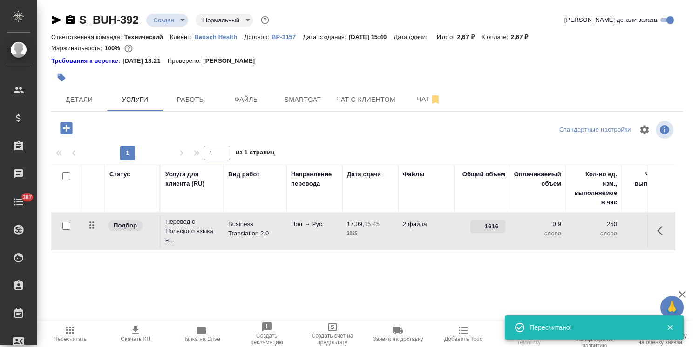
type input "1616"
click at [504, 230] on input "1616" at bounding box center [487, 227] width 35 height 14
click at [333, 234] on td "Пол → Рус" at bounding box center [314, 231] width 56 height 33
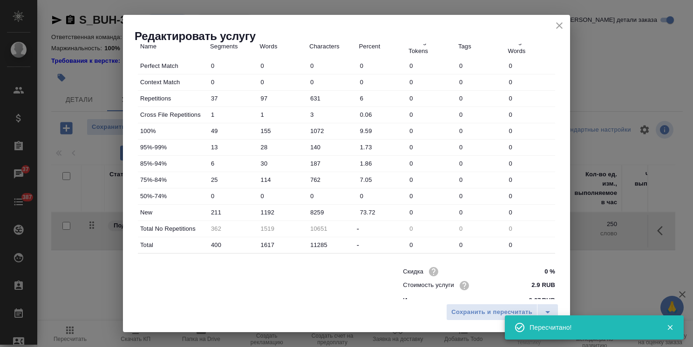
scroll to position [286, 0]
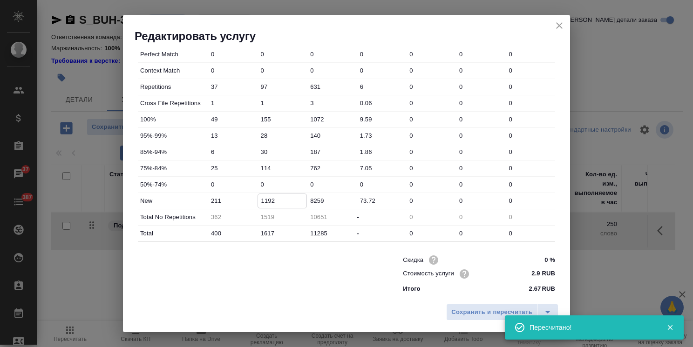
click at [263, 201] on input "1192" at bounding box center [282, 201] width 49 height 14
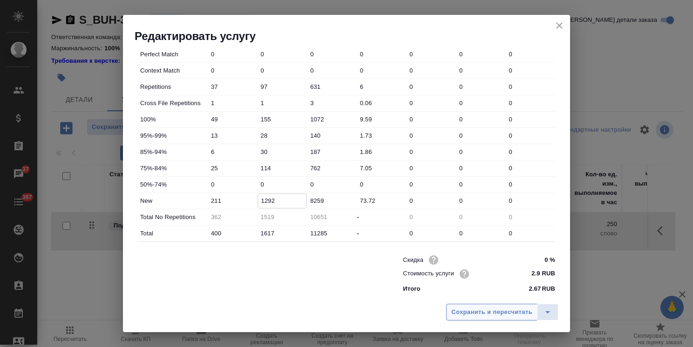
type input "1292"
click at [471, 308] on span "Сохранить и пересчитать" at bounding box center [491, 312] width 81 height 11
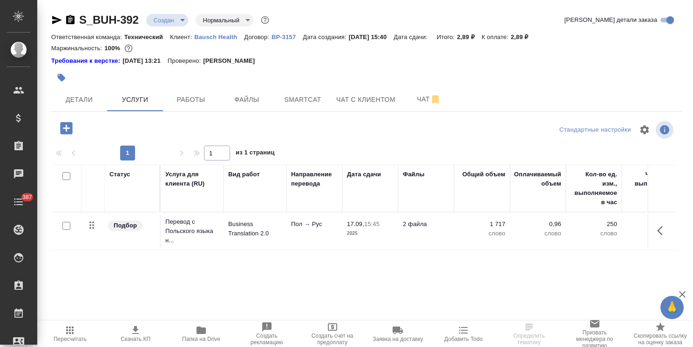
click at [68, 128] on icon "button" at bounding box center [66, 128] width 12 height 12
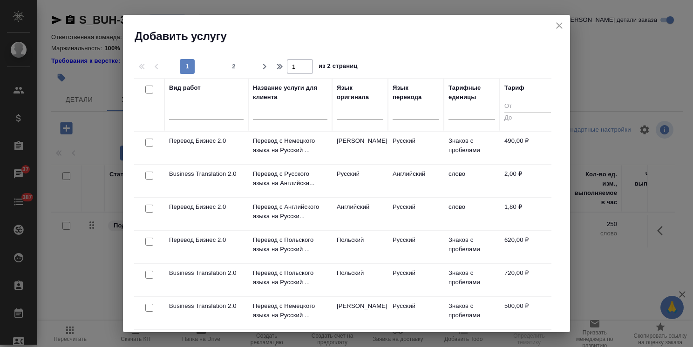
click at [278, 115] on input "text" at bounding box center [290, 114] width 75 height 12
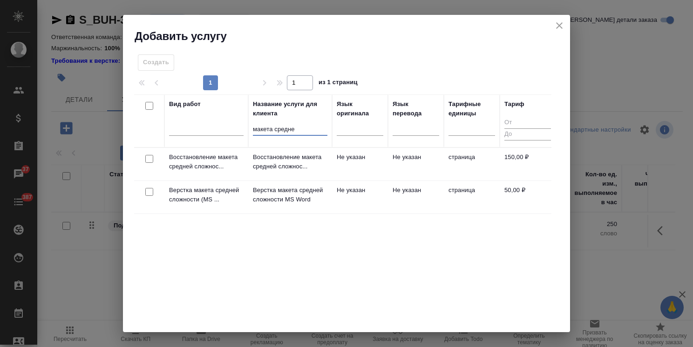
type input "макета средне"
click at [147, 158] on input "checkbox" at bounding box center [149, 159] width 8 height 8
checkbox input "true"
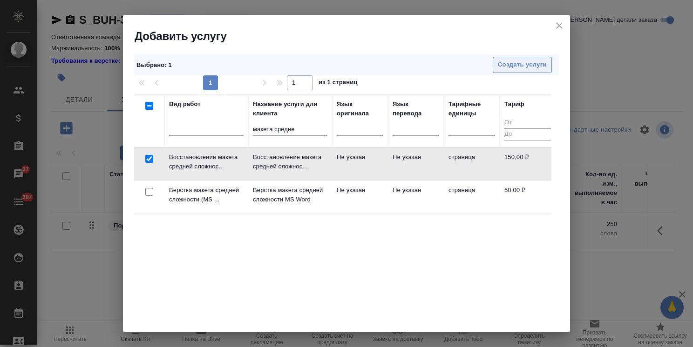
click at [503, 63] on span "Создать услуги" at bounding box center [522, 65] width 49 height 11
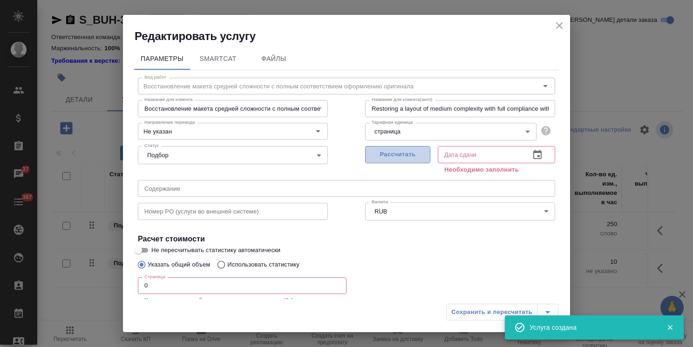
click at [397, 157] on span "Рассчитать" at bounding box center [397, 154] width 55 height 11
type input "[DATE] 15:51"
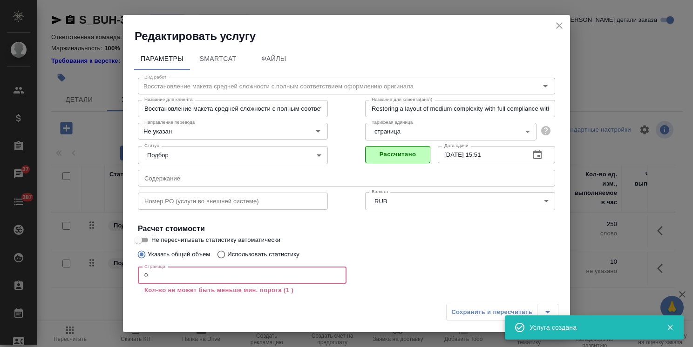
drag, startPoint x: 168, startPoint y: 281, endPoint x: 108, endPoint y: 272, distance: 60.3
click at [114, 273] on div "Редактировать услугу Параметры SmartCat Файлы Вид работ Восстановление макета с…" at bounding box center [346, 173] width 693 height 347
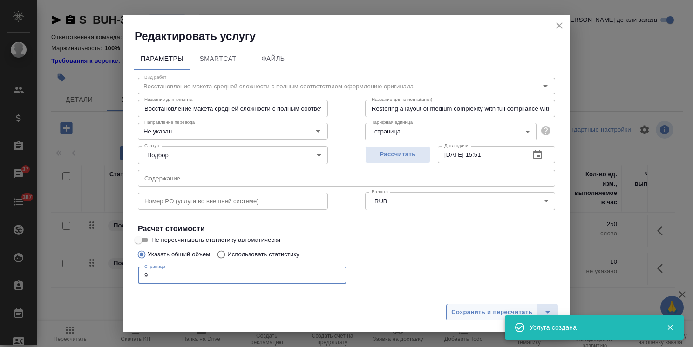
type input "9"
click at [468, 315] on span "Сохранить и пересчитать" at bounding box center [491, 312] width 81 height 11
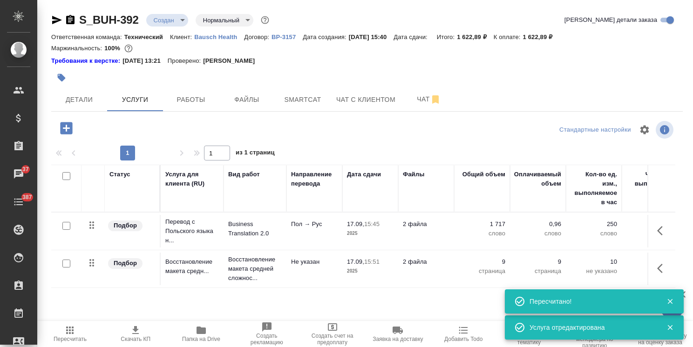
click at [663, 236] on icon "button" at bounding box center [662, 230] width 11 height 11
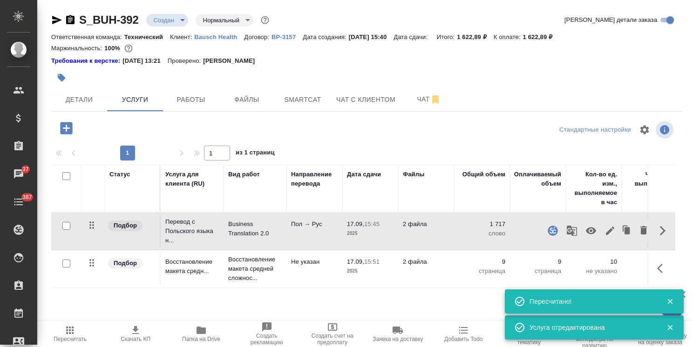
click at [615, 233] on icon "button" at bounding box center [609, 230] width 11 height 11
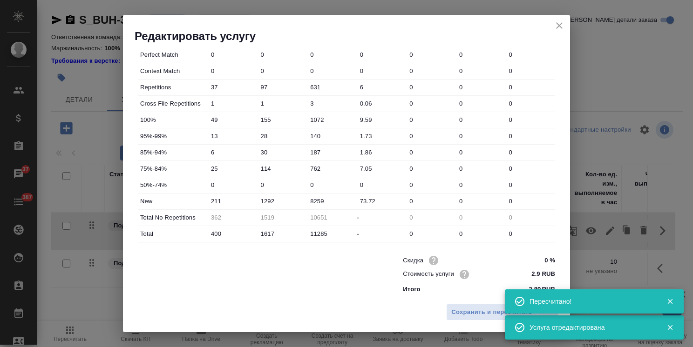
scroll to position [286, 0]
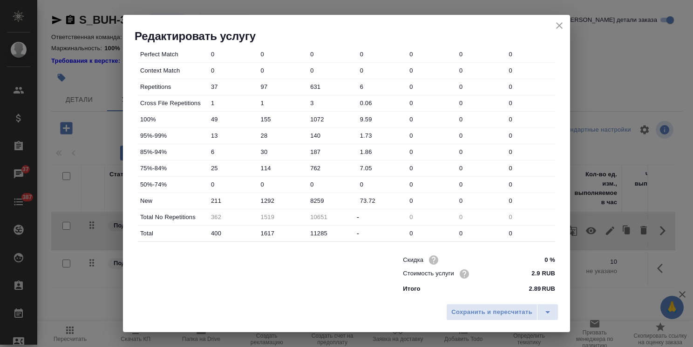
click at [559, 28] on icon "close" at bounding box center [559, 25] width 11 height 11
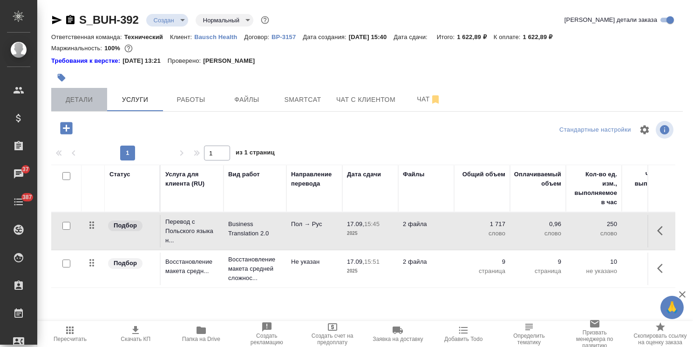
click at [75, 103] on span "Детали" at bounding box center [79, 100] width 45 height 12
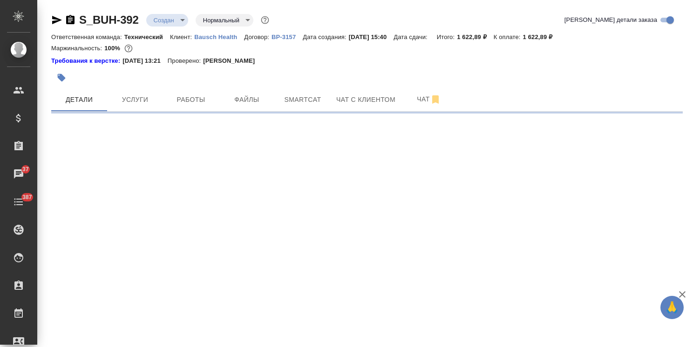
select select "RU"
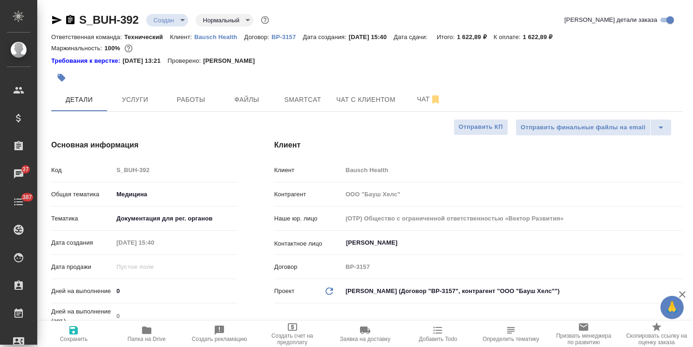
type textarea "x"
click at [91, 293] on div "Дней на выполнение 0" at bounding box center [144, 291] width 186 height 16
type input "2"
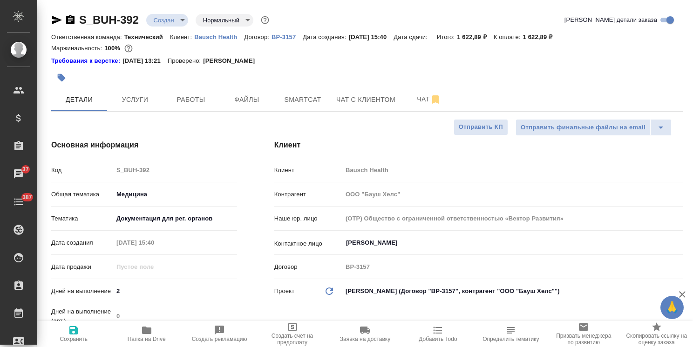
type textarea "x"
type input "2"
click at [71, 341] on span "Сохранить" at bounding box center [74, 339] width 28 height 7
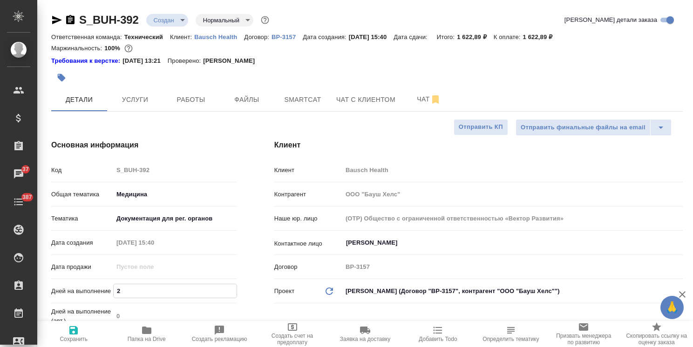
type textarea "x"
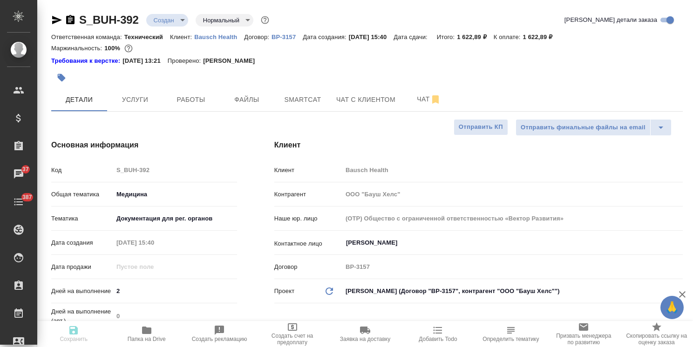
type textarea "x"
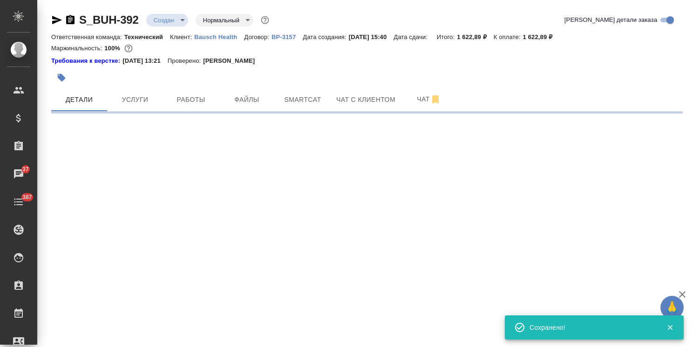
select select "RU"
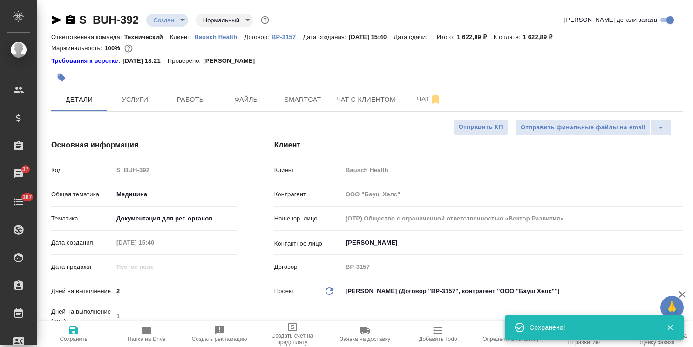
type textarea "x"
click at [170, 19] on body "🙏 .cls-1 fill:#fff; AWATERA [PERSON_NAME] Спецификации Заказы 37 Чаты 387 Todo …" at bounding box center [346, 173] width 693 height 347
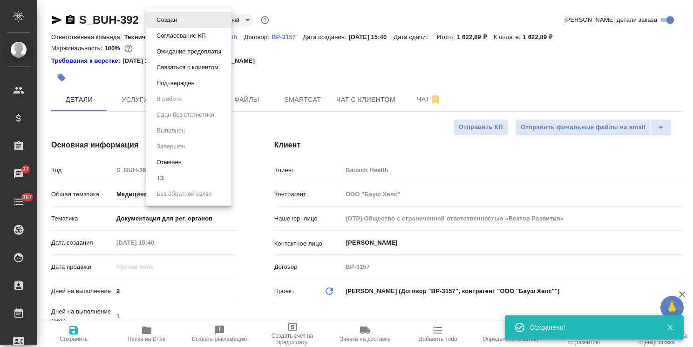
click at [177, 38] on button "Согласование КП" at bounding box center [181, 36] width 55 height 10
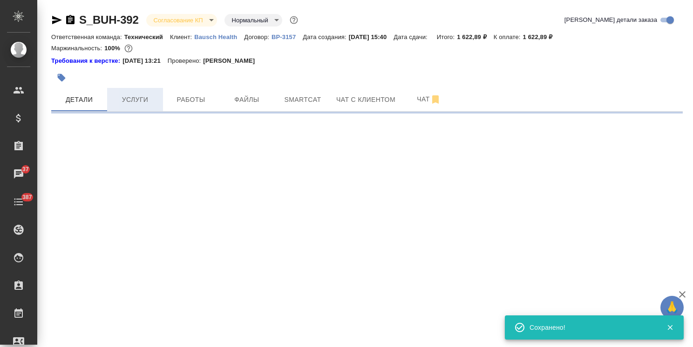
click at [134, 101] on span "Услуги" at bounding box center [135, 100] width 45 height 12
select select "RU"
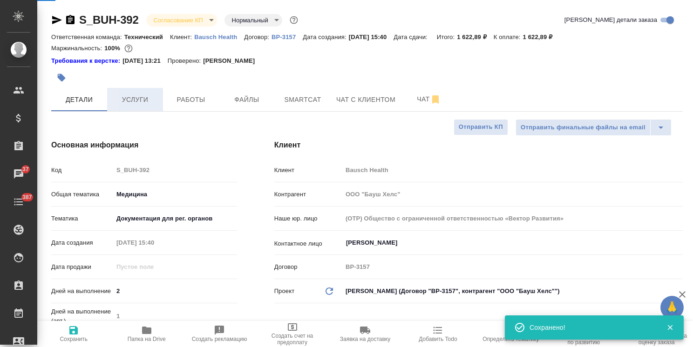
type textarea "x"
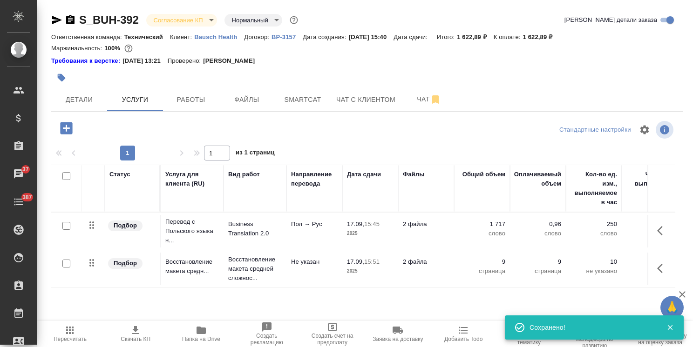
click at [132, 332] on icon "button" at bounding box center [135, 330] width 11 height 11
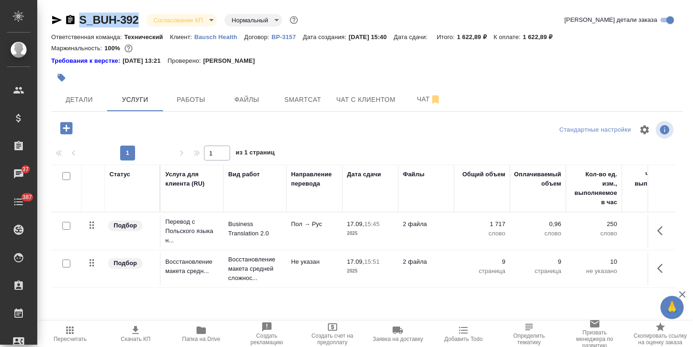
drag, startPoint x: 143, startPoint y: 14, endPoint x: 73, endPoint y: 10, distance: 70.4
click at [73, 10] on div "S_BUH-392 Согласование КП kpNegotiation Нормальный normal Кратко детали заказа …" at bounding box center [367, 194] width 642 height 389
copy link "S_BUH-392"
click at [82, 93] on button "Детали" at bounding box center [79, 99] width 56 height 23
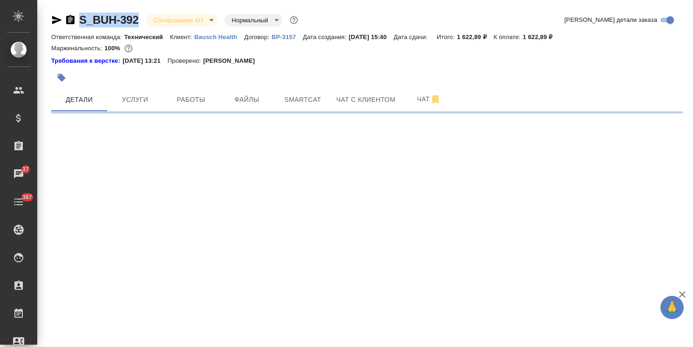
select select "RU"
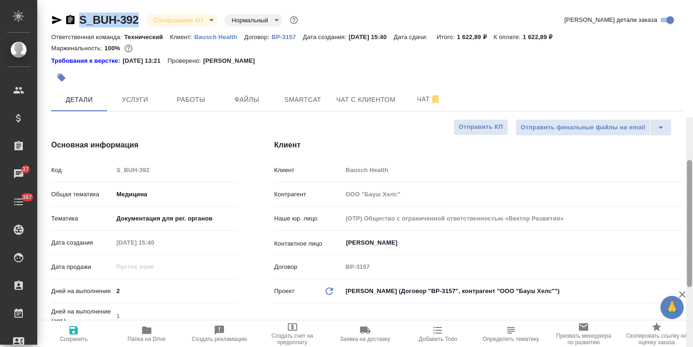
drag, startPoint x: 690, startPoint y: 225, endPoint x: 689, endPoint y: 66, distance: 158.8
click at [689, 160] on div at bounding box center [689, 223] width 5 height 127
